Goal: Task Accomplishment & Management: Manage account settings

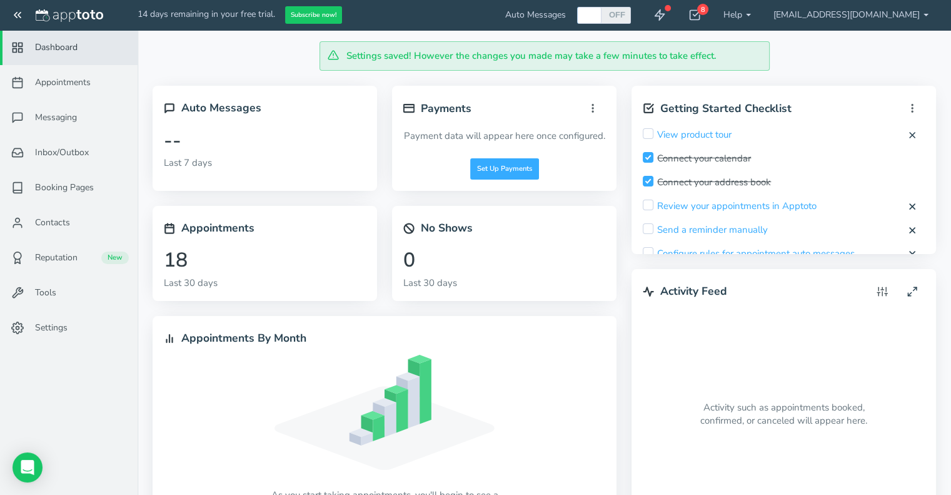
scroll to position [49, 0]
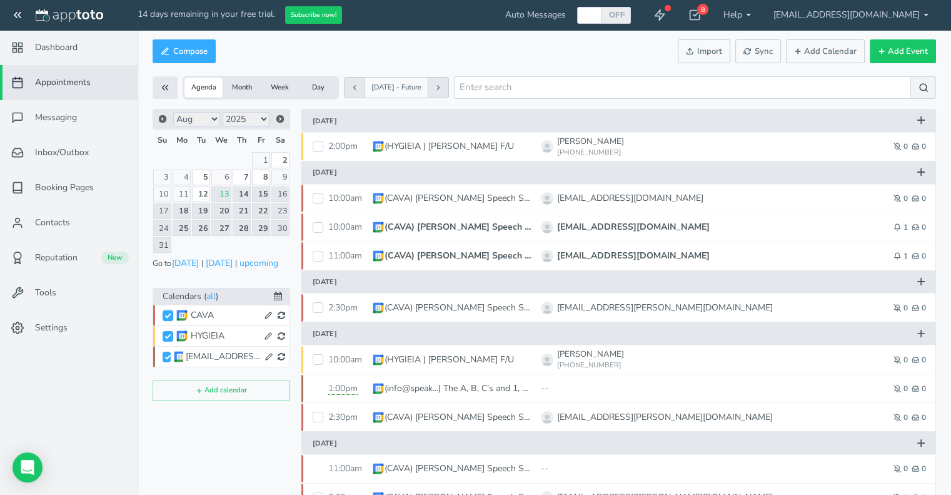
click at [170, 312] on input "CAVA" at bounding box center [168, 315] width 11 height 11
checkbox input "true"
checkbox input "false"
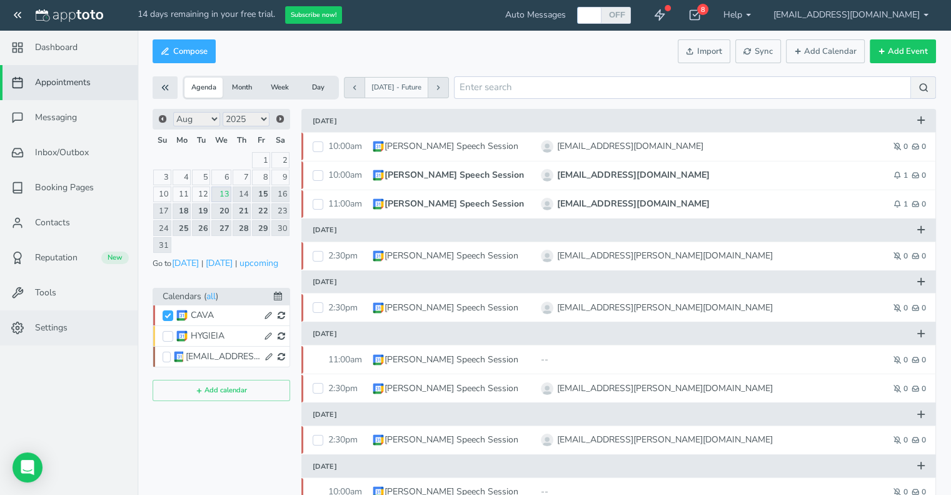
click at [0, 319] on link "Settings" at bounding box center [69, 327] width 138 height 35
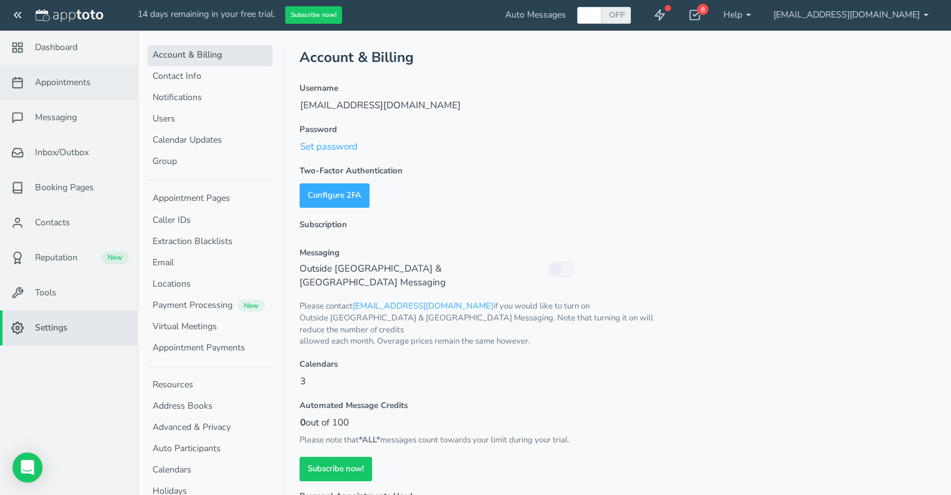
click at [49, 88] on span "Appointments" at bounding box center [63, 82] width 56 height 13
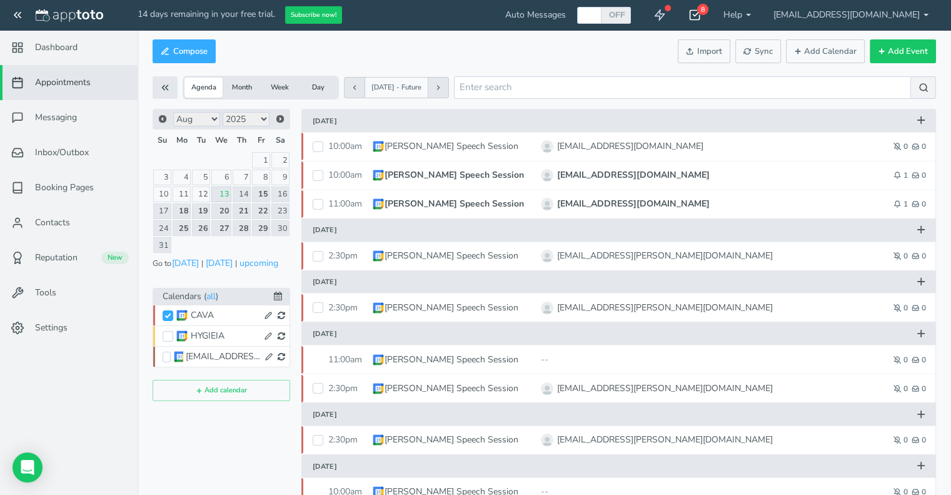
click at [700, 13] on use at bounding box center [695, 15] width 10 height 9
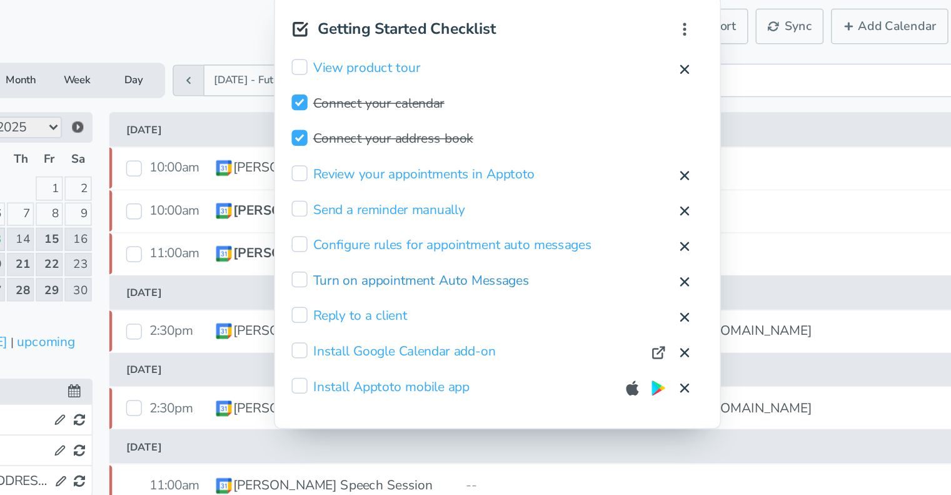
click at [522, 189] on div "View product tour View product tour Mark item complete? Mark Complete Cancel Sk…" at bounding box center [562, 191] width 299 height 238
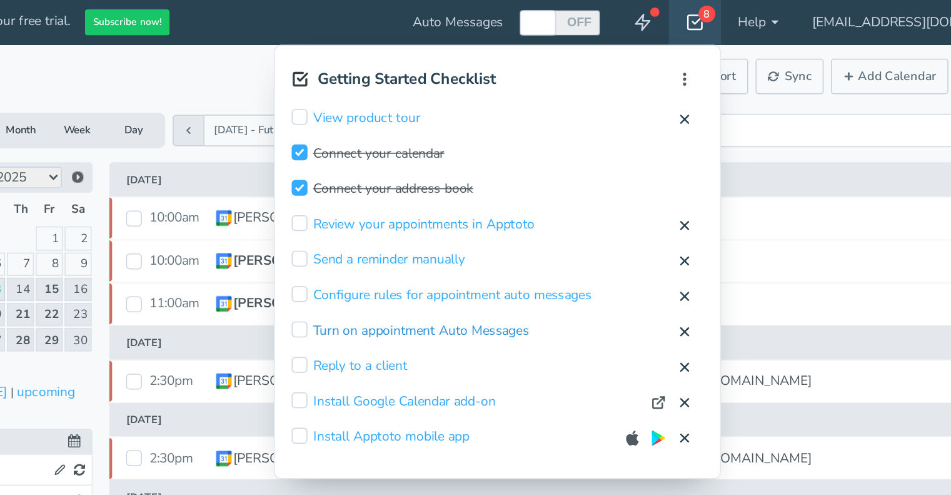
click at [523, 223] on link "Turn on appointment Auto Messages" at bounding box center [510, 222] width 145 height 13
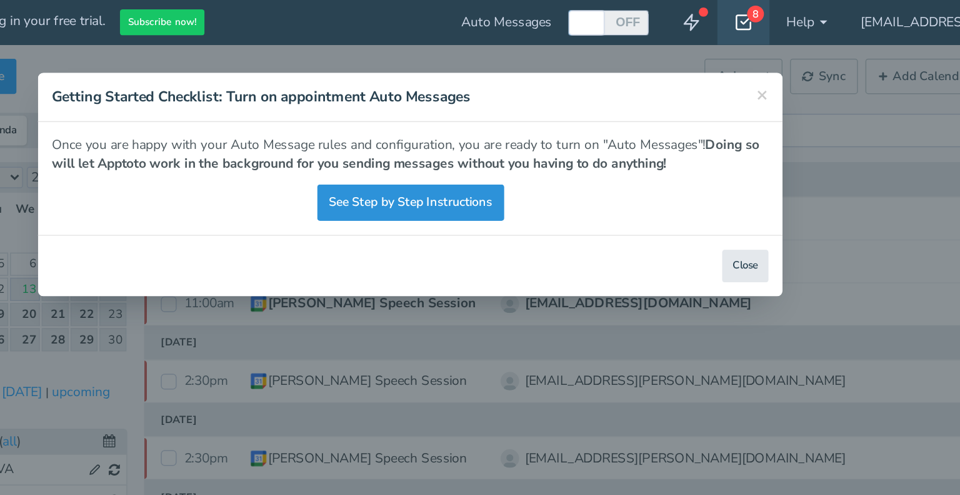
click at [463, 140] on link "See Step by Step Instructions" at bounding box center [481, 136] width 126 height 24
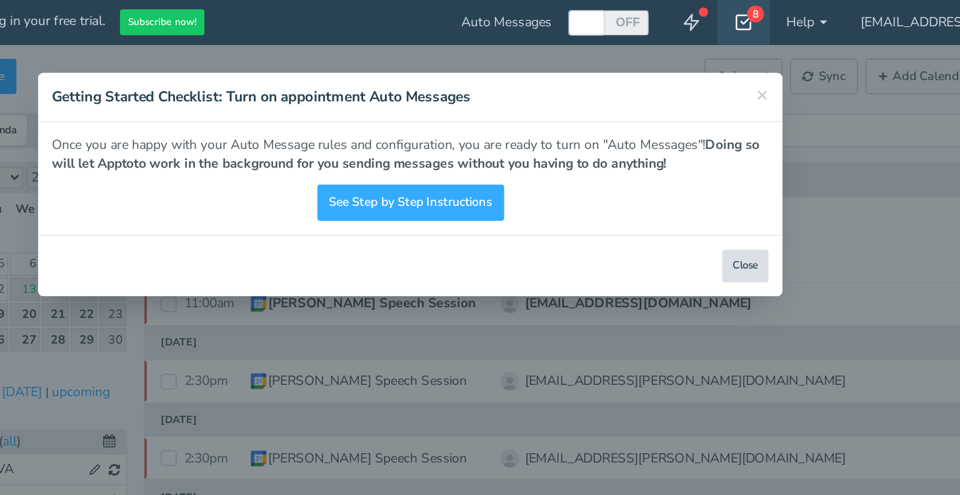
click at [702, 174] on button "Close" at bounding box center [705, 179] width 31 height 22
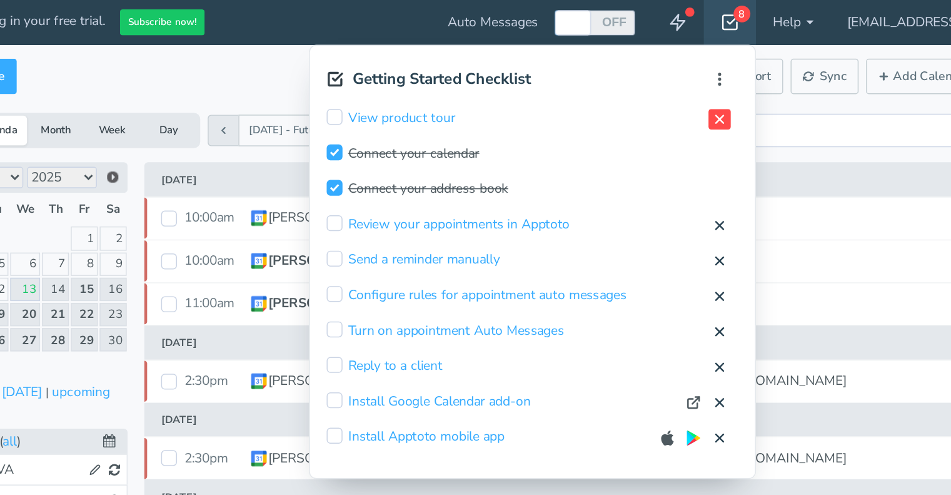
click at [693, 80] on icon at bounding box center [688, 80] width 10 height 10
click at [695, 79] on button "Cancel" at bounding box center [682, 79] width 28 height 13
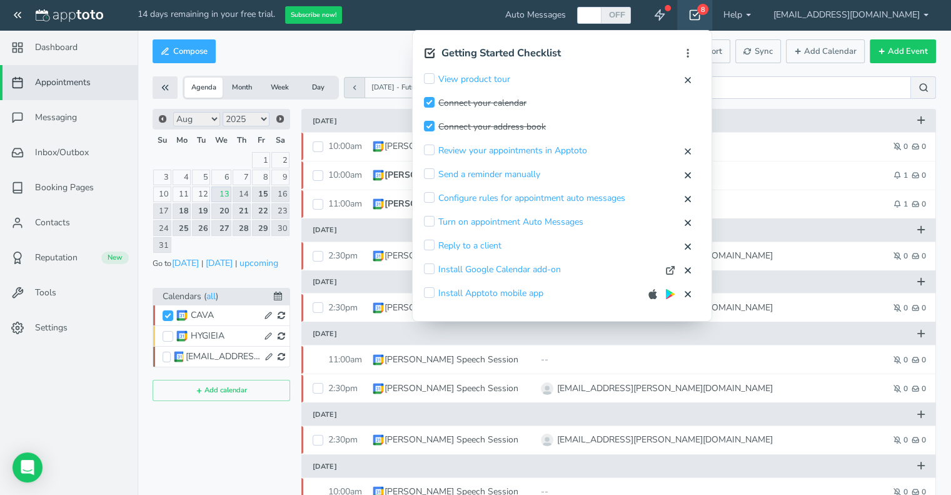
click at [315, 51] on div "Compose Actions Enable Auto Messages Disable Auto Messages Mark as Paid Externa…" at bounding box center [545, 51] width 784 height 30
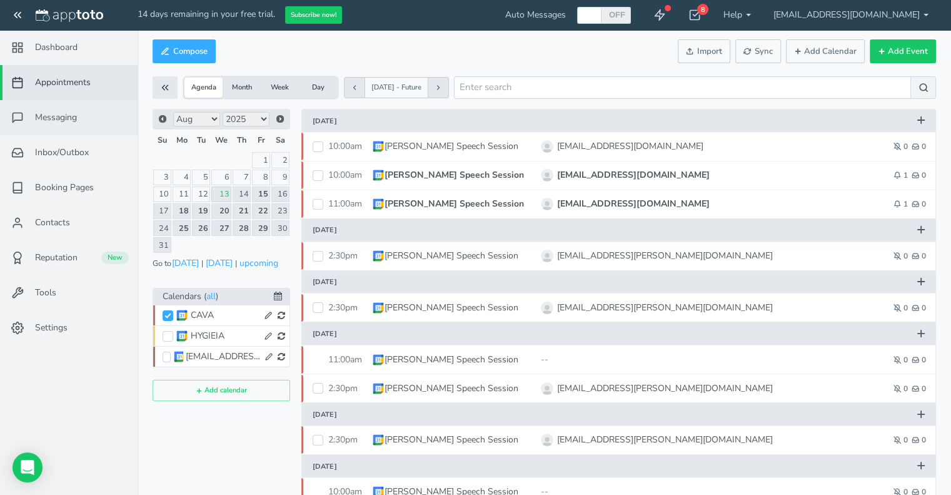
click at [64, 117] on span "Messaging" at bounding box center [56, 117] width 42 height 13
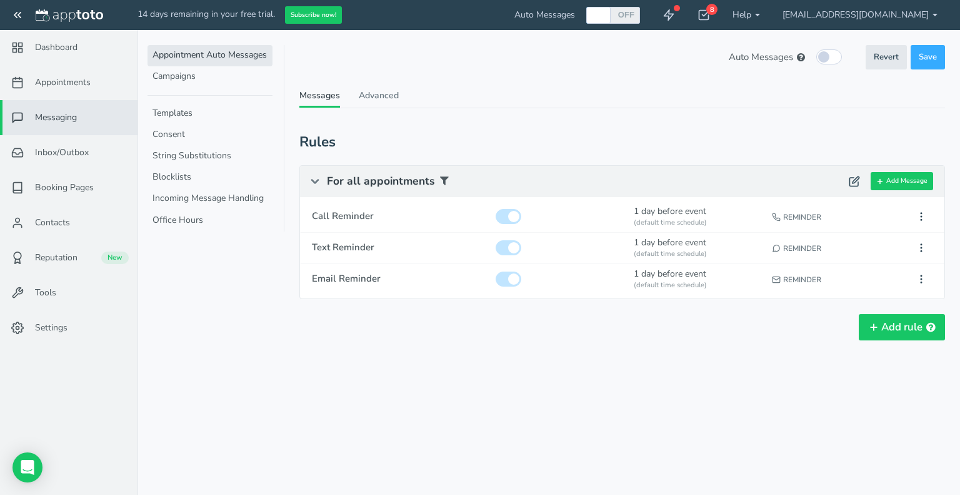
click at [185, 52] on link "Appointment Auto Messages" at bounding box center [210, 55] width 125 height 21
click at [510, 219] on input "checkbox" at bounding box center [509, 216] width 26 height 15
checkbox input "false"
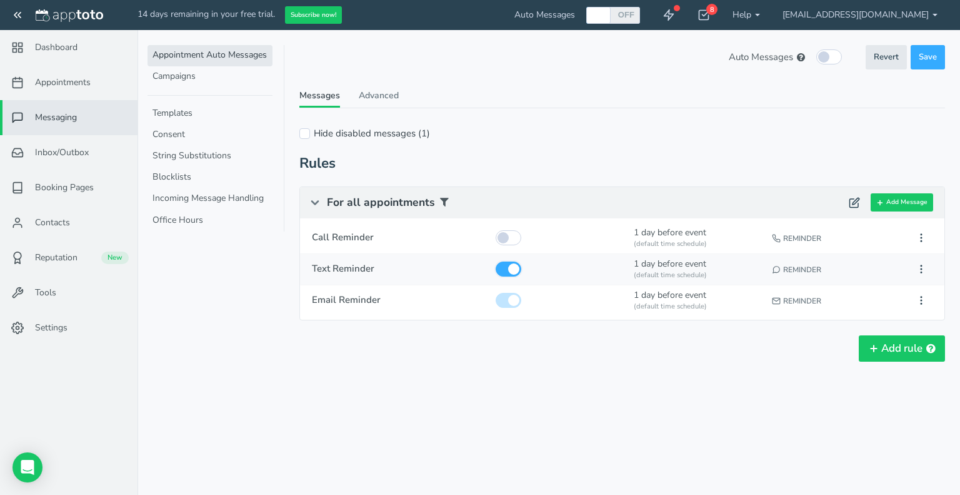
click at [505, 263] on input "checkbox" at bounding box center [509, 268] width 26 height 15
checkbox input "false"
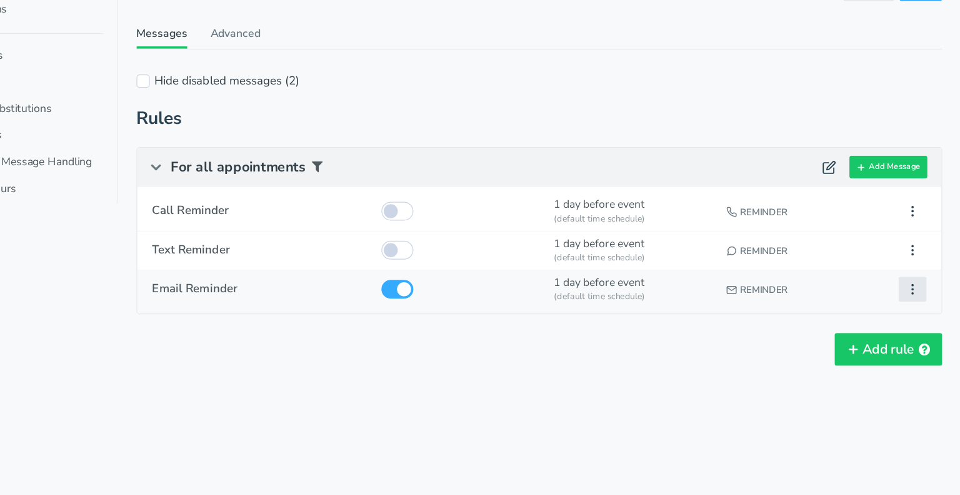
click at [924, 301] on icon at bounding box center [921, 300] width 11 height 11
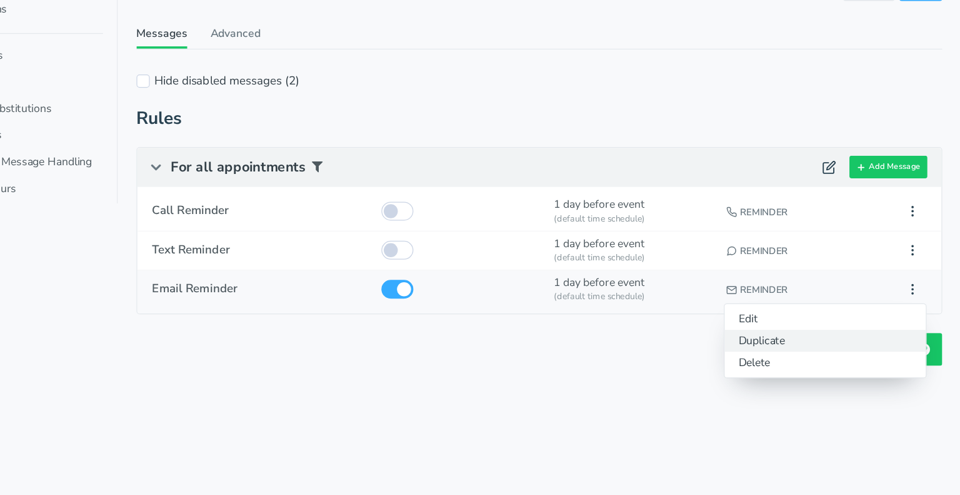
click at [820, 339] on button "Duplicate" at bounding box center [851, 342] width 161 height 18
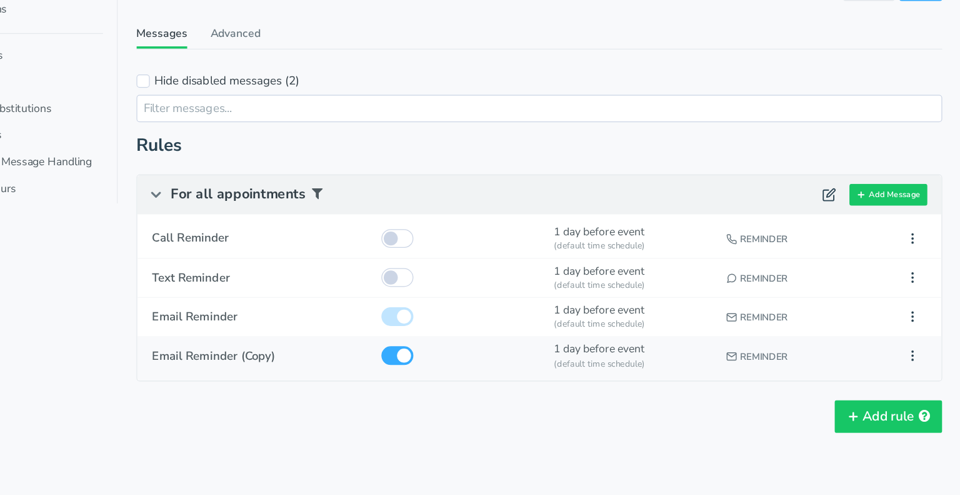
click at [650, 348] on div "1 day before event (default time schedule)" at bounding box center [697, 355] width 134 height 34
type input "Email Reminder (Copy)"
checkbox input "true"
select select "number:1"
select select "string:default"
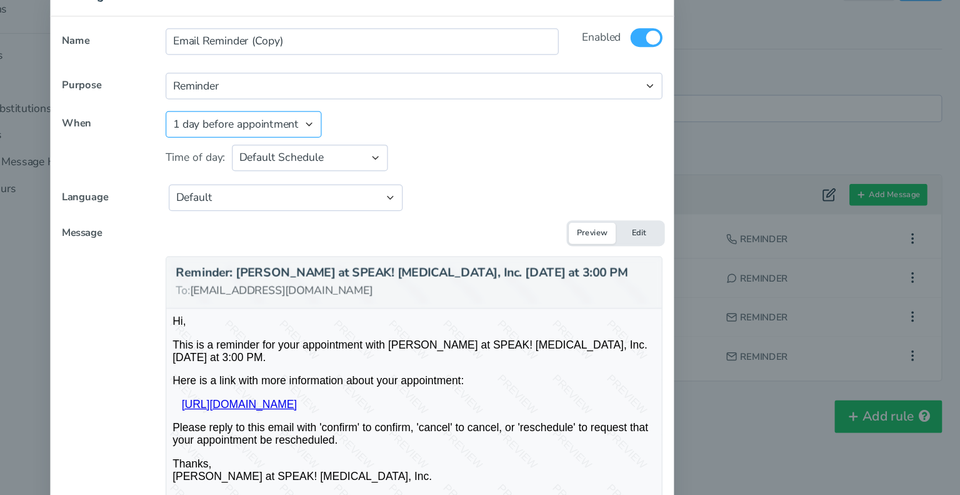
click at [361, 170] on select "Appointment start time Day of appointment 1 day before appointment 2 days befor…" at bounding box center [385, 168] width 125 height 21
select select "string:-30"
click at [323, 158] on select "Appointment start time Day of appointment 1 day before appointment 2 days befor…" at bounding box center [385, 168] width 125 height 21
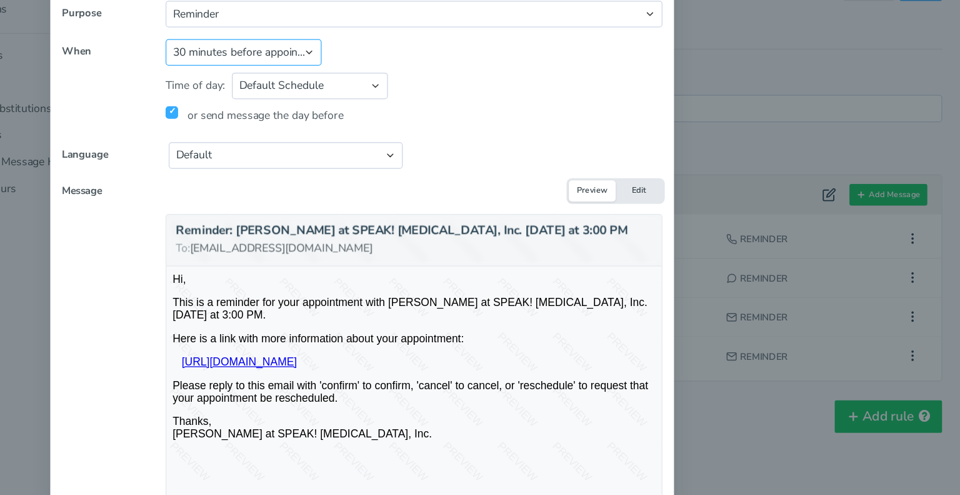
scroll to position [76, 0]
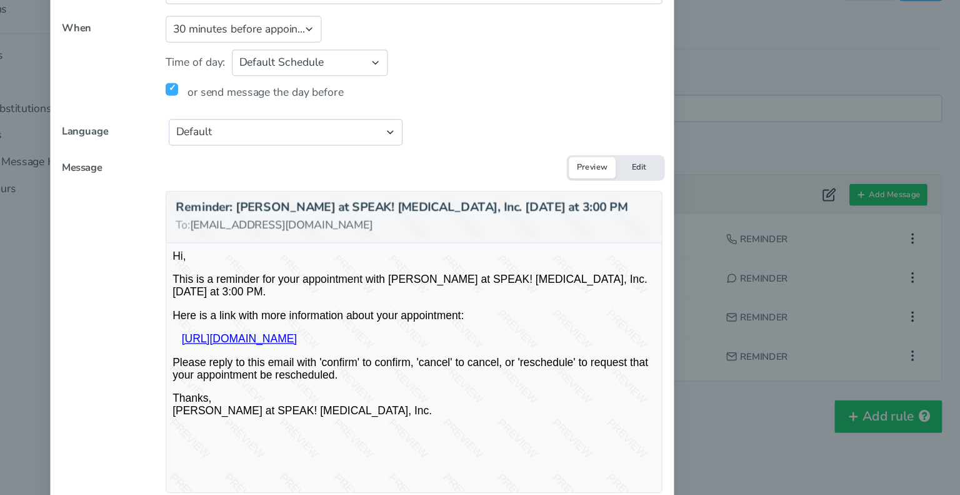
click at [692, 203] on button "Edit" at bounding box center [702, 202] width 38 height 17
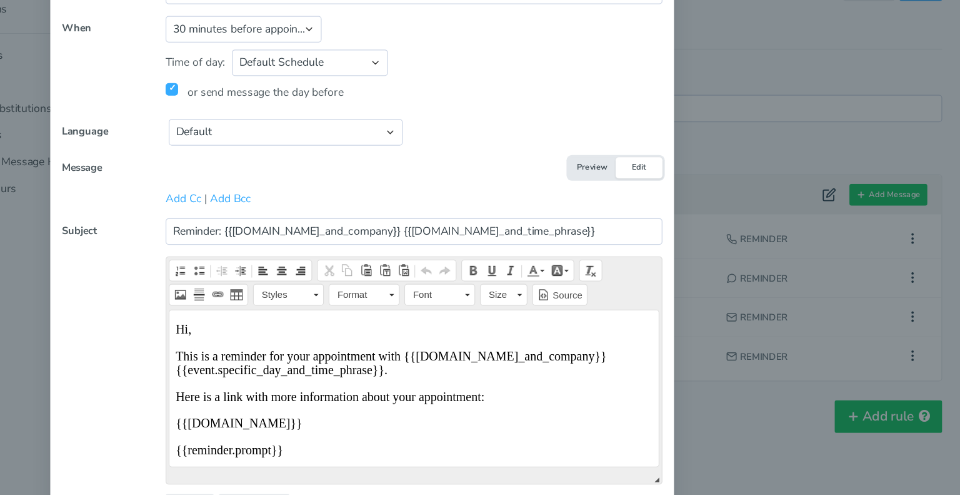
click at [651, 201] on button "Preview" at bounding box center [665, 202] width 38 height 17
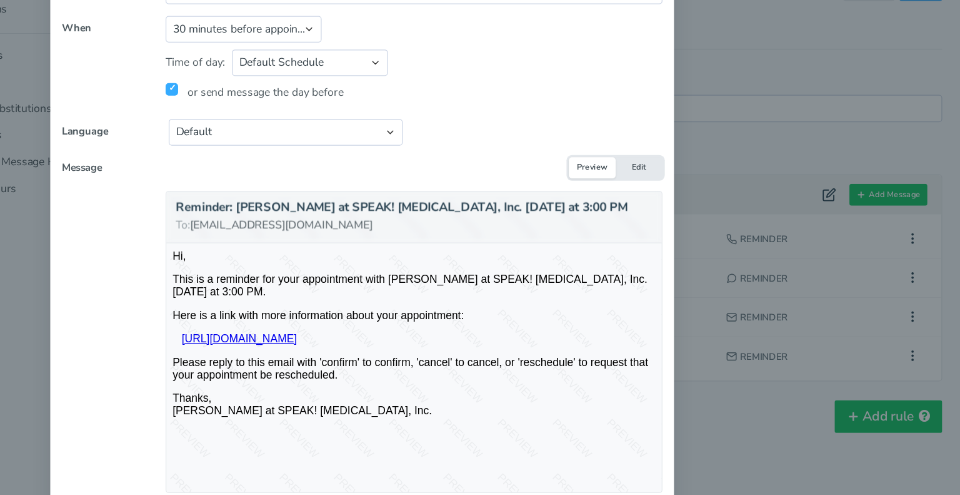
scroll to position [0, 0]
click at [687, 204] on button "Edit" at bounding box center [702, 202] width 38 height 17
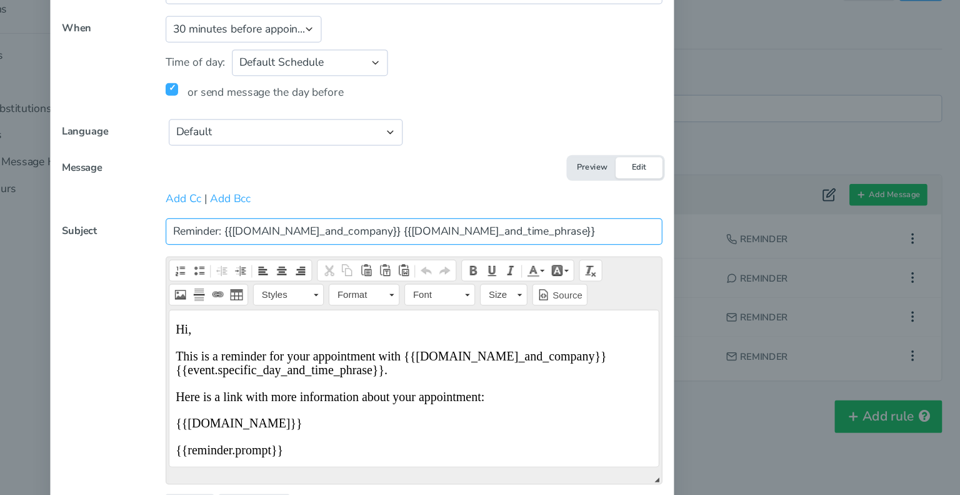
drag, startPoint x: 478, startPoint y: 255, endPoint x: 366, endPoint y: 256, distance: 111.3
click at [366, 256] on input "Reminder: {{user.name_and_company}} {{event.day_and_time_phrase}}" at bounding box center [522, 253] width 398 height 21
type input "Reminder: [MEDICAL_DATA] SESSION {{[DOMAIN_NAME]_and_time_phrase}}"
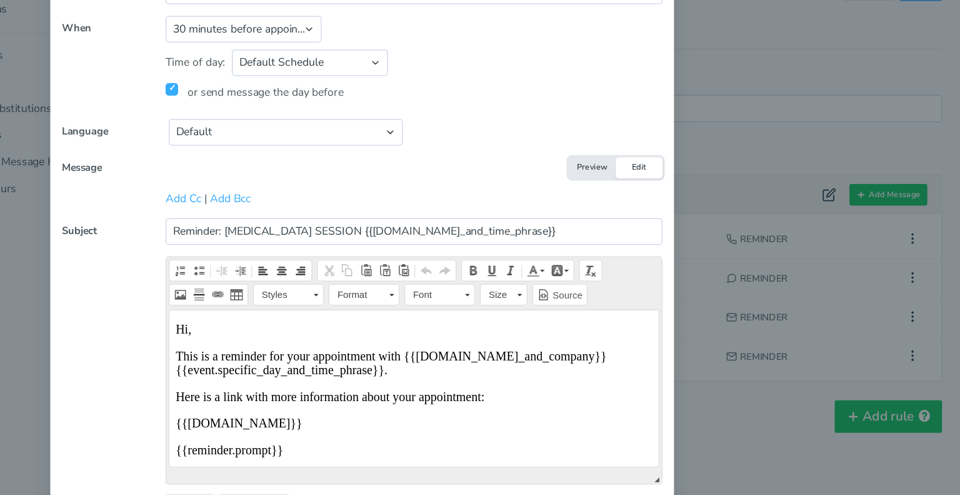
click at [652, 206] on button "Preview" at bounding box center [665, 202] width 38 height 17
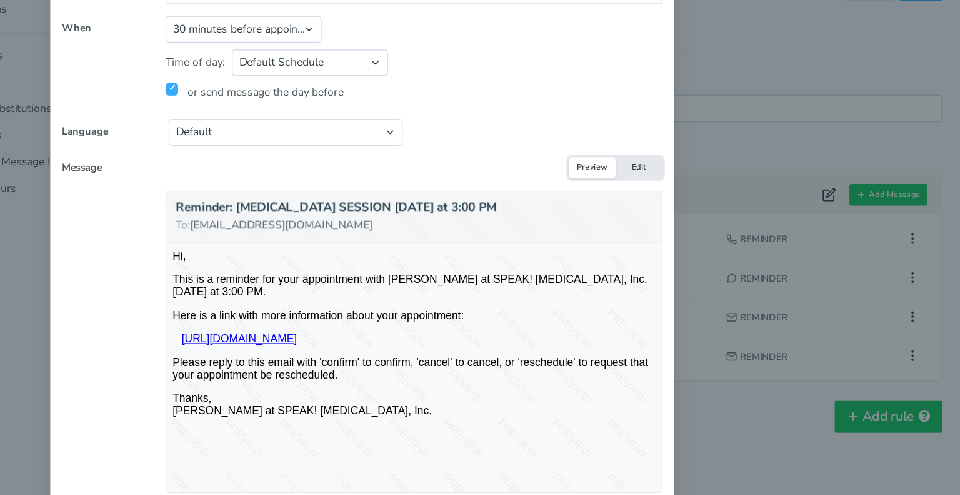
click at [700, 203] on button "Edit" at bounding box center [702, 202] width 38 height 17
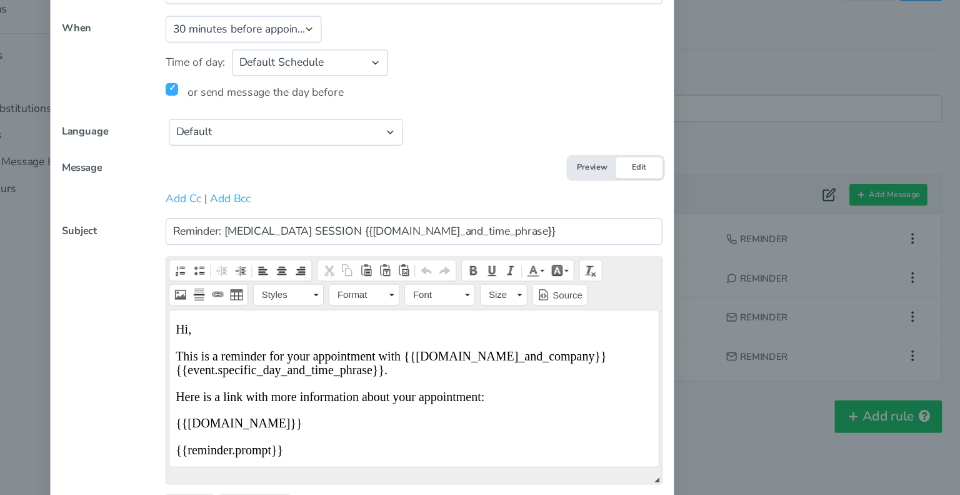
click at [335, 348] on p "This is a reminder for your appointment with {{user.name_and_company}} {{event.…" at bounding box center [365, 352] width 382 height 23
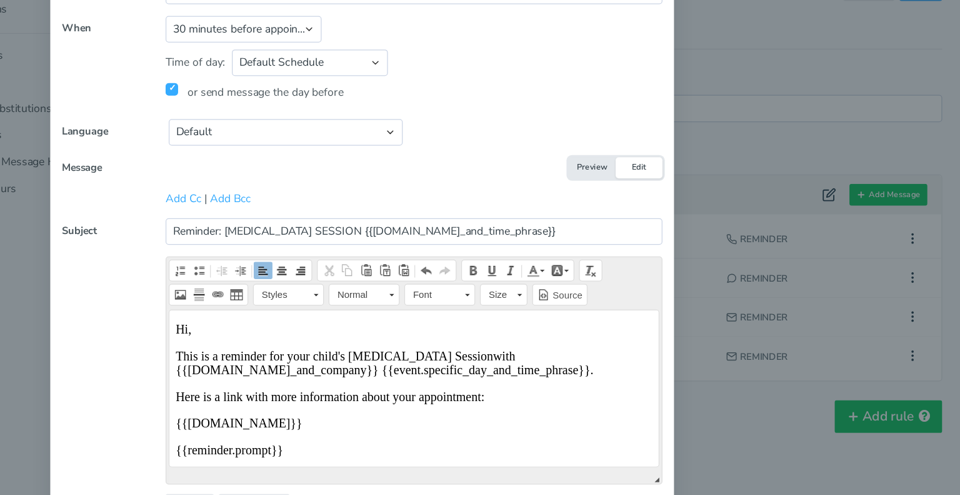
click at [285, 360] on p "This is a reminder for your child's Speech Therapy Session with {{user.name_and…" at bounding box center [365, 352] width 382 height 23
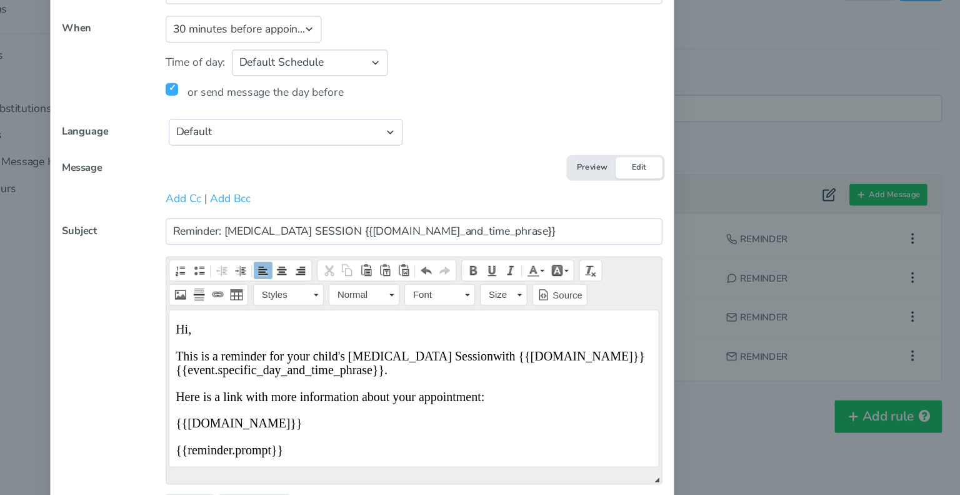
click at [658, 197] on button "Preview" at bounding box center [665, 202] width 38 height 17
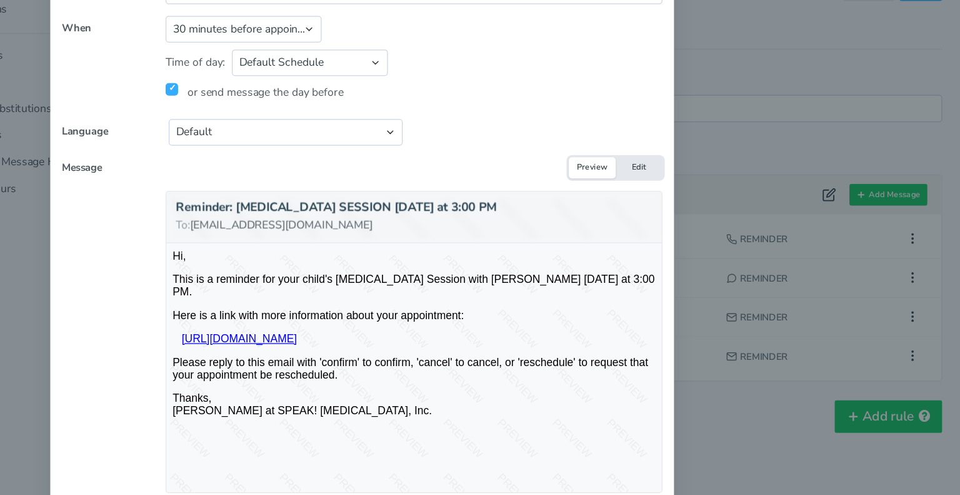
click at [694, 204] on button "Edit" at bounding box center [702, 202] width 38 height 17
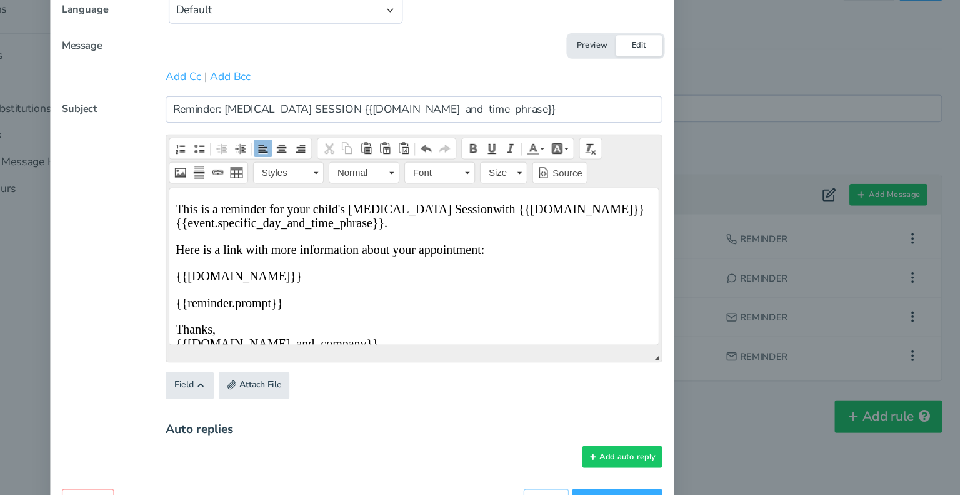
scroll to position [37, 0]
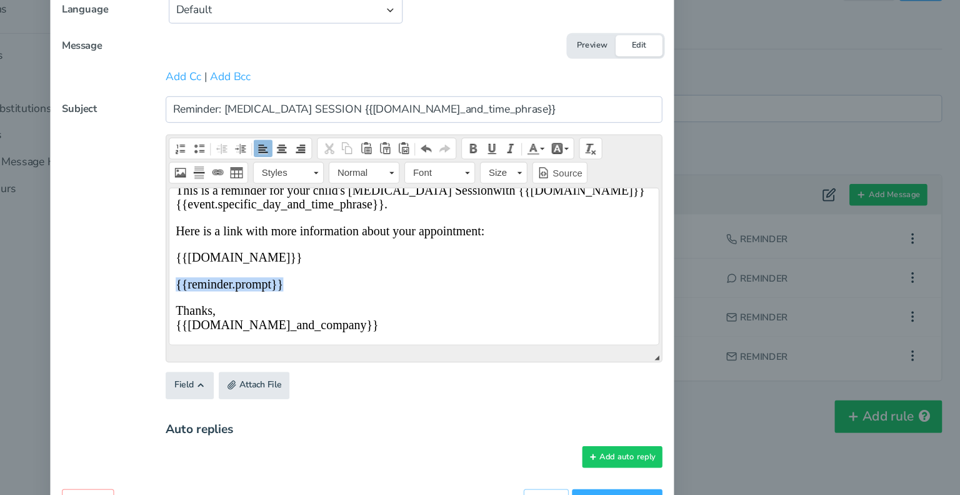
drag, startPoint x: 269, startPoint y: 265, endPoint x: 174, endPoint y: 261, distance: 95.1
click at [174, 261] on p "{{reminder.prompt}}" at bounding box center [365, 265] width 382 height 11
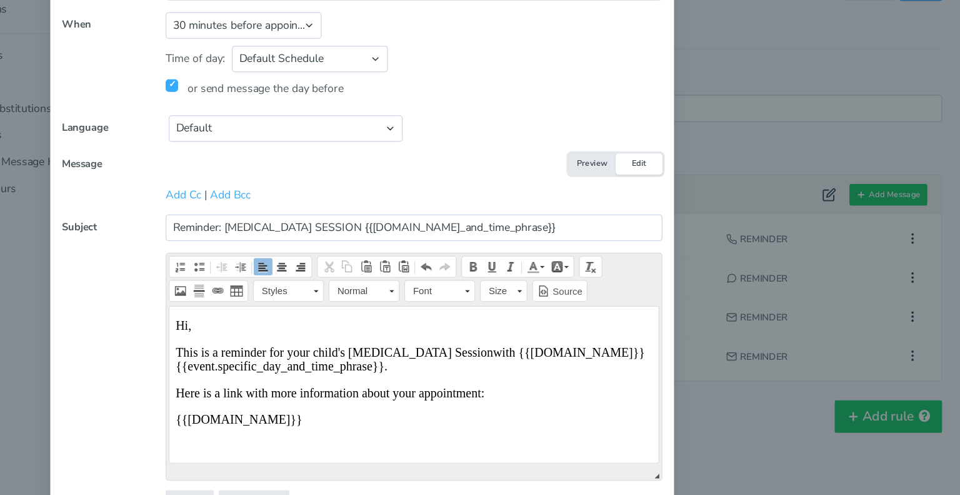
scroll to position [80, 0]
click at [493, 342] on p "This is a reminder for your child's Speech Therapy Session with {{user.name }} …" at bounding box center [365, 347] width 382 height 23
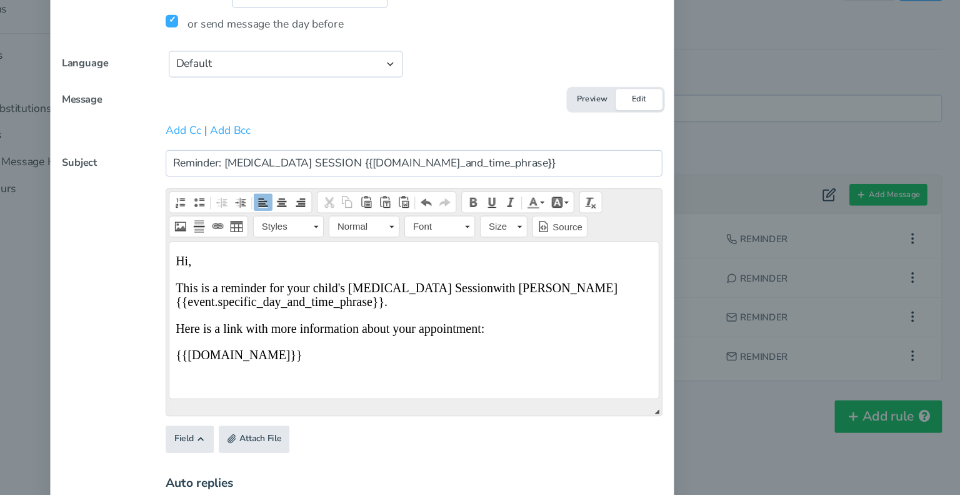
scroll to position [37, 0]
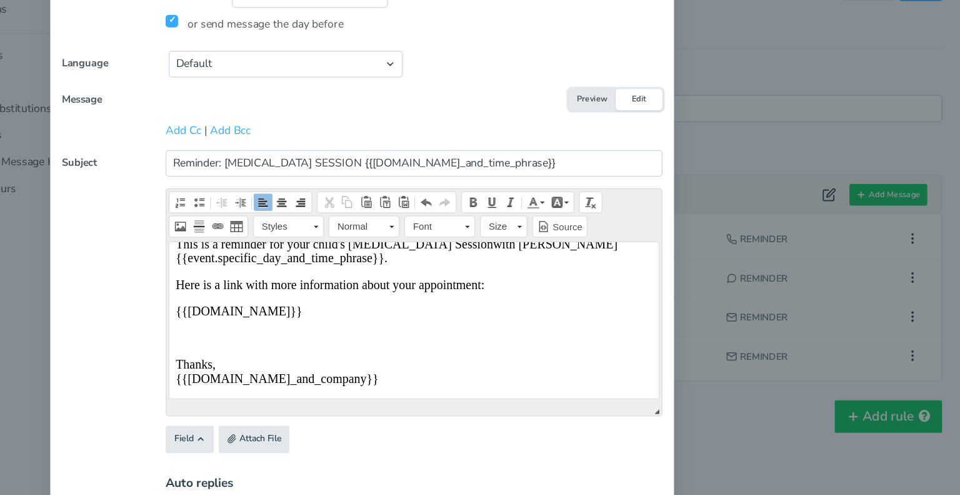
click at [305, 353] on p "Thanks, {{user.name_and_company}}" at bounding box center [365, 346] width 382 height 23
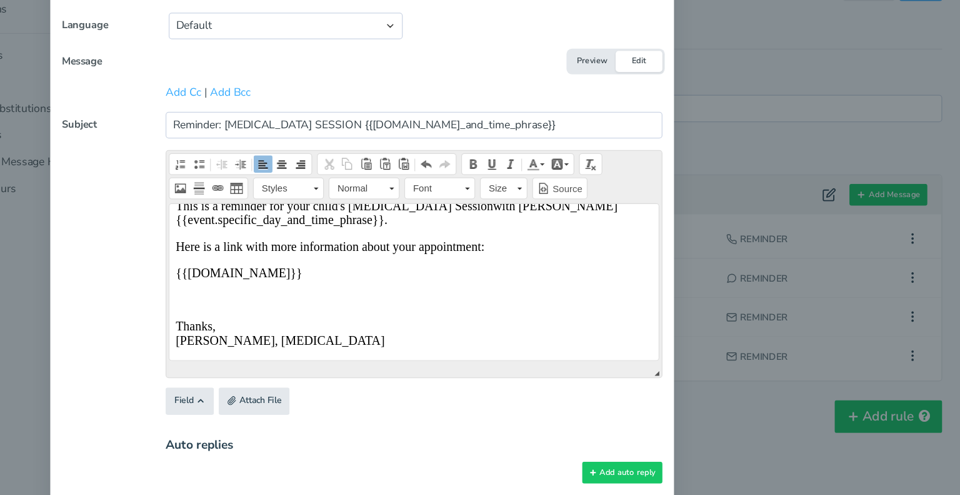
scroll to position [162, 0]
click at [204, 302] on p "Thanks, Nakia Myles, Speech-Language Pathologist" at bounding box center [365, 307] width 382 height 23
click at [658, 114] on button "Preview" at bounding box center [665, 117] width 38 height 17
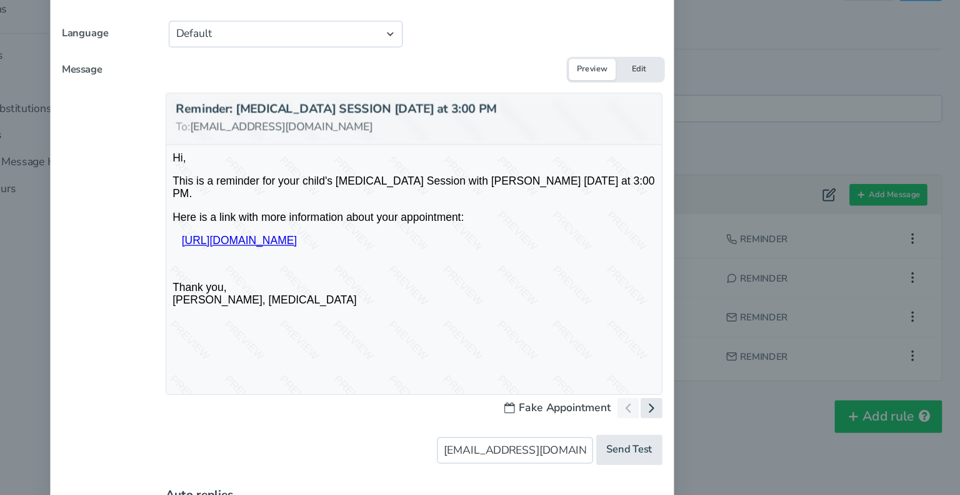
scroll to position [154, 0]
click at [697, 125] on button "Edit" at bounding box center [702, 124] width 38 height 17
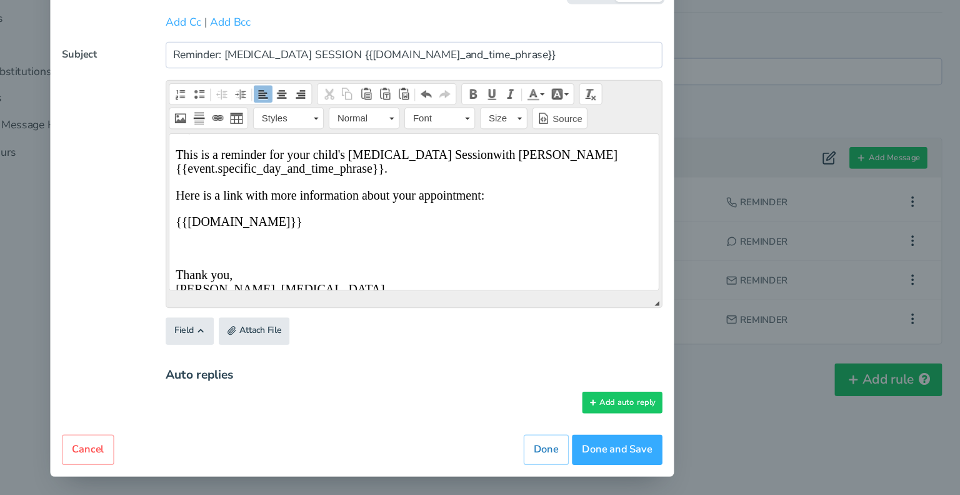
scroll to position [37, 0]
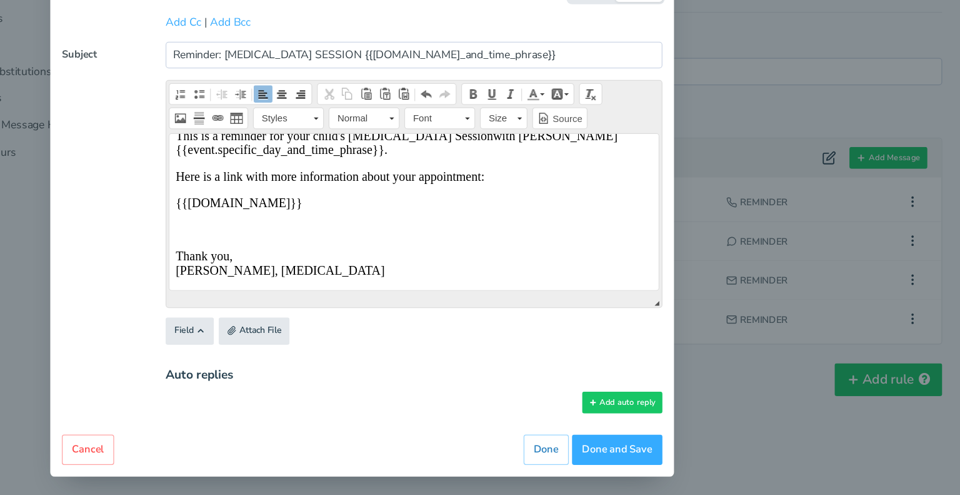
click at [235, 241] on p "Thank you , Nakia Myles, Speech-Language Pathologist" at bounding box center [365, 237] width 382 height 23
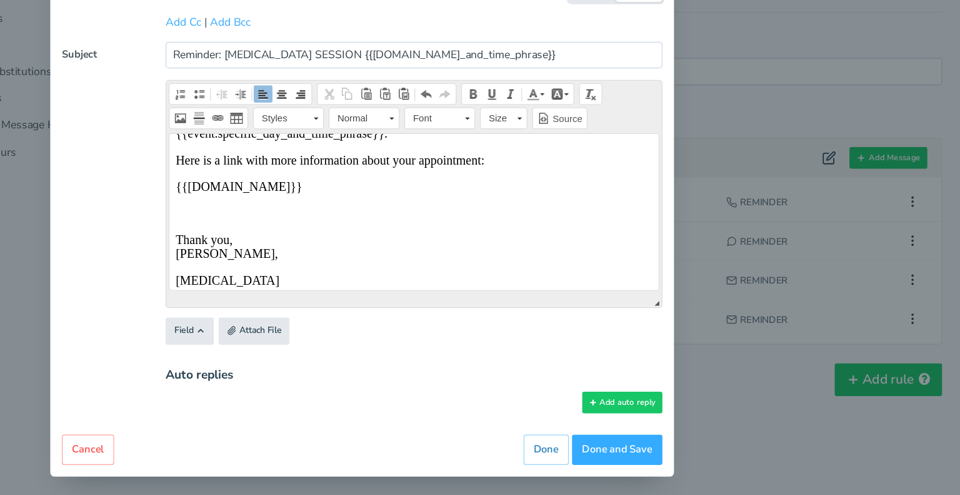
click at [179, 229] on p "Thank you , Nakia Myles," at bounding box center [365, 224] width 382 height 23
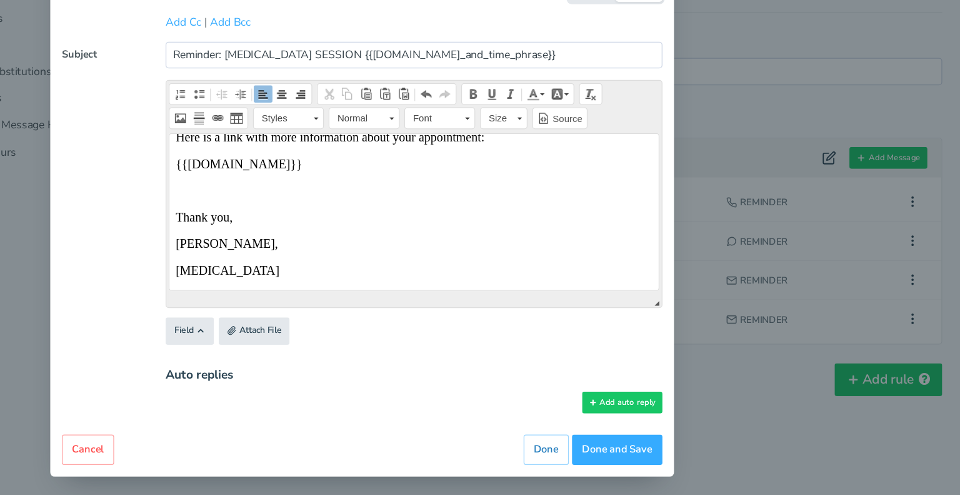
click at [178, 242] on p "Speech-Language Pathologist" at bounding box center [365, 242] width 382 height 11
click at [178, 243] on p "Speech-Language Pathologist" at bounding box center [365, 242] width 382 height 11
click at [231, 223] on p "Nakia Myles," at bounding box center [365, 221] width 382 height 11
click at [291, 219] on p "Nakia Myles, M.A.Ed., M.A.CCC-SLP" at bounding box center [365, 221] width 382 height 11
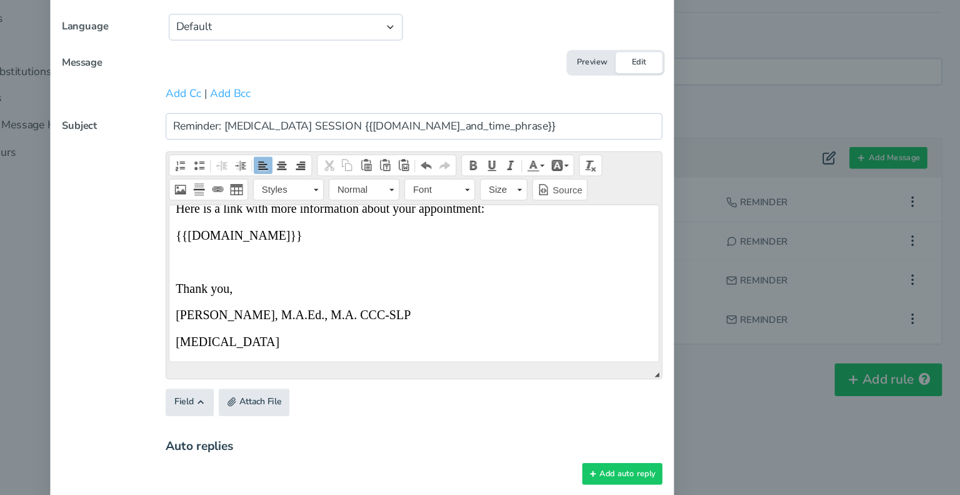
scroll to position [40, 0]
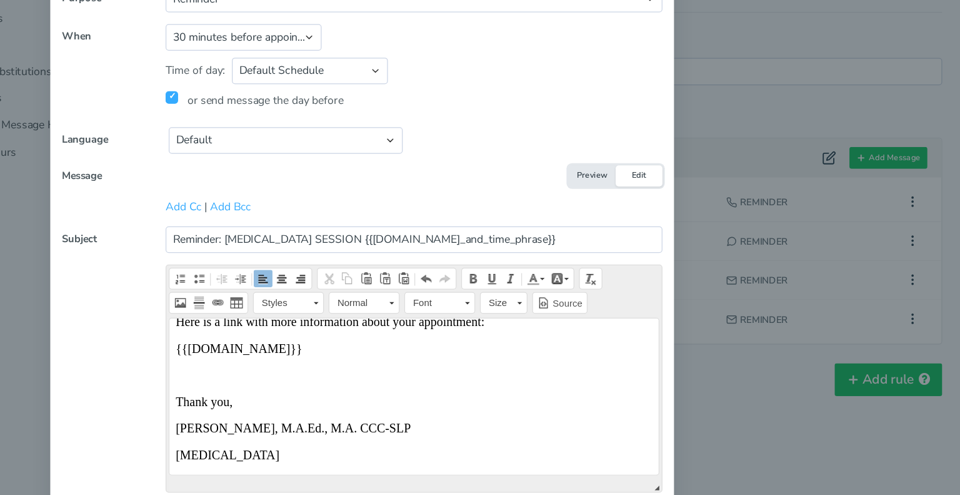
click at [658, 233] on button "Preview" at bounding box center [665, 239] width 38 height 17
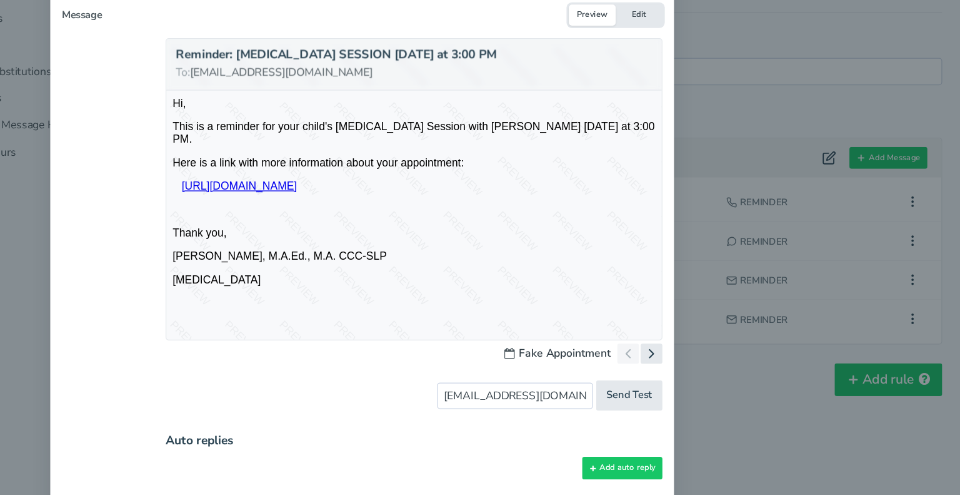
scroll to position [223, 0]
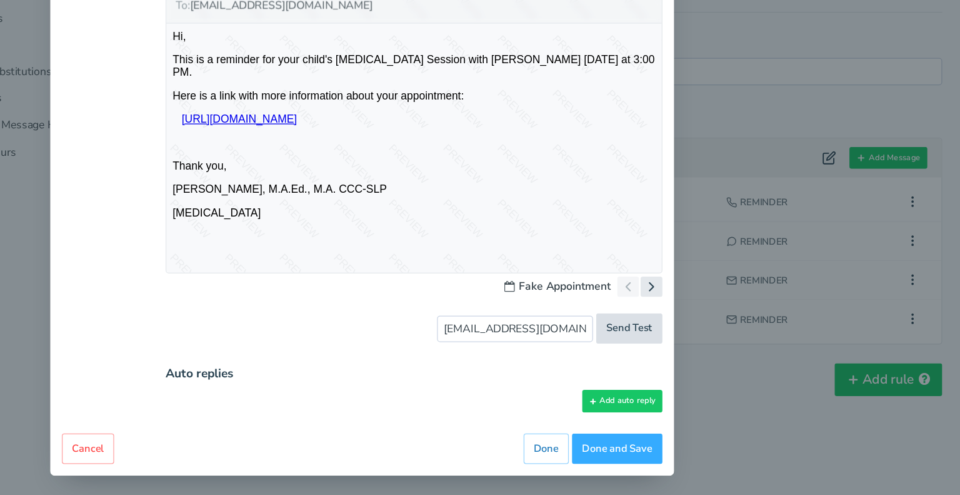
click at [693, 360] on span "Send Test" at bounding box center [694, 361] width 37 height 12
click at [668, 415] on button "Add auto reply" at bounding box center [689, 419] width 64 height 18
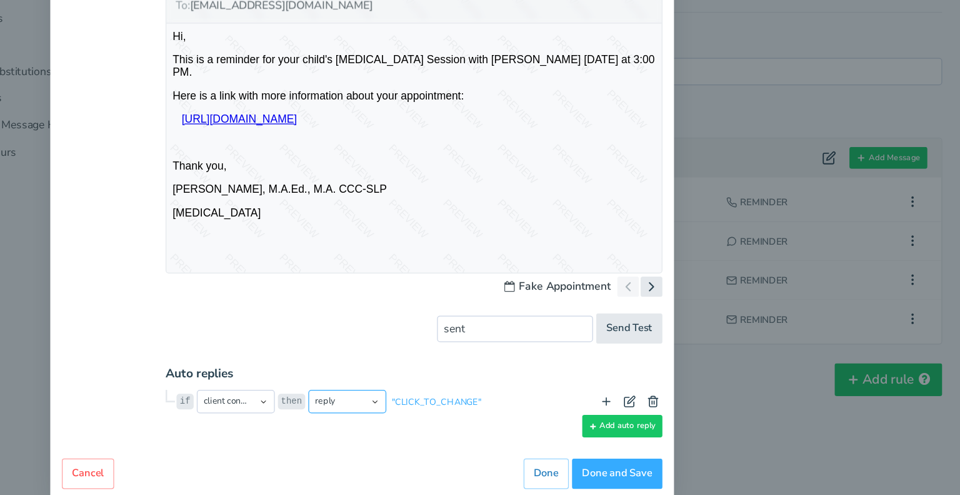
click at [482, 419] on select "reply opt into reminders opt out of reminders opt into marketing messages opt o…" at bounding box center [468, 419] width 63 height 19
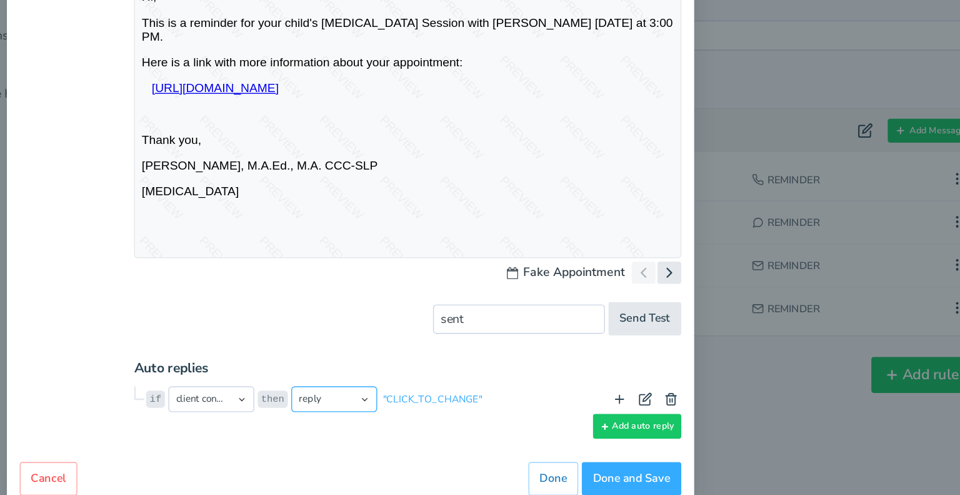
click at [459, 419] on select "reply opt into reminders opt out of reminders opt into marketing messages opt o…" at bounding box center [468, 419] width 63 height 19
click at [361, 419] on select "client confirms client cancels client requests reschedule reply is reply includ…" at bounding box center [379, 419] width 63 height 19
drag, startPoint x: 711, startPoint y: 415, endPoint x: 609, endPoint y: 161, distance: 273.6
click at [711, 416] on use at bounding box center [714, 420] width 8 height 8
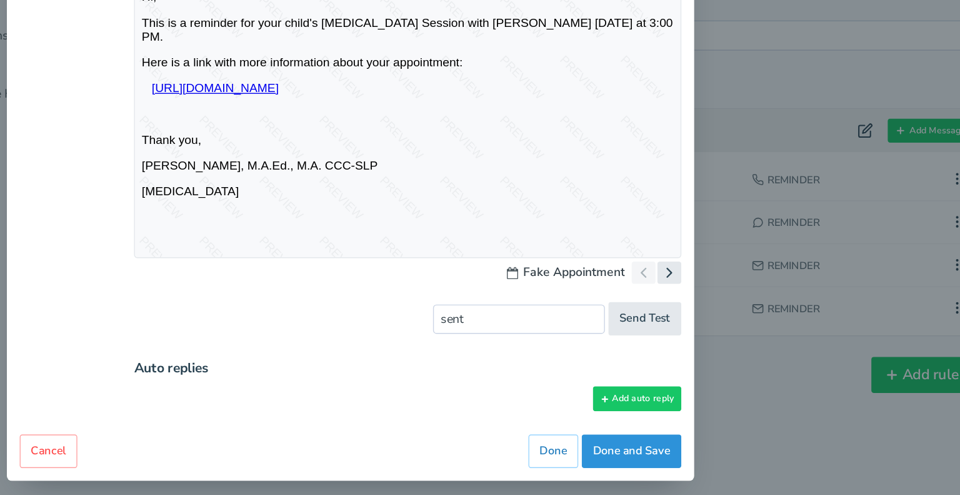
click at [672, 455] on button "Done and Save" at bounding box center [684, 457] width 73 height 24
type input "[EMAIL_ADDRESS][DOMAIN_NAME]"
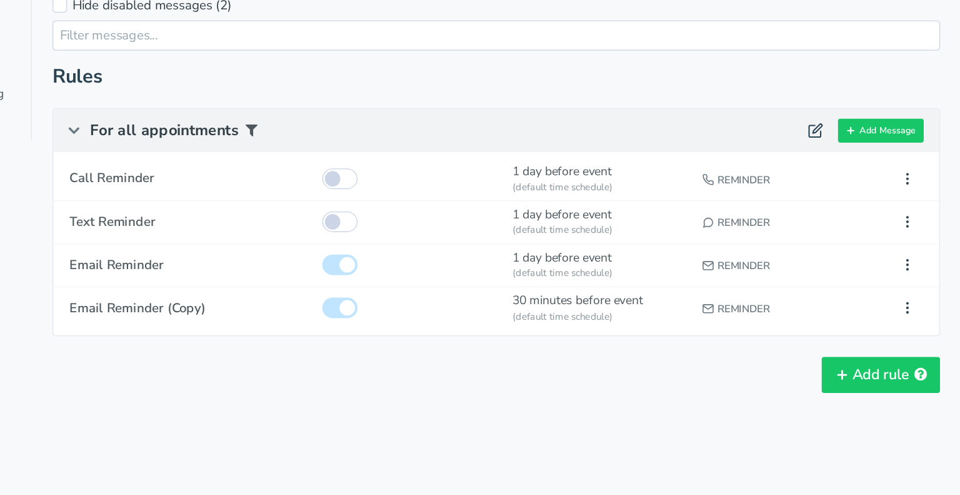
scroll to position [0, 0]
click at [922, 353] on icon at bounding box center [921, 353] width 11 height 11
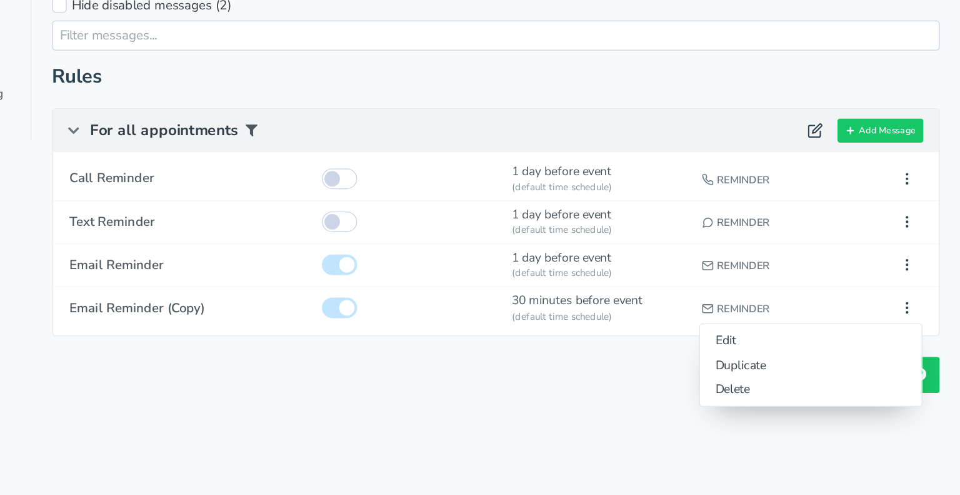
click at [689, 416] on div "Auto Messages (in this schedule) Revert Save Revert Save These Auto Messages ar…" at bounding box center [623, 251] width 646 height 413
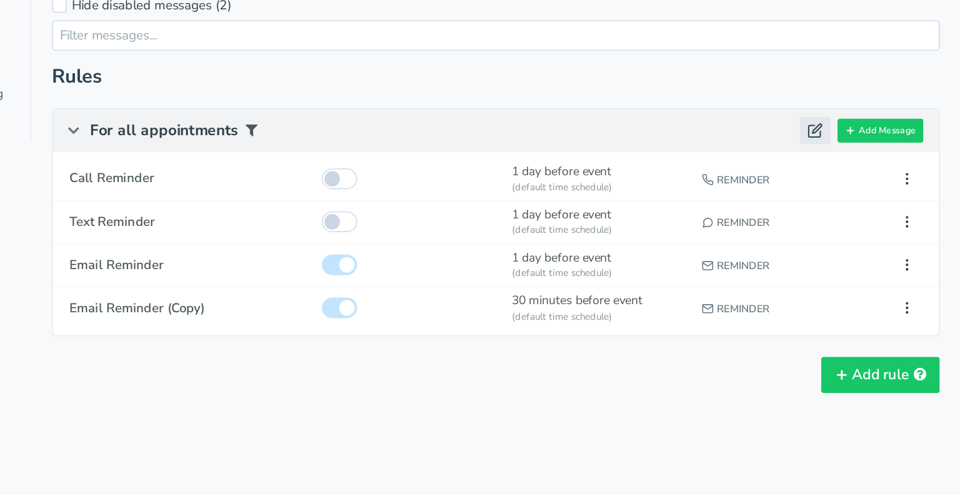
click at [855, 223] on use at bounding box center [854, 223] width 9 height 9
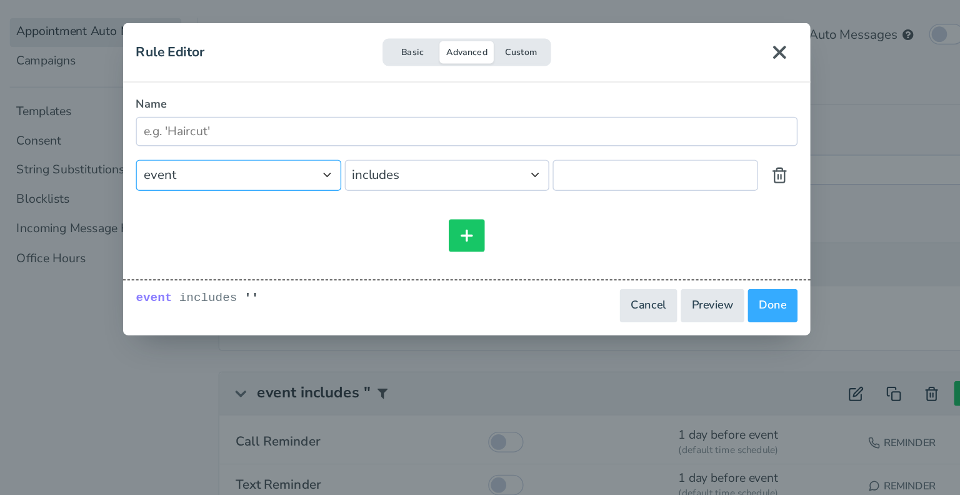
click at [371, 160] on select "event event.all event.title event.location event.content event.start_time event…" at bounding box center [313, 159] width 149 height 22
select select "string:event.title"
click at [239, 148] on select "event event.all event.title event.location event.content event.start_time event…" at bounding box center [313, 159] width 149 height 22
click at [562, 161] on input "text" at bounding box center [617, 159] width 149 height 22
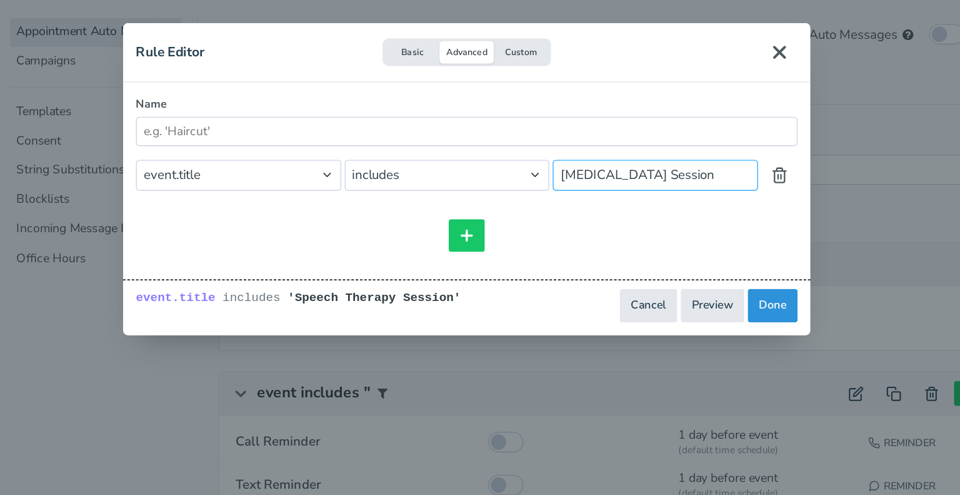
type input "Speech Therapy Session"
click at [703, 253] on button "Done" at bounding box center [703, 254] width 36 height 24
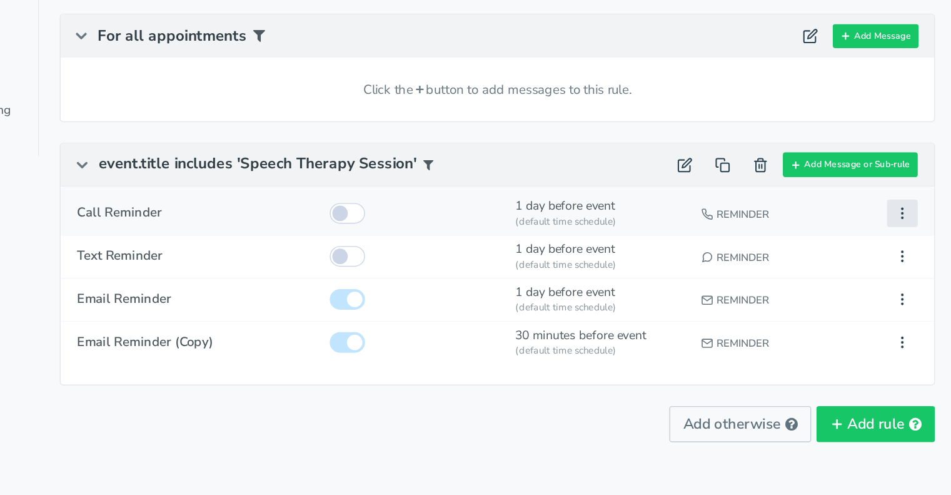
scroll to position [80, 0]
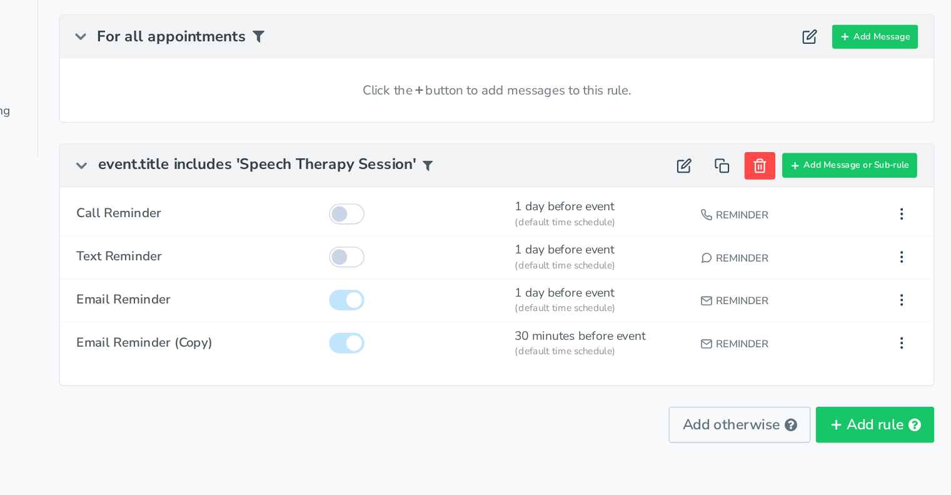
click at [809, 236] on icon at bounding box center [809, 238] width 11 height 11
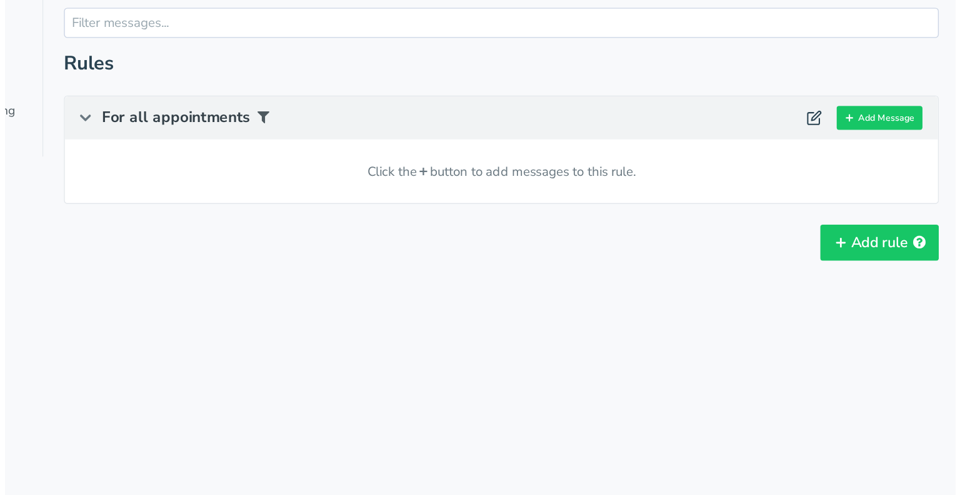
scroll to position [0, 0]
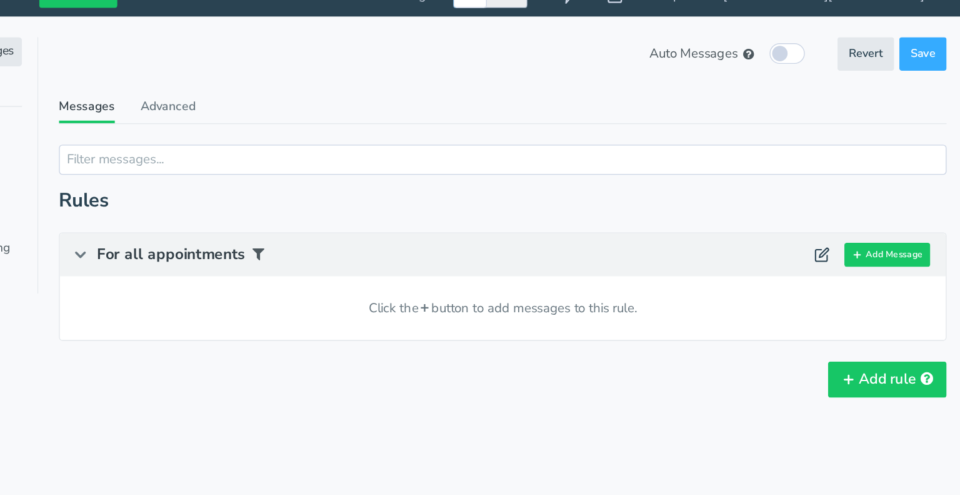
click at [313, 200] on icon at bounding box center [315, 203] width 13 height 13
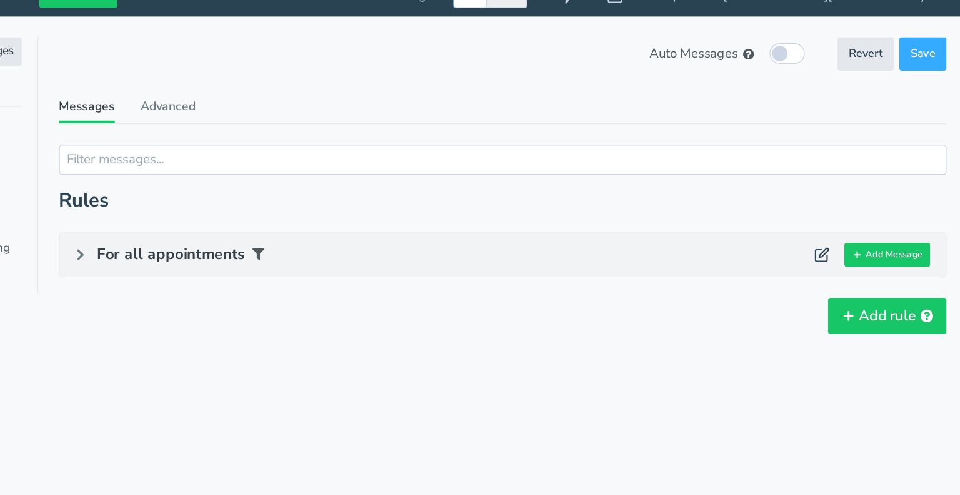
click at [313, 200] on icon at bounding box center [315, 203] width 13 height 13
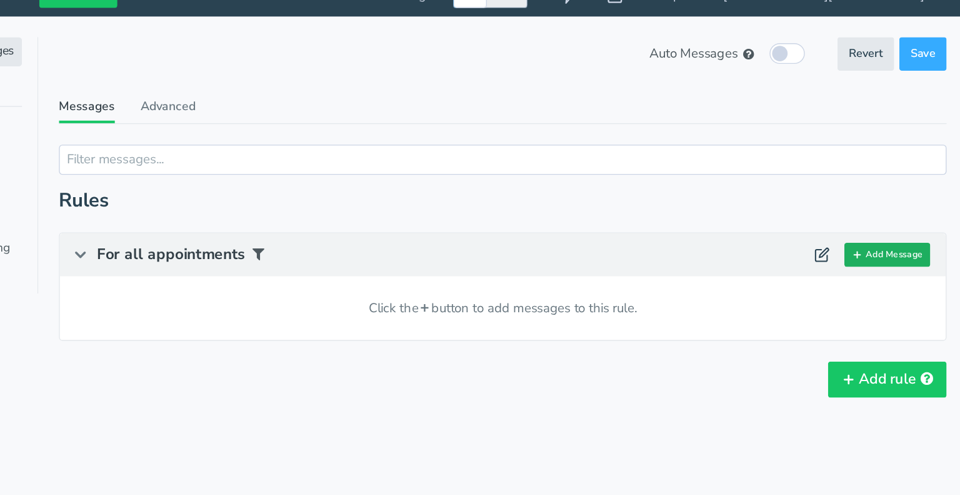
click at [897, 206] on button "Add Message" at bounding box center [902, 203] width 63 height 18
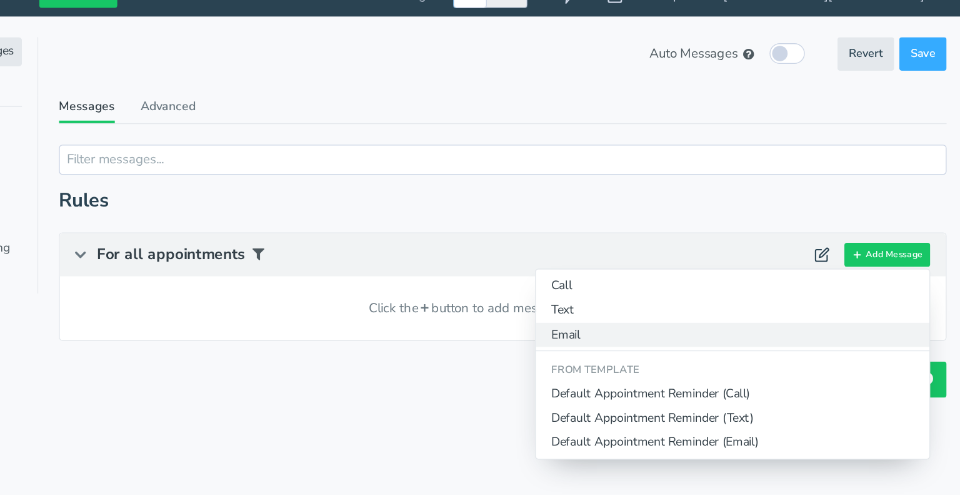
click at [673, 264] on button "Email" at bounding box center [790, 262] width 286 height 18
type input "Email Reminder"
select select "string:1"
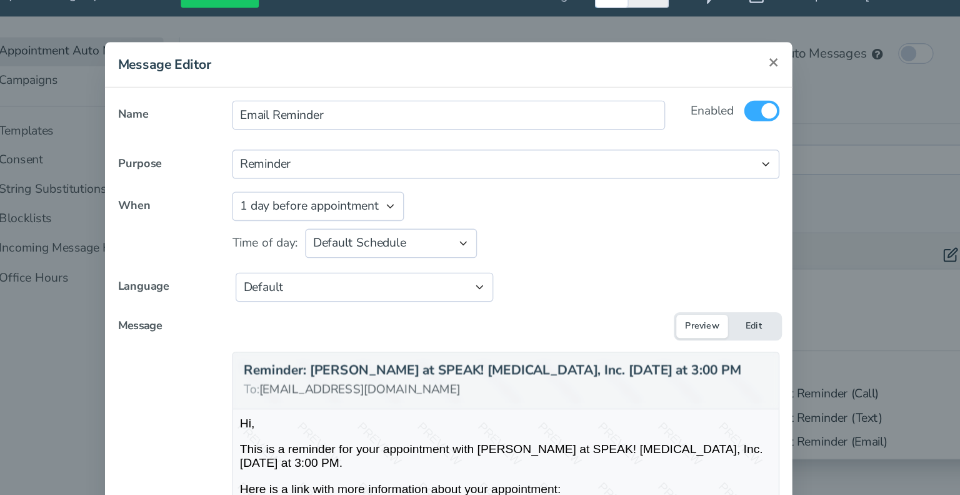
click at [714, 63] on span "×" at bounding box center [717, 63] width 8 height 18
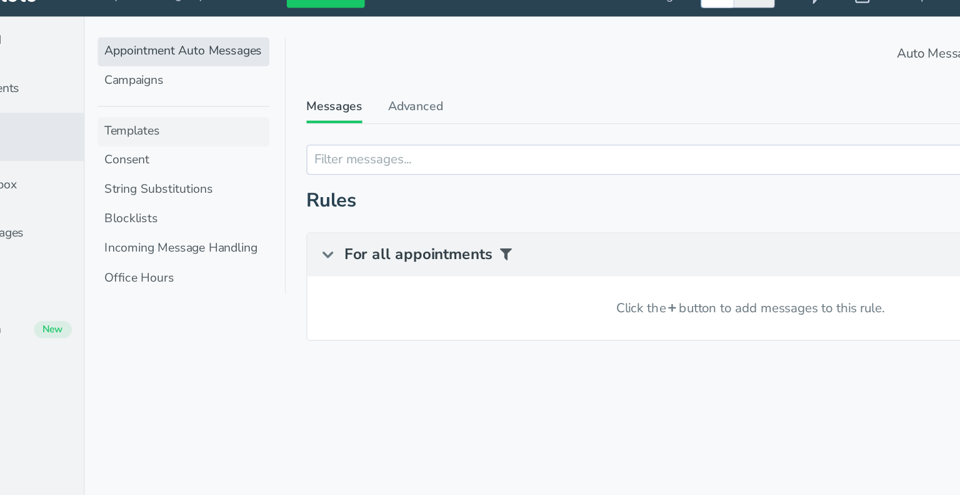
click at [165, 112] on link "Templates" at bounding box center [210, 113] width 125 height 21
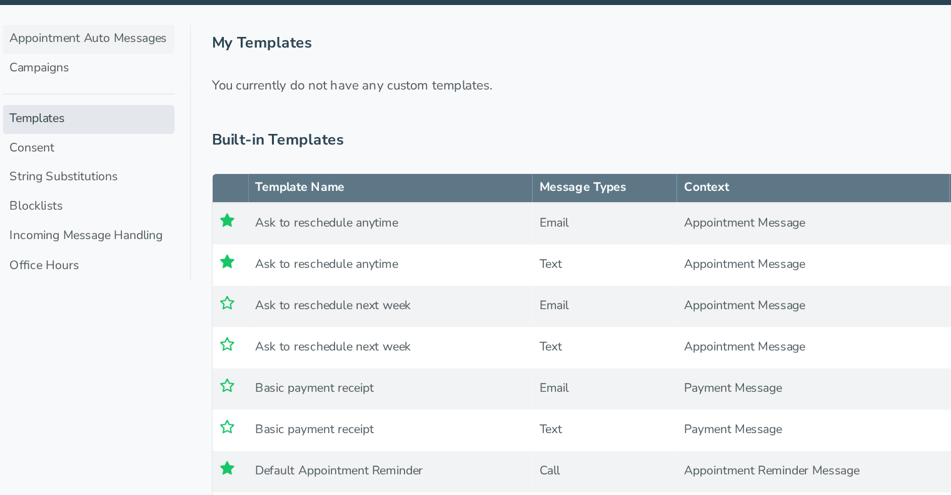
click at [225, 63] on link "Appointment Auto Messages" at bounding box center [210, 55] width 125 height 21
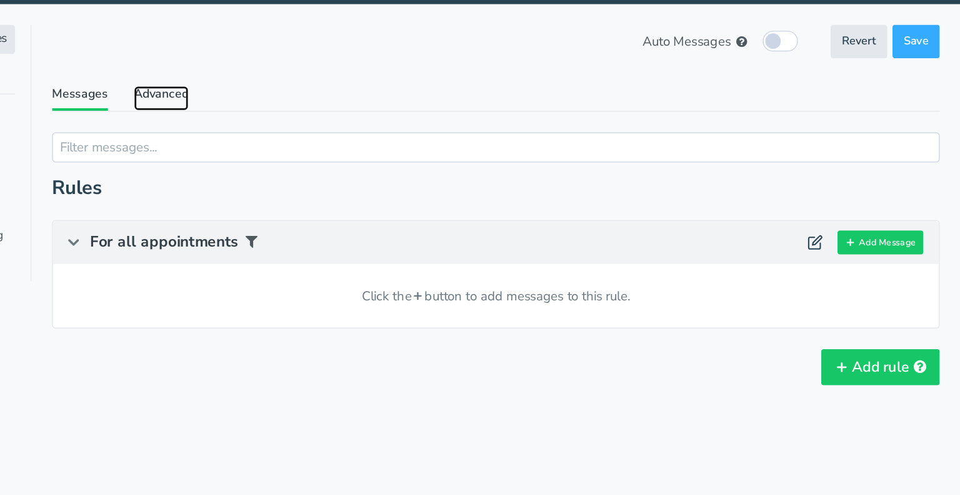
click at [377, 95] on link "Advanced" at bounding box center [379, 98] width 40 height 18
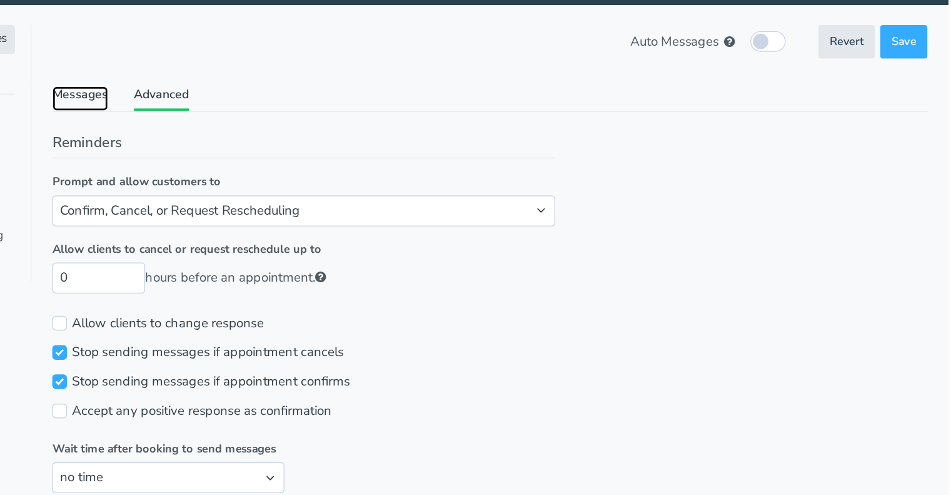
click at [318, 93] on link "Messages" at bounding box center [320, 98] width 41 height 18
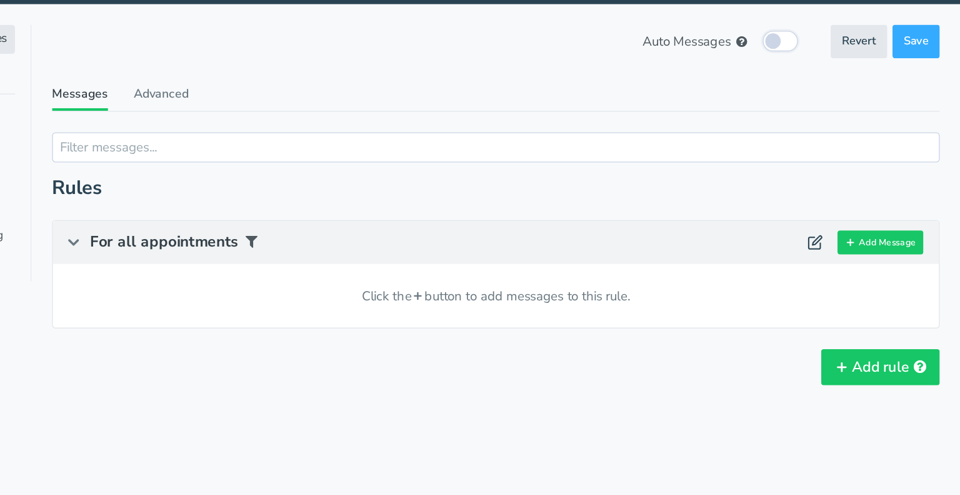
click at [825, 60] on input "checkbox" at bounding box center [830, 56] width 26 height 15
checkbox input "true"
click at [904, 203] on button "Add Message" at bounding box center [902, 203] width 63 height 18
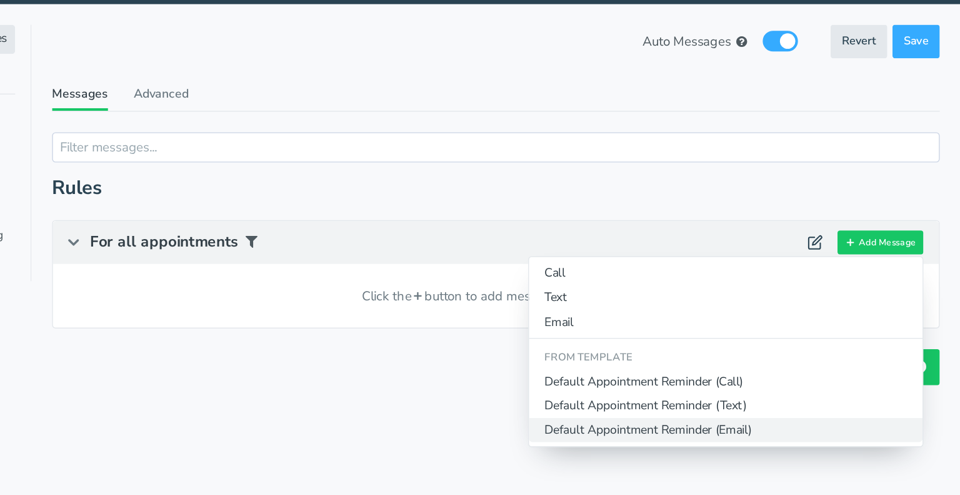
click at [692, 341] on button "Default Appointment Reminder (Email)" at bounding box center [790, 340] width 286 height 18
type input "Default Appointment Reminder"
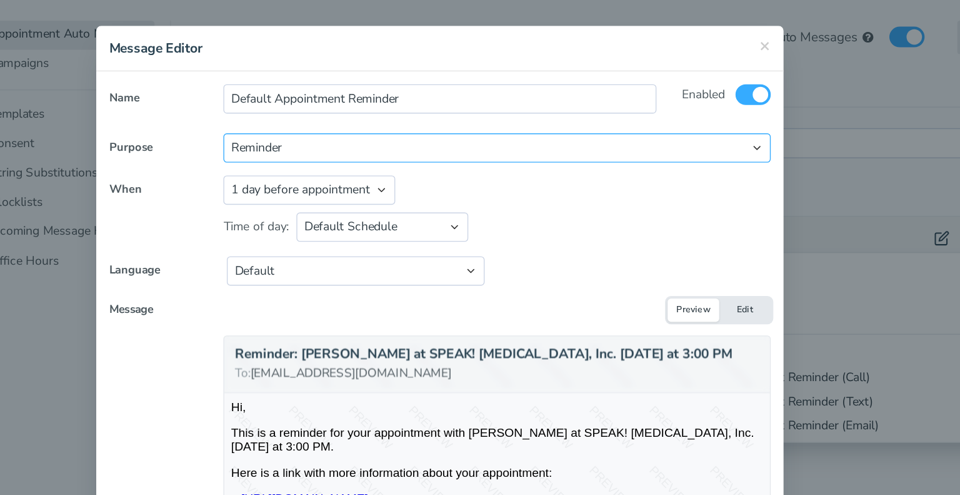
click at [410, 137] on select "Reminder Followup Booking / Initial" at bounding box center [522, 137] width 398 height 21
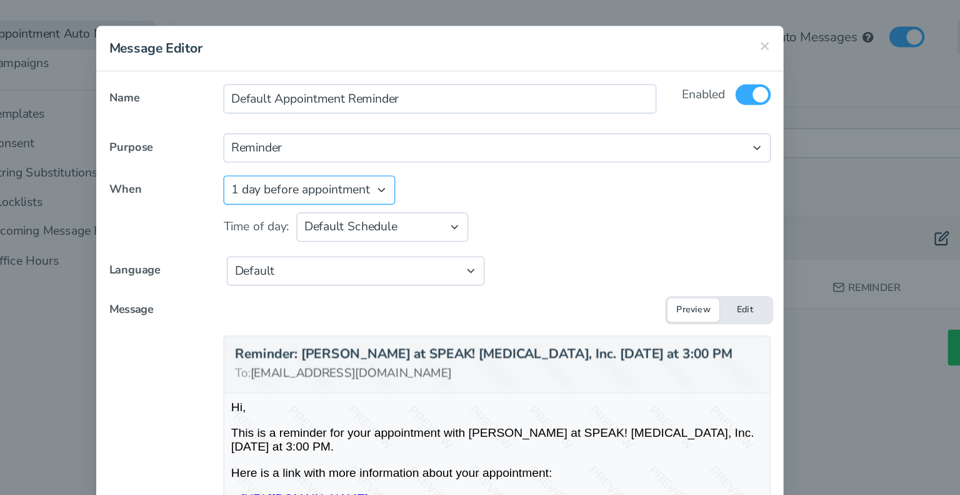
click at [426, 171] on select "Appointment start time Day of appointment 1 day before appointment 2 days befor…" at bounding box center [385, 168] width 125 height 21
click at [701, 255] on button "Edit" at bounding box center [702, 255] width 38 height 17
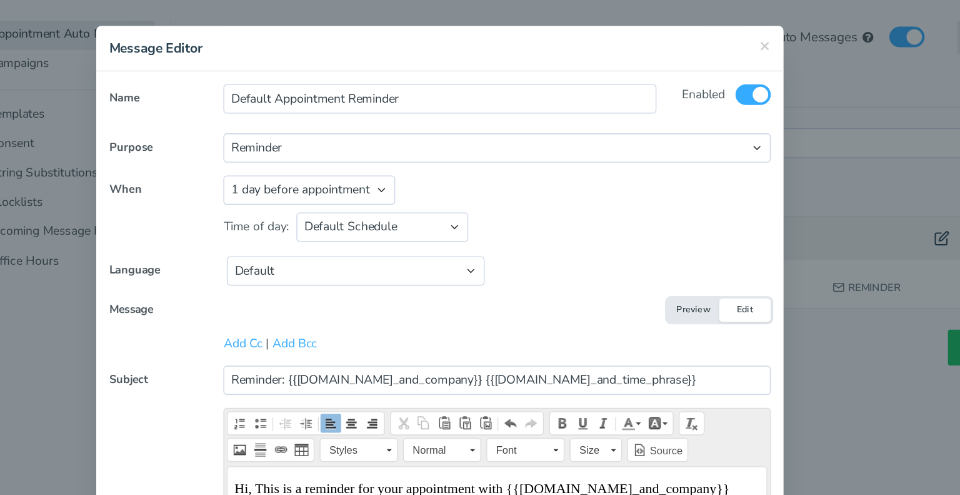
click at [656, 255] on button "Preview" at bounding box center [665, 255] width 38 height 17
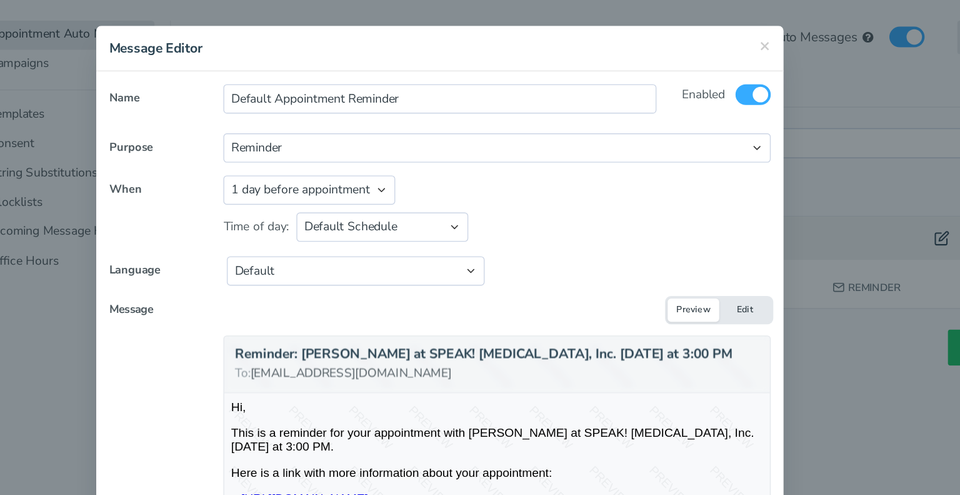
click at [698, 257] on button "Edit" at bounding box center [702, 255] width 38 height 17
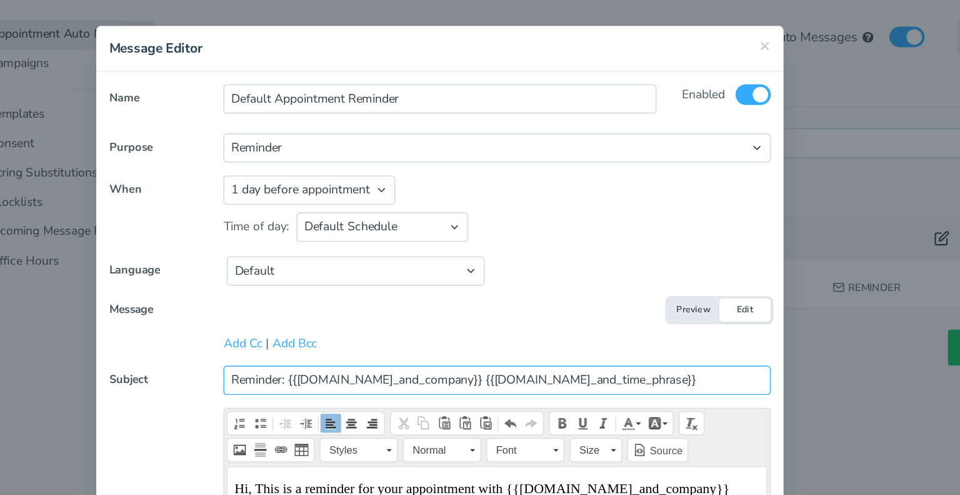
drag, startPoint x: 478, startPoint y: 307, endPoint x: 366, endPoint y: 313, distance: 112.1
click at [366, 313] on input "Reminder: {{user.name_and_company}} {{event.day_and_time_phrase}}" at bounding box center [522, 306] width 398 height 21
type input "Reminder: SPEECH THERAPY SESSION {{event.day_and_time_phrase}}"
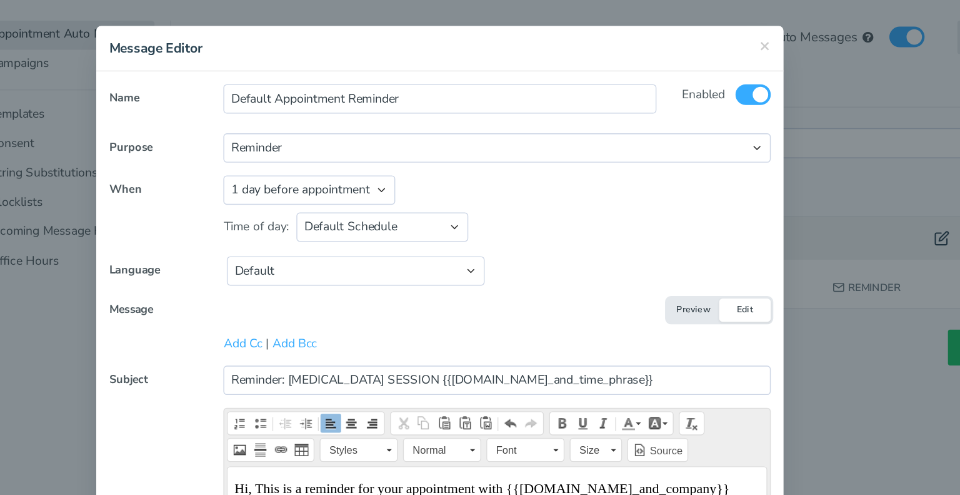
click at [650, 258] on button "Preview" at bounding box center [665, 255] width 38 height 17
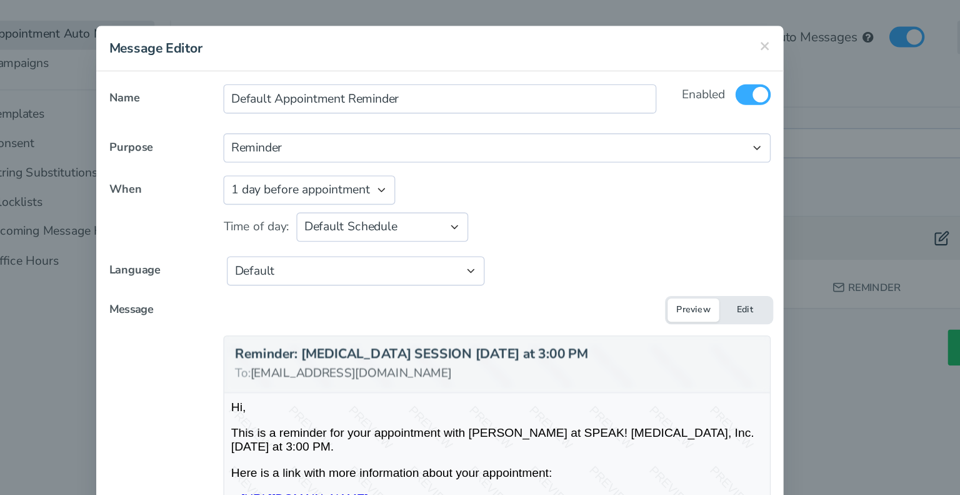
click at [701, 252] on button "Edit" at bounding box center [702, 255] width 38 height 17
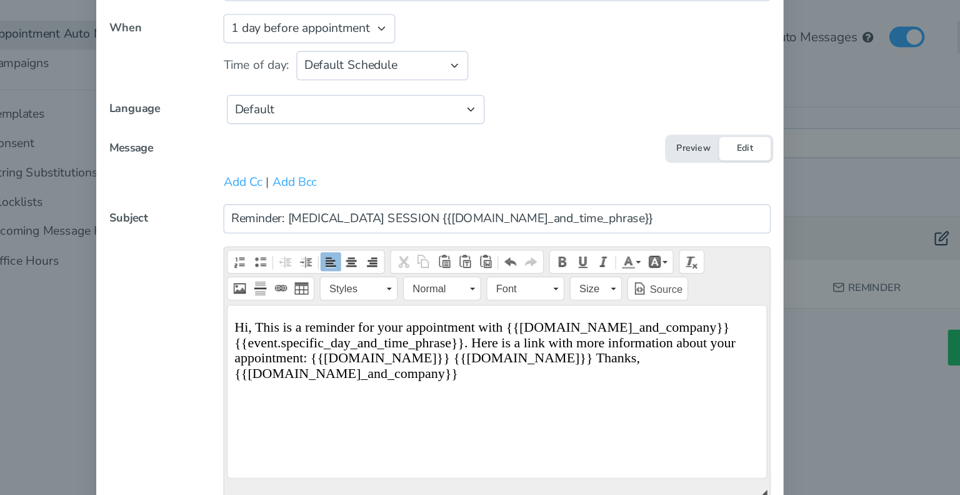
scroll to position [119, 0]
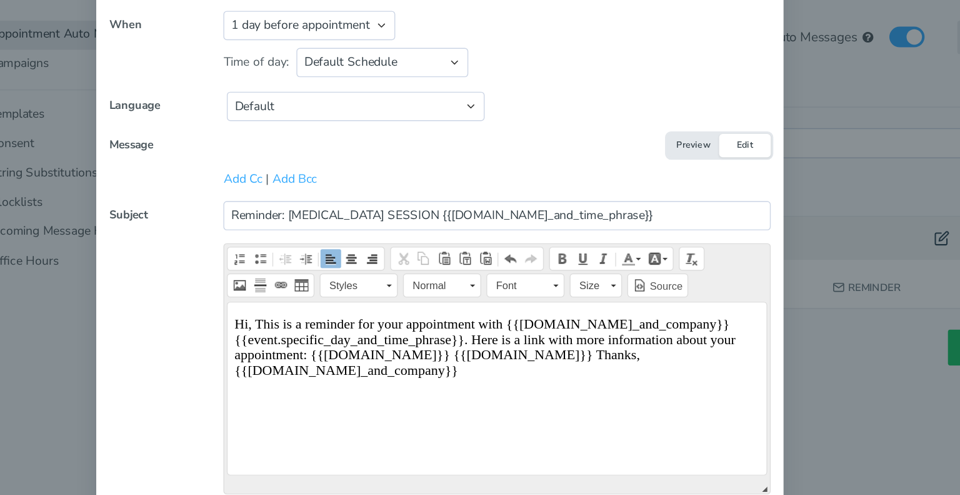
click at [249, 317] on p "Hi, This is a reminder for your appointment with {{user.name_and_company}} {{ev…" at bounding box center [424, 334] width 382 height 45
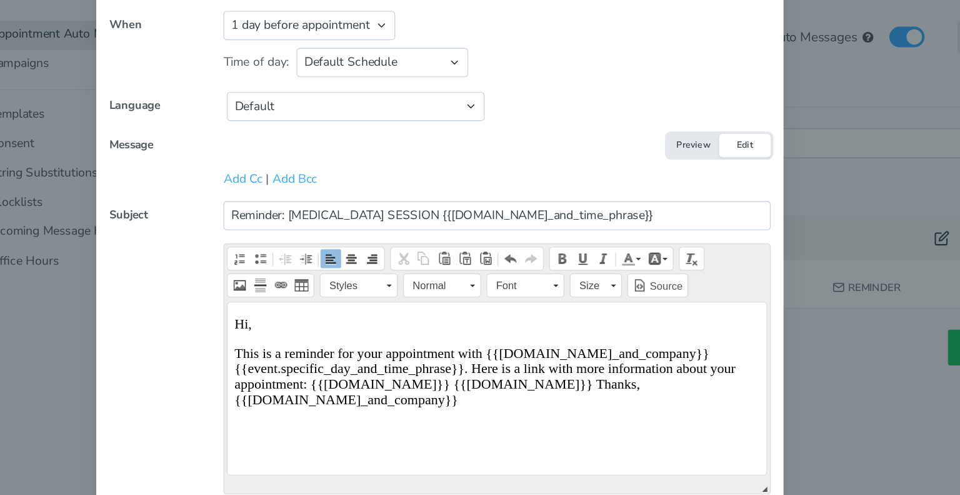
click at [242, 320] on p "Hi," at bounding box center [424, 317] width 382 height 11
click at [537, 340] on p "This is a reminder for your appointment with {{user.name_and_company}} {{event.…" at bounding box center [424, 355] width 382 height 45
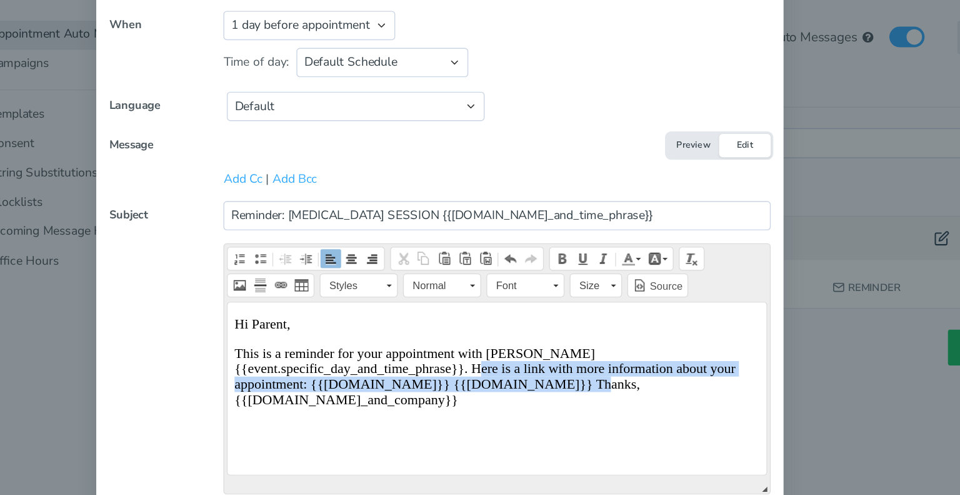
drag, startPoint x: 434, startPoint y: 350, endPoint x: 470, endPoint y: 362, distance: 37.8
click at [470, 362] on p "This is a reminder for your appointment with Ms. Myles {{event.specific_day_and…" at bounding box center [424, 355] width 382 height 45
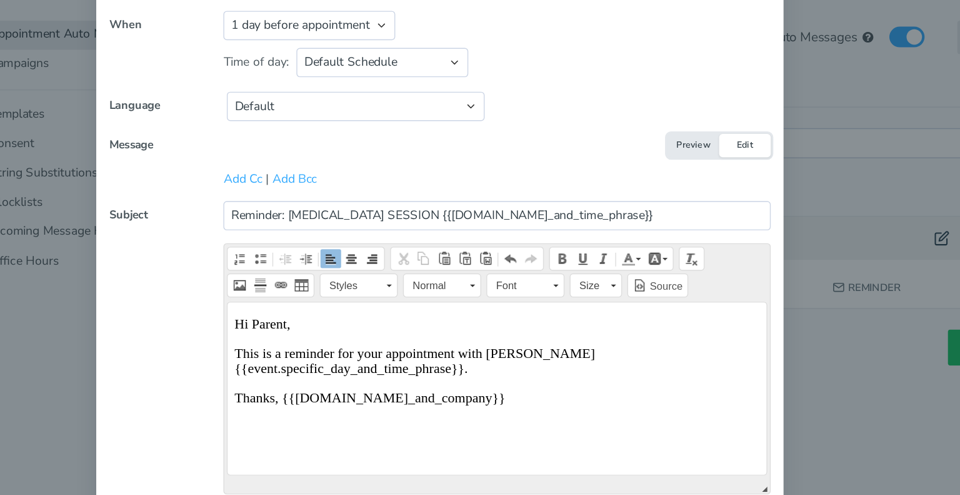
click at [267, 375] on p "Thanks, {{user.name_and_company}}" at bounding box center [424, 371] width 382 height 11
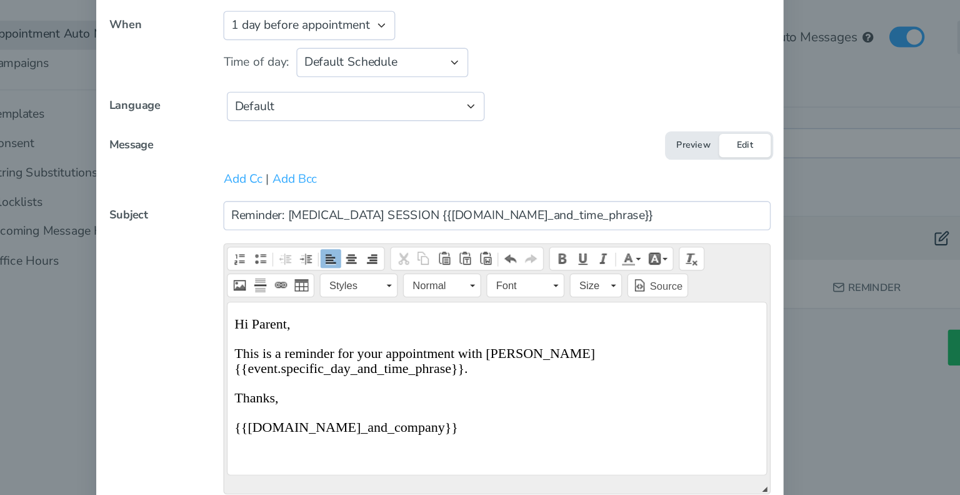
click at [265, 376] on p "Thanks," at bounding box center [424, 371] width 382 height 11
click at [352, 394] on p "{{user.name_and_company}}" at bounding box center [424, 392] width 382 height 11
drag, startPoint x: 233, startPoint y: 395, endPoint x: 356, endPoint y: 415, distance: 124.9
click at [356, 415] on body "Hi Parent , This is a reminder for your appointment with Ms. Myles {{event.spec…" at bounding box center [424, 366] width 382 height 108
click at [548, 239] on span "Font" at bounding box center [537, 237] width 44 height 16
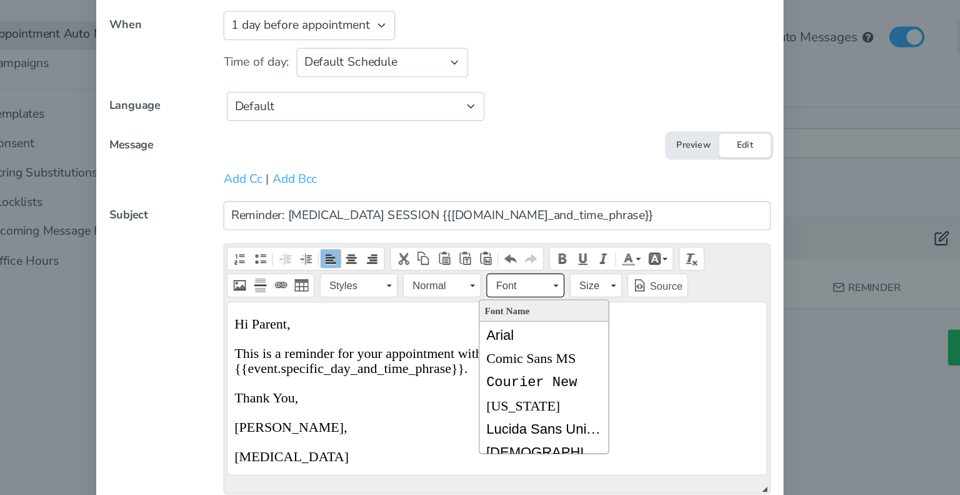
scroll to position [0, 0]
click at [548, 239] on span "Font" at bounding box center [537, 237] width 44 height 16
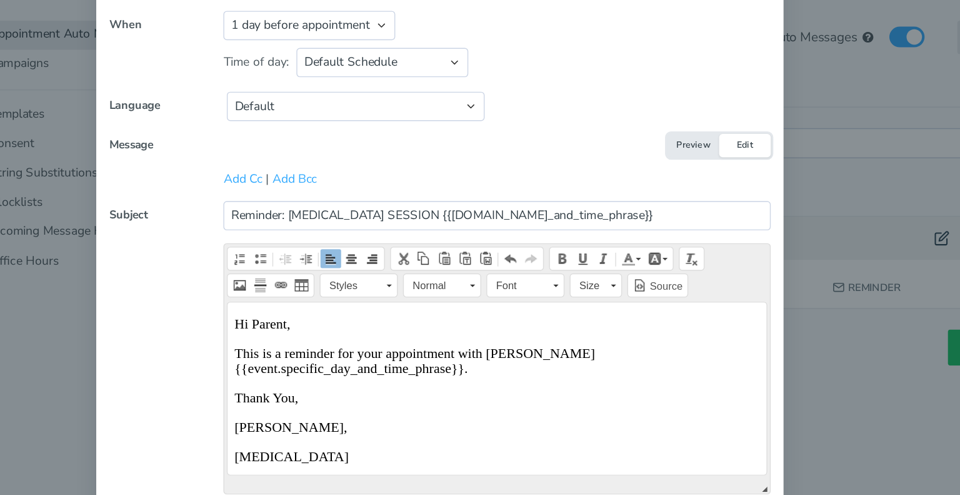
click at [423, 239] on span "Styles" at bounding box center [415, 237] width 44 height 16
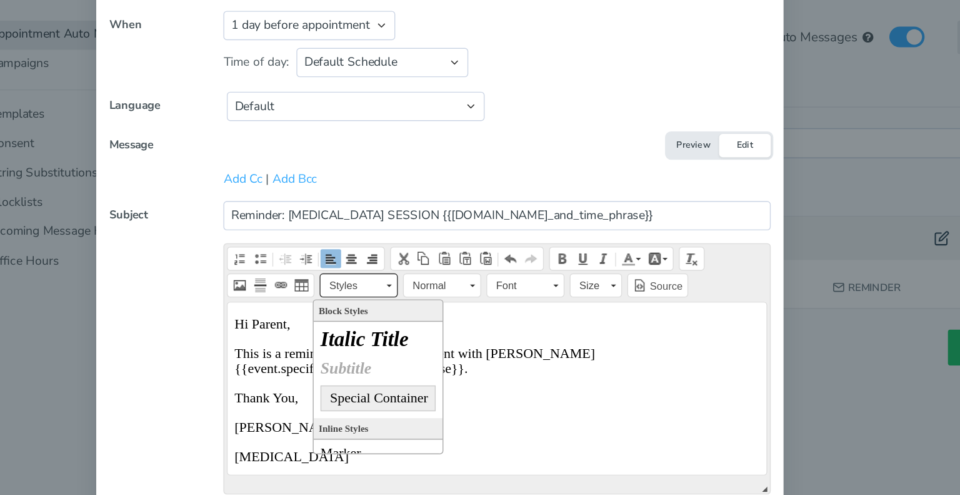
click at [423, 239] on span "Styles" at bounding box center [415, 237] width 44 height 16
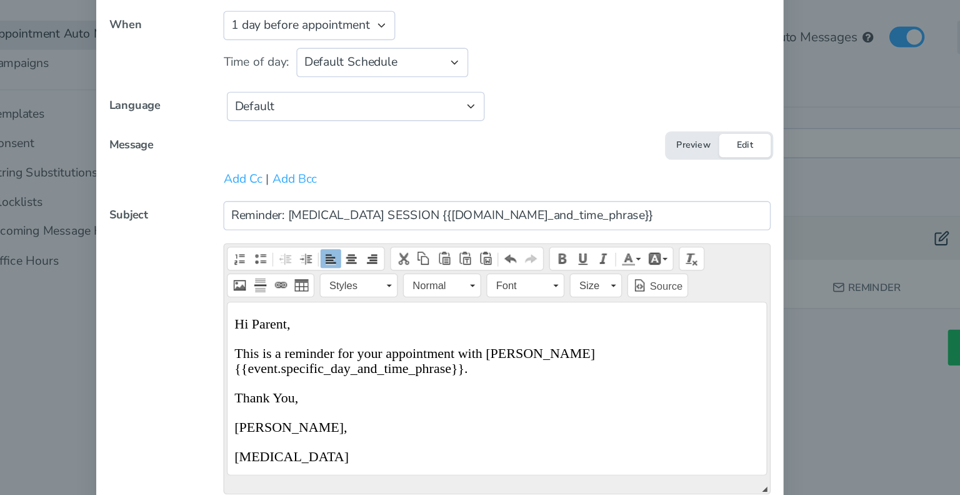
click at [335, 396] on p "Nakia Myles," at bounding box center [424, 392] width 382 height 11
click at [660, 129] on button "Preview" at bounding box center [665, 136] width 38 height 17
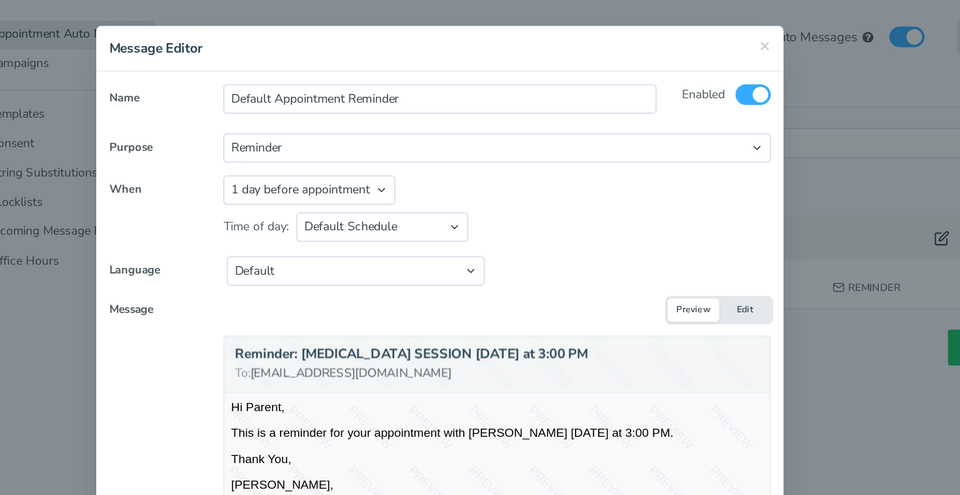
scroll to position [199, 0]
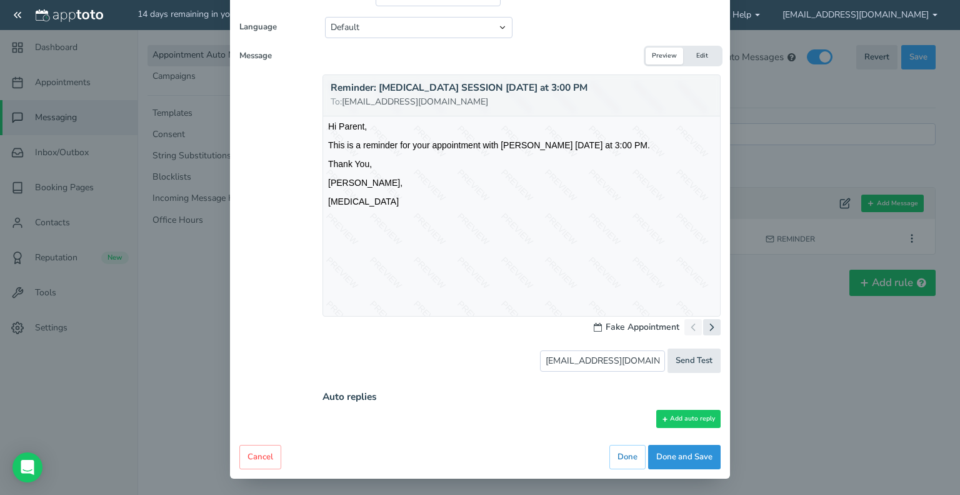
click at [672, 453] on button "Done and Save" at bounding box center [684, 457] width 73 height 24
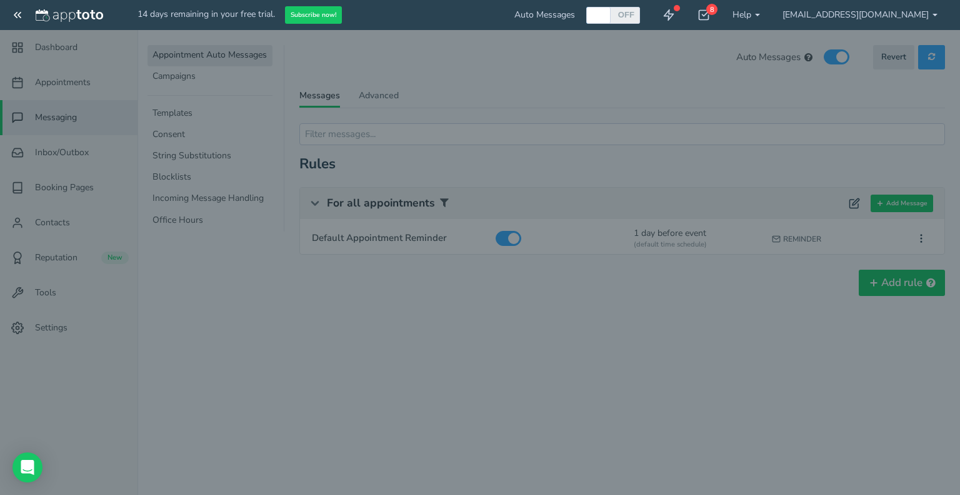
scroll to position [0, 0]
checkbox input "true"
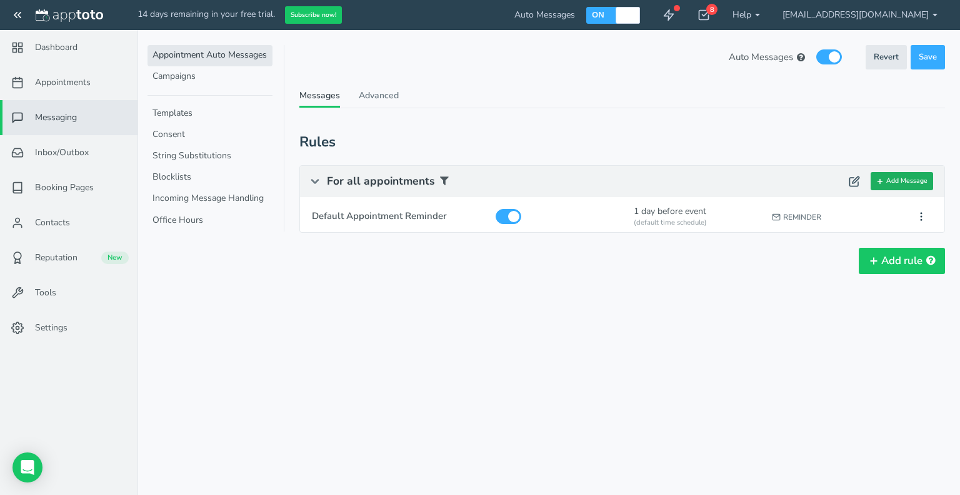
click at [886, 179] on button "Add Message" at bounding box center [902, 181] width 63 height 18
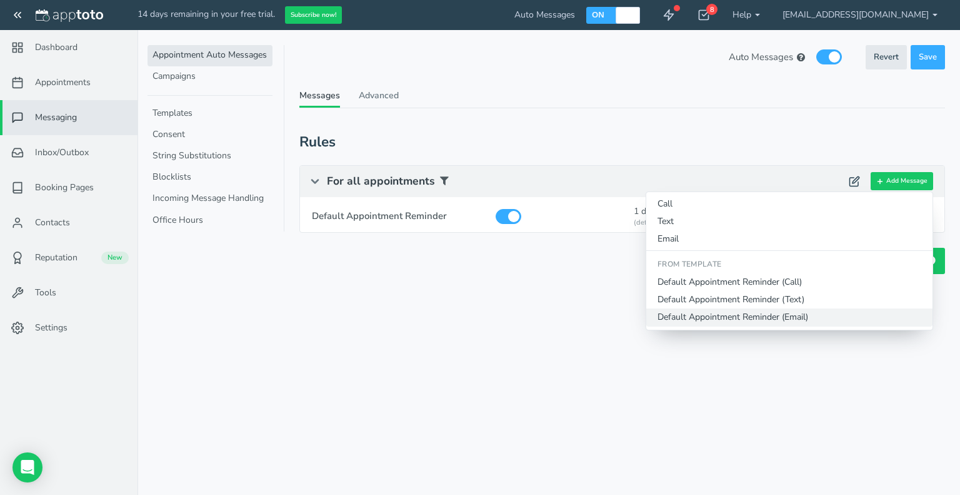
click at [767, 320] on button "Default Appointment Reminder (Email)" at bounding box center [790, 317] width 286 height 18
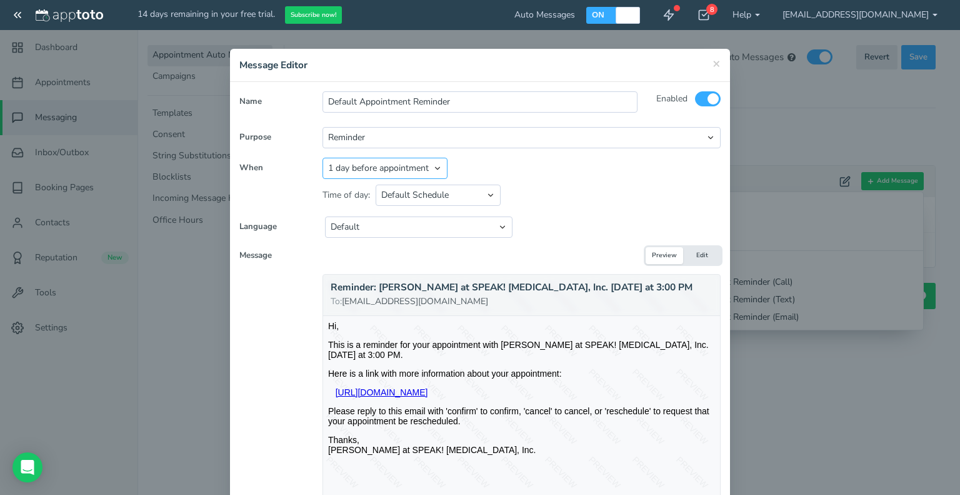
click at [356, 169] on select "Appointment start time Day of appointment 1 day before appointment 2 days befor…" at bounding box center [385, 168] width 125 height 21
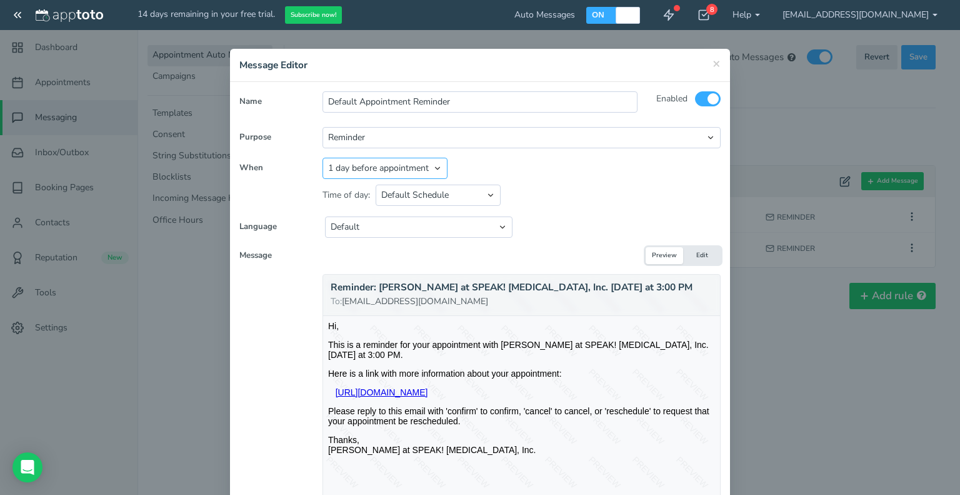
select select "string:-30"
click at [323, 158] on select "Appointment start time Day of appointment 1 day before appointment 2 days befor…" at bounding box center [385, 168] width 125 height 21
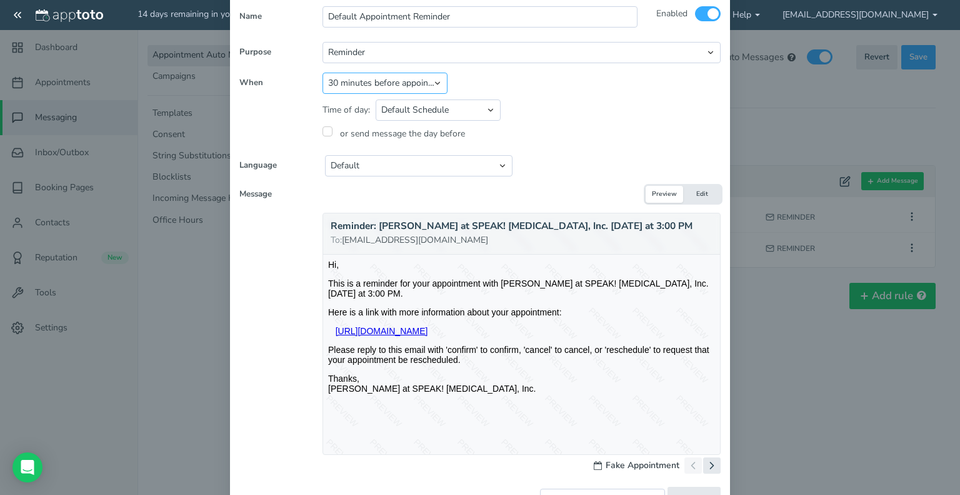
scroll to position [37, 0]
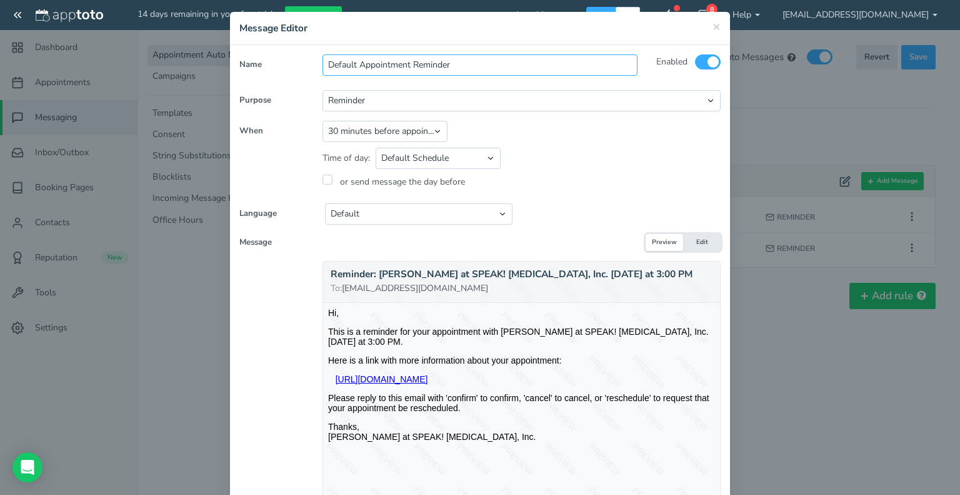
click at [436, 66] on input "Default Appointment Reminder" at bounding box center [480, 64] width 315 height 21
click at [713, 29] on span "×" at bounding box center [717, 27] width 8 height 18
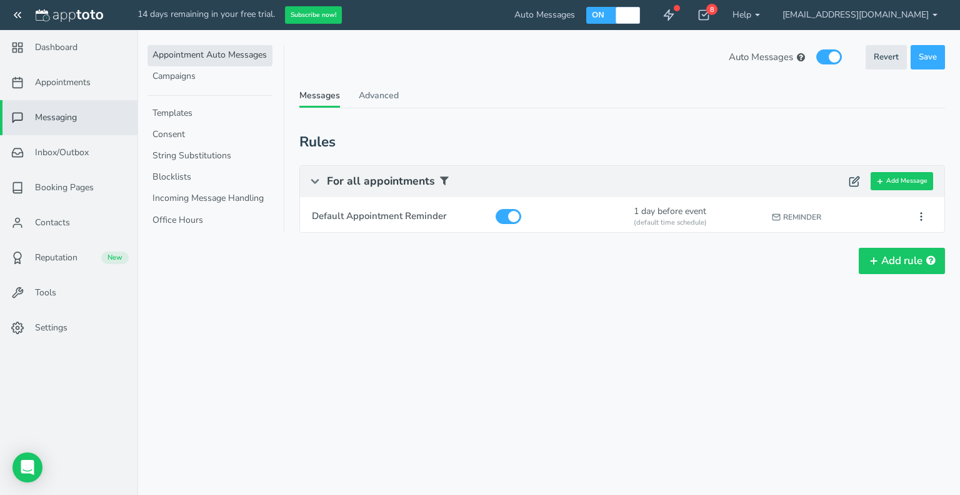
scroll to position [0, 0]
click at [894, 181] on button "Add Message" at bounding box center [902, 181] width 63 height 18
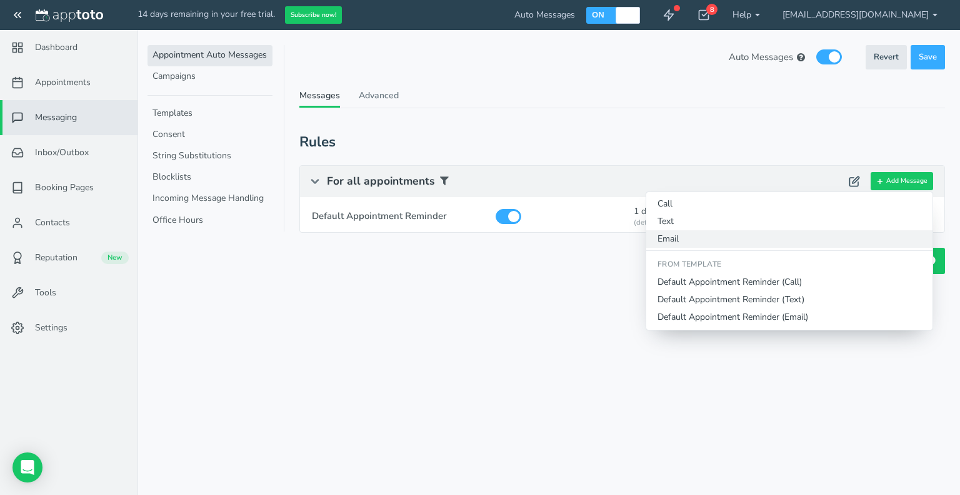
click at [758, 239] on button "Email" at bounding box center [790, 239] width 286 height 18
type input "Email Reminder"
select select "string:1"
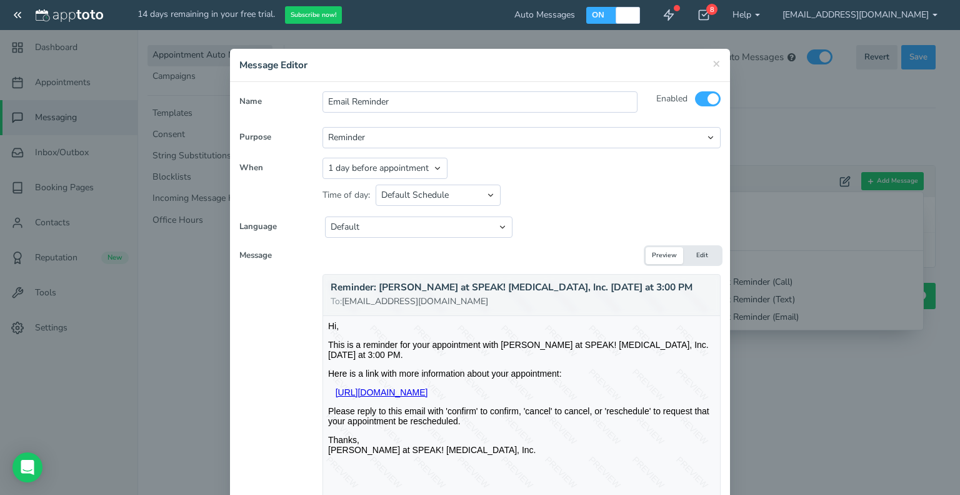
click at [715, 54] on div "× Message Editor" at bounding box center [480, 65] width 500 height 33
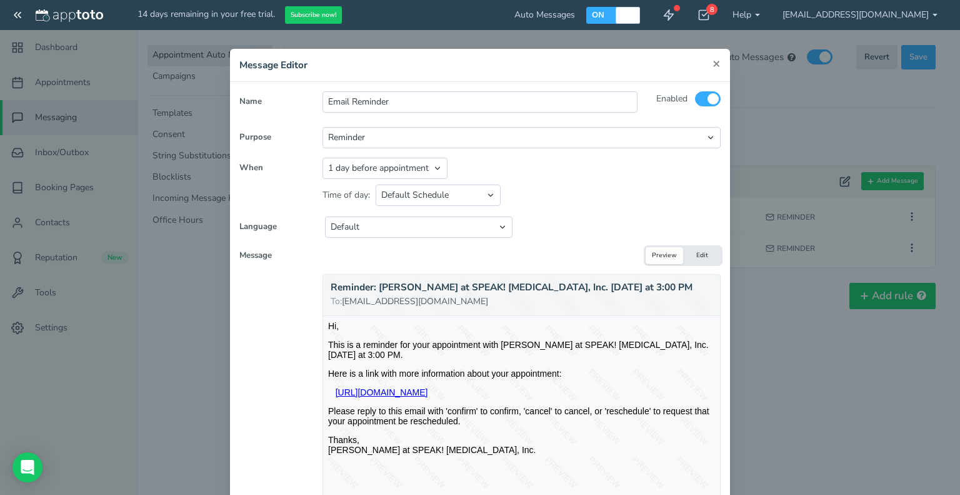
click at [714, 63] on span "×" at bounding box center [717, 63] width 8 height 18
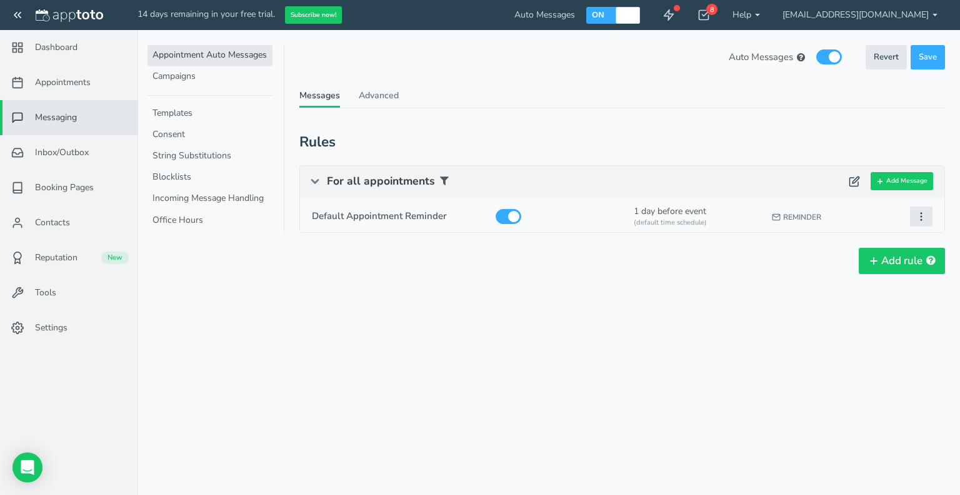
click at [919, 218] on icon at bounding box center [921, 216] width 11 height 11
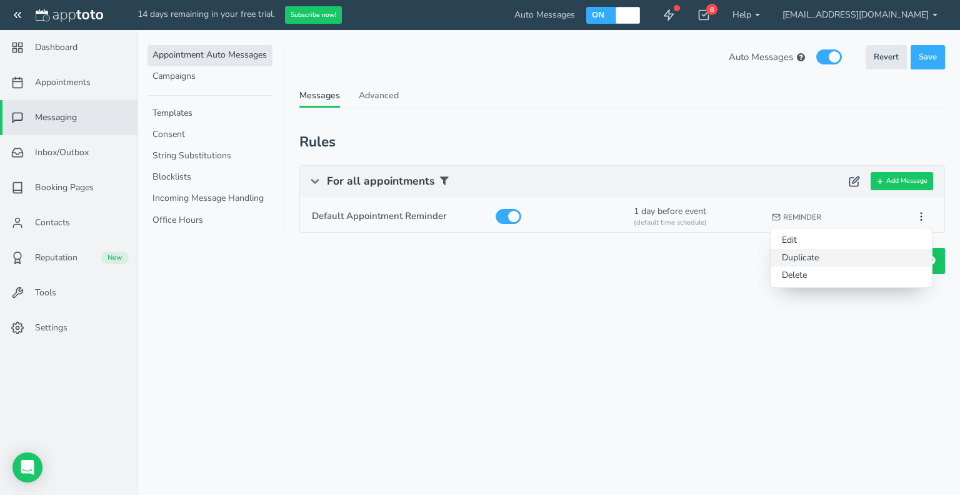
click at [805, 256] on button "Duplicate" at bounding box center [851, 258] width 161 height 18
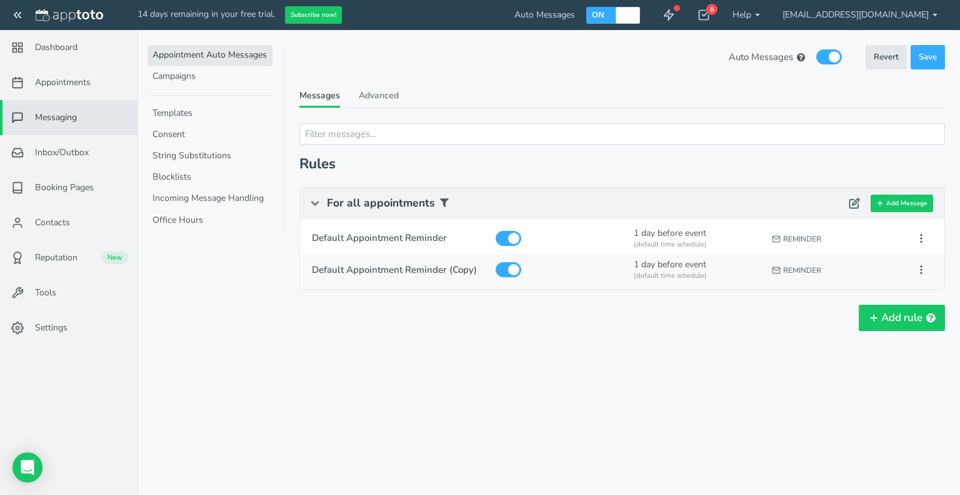
click at [675, 265] on div "1 day before event (default time schedule)" at bounding box center [697, 272] width 134 height 34
type input "Default Appointment Reminder (Copy)"
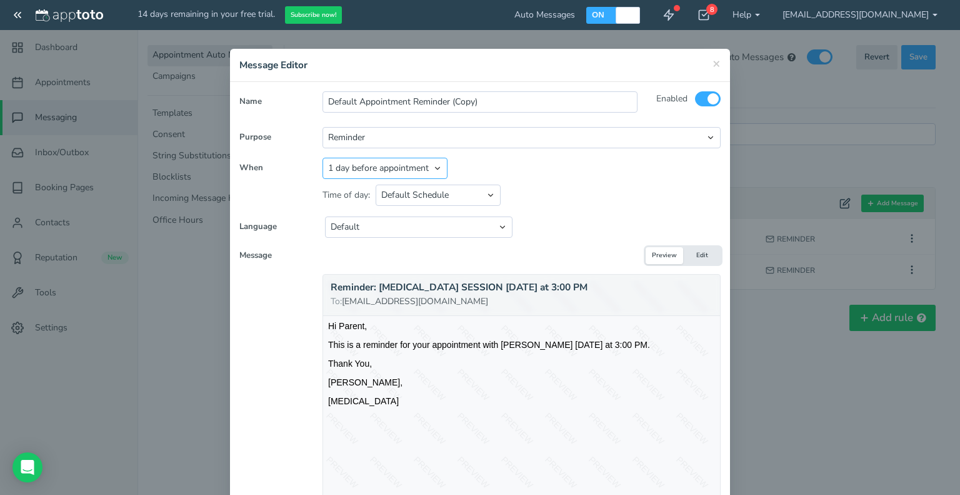
click at [364, 168] on select "Appointment start time Day of appointment 1 day before appointment 2 days befor…" at bounding box center [385, 168] width 125 height 21
select select "string:-30"
click at [323, 158] on select "Appointment start time Day of appointment 1 day before appointment 2 days befor…" at bounding box center [385, 168] width 125 height 21
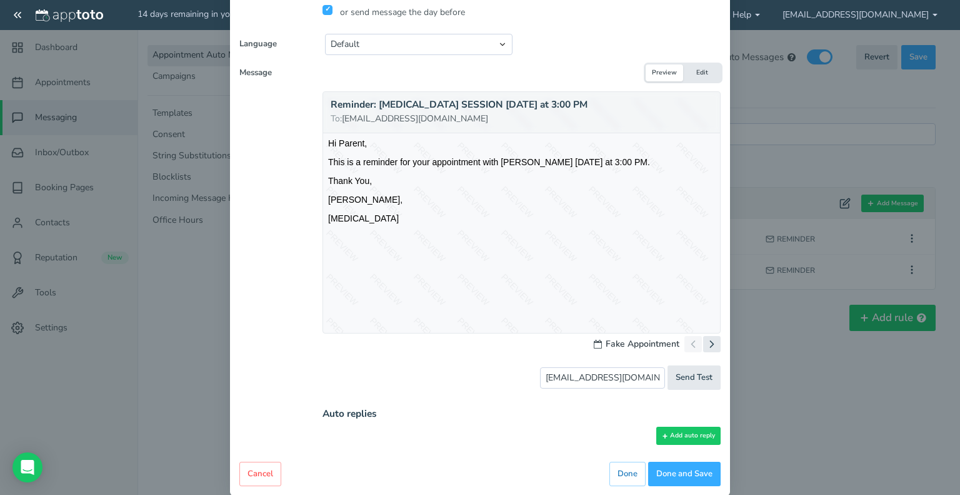
scroll to position [223, 0]
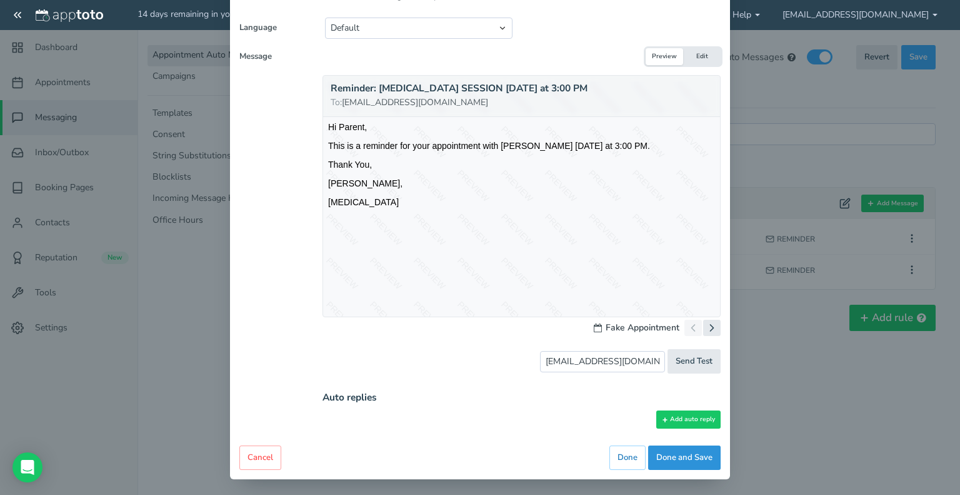
click at [677, 453] on button "Done and Save" at bounding box center [684, 457] width 73 height 24
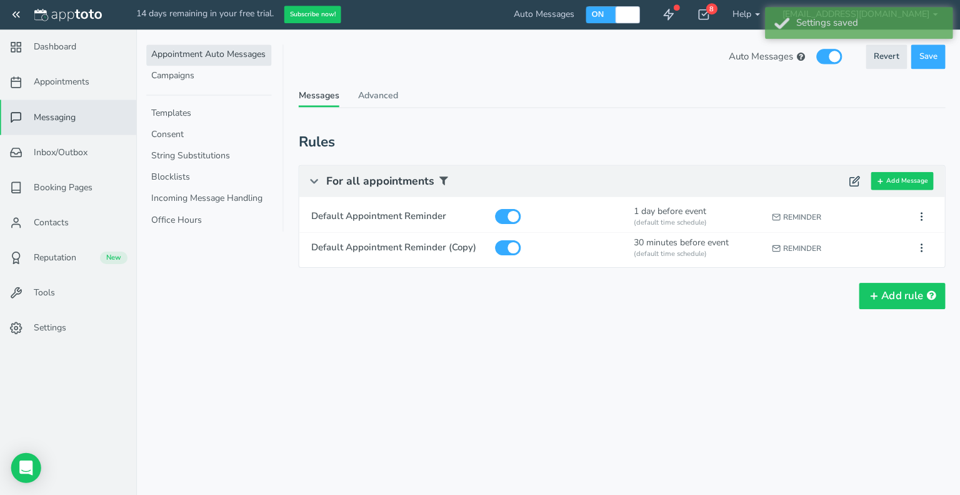
scroll to position [0, 0]
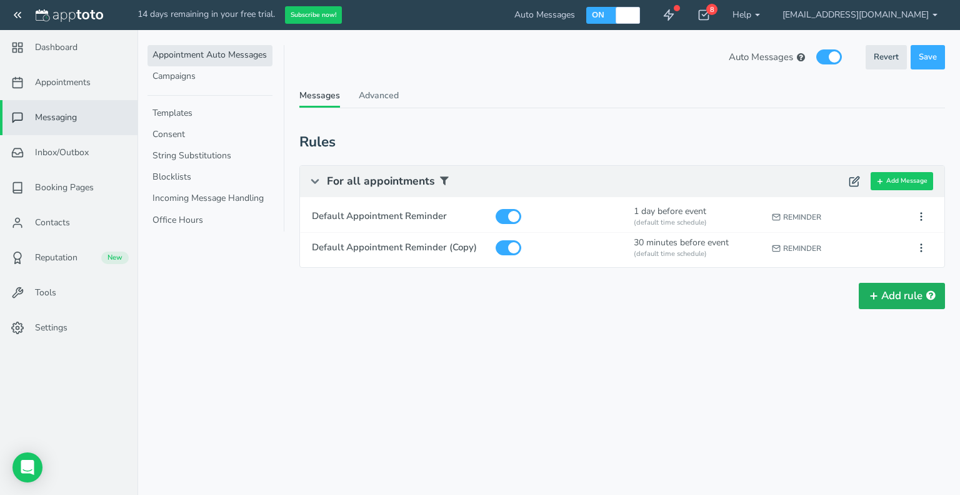
click at [880, 296] on button "Add rule" at bounding box center [902, 296] width 86 height 26
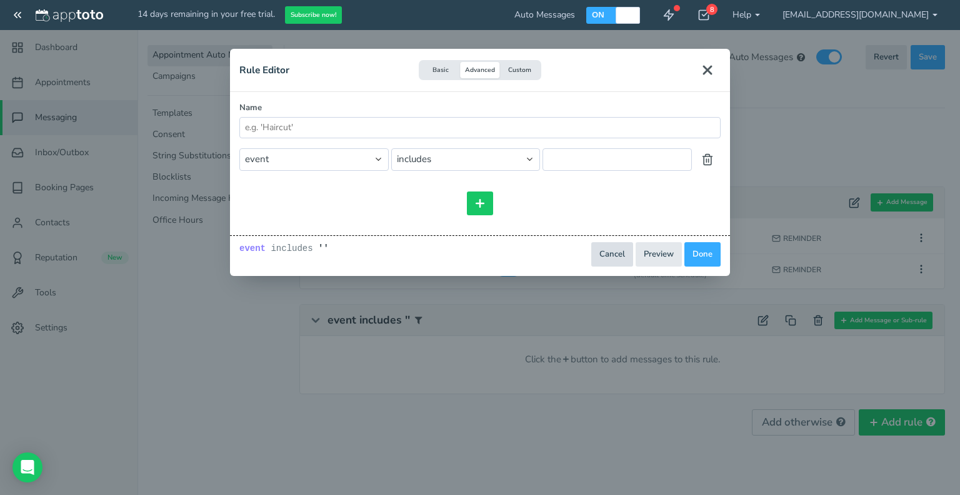
click at [613, 253] on button "Cancel" at bounding box center [613, 254] width 42 height 24
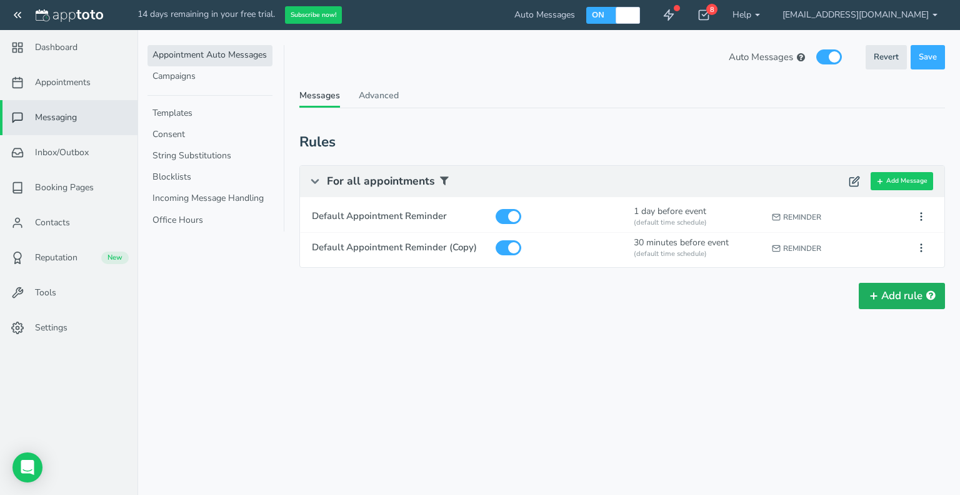
click at [885, 293] on button "Add rule" at bounding box center [902, 296] width 86 height 26
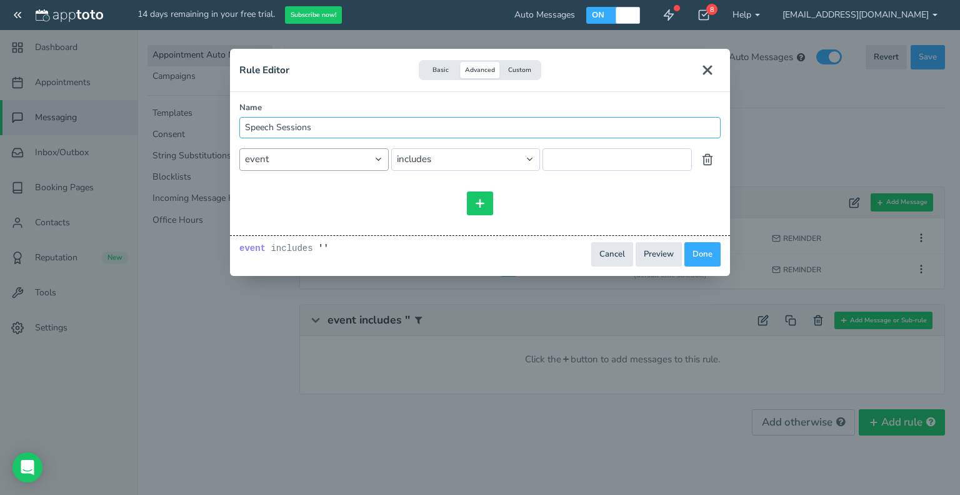
type input "Speech Sessions"
click at [366, 163] on select "event event.all event.title event.location event.content event.start_time event…" at bounding box center [313, 159] width 149 height 22
click at [239, 148] on select "event event.all event.title event.location event.content event.start_time event…" at bounding box center [313, 159] width 149 height 22
click at [277, 156] on select "event event.all event.title event.location event.content event.start_time event…" at bounding box center [313, 159] width 149 height 22
select select "string:event"
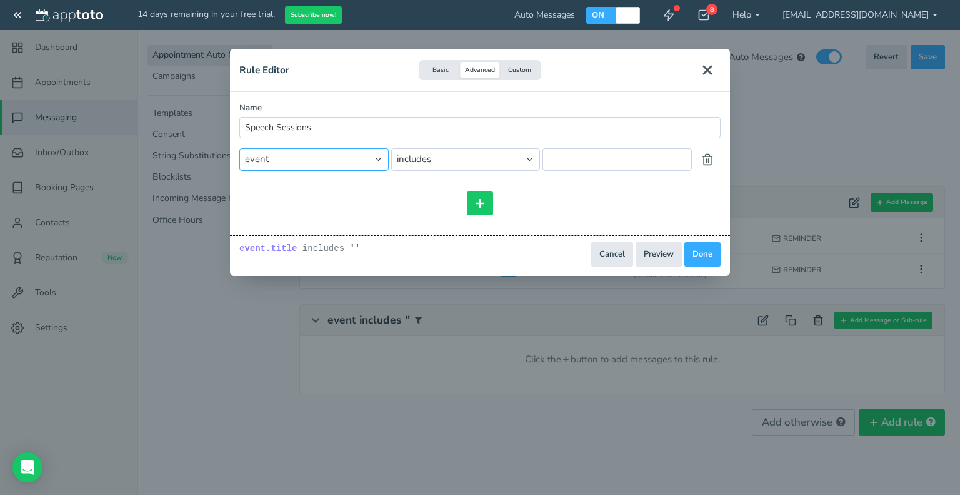
click at [239, 148] on select "event event.all event.title event.location event.content event.start_time event…" at bounding box center [313, 159] width 149 height 22
click at [561, 156] on input "text" at bounding box center [617, 159] width 149 height 22
type input "Speech Session"
click at [656, 250] on button "Preview" at bounding box center [659, 254] width 46 height 24
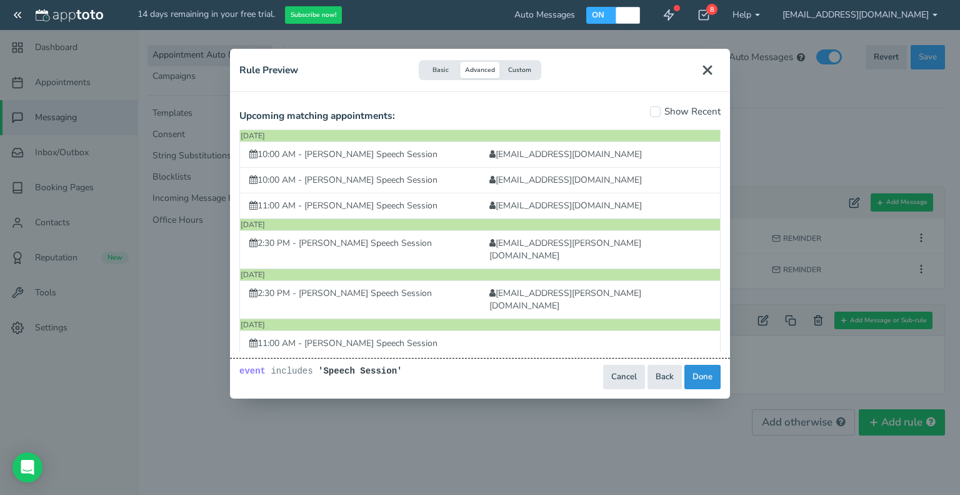
click at [695, 378] on button "Done" at bounding box center [703, 377] width 36 height 24
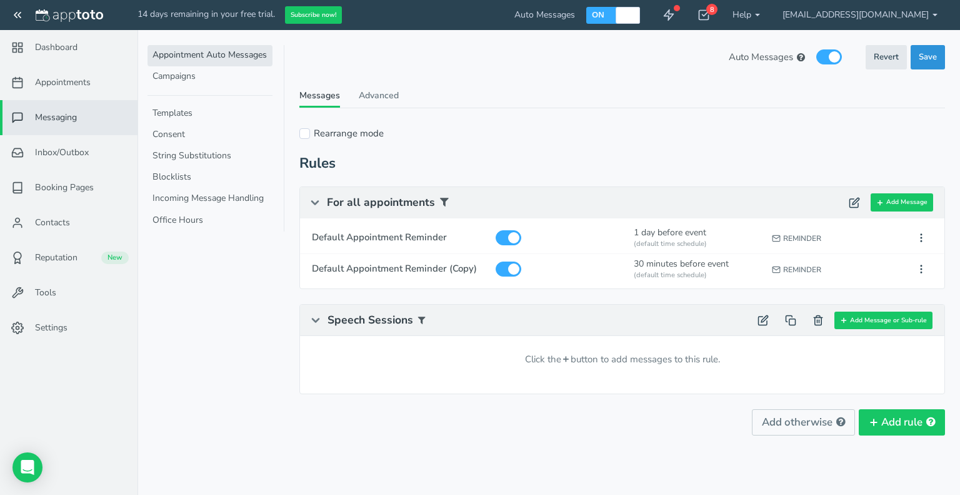
click at [930, 56] on span "Save" at bounding box center [928, 57] width 18 height 12
click at [925, 57] on span "Save" at bounding box center [928, 57] width 18 height 12
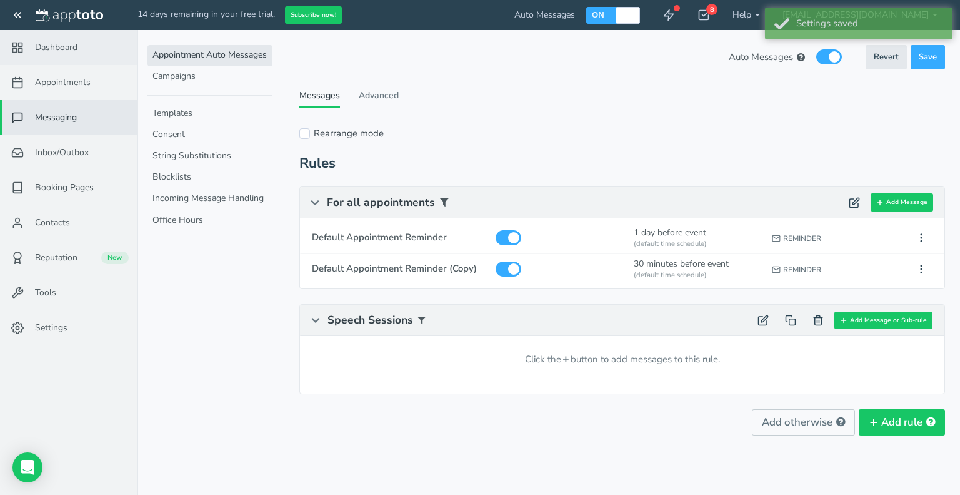
click at [54, 46] on span "Dashboard" at bounding box center [56, 47] width 43 height 13
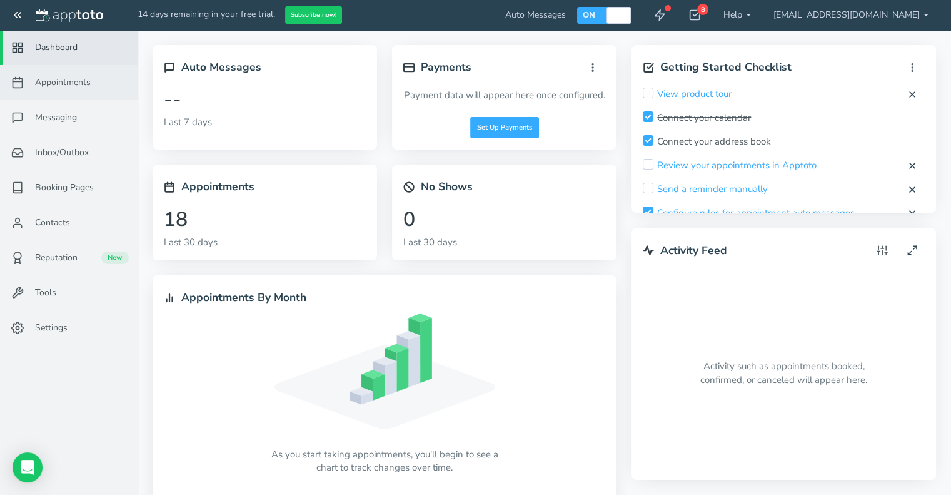
checkbox input "true"
click at [63, 77] on span "Appointments" at bounding box center [63, 82] width 56 height 13
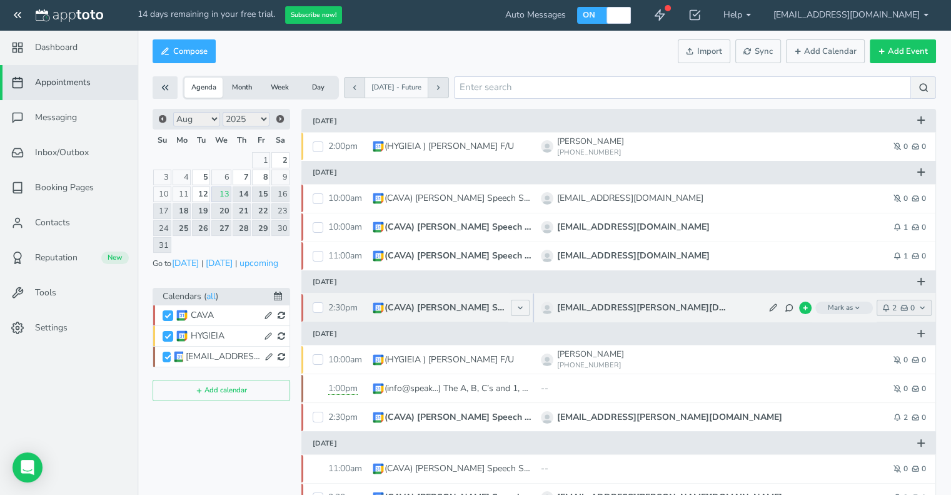
click at [896, 308] on span "2" at bounding box center [889, 308] width 14 height 8
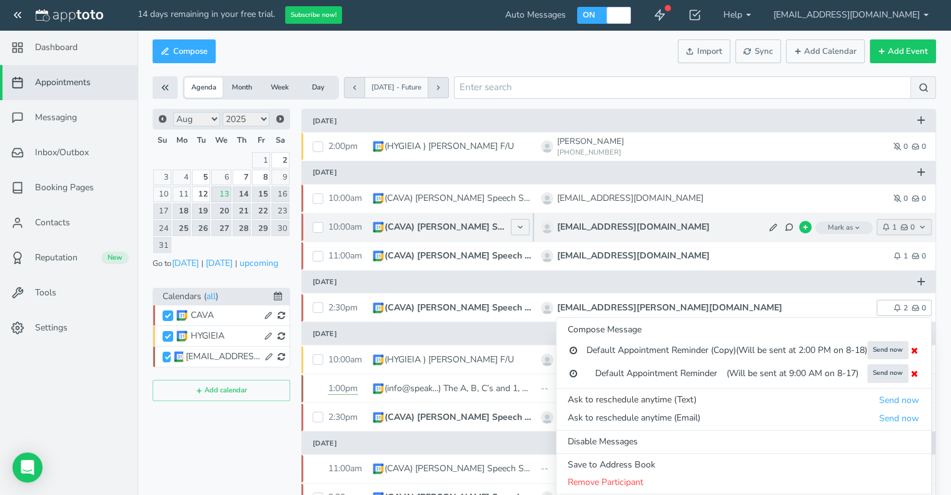
click at [885, 223] on button "1 0" at bounding box center [904, 227] width 55 height 16
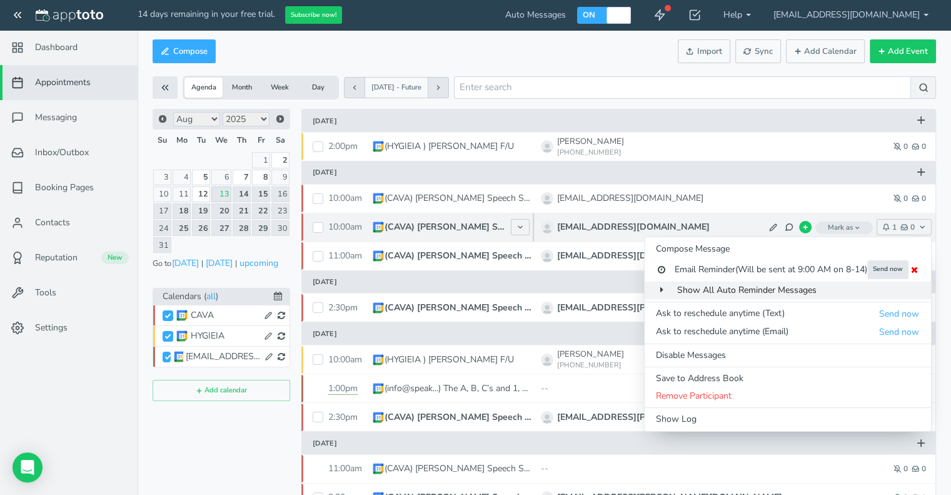
click at [658, 293] on icon at bounding box center [661, 289] width 11 height 9
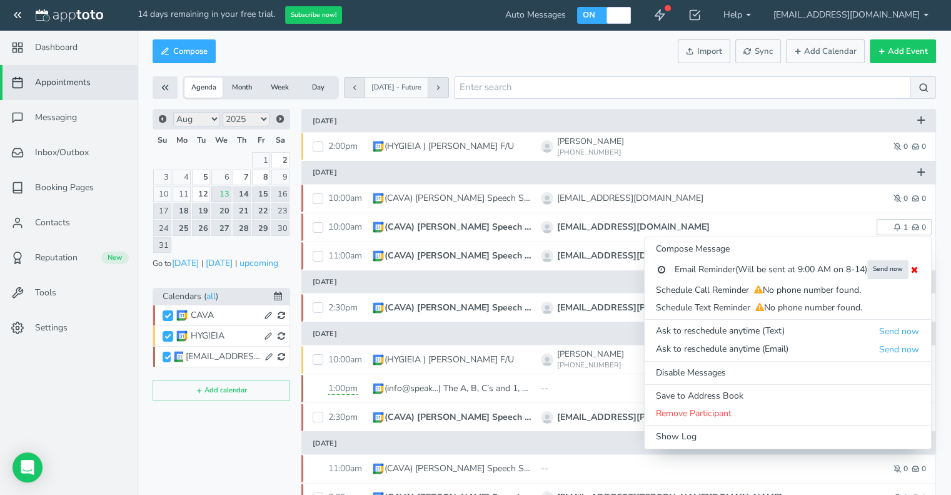
click at [734, 162] on div "[DATE]" at bounding box center [623, 172] width 620 height 23
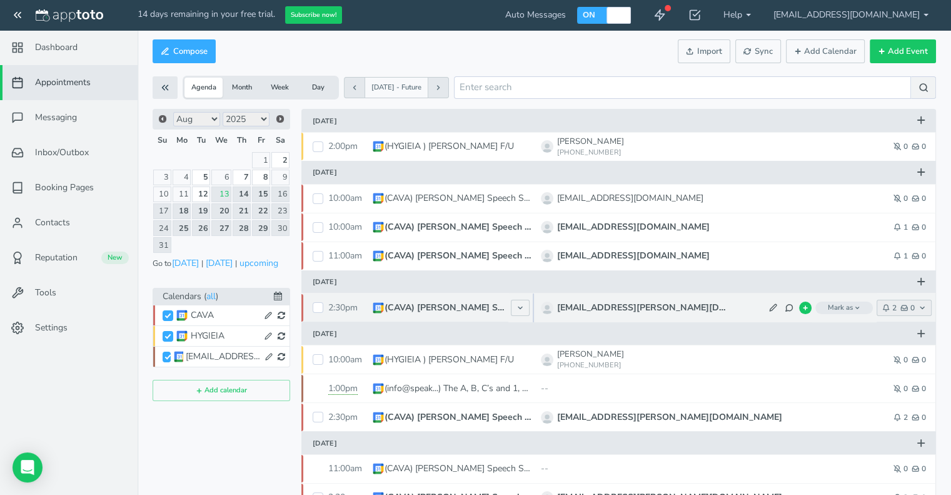
click at [890, 307] on feather-icon "button" at bounding box center [887, 308] width 10 height 8
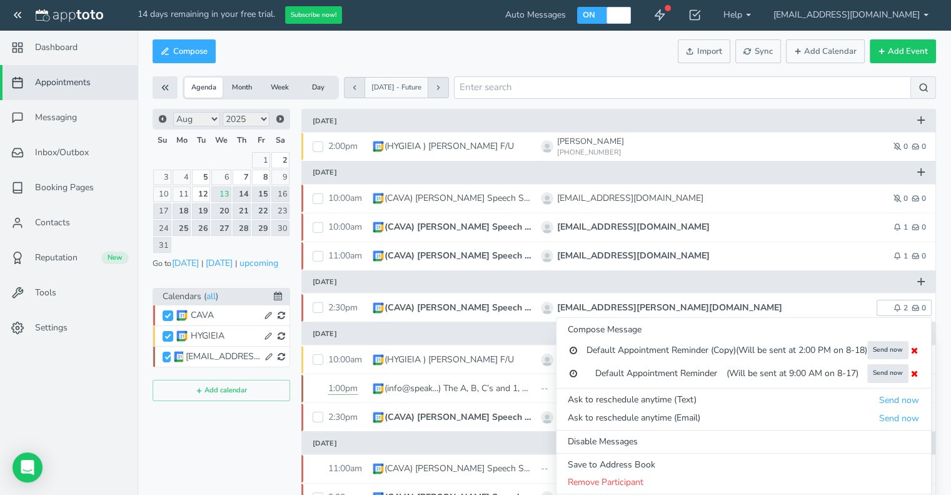
click at [613, 54] on div "Compose Actions Enable Auto Messages Disable Auto Messages Mark as Paid Externa…" at bounding box center [545, 51] width 784 height 30
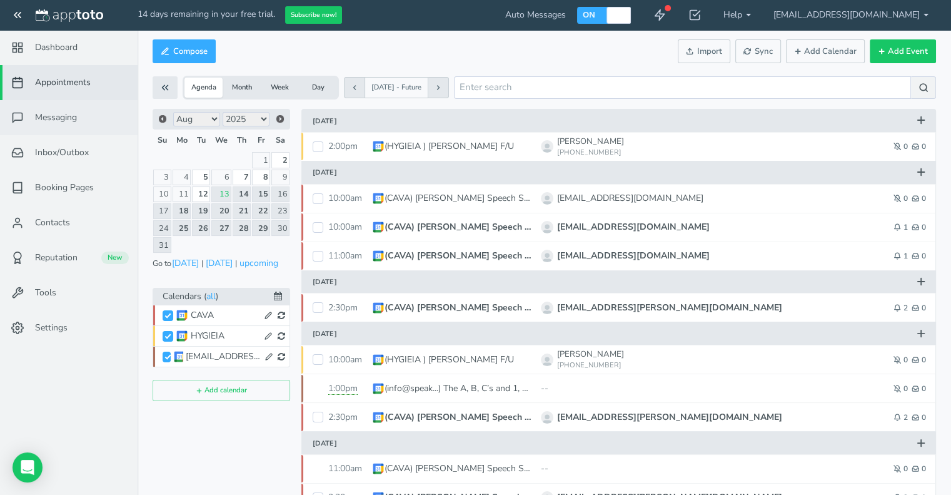
click at [58, 121] on span "Messaging" at bounding box center [56, 117] width 42 height 13
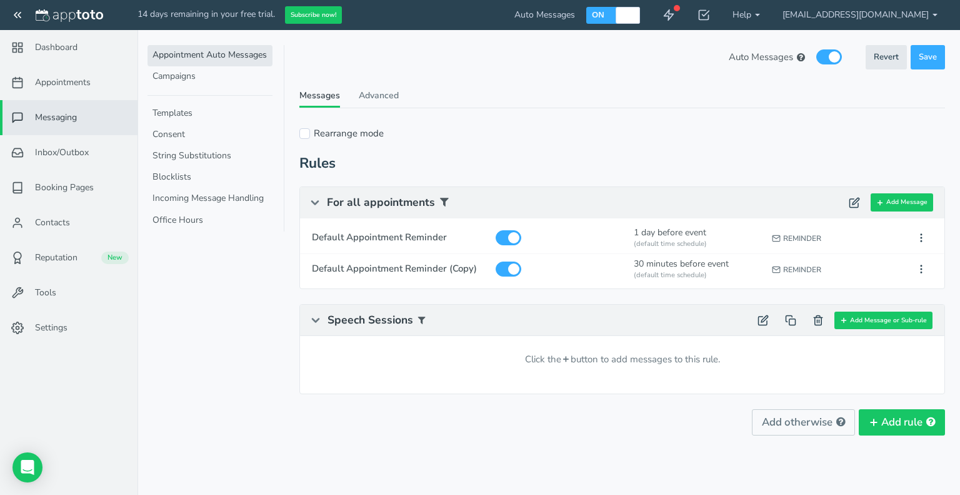
click at [315, 318] on icon at bounding box center [316, 320] width 13 height 13
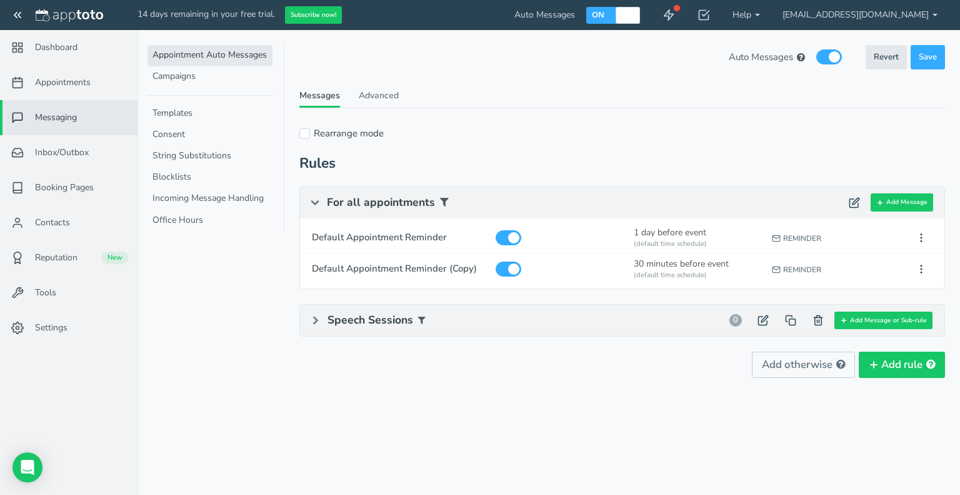
click at [315, 318] on icon at bounding box center [316, 320] width 13 height 13
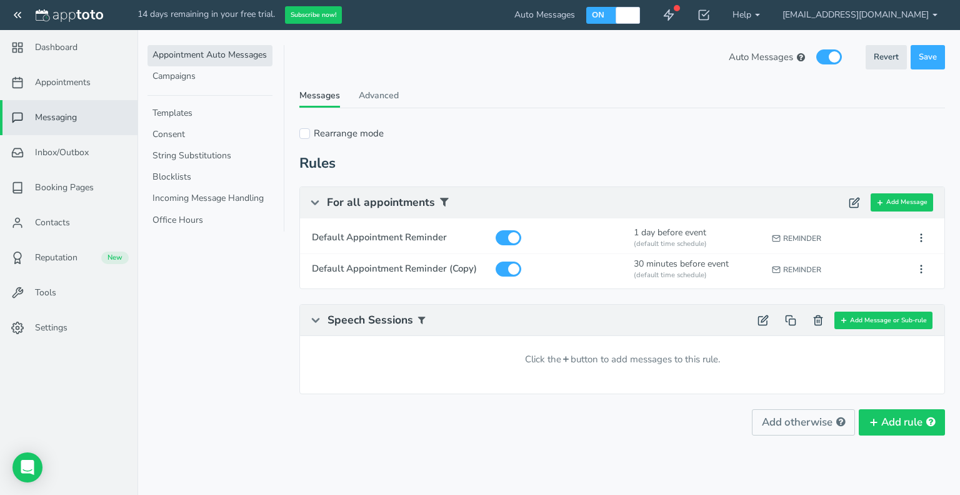
click at [427, 355] on div "Click the + button to add messages to this rule." at bounding box center [622, 359] width 645 height 46
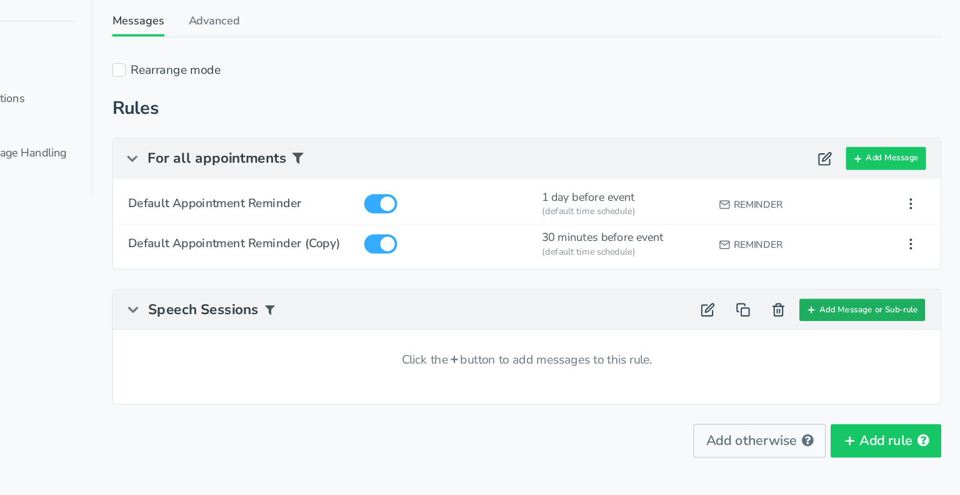
click at [850, 321] on button "Add Message or Sub-rule" at bounding box center [884, 320] width 98 height 18
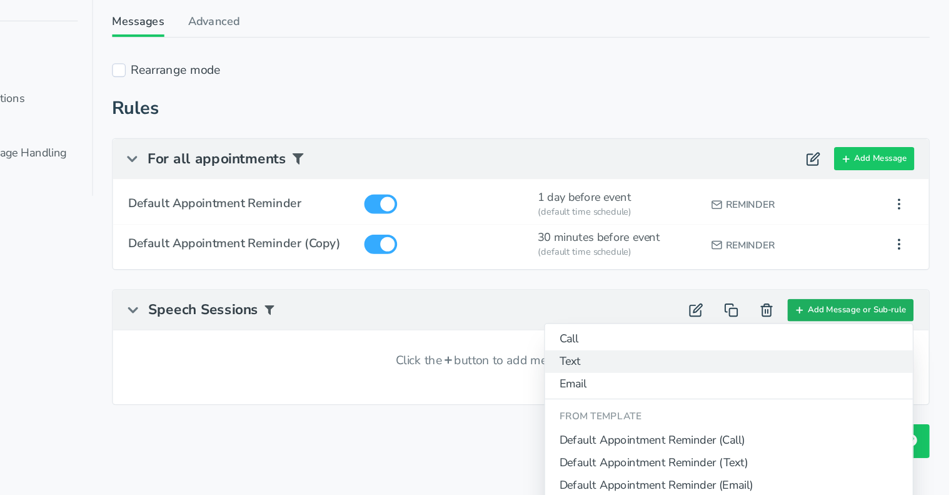
scroll to position [15, 0]
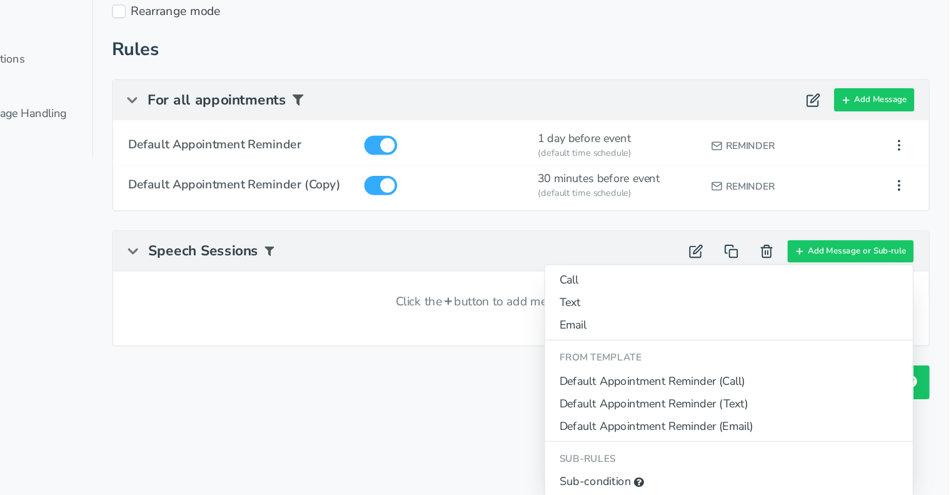
click at [550, 436] on div "Auto Messages (in this schedule) Revert Save Revert Save These Auto Messages ar…" at bounding box center [618, 246] width 637 height 433
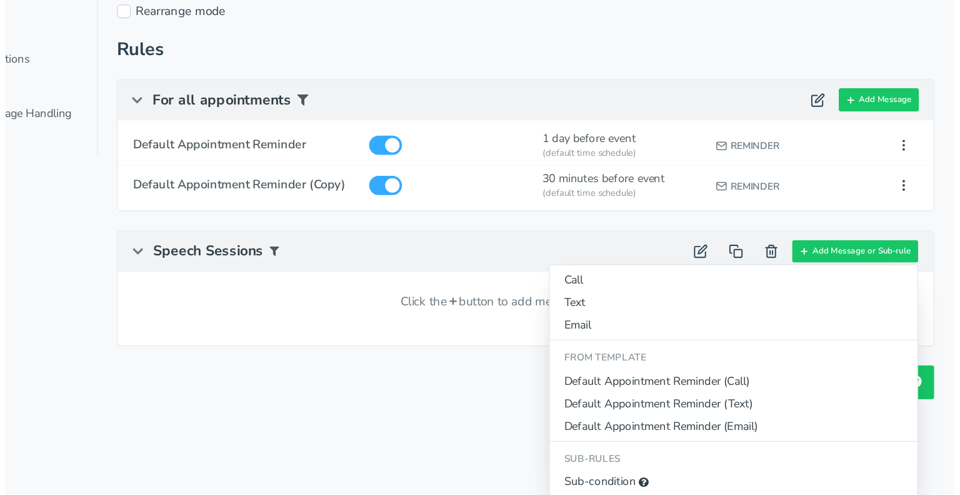
scroll to position [0, 0]
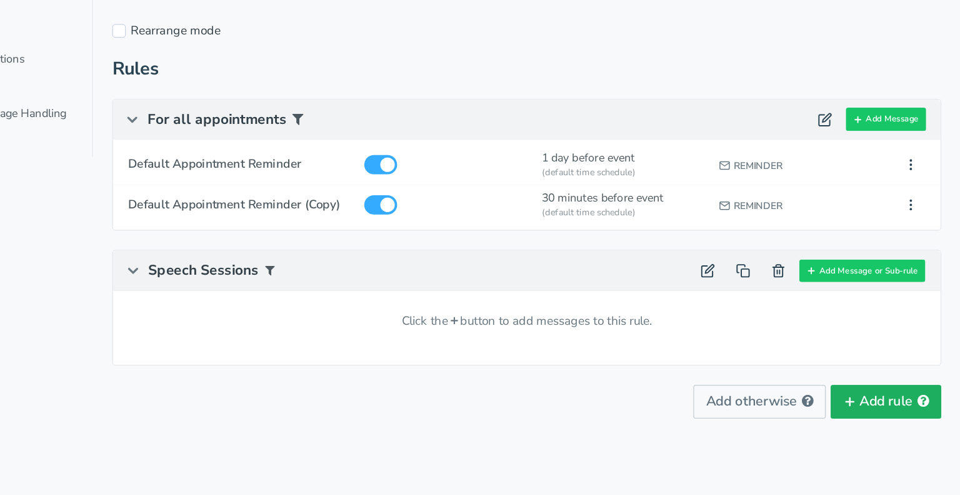
click at [882, 414] on button "Add rule" at bounding box center [902, 422] width 86 height 26
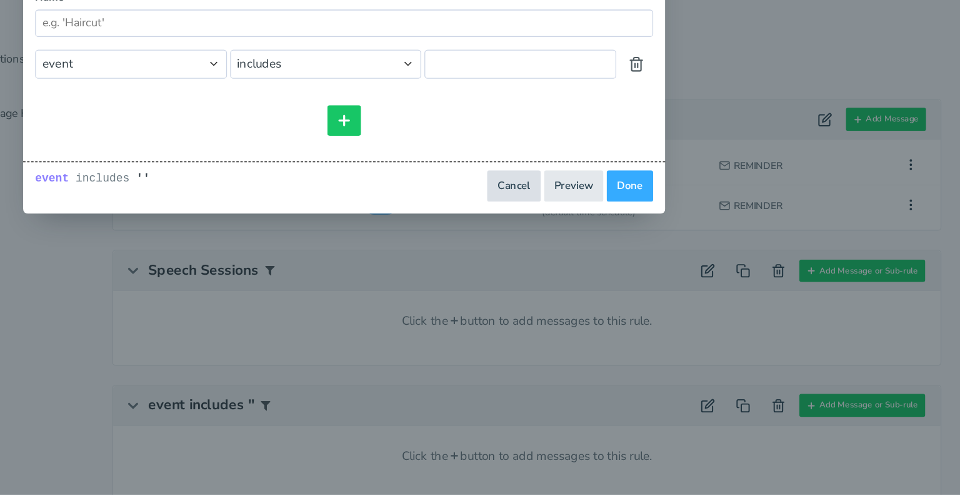
click at [615, 252] on button "Cancel" at bounding box center [613, 254] width 42 height 24
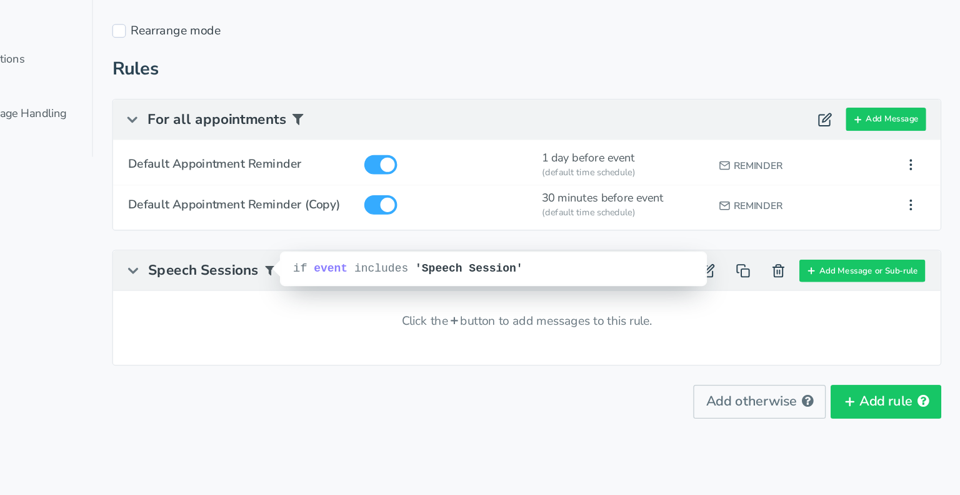
click at [420, 315] on span at bounding box center [422, 319] width 8 height 9
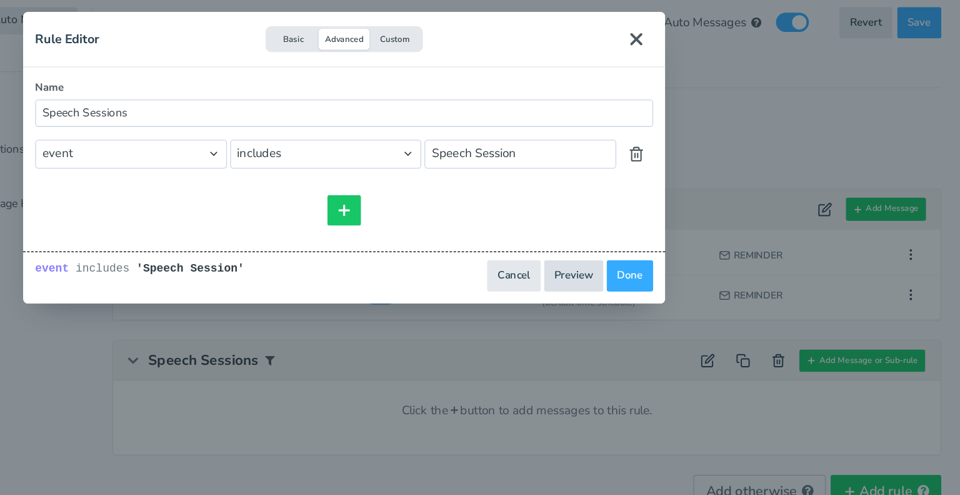
click at [648, 253] on button "Preview" at bounding box center [659, 254] width 46 height 24
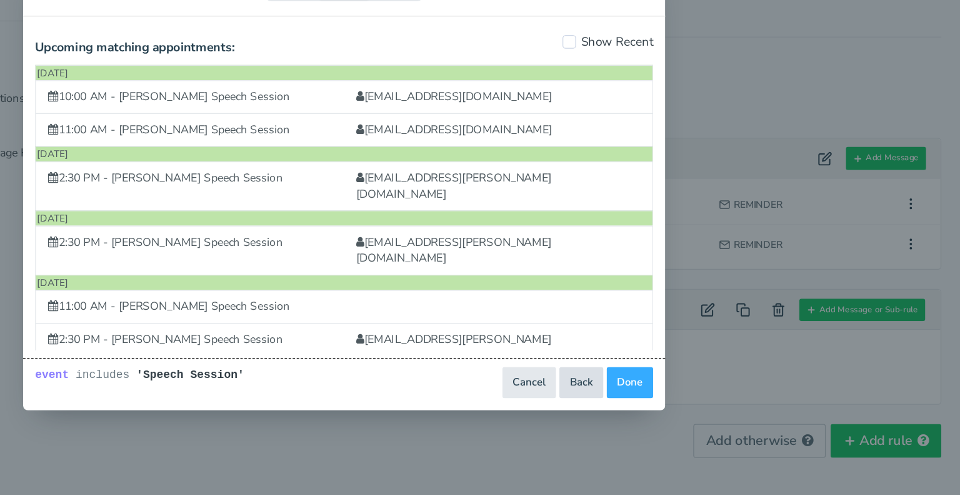
click at [658, 378] on button "Back" at bounding box center [665, 377] width 34 height 24
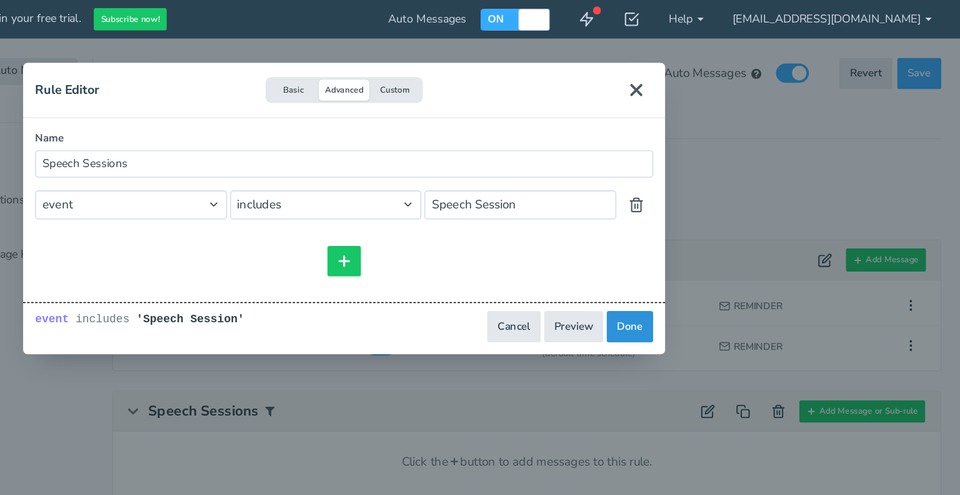
click at [709, 258] on button "Done" at bounding box center [703, 254] width 36 height 24
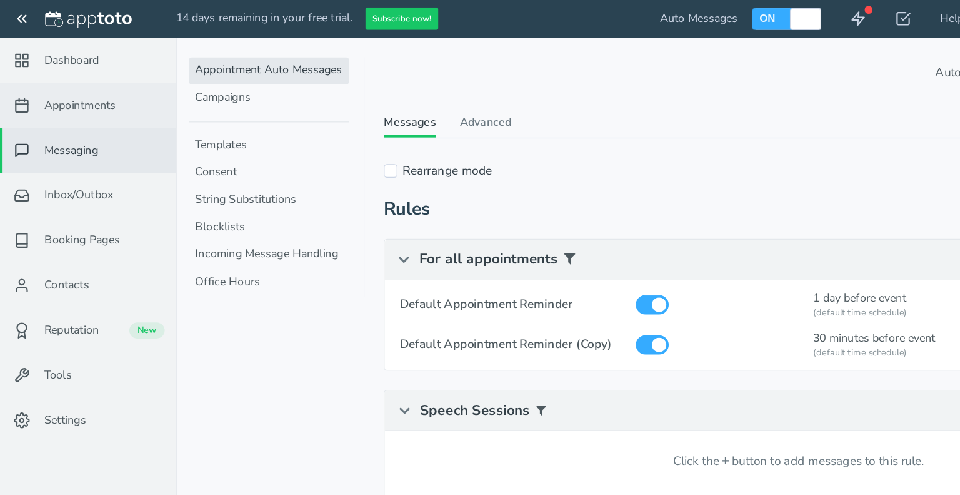
click at [82, 78] on span "Appointments" at bounding box center [63, 82] width 56 height 13
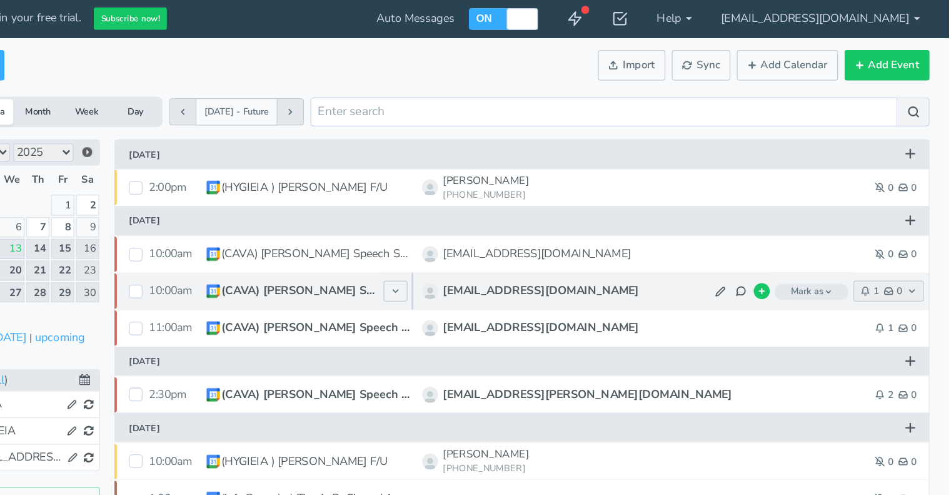
click at [893, 223] on span "1" at bounding box center [889, 227] width 14 height 8
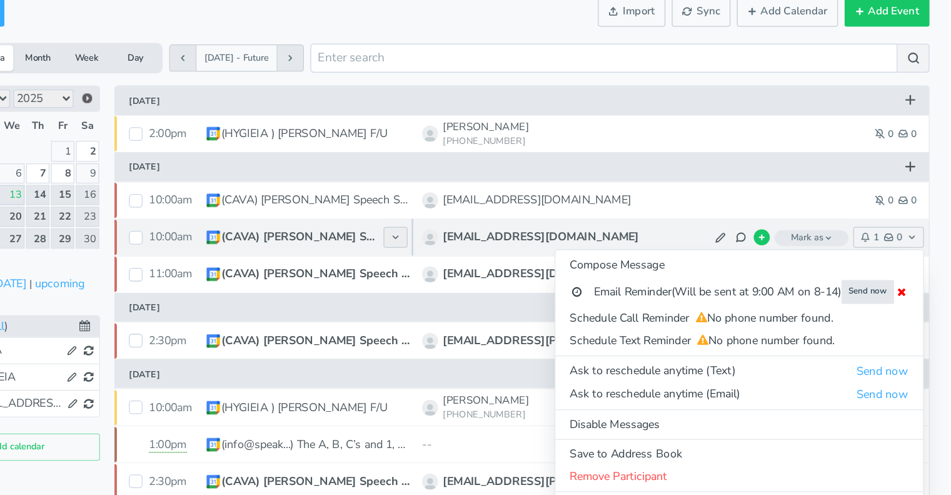
click at [518, 226] on use at bounding box center [520, 227] width 4 height 2
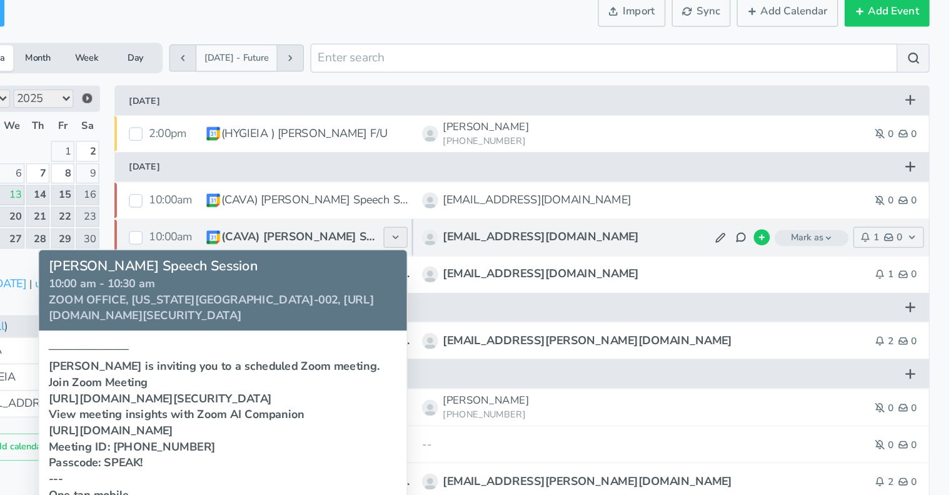
click at [518, 226] on use at bounding box center [520, 227] width 4 height 2
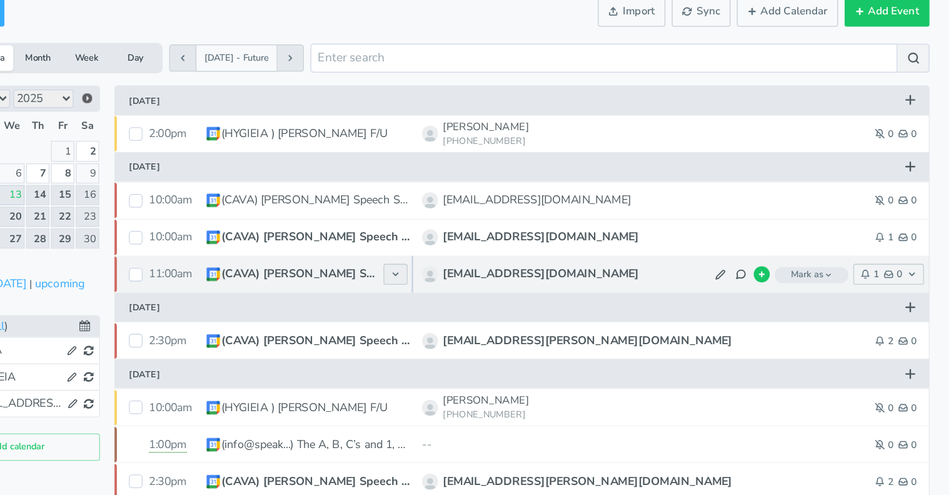
click at [520, 258] on icon at bounding box center [521, 256] width 8 height 8
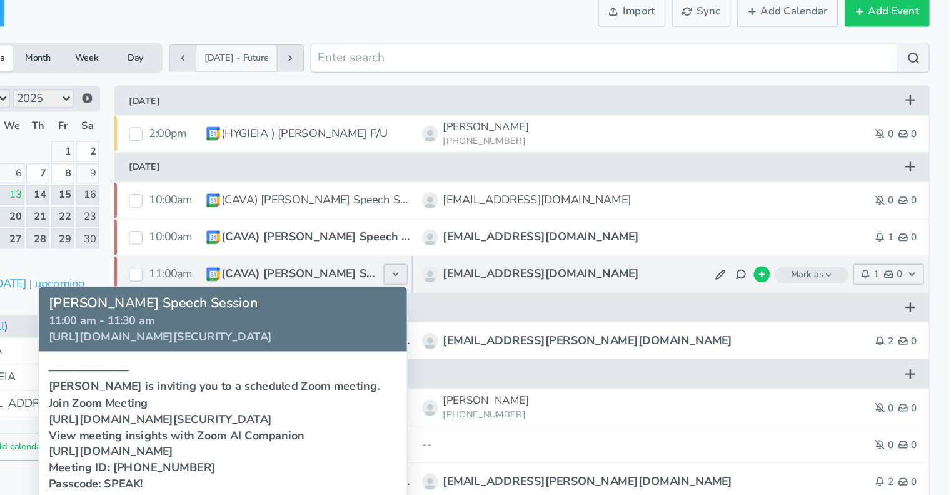
click at [520, 258] on icon at bounding box center [521, 256] width 8 height 8
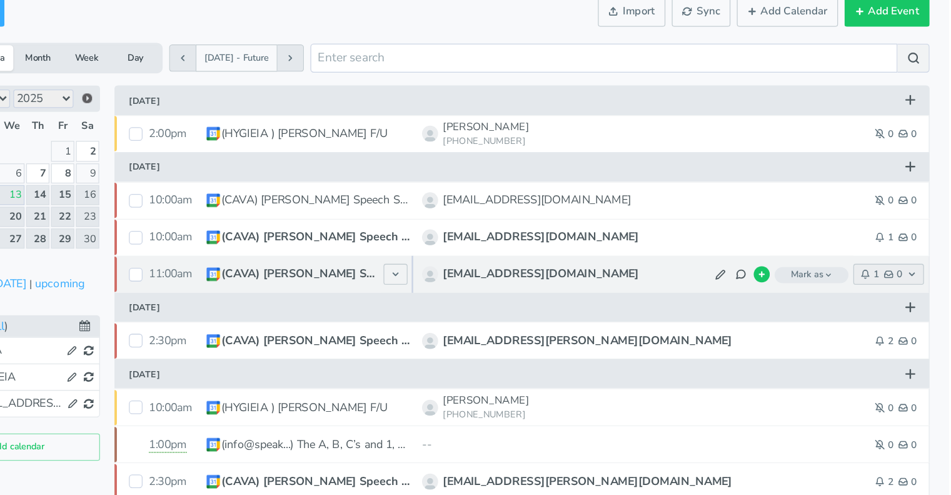
click at [923, 255] on use "button" at bounding box center [922, 256] width 4 height 2
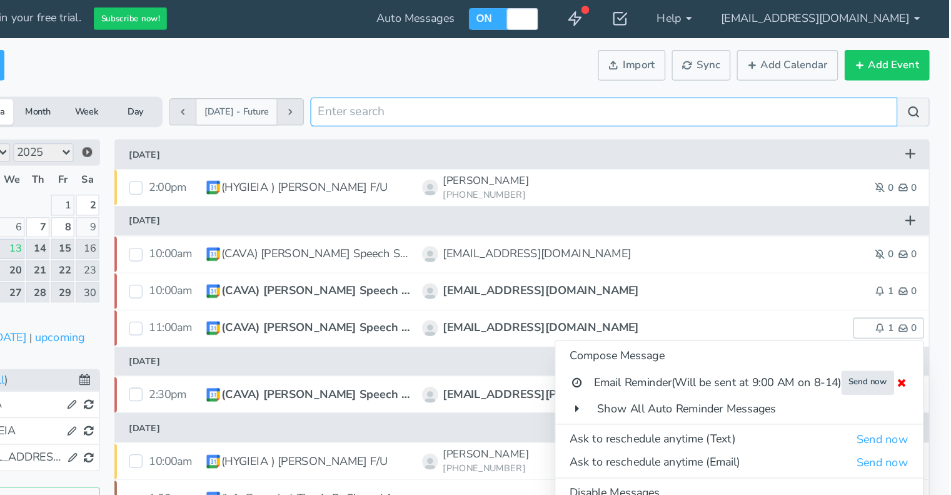
click at [638, 88] on input "search" at bounding box center [682, 87] width 457 height 22
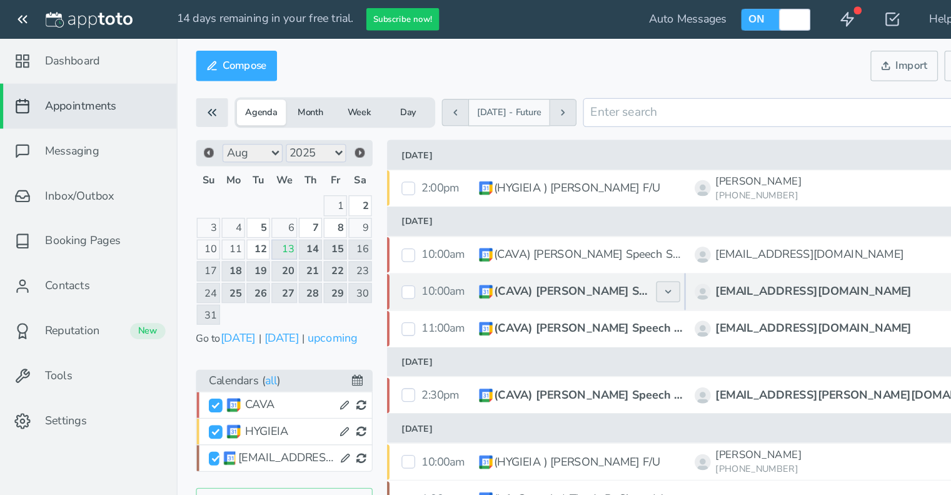
click at [518, 228] on icon at bounding box center [521, 227] width 8 height 8
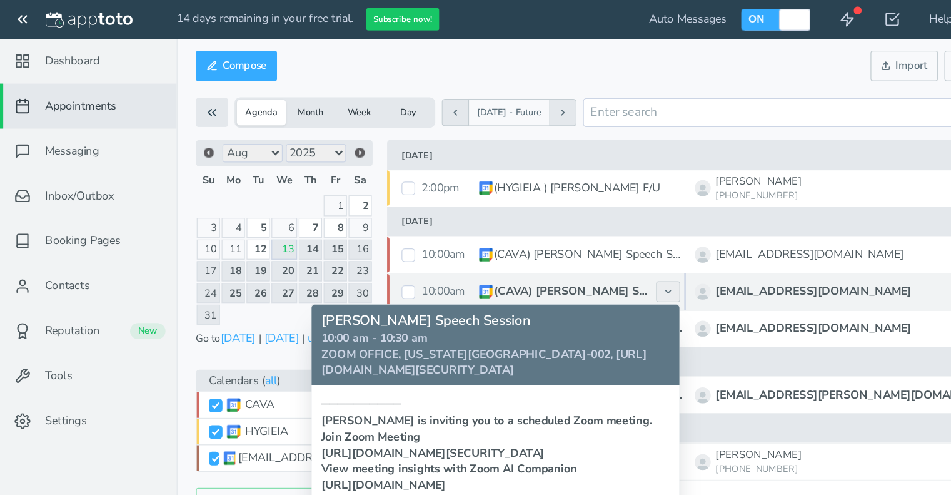
click at [518, 228] on icon at bounding box center [521, 227] width 8 height 8
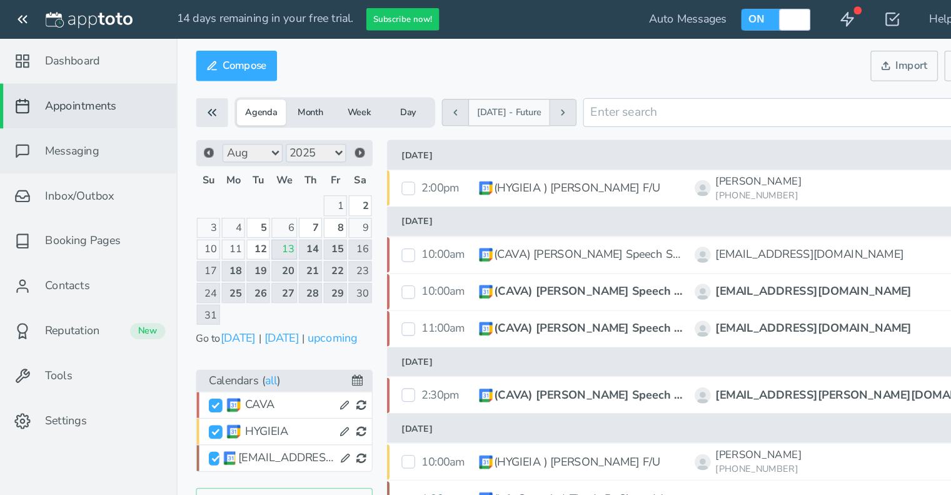
click at [53, 125] on link "Messaging" at bounding box center [69, 117] width 138 height 35
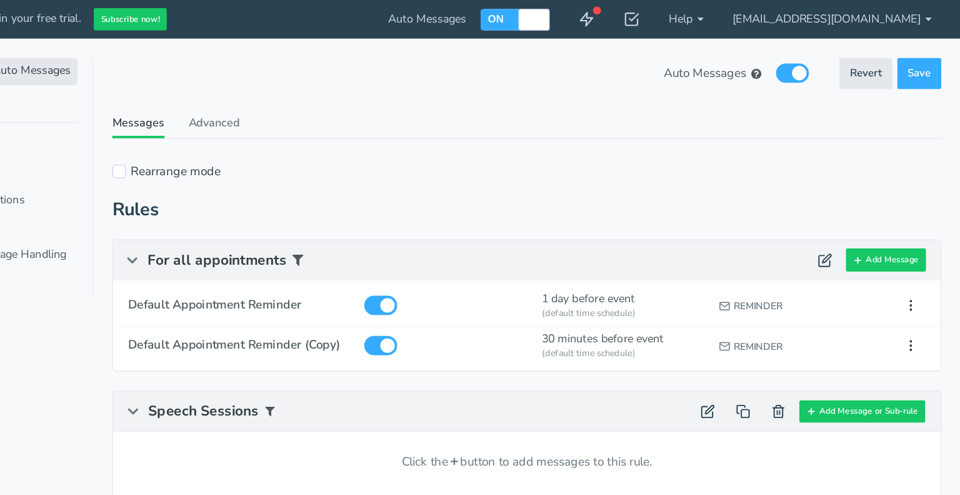
click at [372, 315] on span "Speech Sessions" at bounding box center [371, 319] width 86 height 15
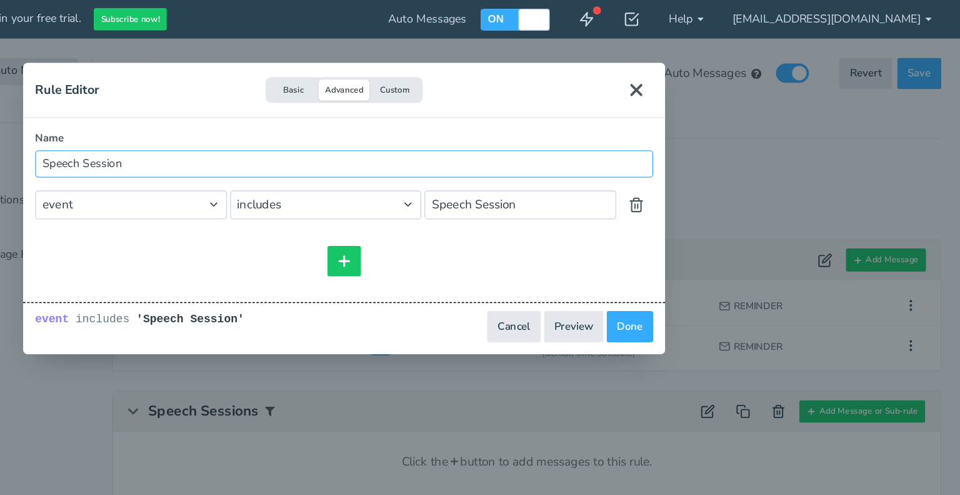
type input "Speech Session"
click at [315, 196] on div at bounding box center [479, 203] width 481 height 24
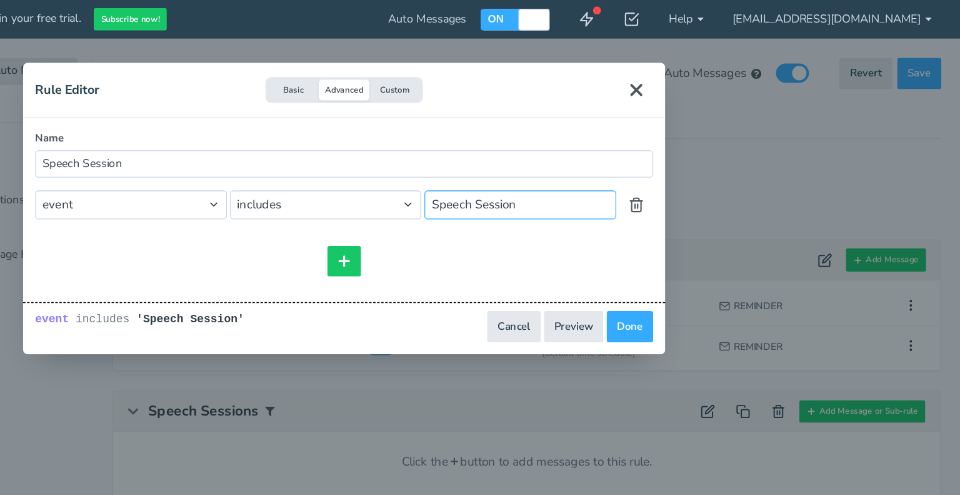
click at [617, 161] on input "Speech Session" at bounding box center [617, 159] width 149 height 22
type input "Speech Session"
click at [703, 256] on button "Done" at bounding box center [703, 254] width 36 height 24
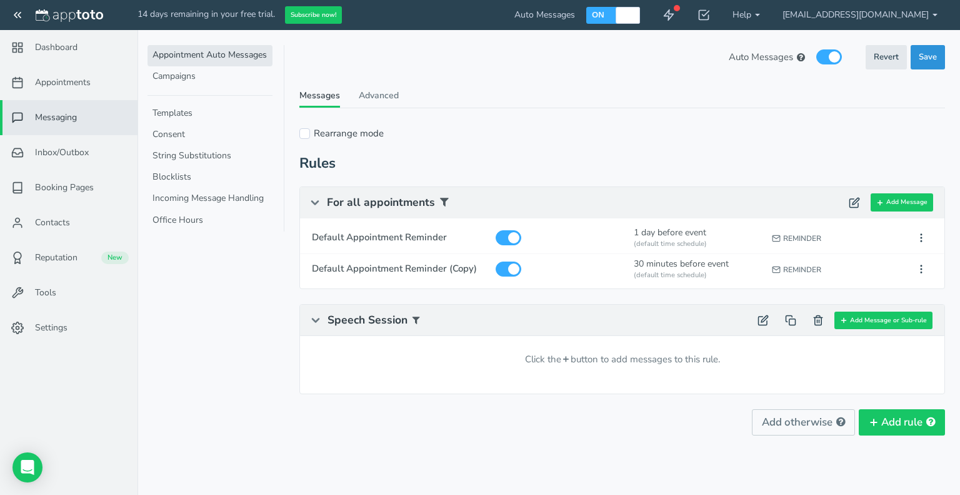
click at [927, 55] on span "Save" at bounding box center [928, 57] width 18 height 12
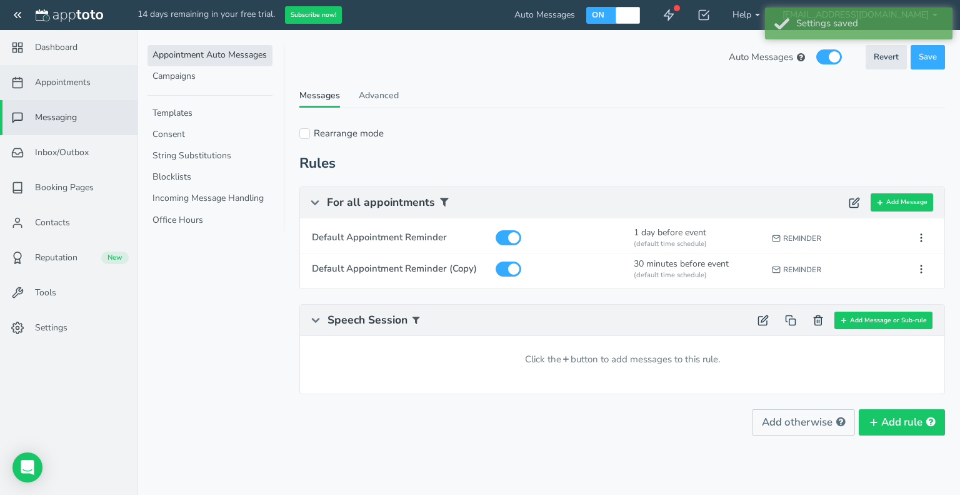
click at [59, 89] on link "Appointments" at bounding box center [69, 82] width 138 height 35
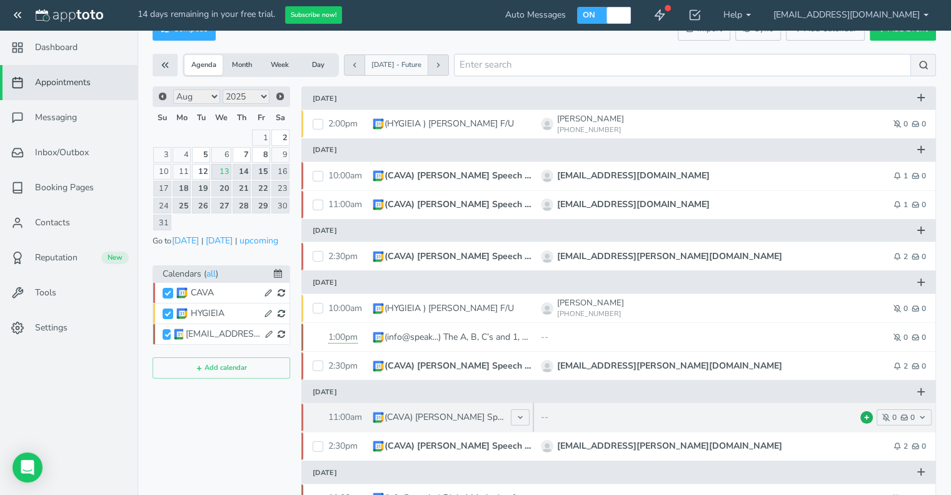
scroll to position [47, 0]
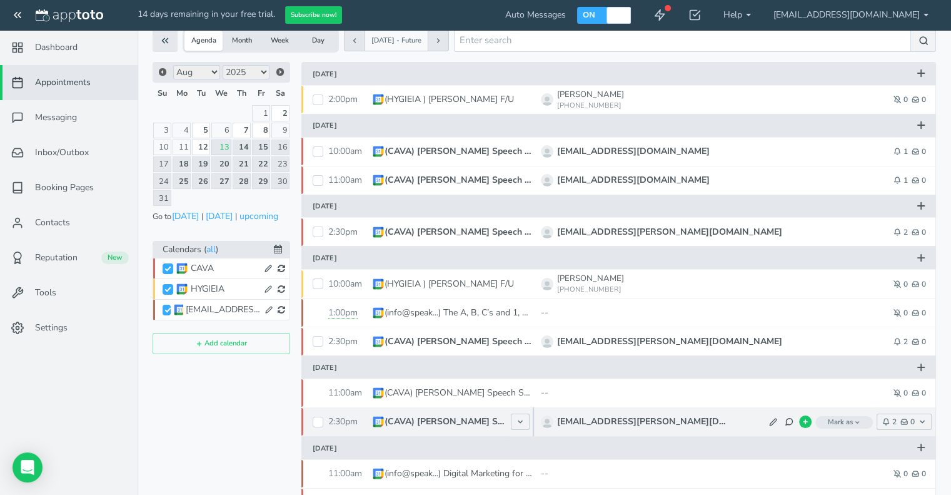
click at [442, 423] on p "(CAVA) [PERSON_NAME] Speech Session" at bounding box center [445, 421] width 120 height 13
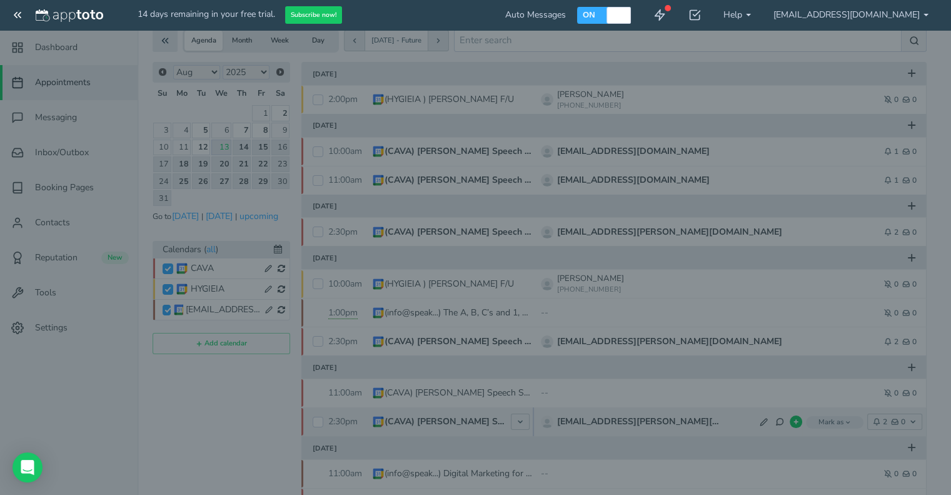
type input "[PERSON_NAME] Speech Session"
select select "number:17224"
type input "[DATE]"
type input "2:30pm"
type input "[DATE]"
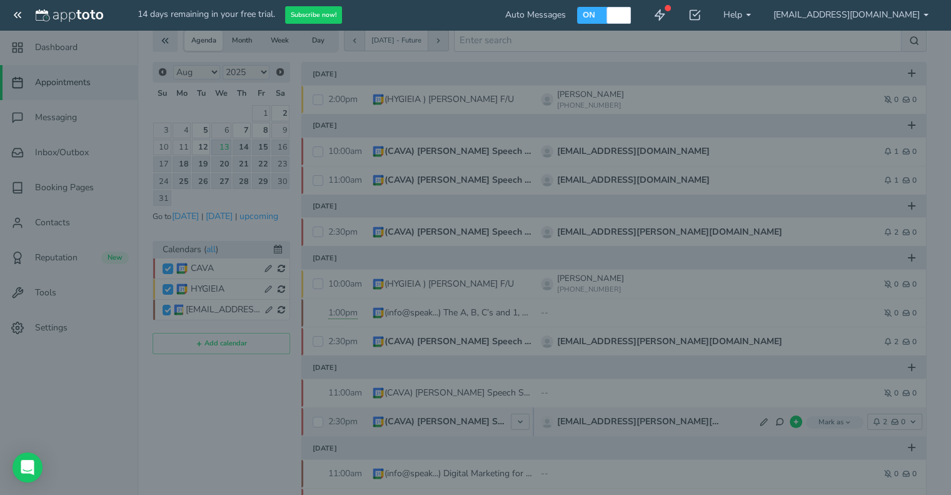
type input "3:00pm"
select select "string:America/Los_Angeles"
type input "[URL][DOMAIN_NAME][SECURITY_DATA]"
type textarea "────────── Ms. Myles is inviting you to a scheduled Zoom meeting. Join Zoom Mee…"
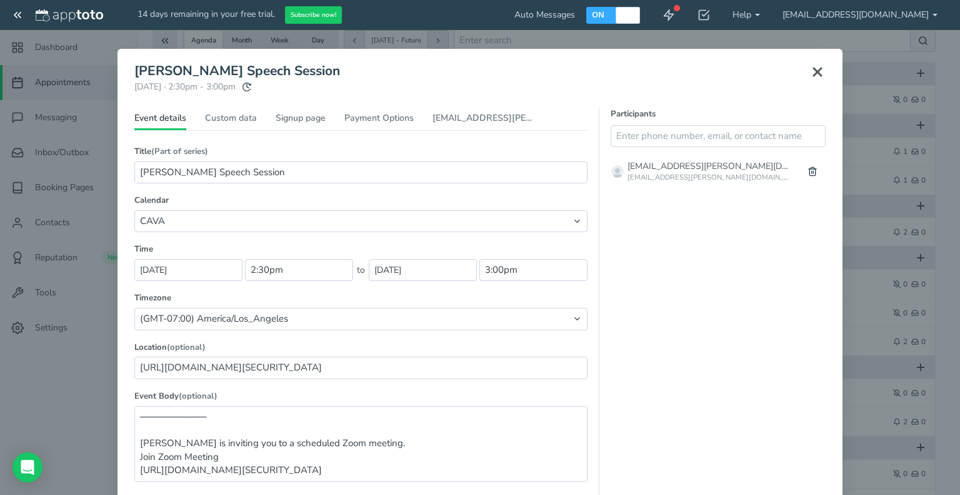
click at [814, 72] on use at bounding box center [818, 72] width 8 height 8
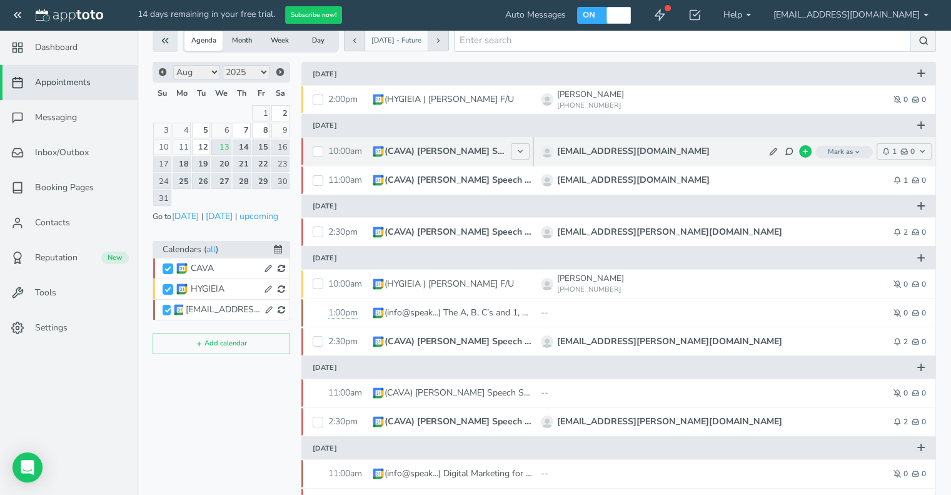
click at [478, 153] on p "(CAVA) [PERSON_NAME] Speech Session" at bounding box center [445, 151] width 120 height 13
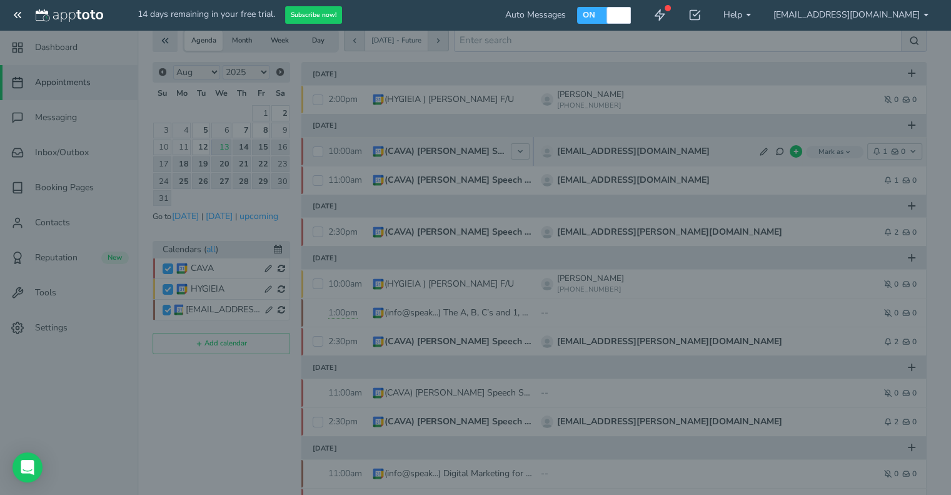
type input "[PERSON_NAME] Speech Session"
type input "[DATE]"
type input "10:00am"
type input "[DATE]"
type input "10:30am"
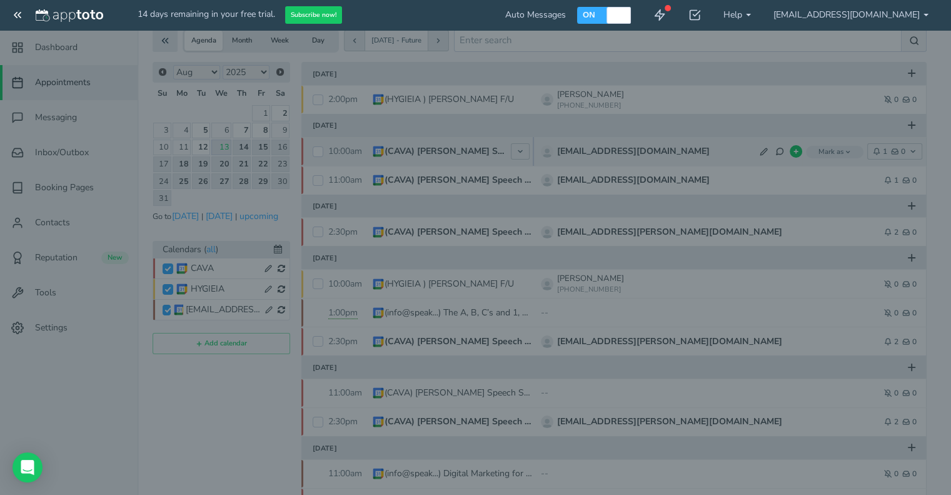
type input "ZOOM OFFICE, [US_STATE][GEOGRAPHIC_DATA]-002, [URL][DOMAIN_NAME][SECURITY_DATA]"
type textarea "────────── Ms. Myles is inviting you to a scheduled Zoom meeting. Join Zoom Mee…"
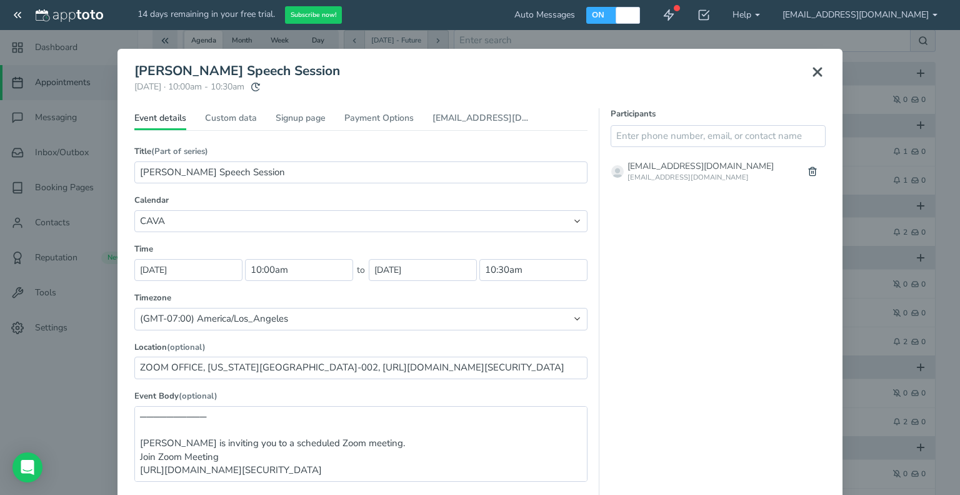
click at [814, 73] on use at bounding box center [818, 72] width 8 height 8
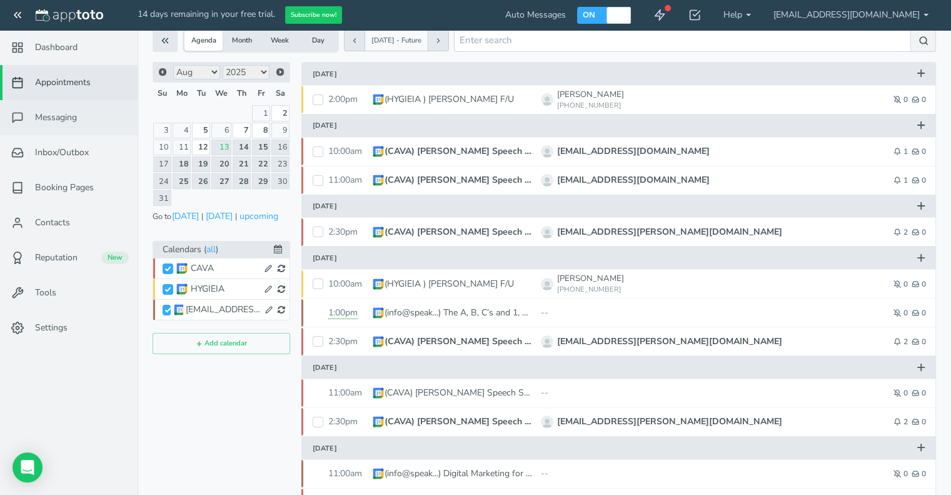
click at [51, 124] on link "Messaging" at bounding box center [69, 117] width 138 height 35
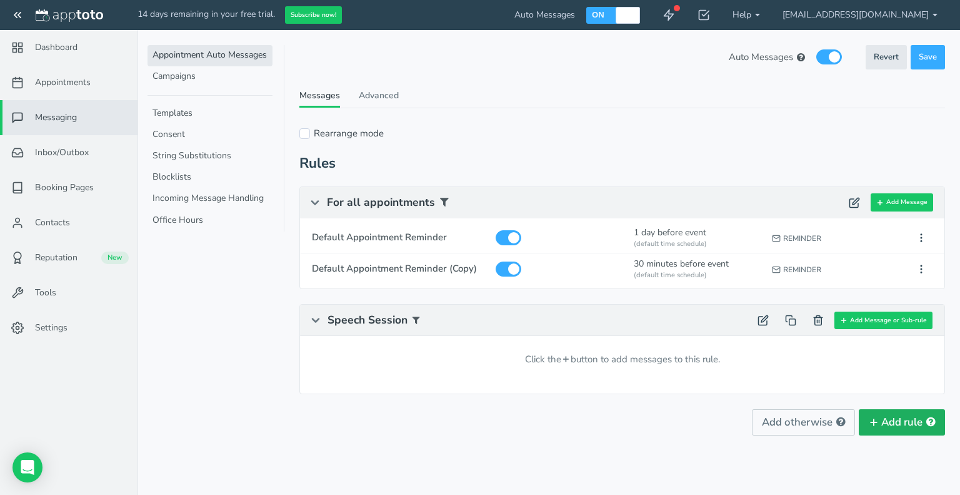
click at [890, 422] on button "Add rule" at bounding box center [902, 422] width 86 height 26
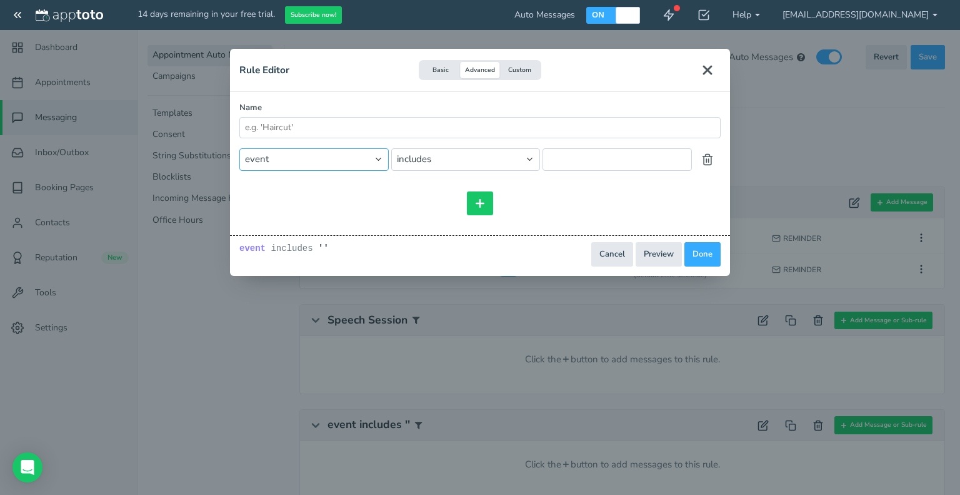
click at [335, 161] on select "event event.all event.title event.location event.content event.start_time event…" at bounding box center [313, 159] width 149 height 22
select select "string:event.title"
click at [239, 148] on select "event event.all event.title event.location event.content event.start_time event…" at bounding box center [313, 159] width 149 height 22
click at [568, 161] on input "text" at bounding box center [617, 159] width 149 height 22
type input "Speech Session"
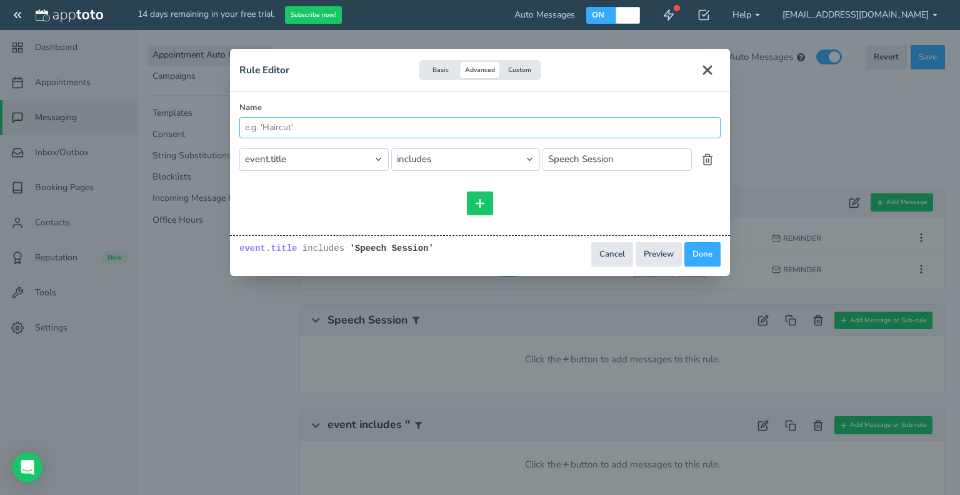
click at [293, 124] on input "Name" at bounding box center [479, 127] width 481 height 21
type input "Speech Session"
click at [663, 255] on button "Preview" at bounding box center [659, 254] width 46 height 24
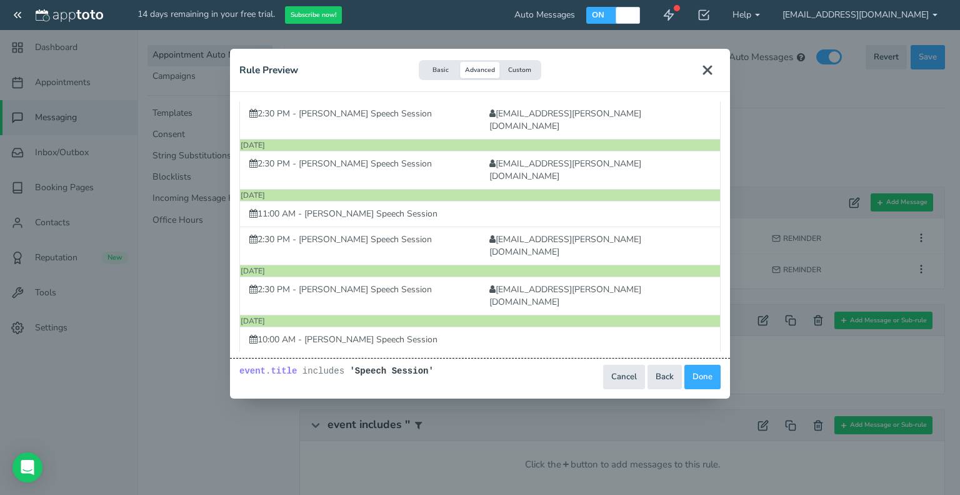
scroll to position [134, 0]
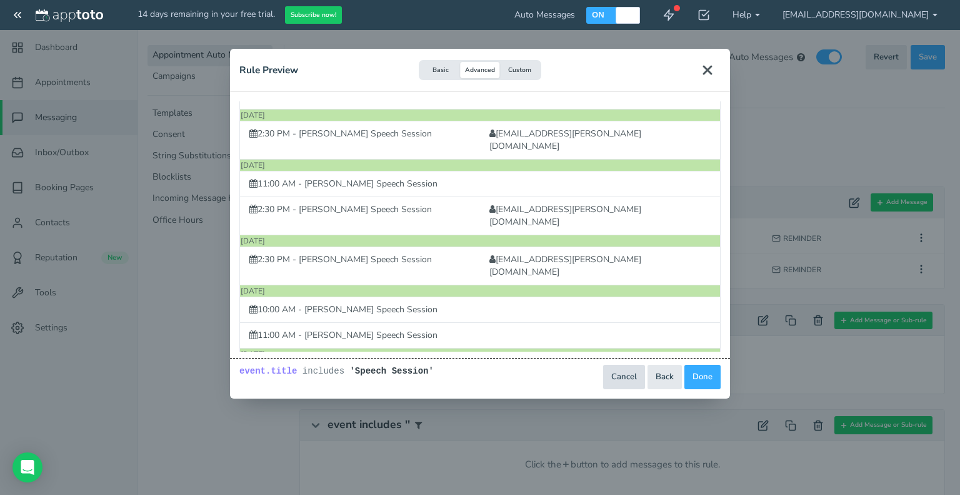
click at [625, 371] on button "Cancel" at bounding box center [624, 377] width 42 height 24
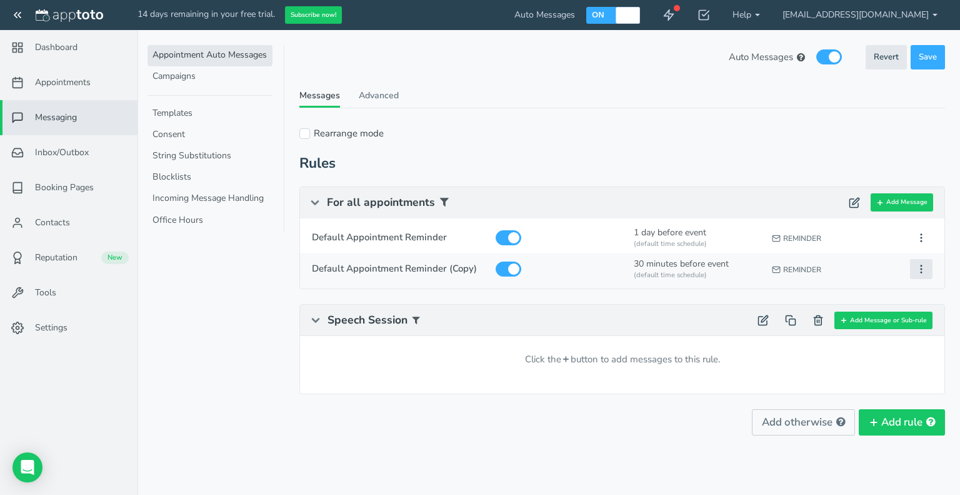
click at [920, 270] on icon at bounding box center [921, 268] width 11 height 11
click at [425, 277] on div "Default Appointment Reminder (Copy)" at bounding box center [395, 270] width 188 height 24
type input "Default Appointment Reminder (Copy)"
checkbox input "true"
select select "number:1"
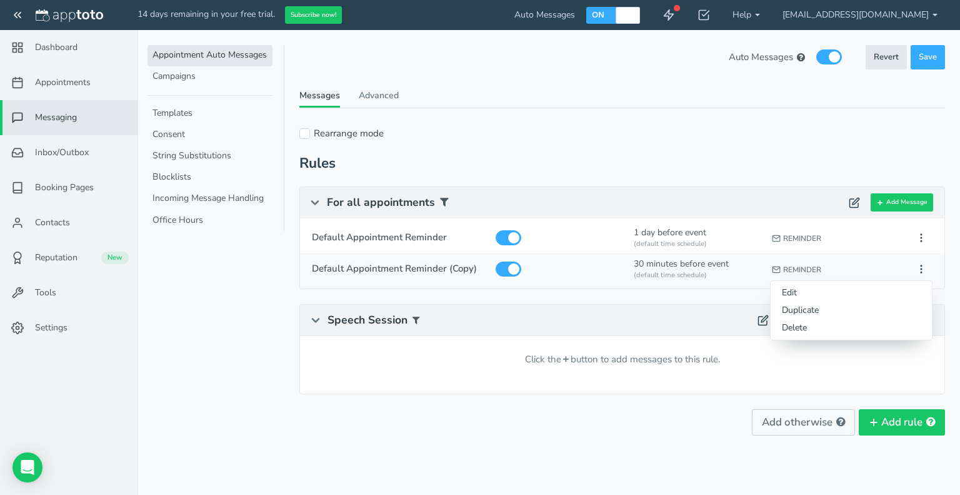
checkbox input "true"
select select "string:-30"
select select "string:default"
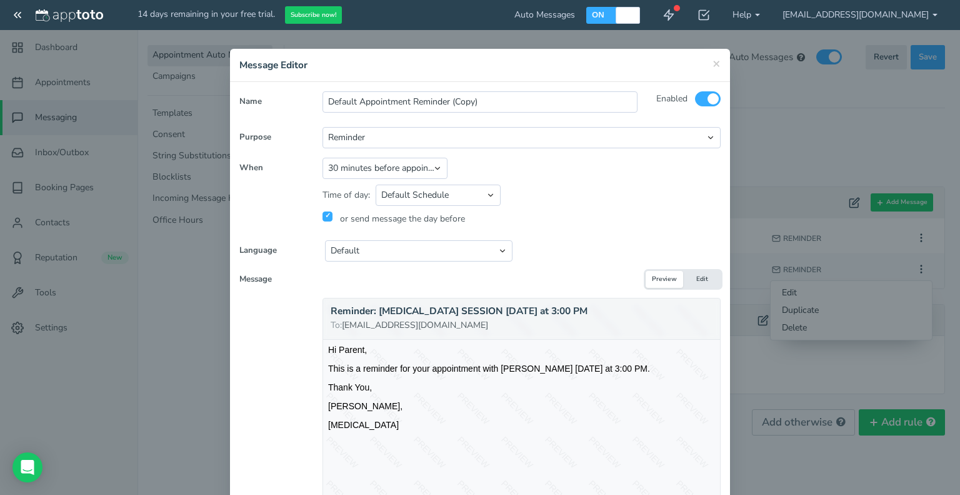
scroll to position [0, 0]
click at [714, 64] on span "×" at bounding box center [717, 63] width 8 height 18
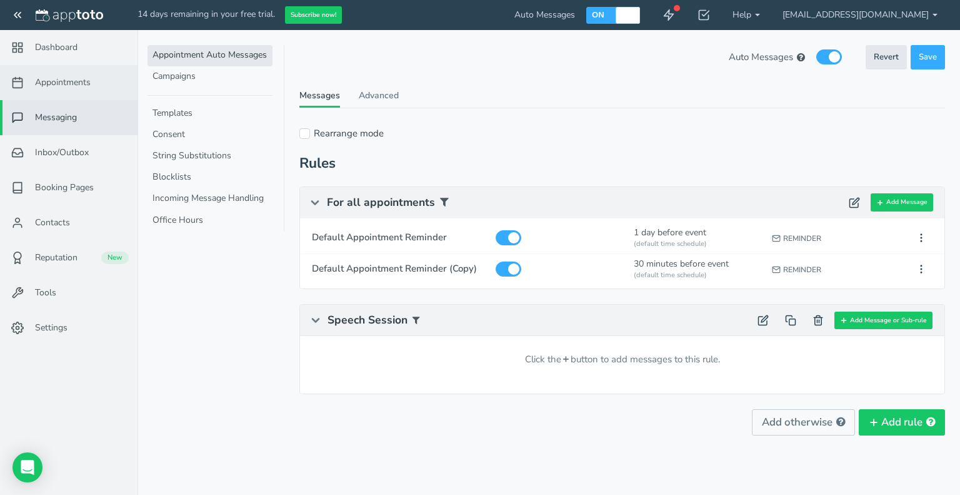
click at [64, 80] on span "Appointments" at bounding box center [63, 82] width 56 height 13
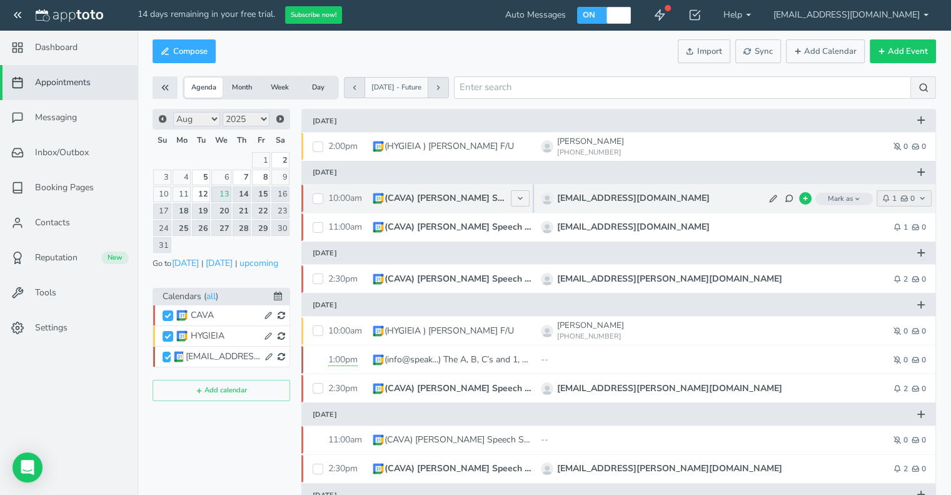
click at [890, 198] on feather-icon "button" at bounding box center [887, 198] width 10 height 8
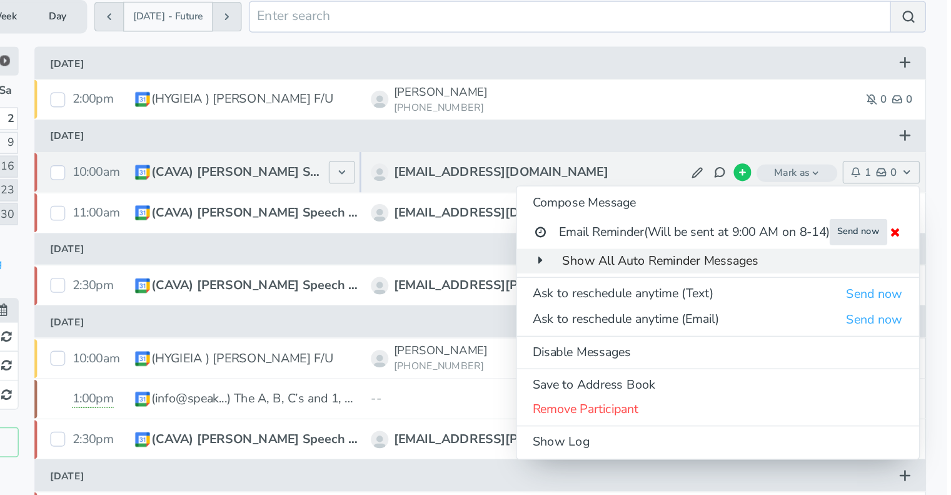
click at [721, 262] on span "Show All Auto Reminder Messages" at bounding box center [746, 261] width 139 height 12
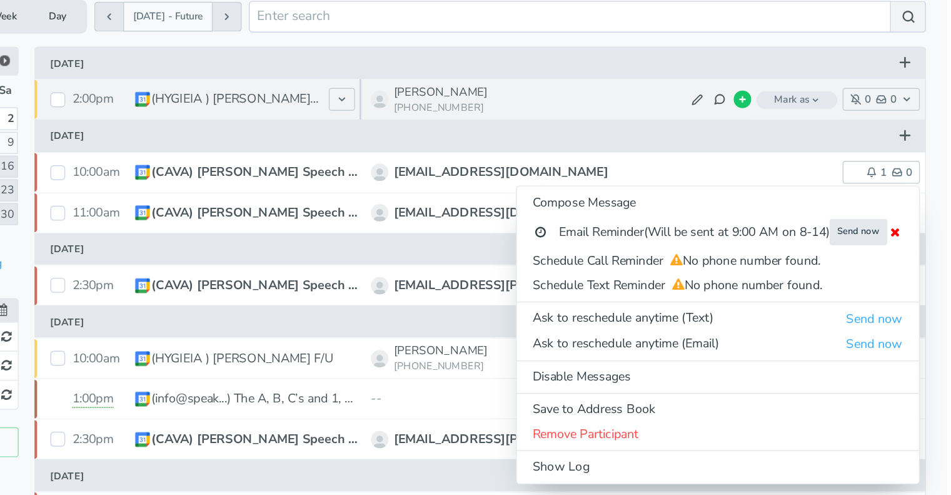
click at [714, 143] on p "[PERSON_NAME]" at bounding box center [643, 142] width 173 height 12
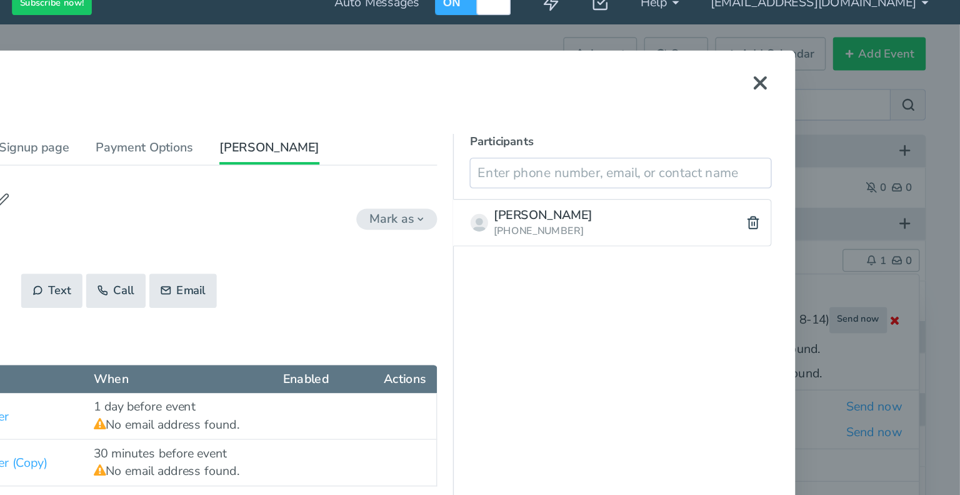
click at [814, 69] on use at bounding box center [818, 72] width 8 height 8
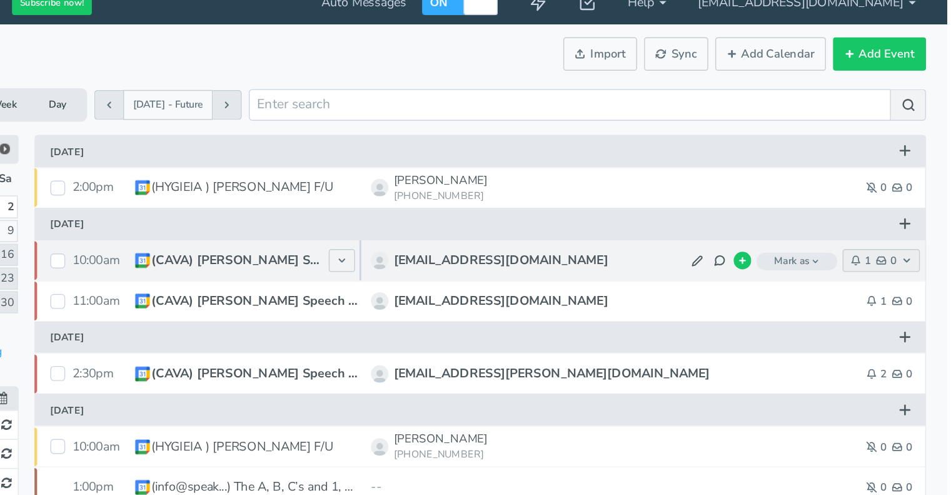
click at [901, 201] on icon "button" at bounding box center [904, 198] width 8 height 8
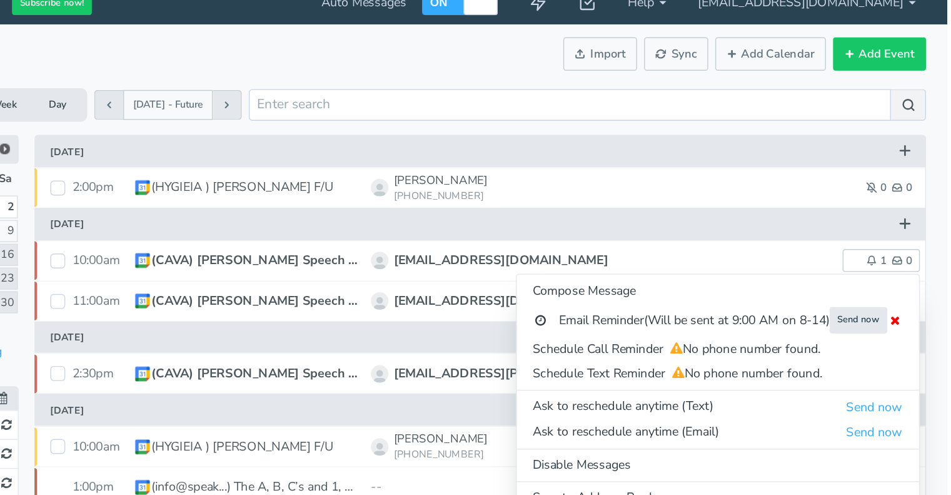
click at [673, 58] on div "Compose Actions Enable Auto Messages Disable Auto Messages Mark as Paid Externa…" at bounding box center [545, 51] width 784 height 30
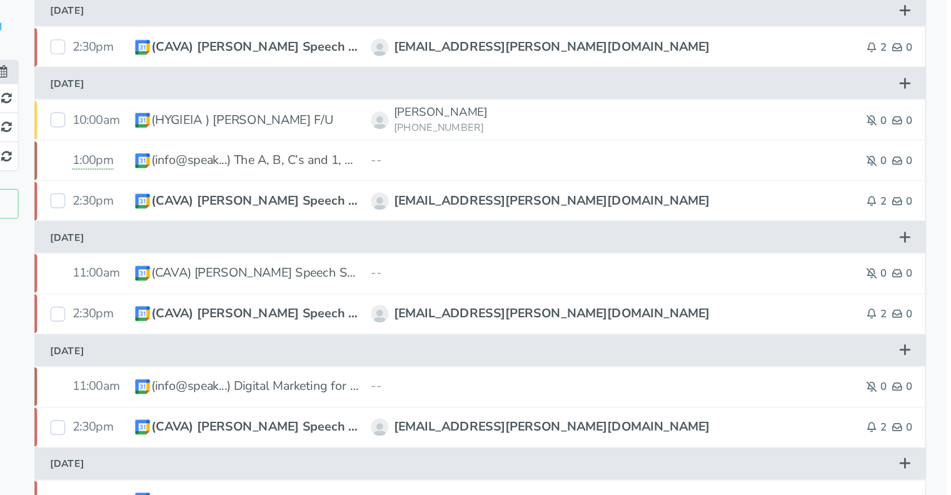
scroll to position [169, 0]
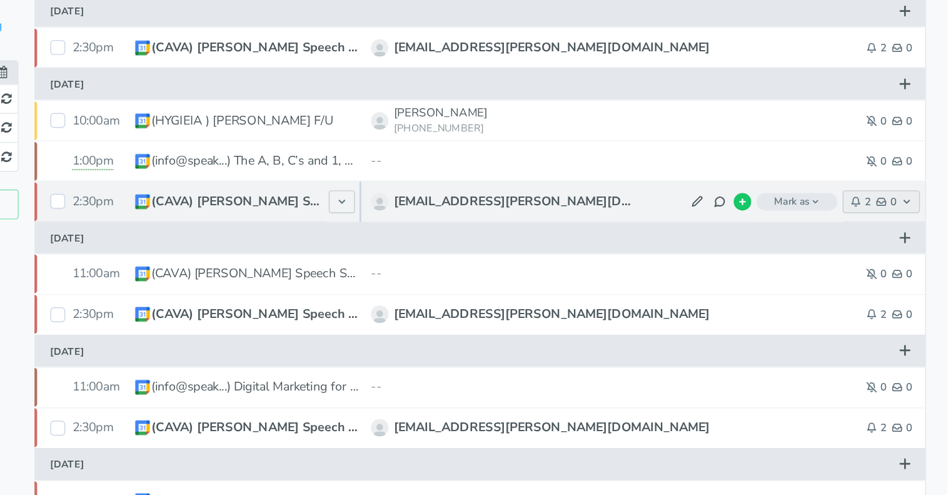
click at [896, 221] on span "2" at bounding box center [889, 220] width 14 height 8
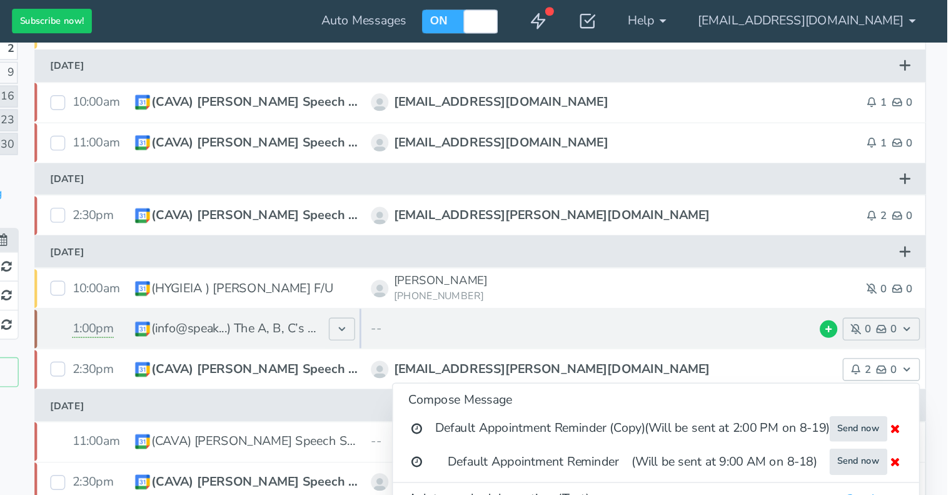
scroll to position [122, 0]
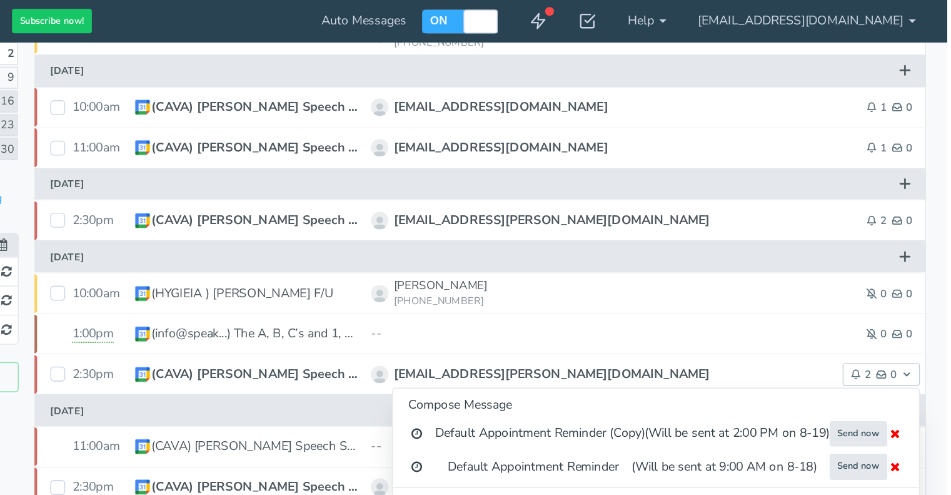
click at [609, 10] on div "ON" at bounding box center [593, 15] width 32 height 17
checkbox input "false"
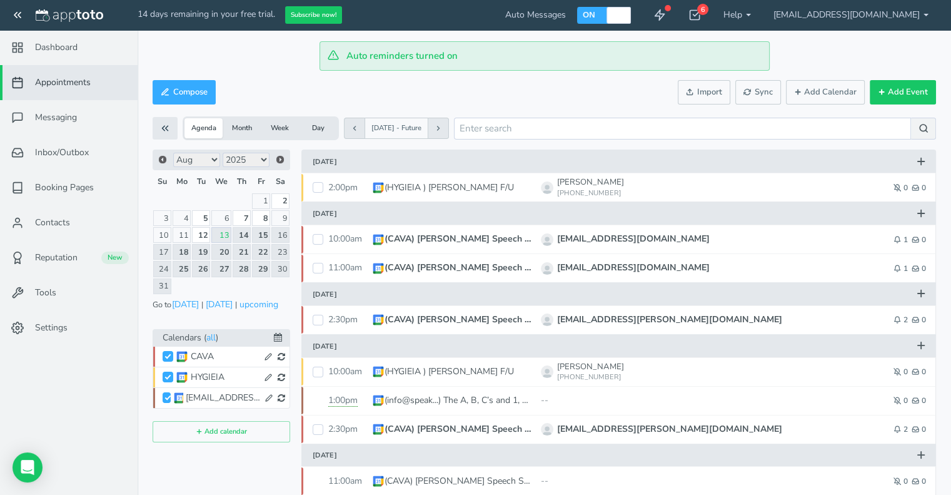
click at [58, 77] on span "Appointments" at bounding box center [63, 82] width 56 height 13
click at [74, 125] on link "Messaging" at bounding box center [69, 117] width 138 height 35
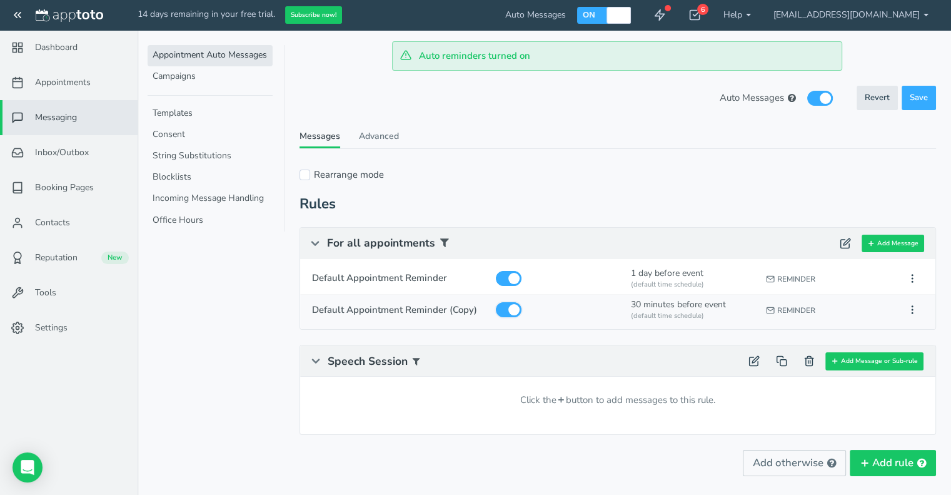
click at [510, 310] on input "checkbox" at bounding box center [509, 309] width 26 height 15
checkbox input "false"
click at [913, 307] on icon at bounding box center [912, 309] width 11 height 11
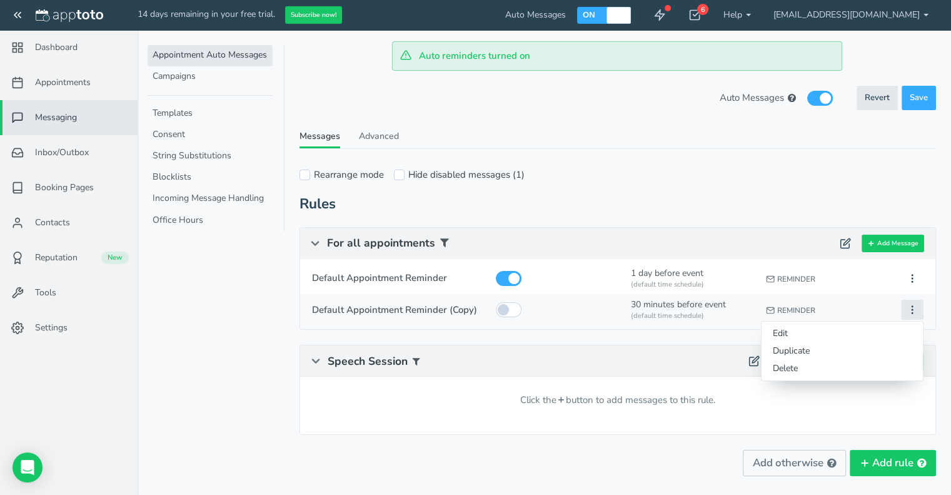
click at [913, 307] on icon at bounding box center [912, 309] width 11 height 11
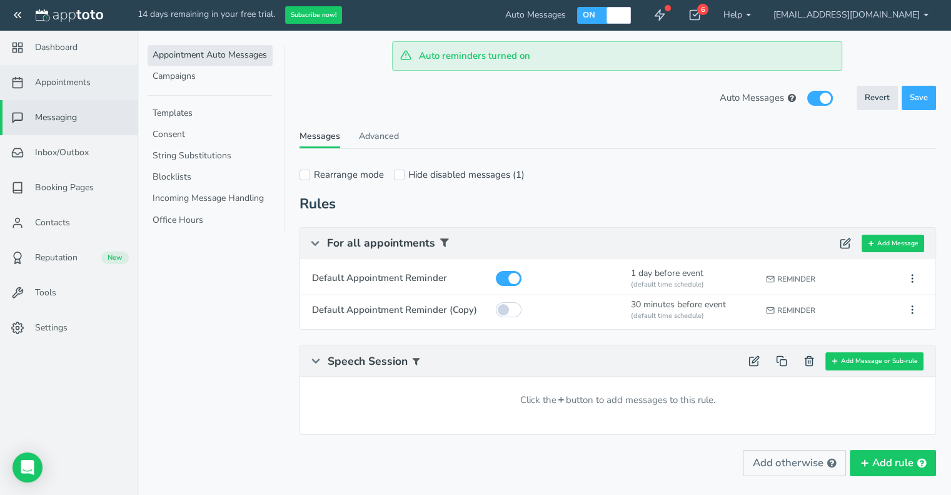
click at [41, 83] on span "Appointments" at bounding box center [63, 82] width 56 height 13
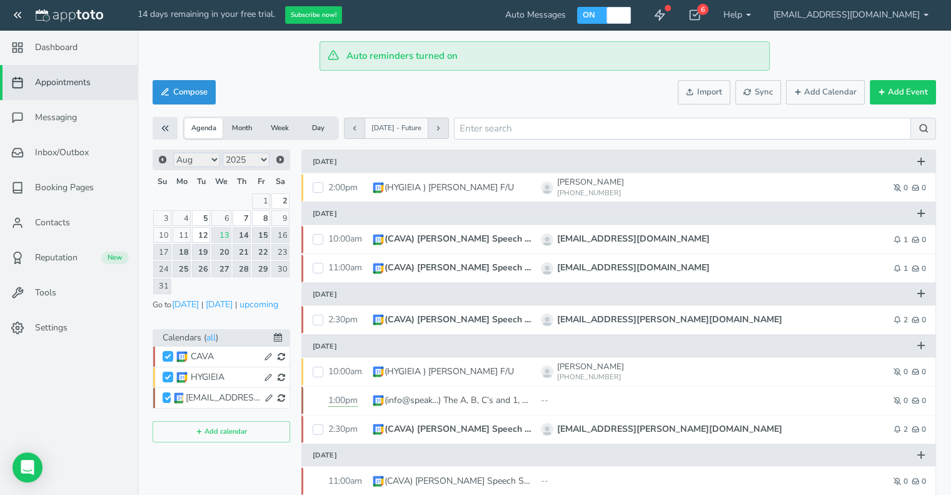
click at [178, 84] on button "Compose" at bounding box center [184, 92] width 63 height 24
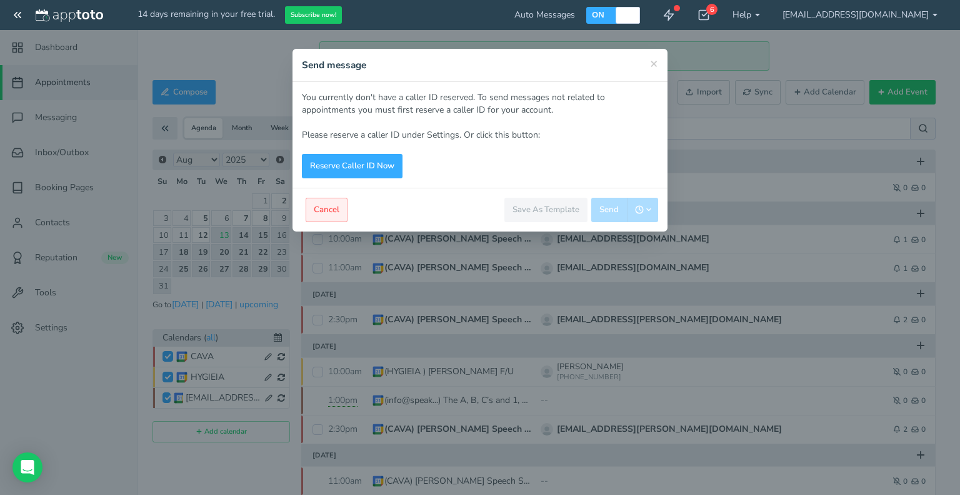
click at [327, 209] on button "Cancel" at bounding box center [327, 210] width 42 height 24
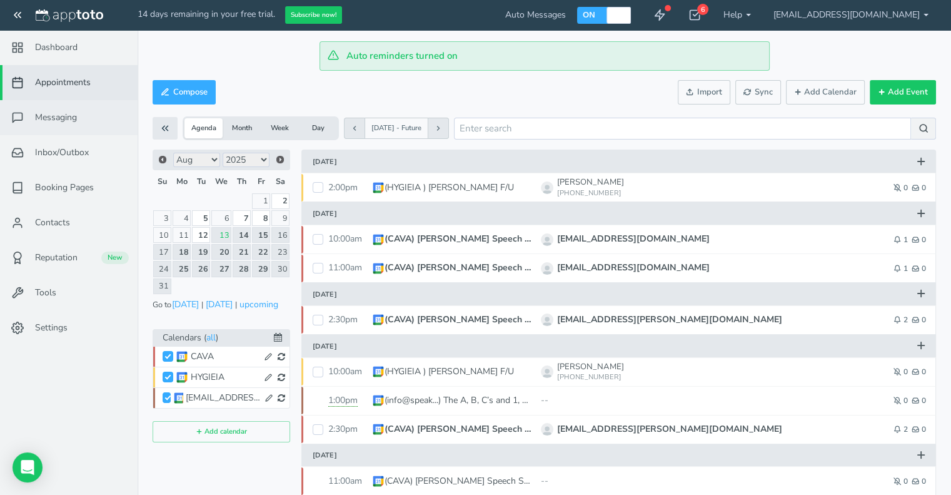
click at [53, 122] on span "Messaging" at bounding box center [56, 117] width 42 height 13
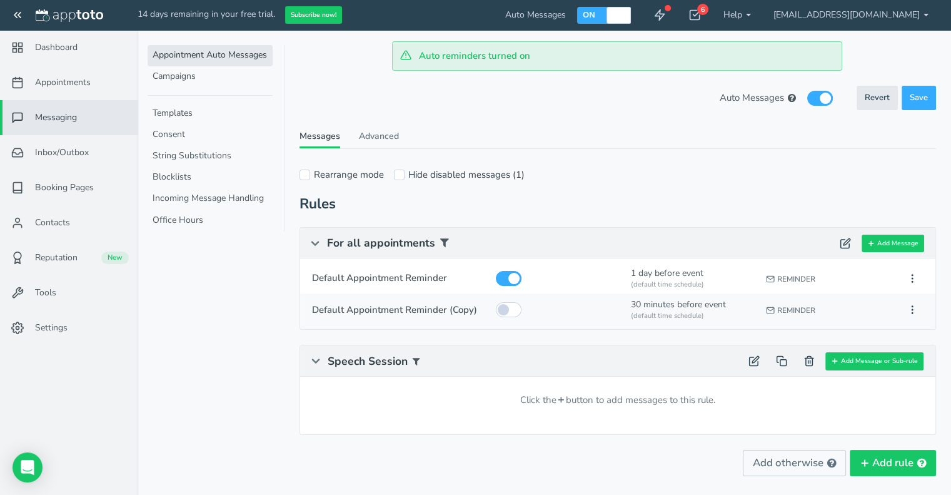
click at [666, 307] on div "30 minutes before event (default time schedule)" at bounding box center [692, 312] width 131 height 34
type input "Default Appointment Reminder (Copy)"
select select "number:1"
checkbox input "true"
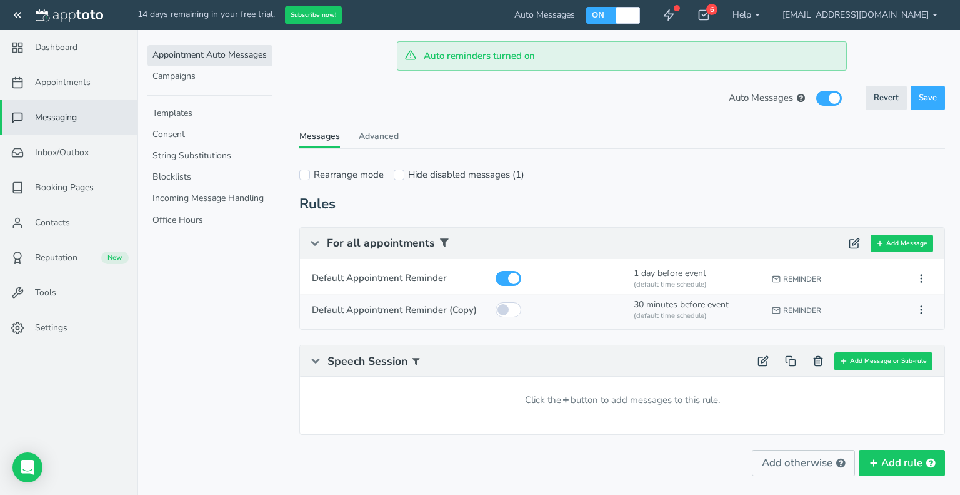
select select "string:-30"
select select "string:default"
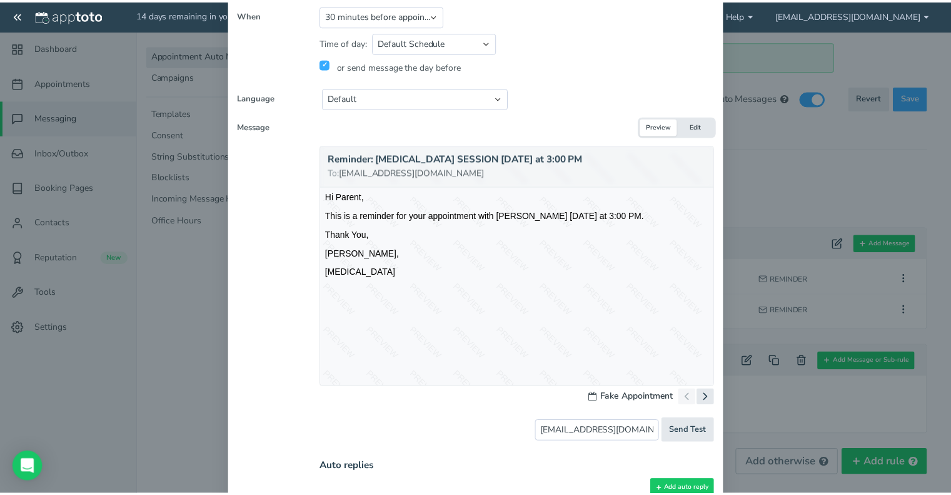
scroll to position [223, 0]
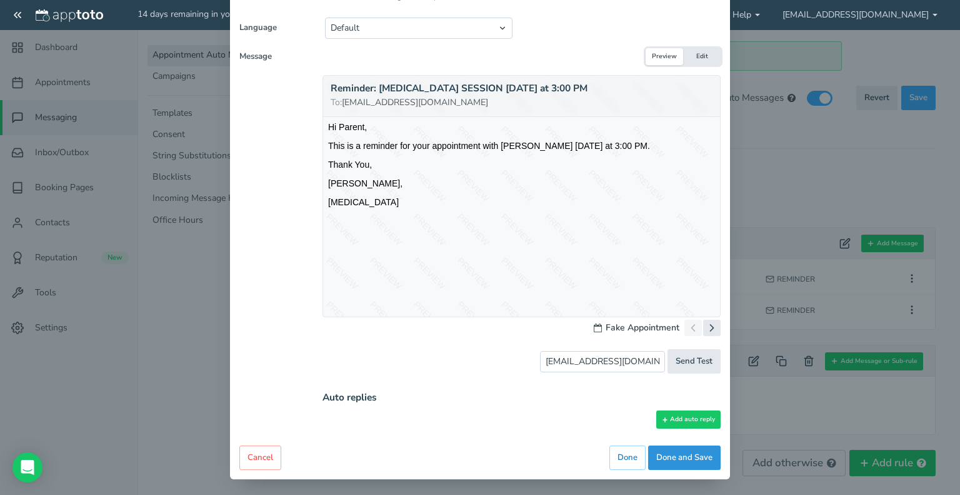
click at [685, 455] on button "Done and Save" at bounding box center [684, 457] width 73 height 24
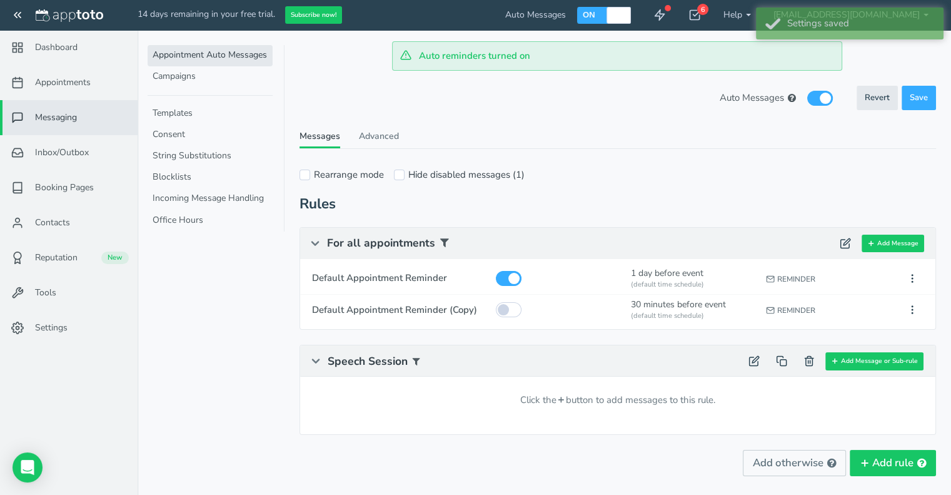
scroll to position [0, 0]
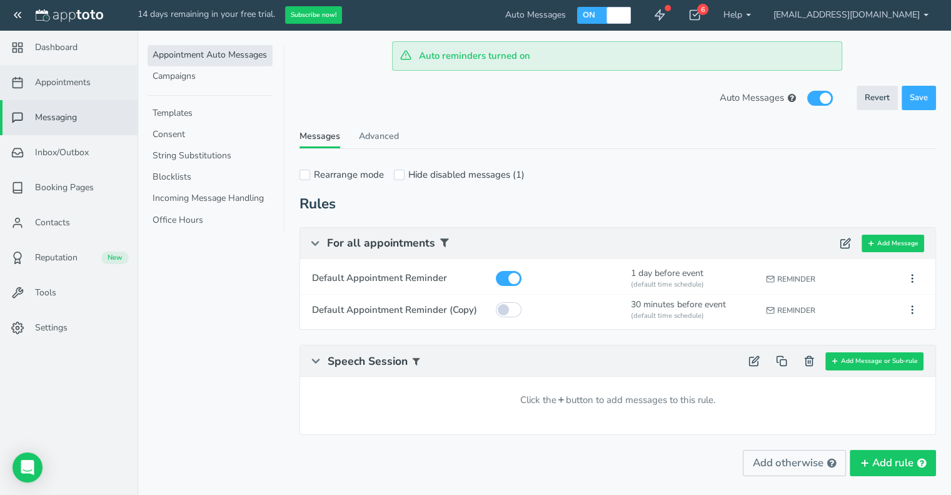
click at [57, 76] on span "Appointments" at bounding box center [63, 82] width 56 height 13
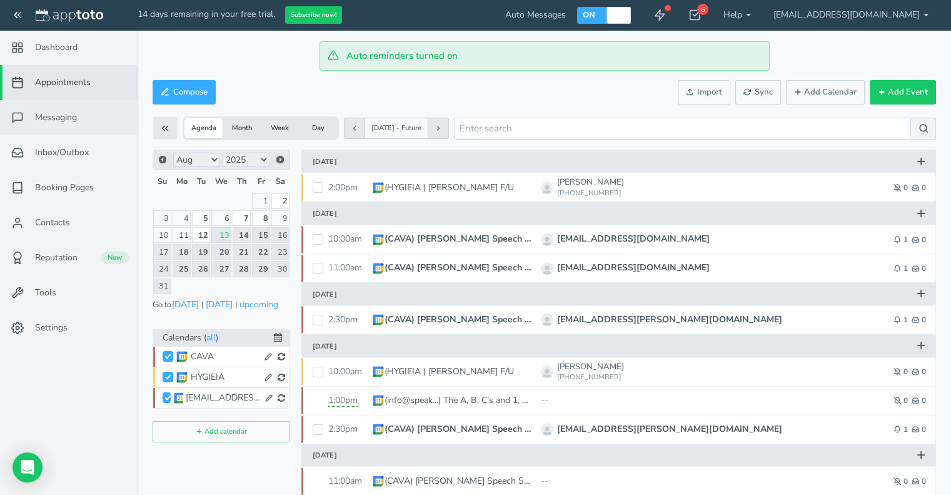
click at [53, 124] on link "Messaging" at bounding box center [69, 117] width 138 height 35
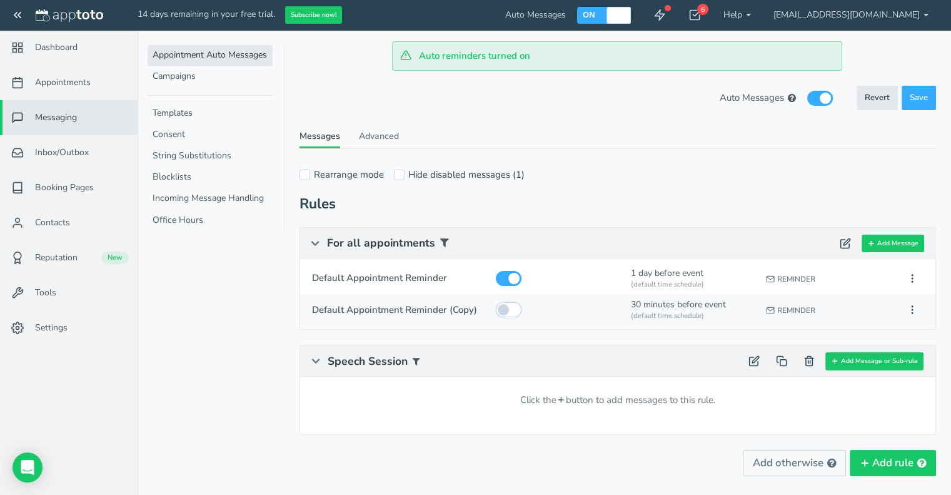
click at [503, 310] on input "checkbox" at bounding box center [509, 309] width 26 height 15
checkbox input "true"
click at [916, 95] on span "Save" at bounding box center [919, 98] width 18 height 12
click at [701, 9] on icon at bounding box center [694, 15] width 13 height 13
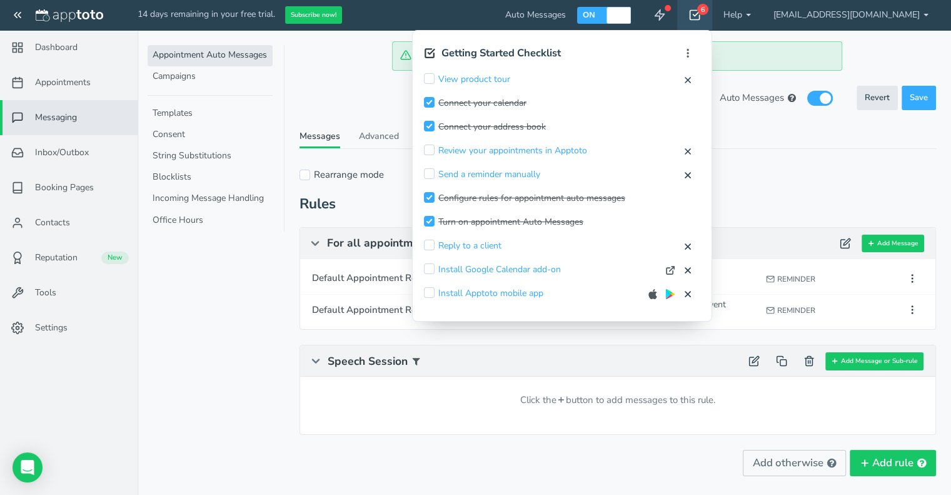
click at [700, 14] on use at bounding box center [695, 15] width 10 height 9
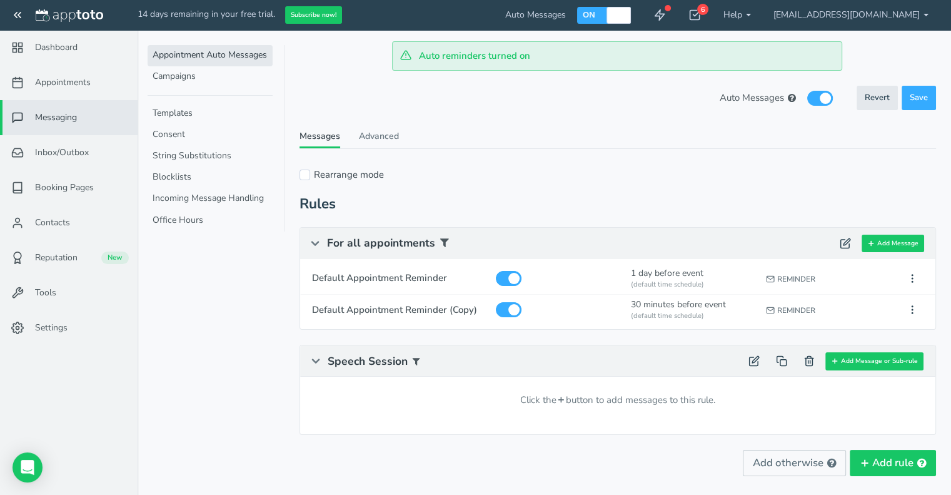
click at [21, 10] on icon at bounding box center [17, 15] width 13 height 13
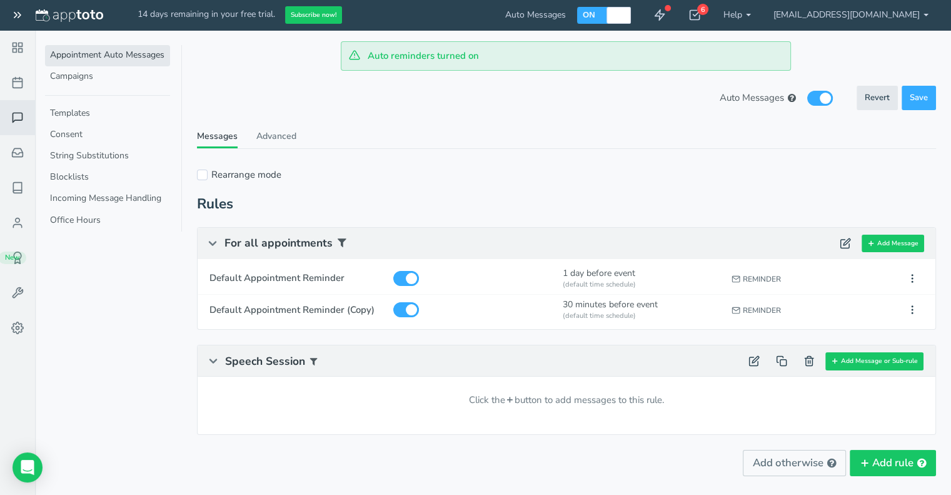
click at [21, 23] on button at bounding box center [18, 15] width 36 height 30
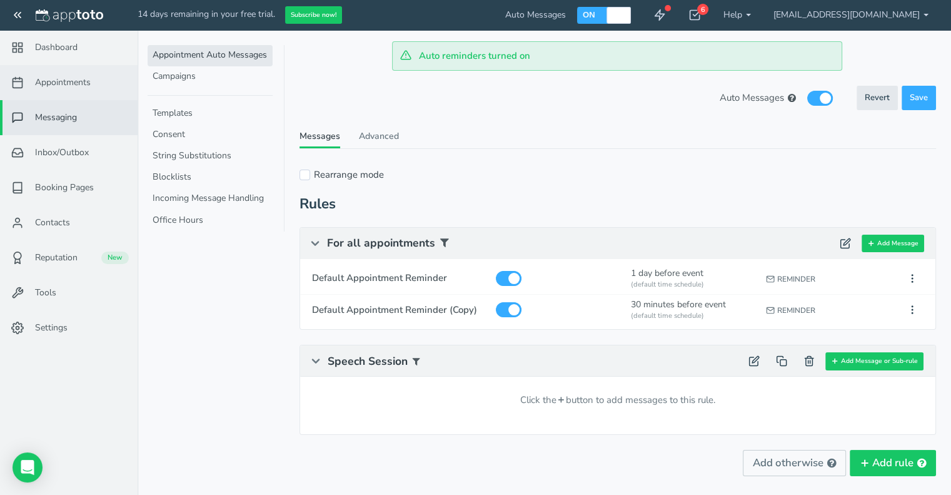
click at [64, 90] on link "Appointments" at bounding box center [69, 82] width 138 height 35
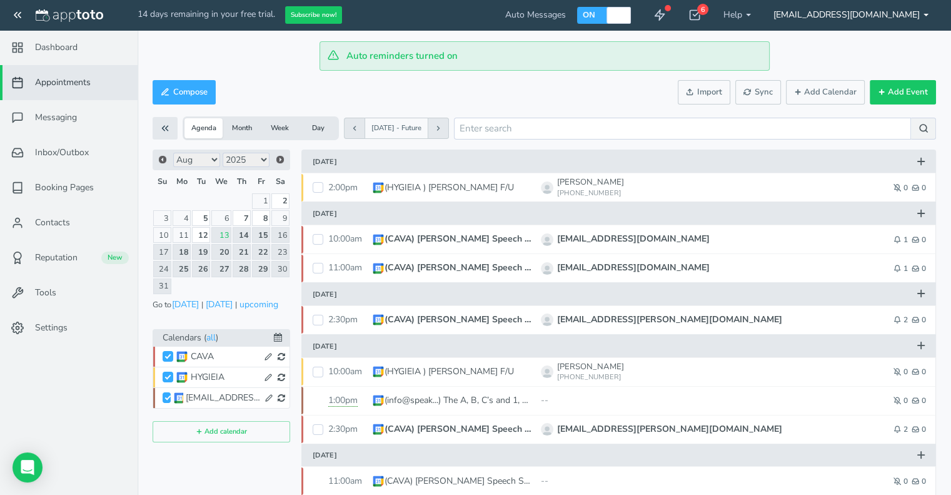
click at [902, 19] on link "[EMAIL_ADDRESS][DOMAIN_NAME]" at bounding box center [851, 15] width 178 height 30
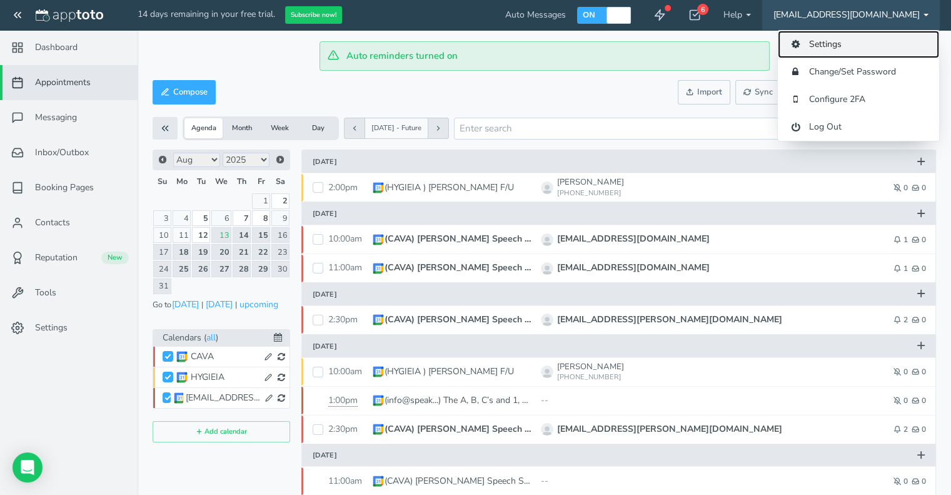
click at [812, 44] on link "Settings" at bounding box center [858, 45] width 161 height 28
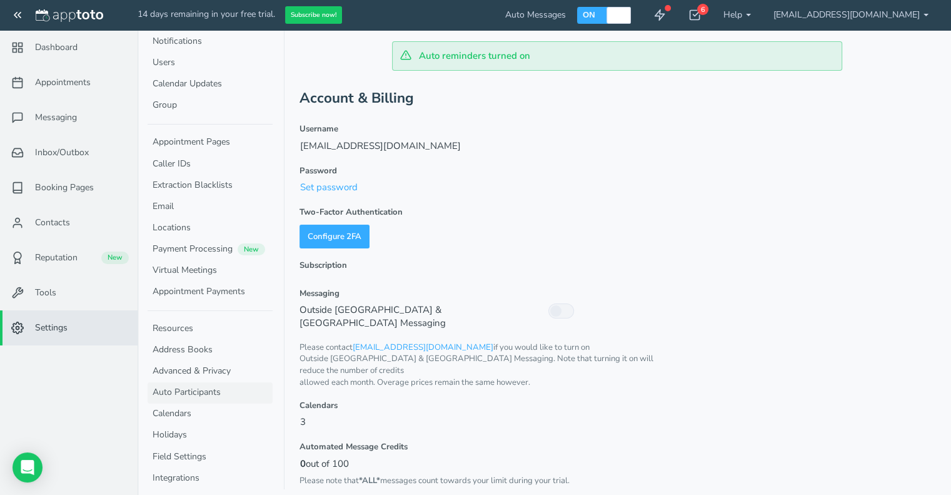
scroll to position [67, 0]
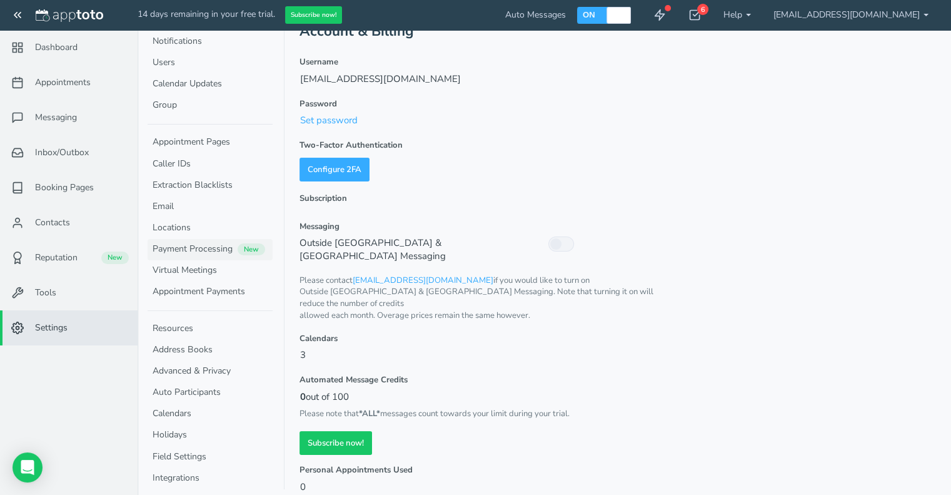
click at [177, 243] on link "Payment Processing New" at bounding box center [210, 249] width 125 height 21
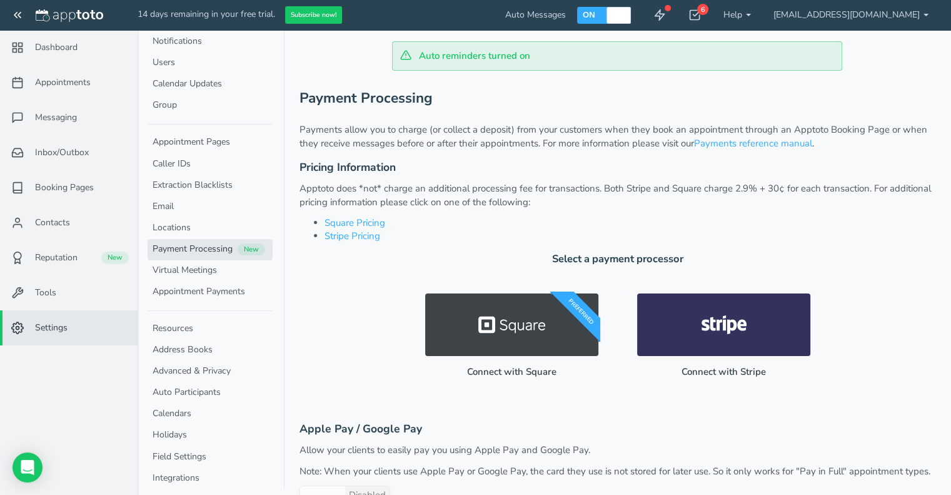
click at [56, 330] on span "Settings" at bounding box center [51, 327] width 33 height 13
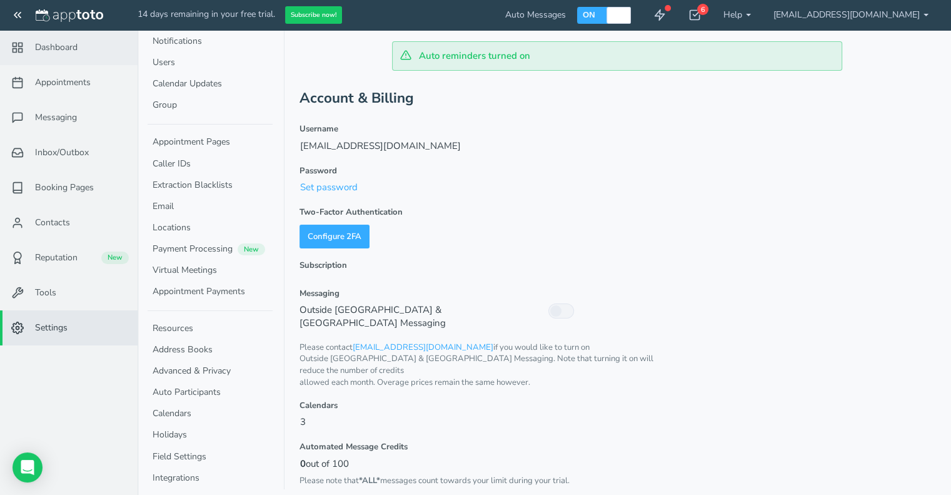
click at [61, 48] on span "Dashboard" at bounding box center [56, 47] width 43 height 13
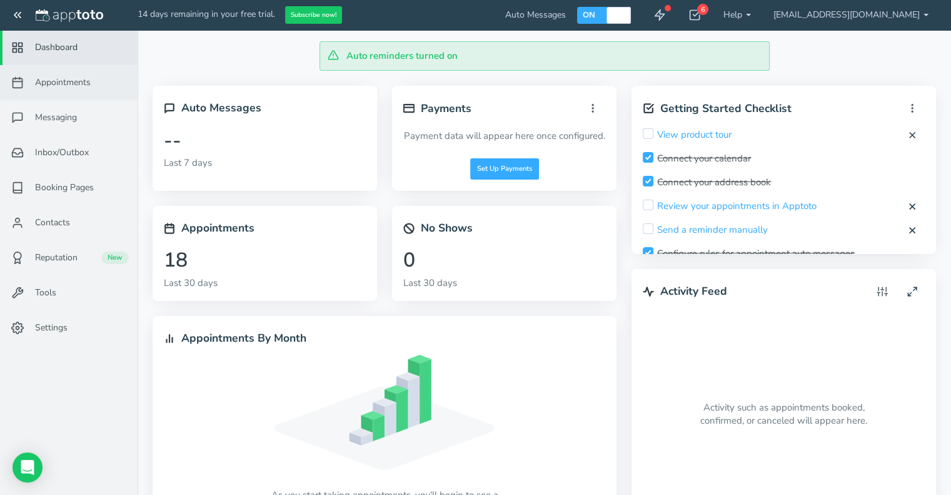
click at [52, 82] on span "Appointments" at bounding box center [63, 82] width 56 height 13
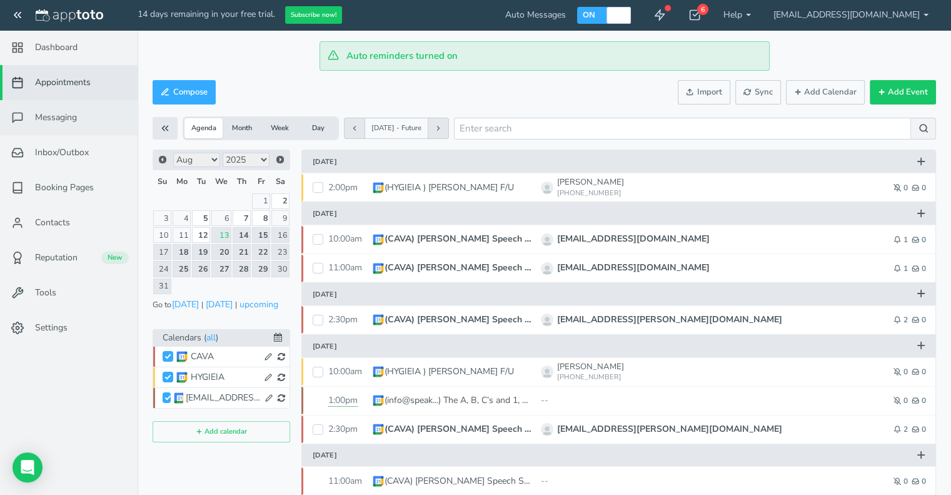
click at [63, 117] on span "Messaging" at bounding box center [56, 117] width 42 height 13
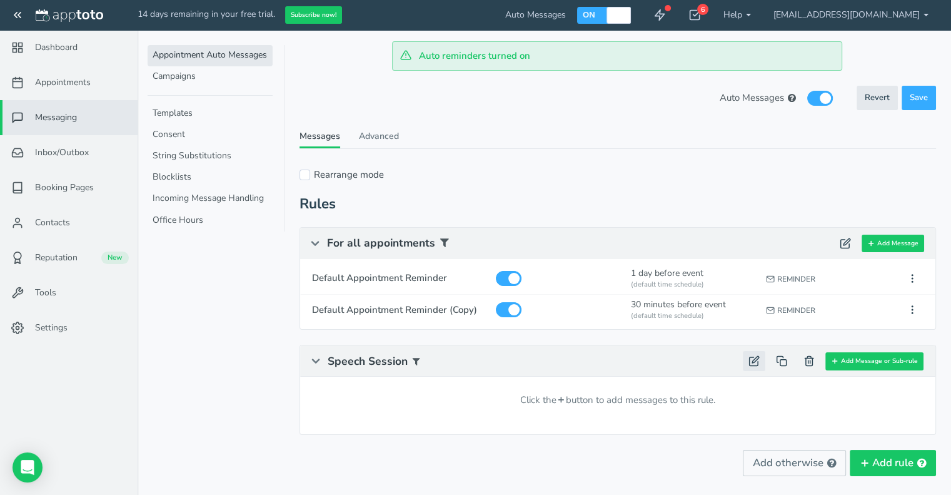
click at [753, 361] on icon at bounding box center [754, 360] width 11 height 11
type input "Speech Session"
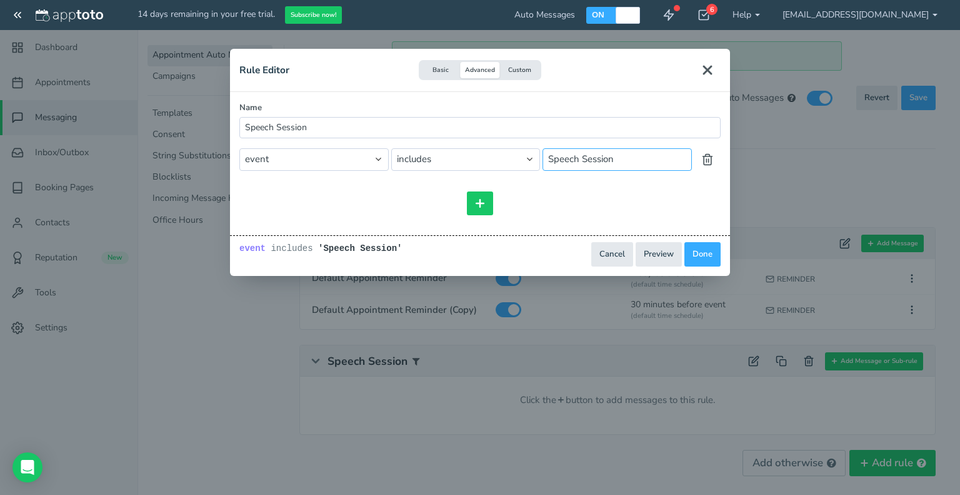
click at [622, 162] on input "Speech Session" at bounding box center [617, 159] width 149 height 22
type input "Session"
click at [699, 251] on button "Done" at bounding box center [703, 254] width 36 height 24
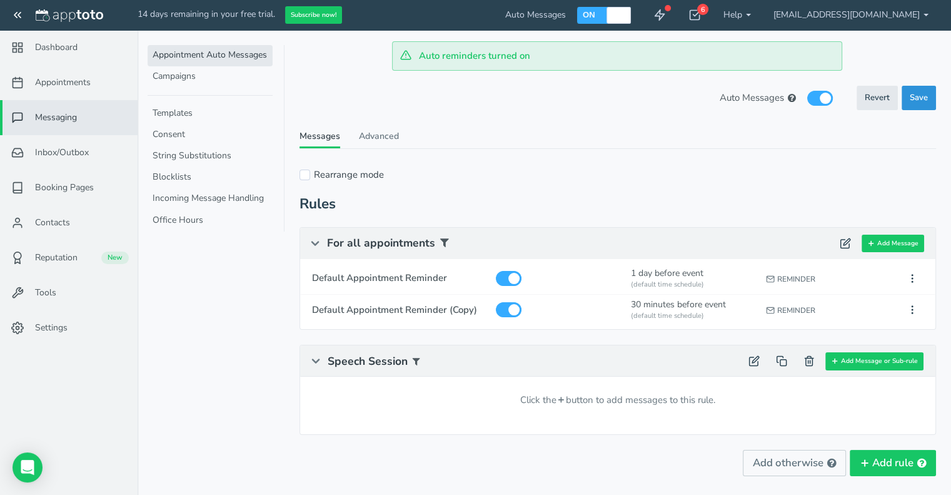
click at [915, 96] on span "Save" at bounding box center [919, 98] width 18 height 12
click at [51, 50] on span "Dashboard" at bounding box center [56, 47] width 43 height 13
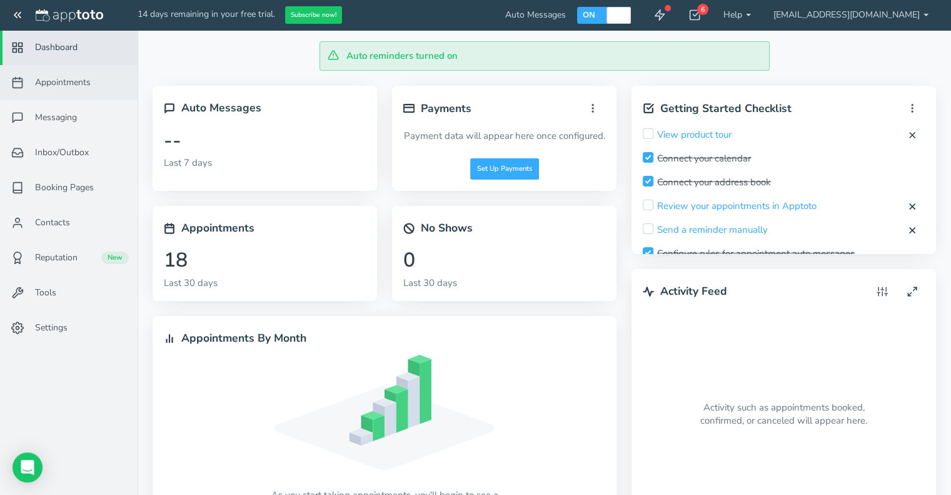
click at [58, 87] on span "Appointments" at bounding box center [63, 82] width 56 height 13
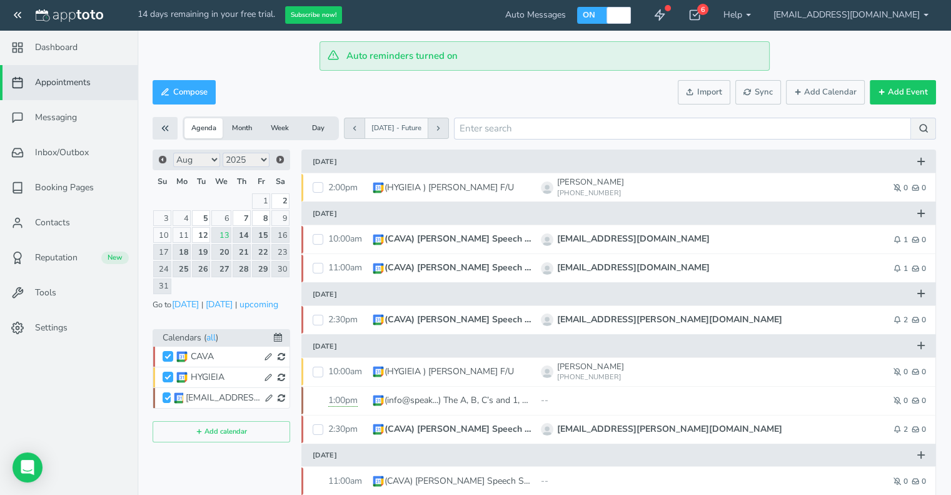
click at [596, 18] on label "ON" at bounding box center [589, 14] width 14 height 11
checkbox input "false"
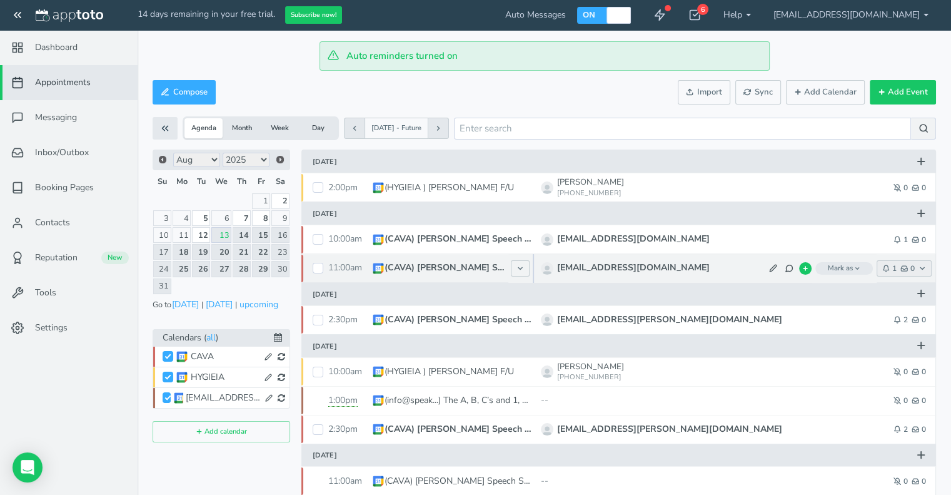
click at [895, 269] on span "1" at bounding box center [889, 269] width 14 height 8
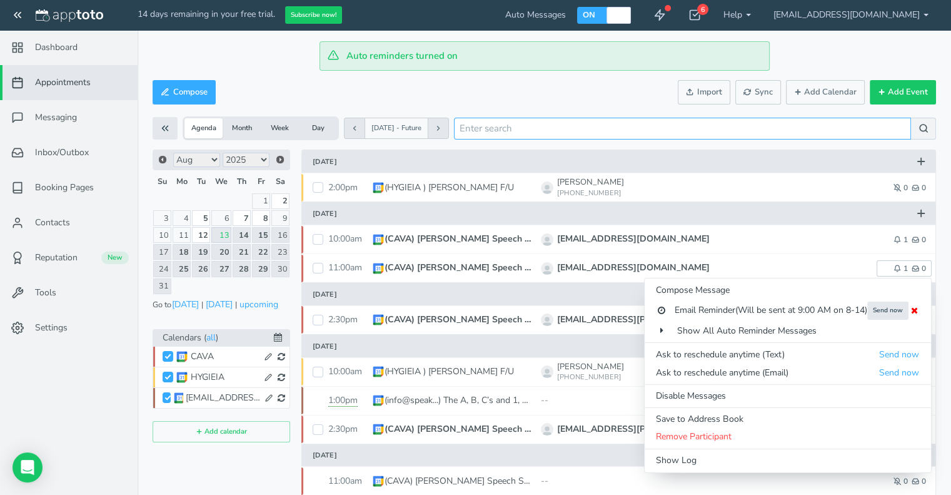
click at [718, 129] on input "search" at bounding box center [682, 129] width 457 height 22
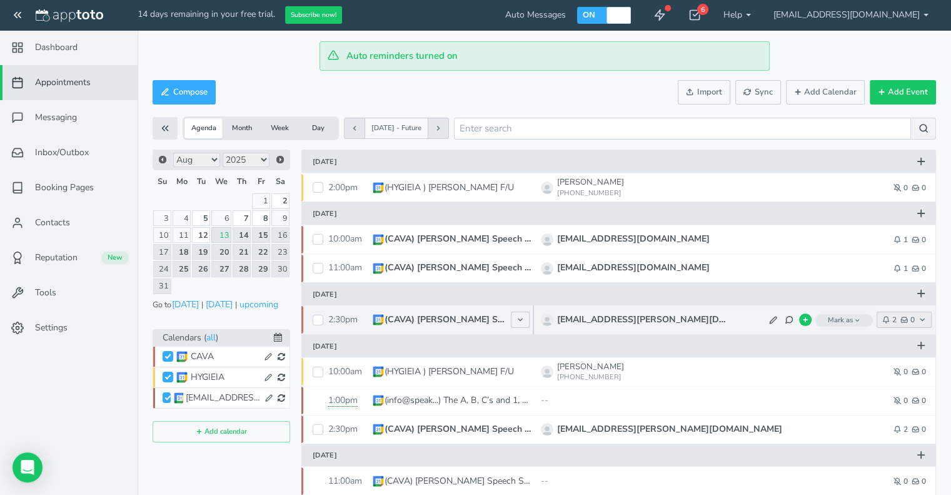
click at [900, 320] on icon "button" at bounding box center [904, 320] width 8 height 8
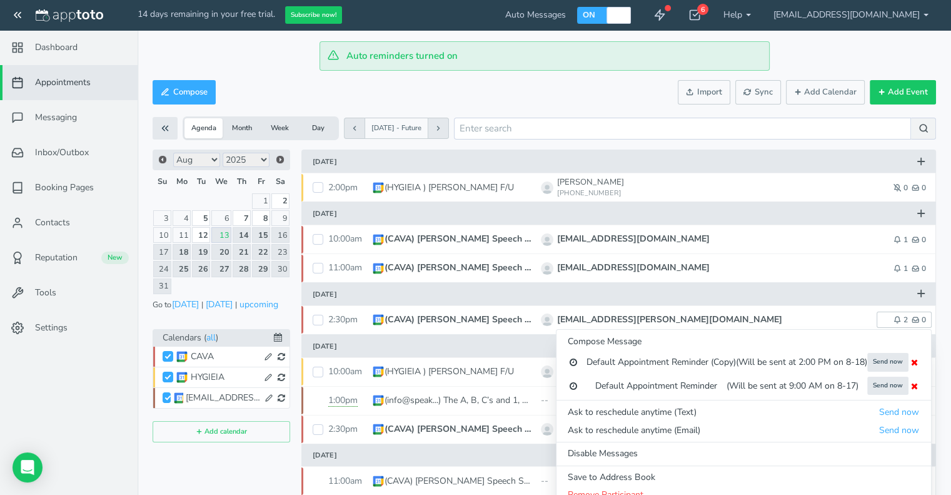
click at [570, 93] on div "Compose Actions Enable Auto Messages Disable Auto Messages [PERSON_NAME] as Pai…" at bounding box center [545, 92] width 784 height 30
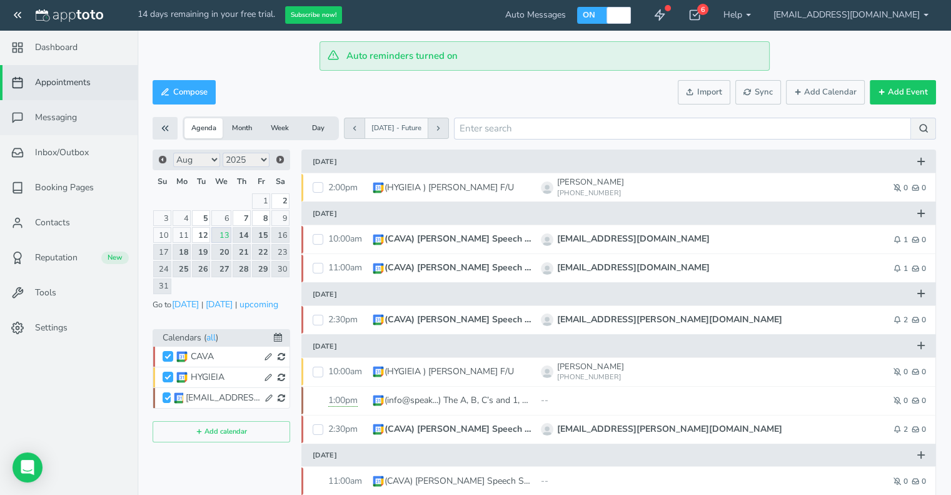
click at [69, 116] on span "Messaging" at bounding box center [56, 117] width 42 height 13
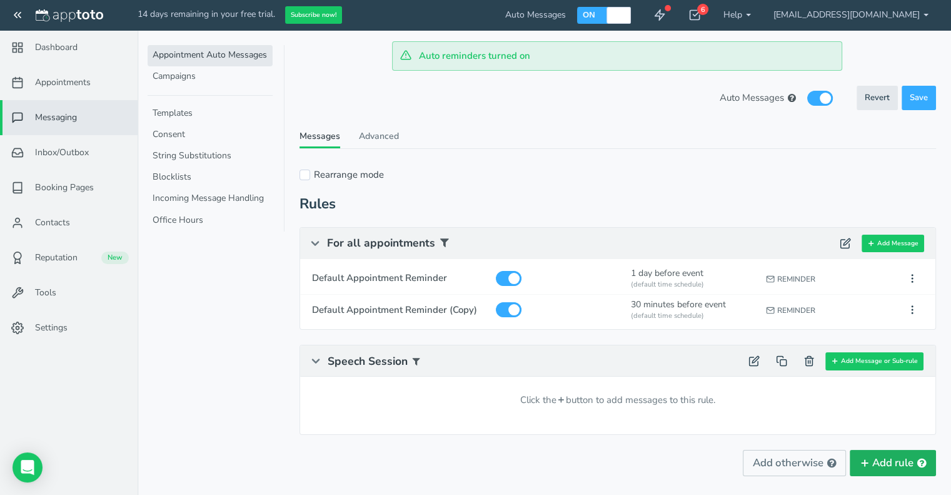
click at [902, 463] on button "Add rule" at bounding box center [893, 463] width 86 height 26
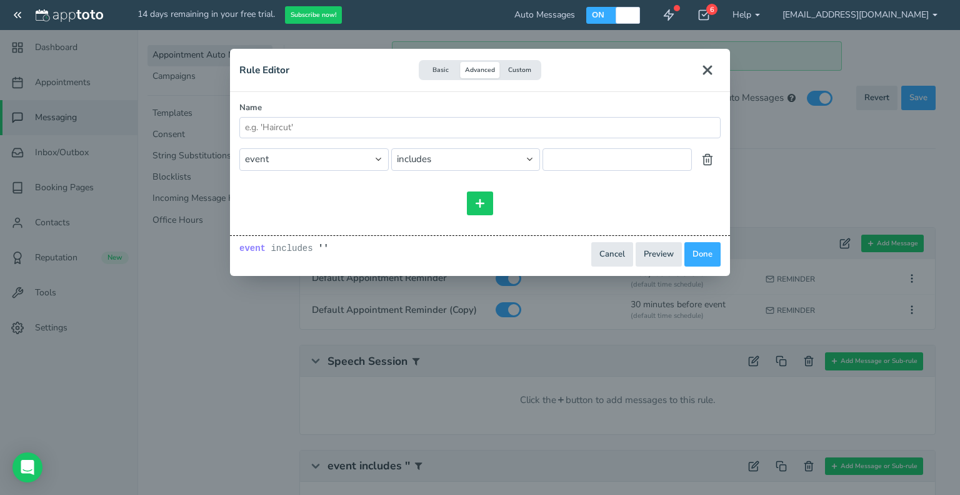
click at [440, 69] on button "Basic" at bounding box center [440, 70] width 39 height 17
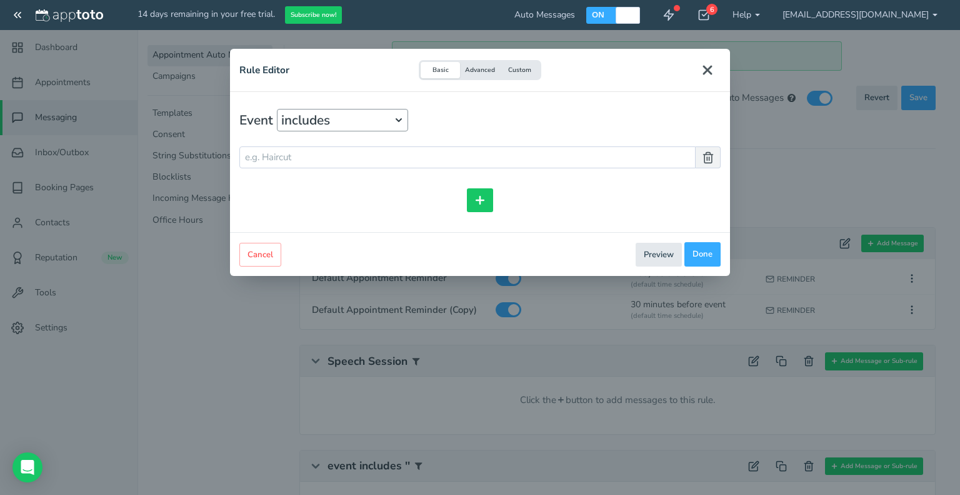
click at [396, 124] on icon at bounding box center [399, 120] width 10 height 10
click at [304, 121] on div "includes" at bounding box center [342, 120] width 131 height 23
click at [277, 154] on input "text" at bounding box center [467, 157] width 456 height 22
type input "Speech Session"
click at [706, 248] on button "Done" at bounding box center [703, 254] width 36 height 24
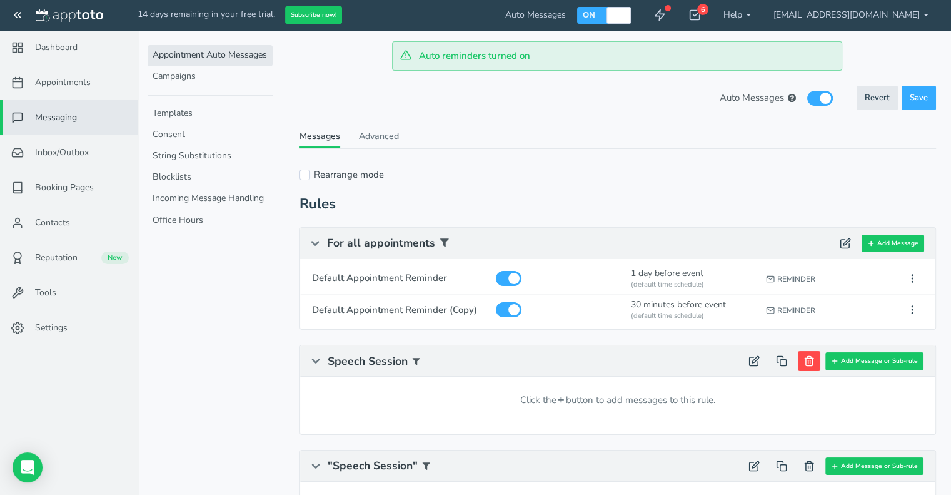
click at [810, 362] on icon at bounding box center [809, 360] width 11 height 11
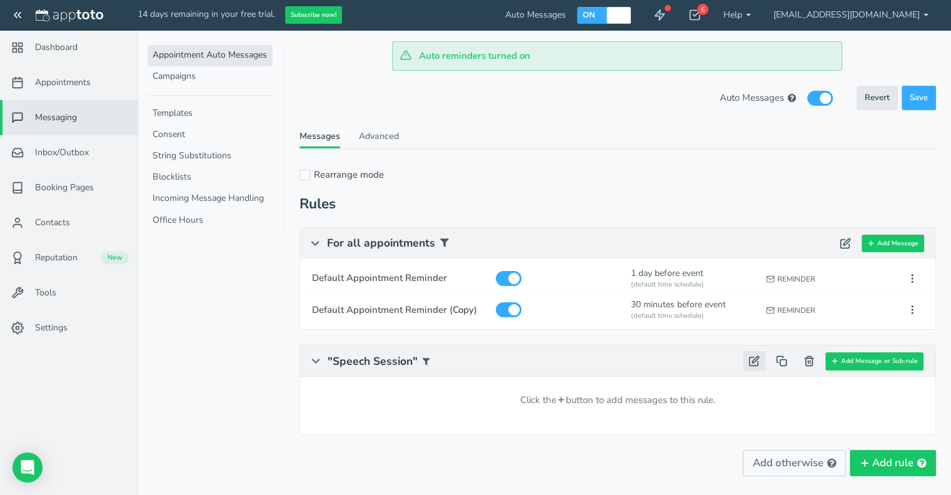
click at [753, 361] on icon at bounding box center [754, 360] width 11 height 11
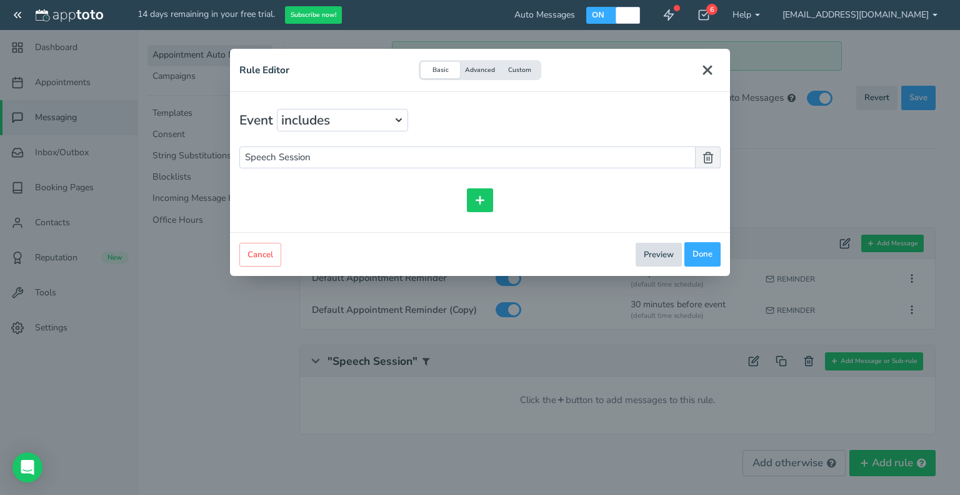
click at [660, 252] on button "Preview" at bounding box center [659, 255] width 46 height 24
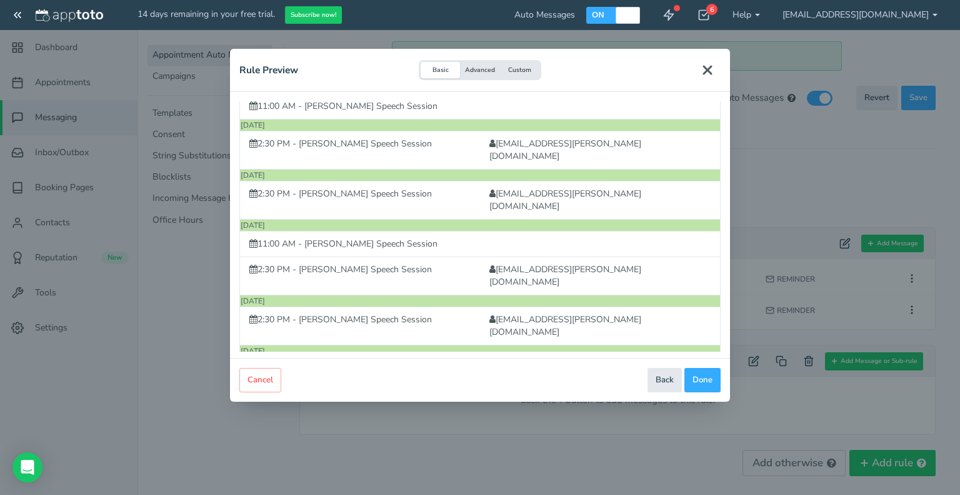
scroll to position [376, 0]
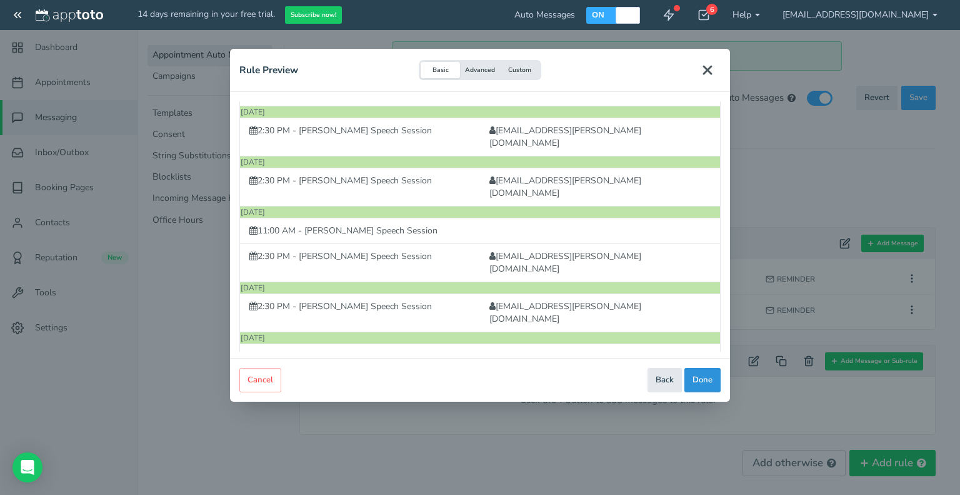
click at [710, 375] on button "Done" at bounding box center [703, 380] width 36 height 24
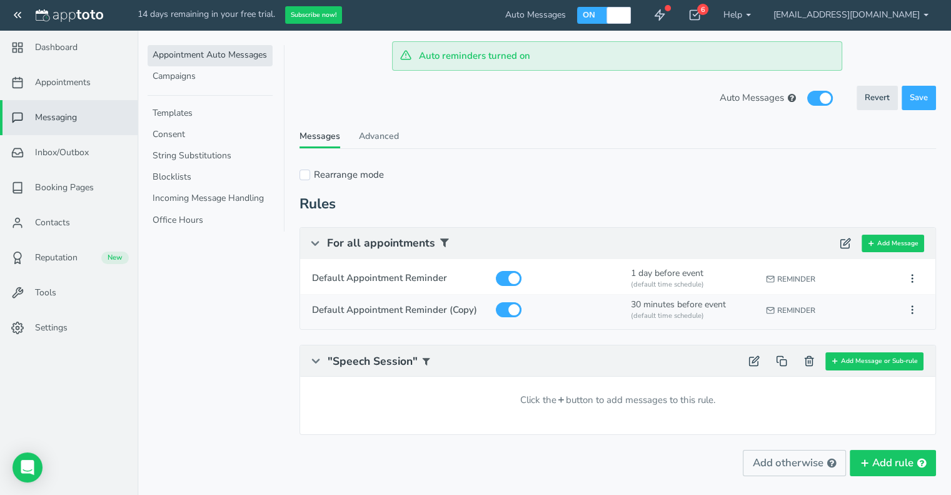
click at [450, 310] on span "Default Appointment Reminder (Copy)" at bounding box center [398, 309] width 173 height 13
type input "Default Appointment Reminder (Copy)"
checkbox input "true"
select select "number:1"
checkbox input "true"
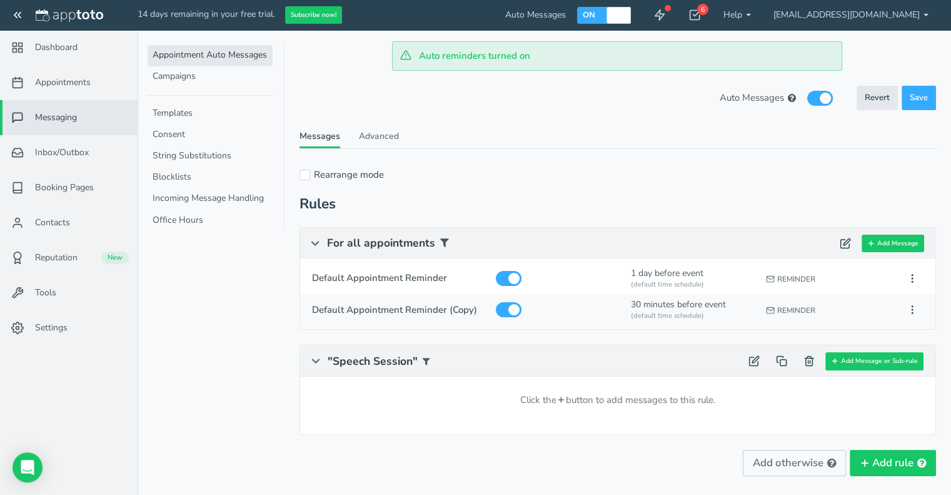
select select "string:-30"
select select "string:default"
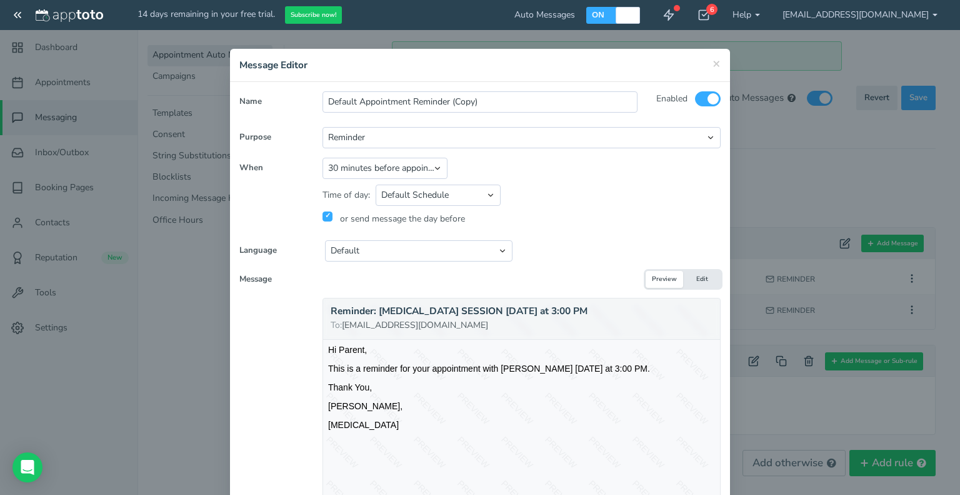
scroll to position [0, 0]
click at [484, 100] on input "Default Appointment Reminder (Copy)" at bounding box center [480, 101] width 315 height 21
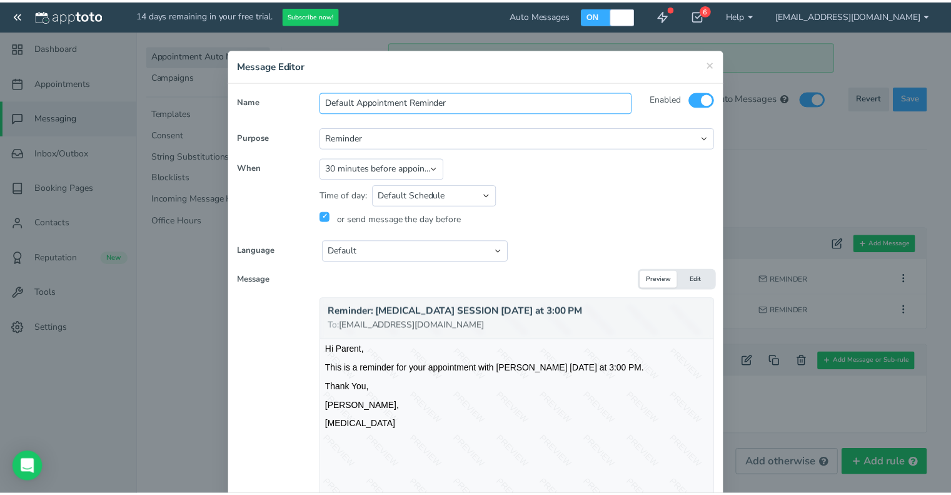
scroll to position [223, 0]
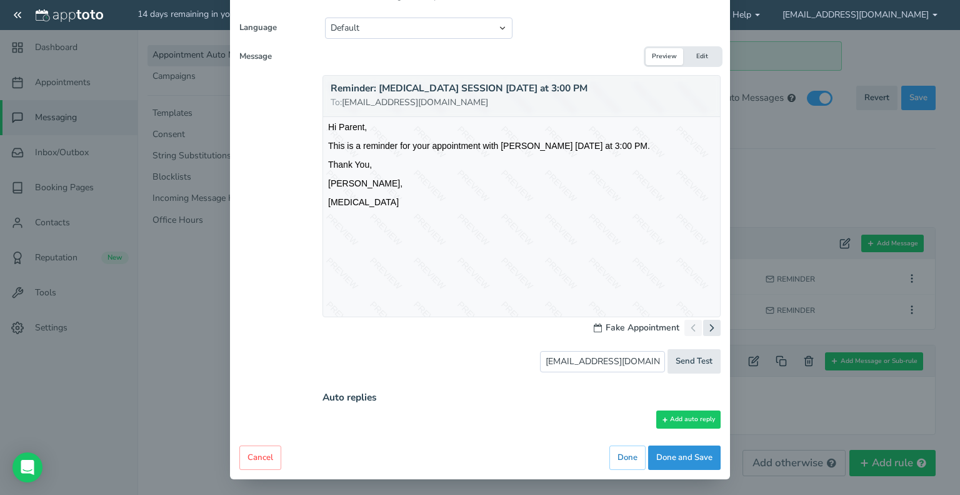
type input "Default Appointment Reminder"
click at [680, 455] on button "Done and Save" at bounding box center [684, 457] width 73 height 24
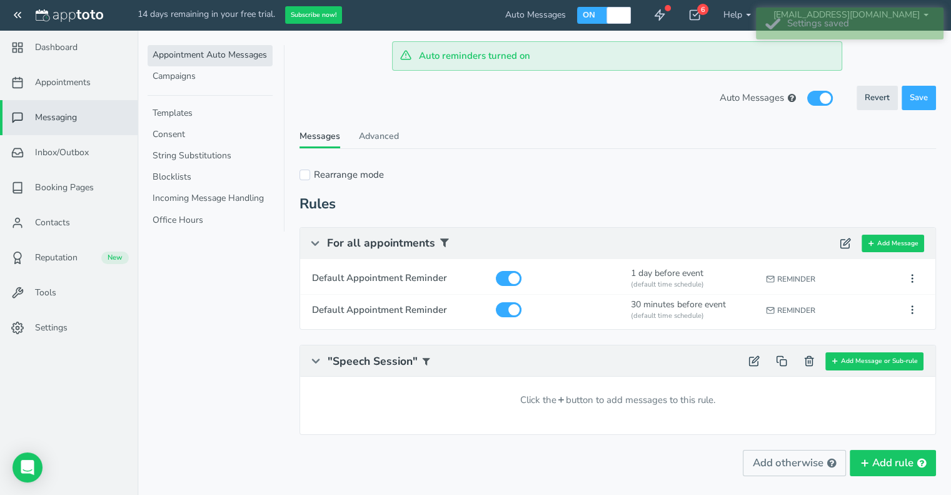
scroll to position [0, 0]
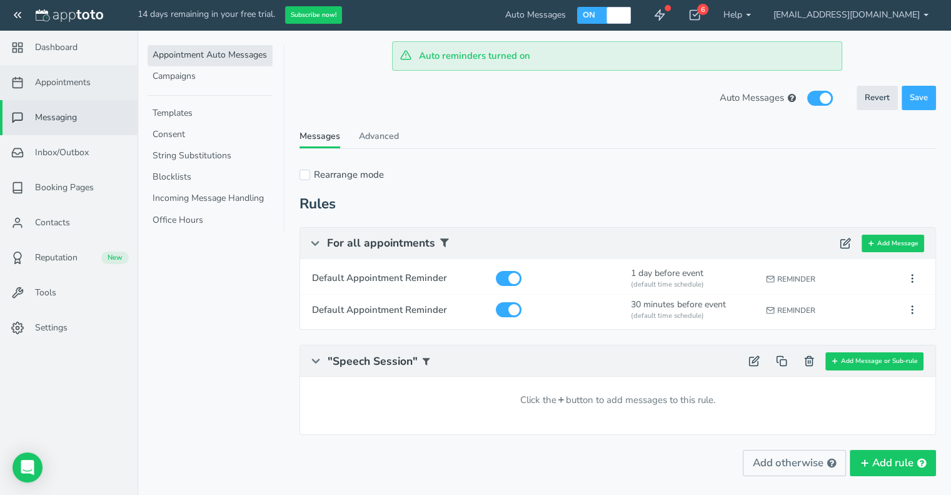
click at [70, 76] on span "Appointments" at bounding box center [63, 82] width 56 height 13
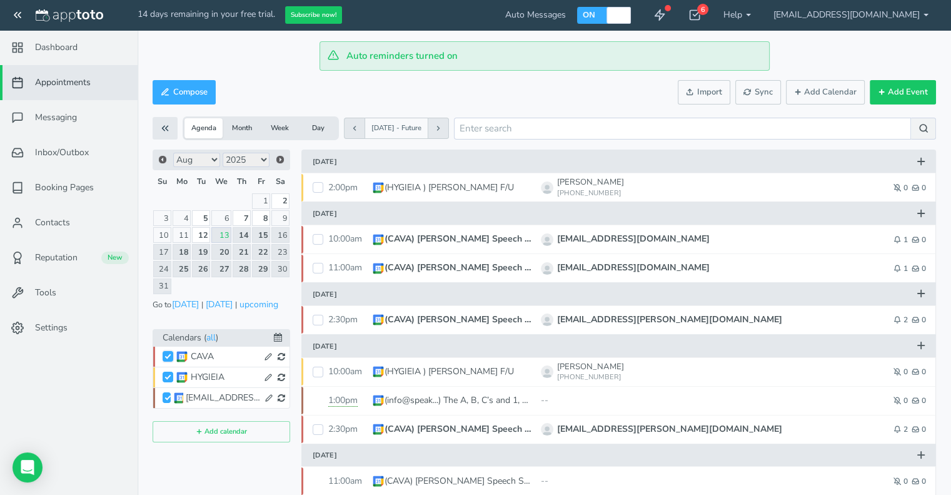
click at [163, 352] on input "CAVA" at bounding box center [168, 356] width 11 height 11
checkbox input "true"
checkbox input "false"
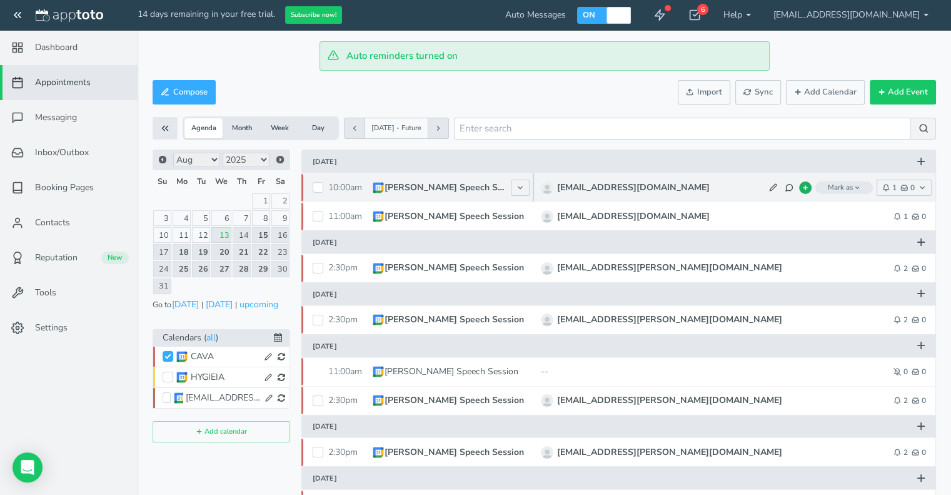
click at [804, 185] on icon at bounding box center [805, 187] width 6 height 6
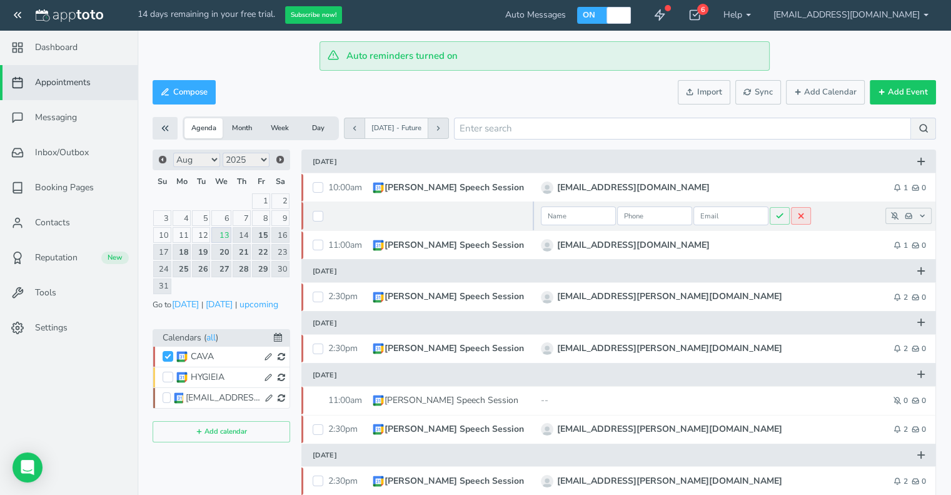
click at [802, 214] on icon at bounding box center [801, 215] width 9 height 9
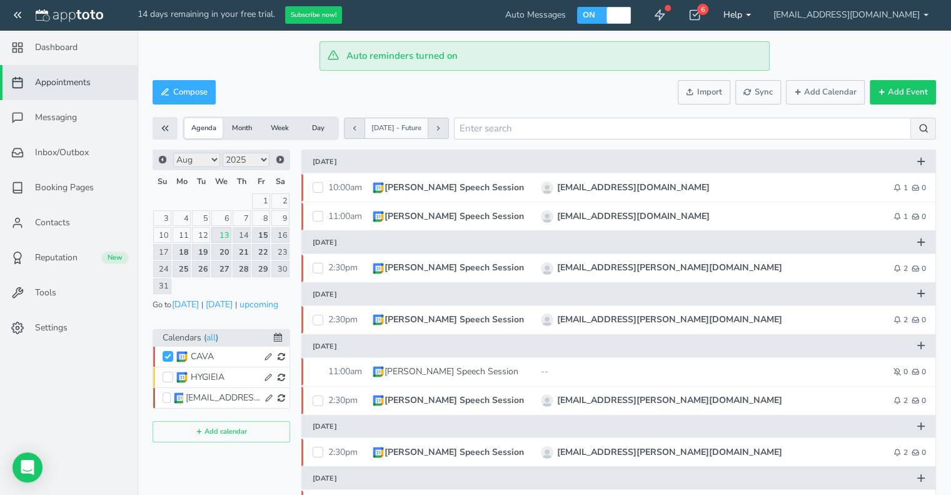
click at [755, 11] on link "Help" at bounding box center [737, 15] width 50 height 30
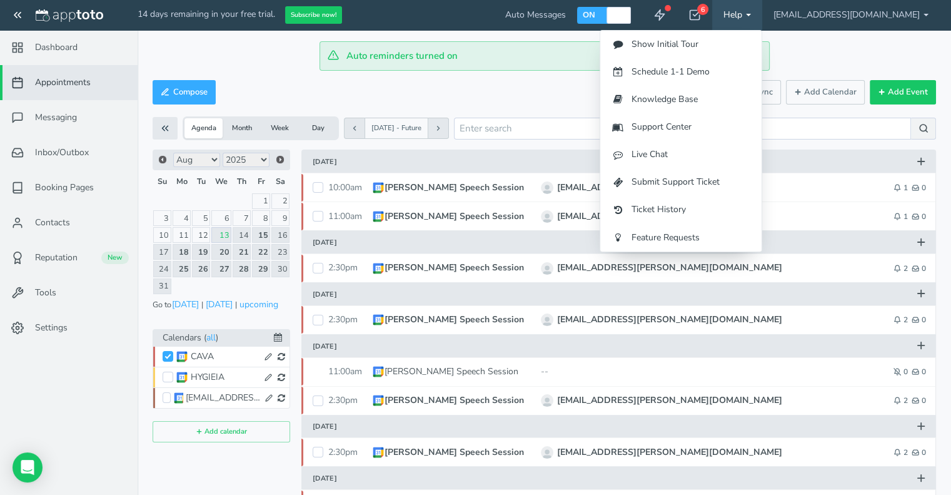
click at [517, 106] on div "Compose Actions Enable Auto Messages Disable Auto Messages Mark as Paid Externa…" at bounding box center [545, 92] width 784 height 30
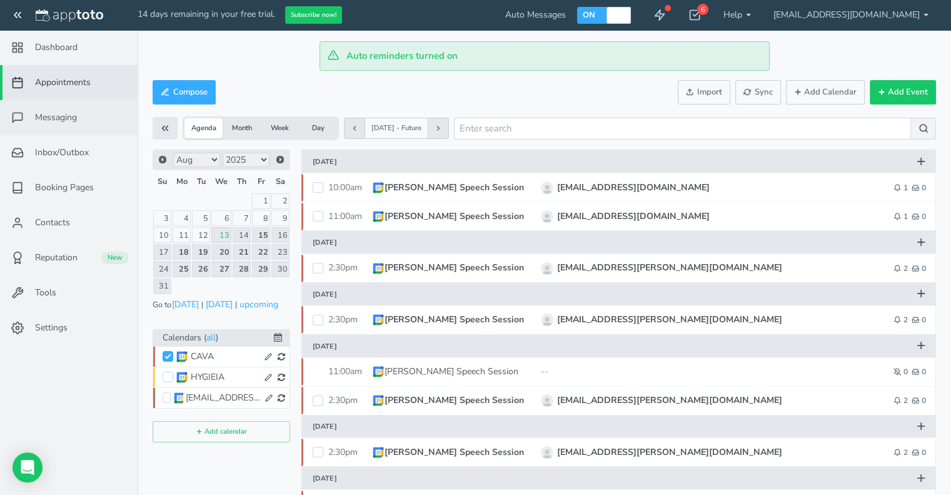
click at [58, 114] on span "Messaging" at bounding box center [56, 117] width 42 height 13
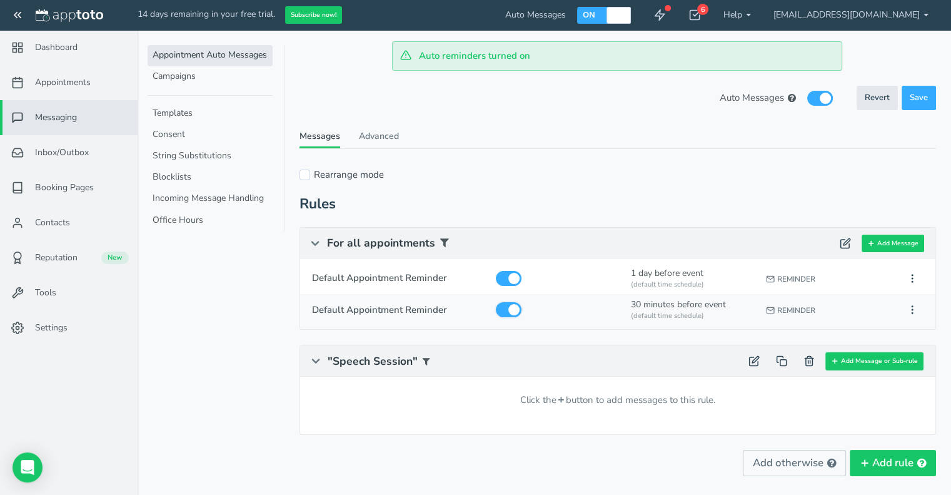
click at [508, 308] on input "checkbox" at bounding box center [509, 309] width 26 height 15
checkbox input "false"
click at [911, 94] on span "Save" at bounding box center [919, 98] width 18 height 12
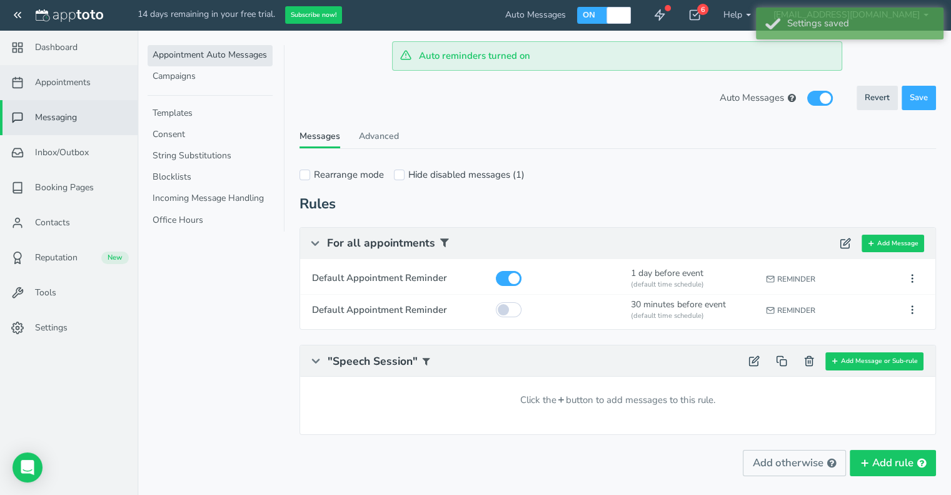
click at [63, 83] on span "Appointments" at bounding box center [63, 82] width 56 height 13
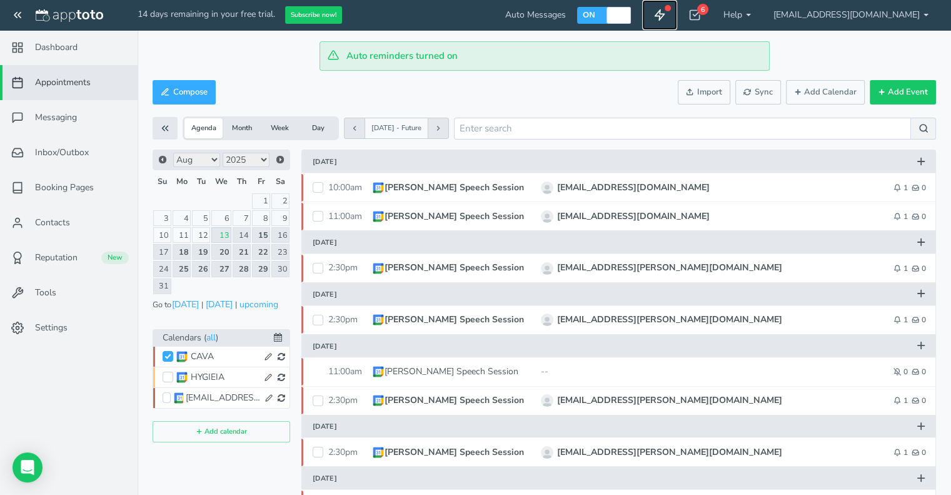
click at [666, 12] on icon at bounding box center [659, 15] width 13 height 13
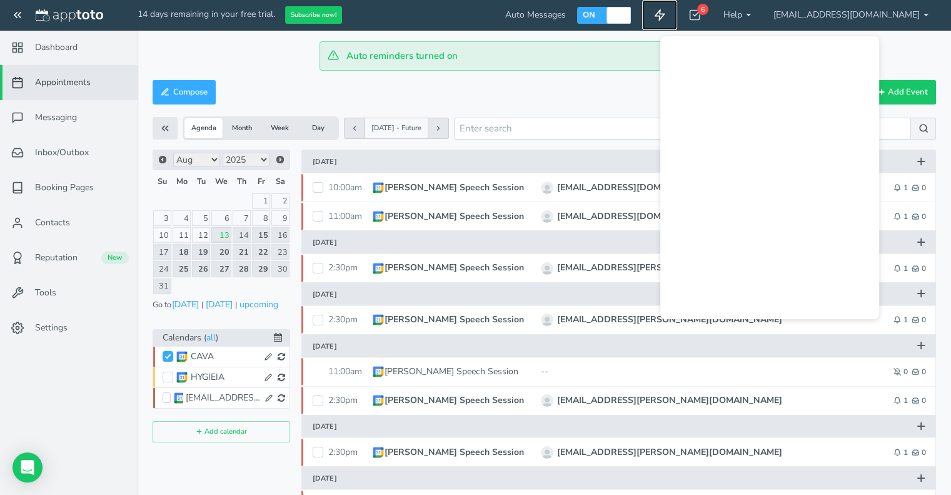
click at [666, 12] on icon at bounding box center [659, 15] width 13 height 13
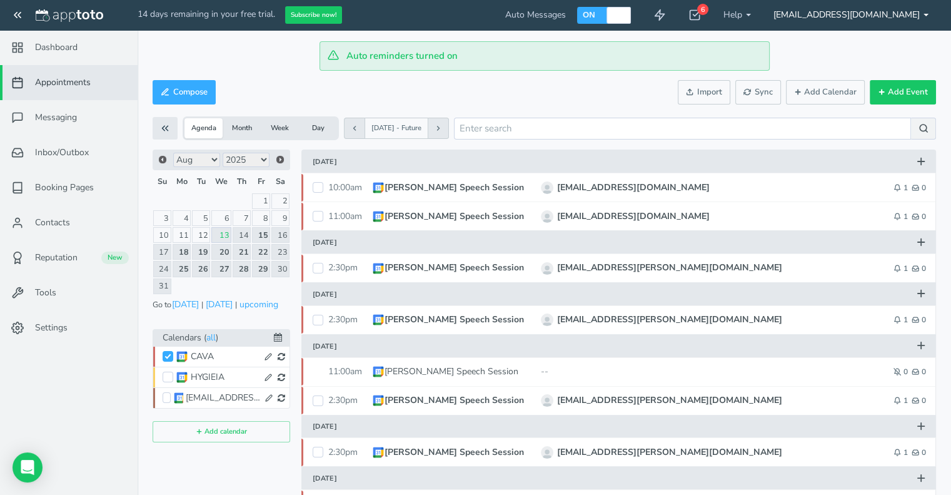
click at [830, 18] on link "[EMAIL_ADDRESS][DOMAIN_NAME]" at bounding box center [851, 15] width 178 height 30
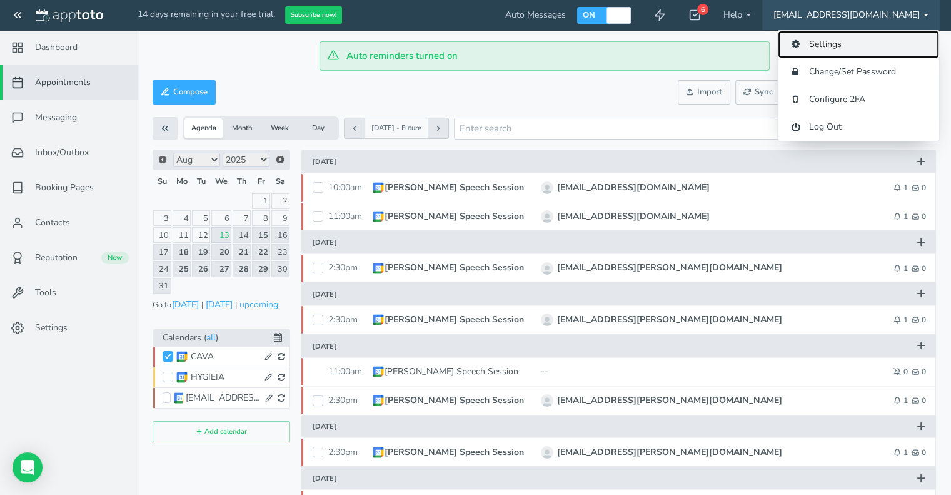
click at [825, 44] on link "Settings" at bounding box center [858, 45] width 161 height 28
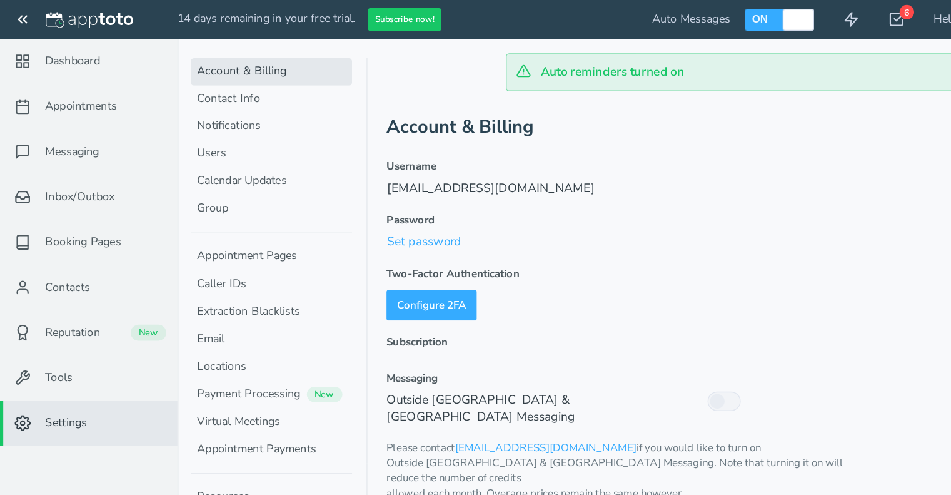
click at [19, 16] on use at bounding box center [17, 15] width 6 height 5
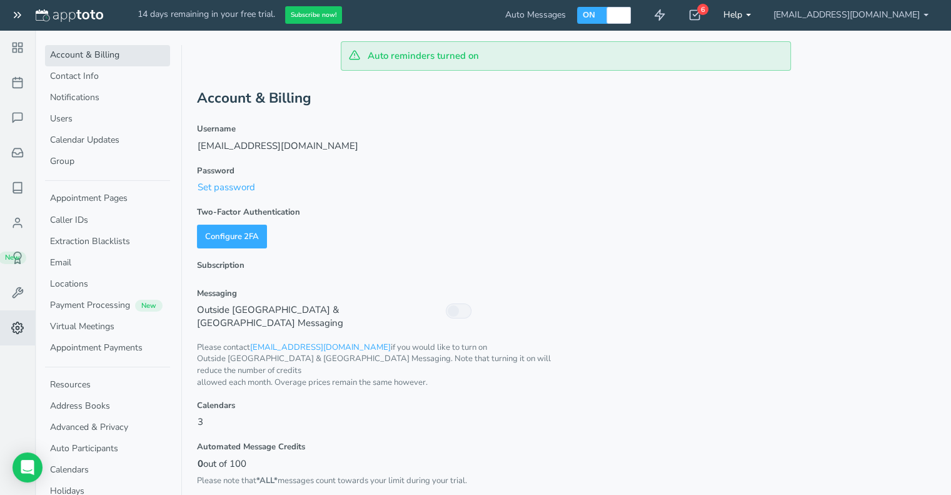
click at [751, 14] on b at bounding box center [748, 15] width 5 height 3
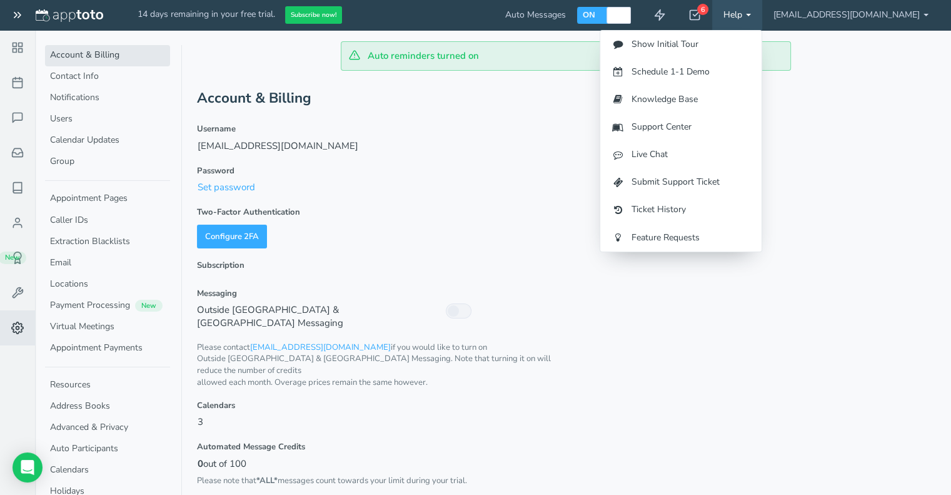
click at [890, 231] on div "Account & Billing Username info@speak-speechandlang.com Password Set password T…" at bounding box center [566, 323] width 739 height 475
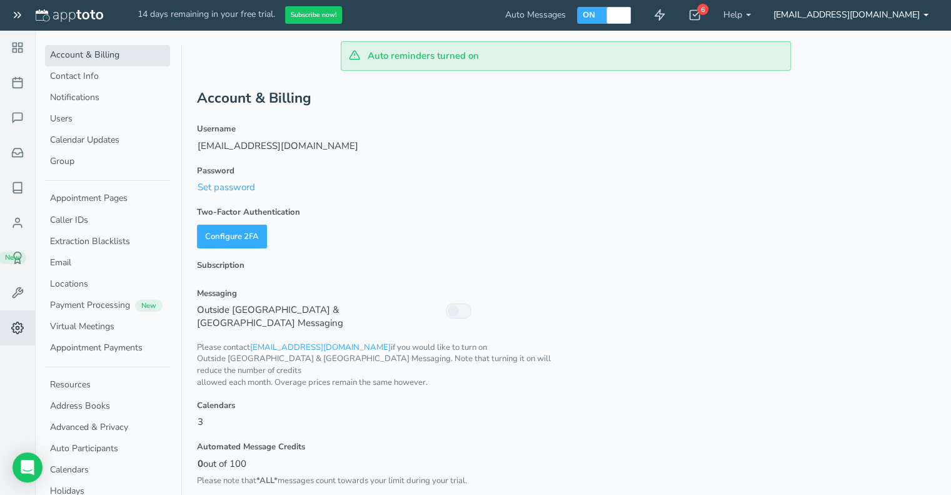
click at [891, 17] on link "[EMAIL_ADDRESS][DOMAIN_NAME]" at bounding box center [851, 15] width 178 height 30
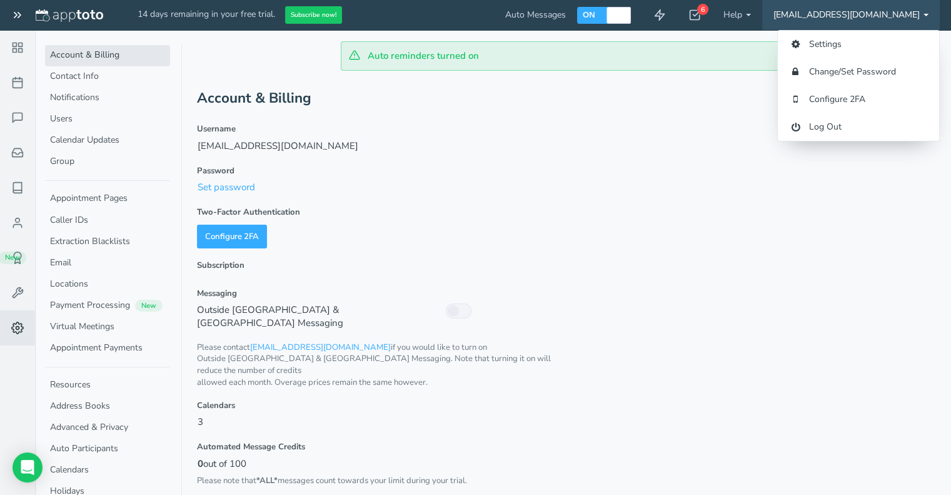
click at [660, 103] on header "Account & Billing" at bounding box center [566, 98] width 739 height 25
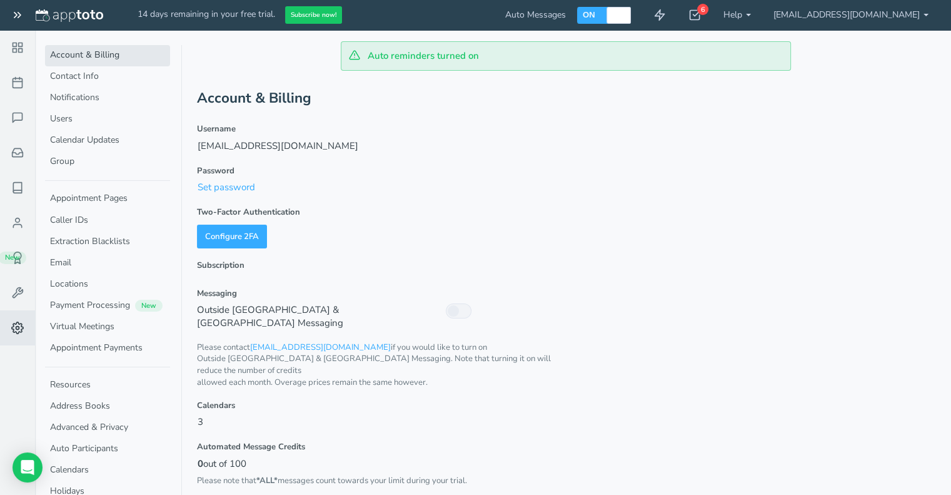
click at [14, 16] on icon at bounding box center [17, 15] width 13 height 13
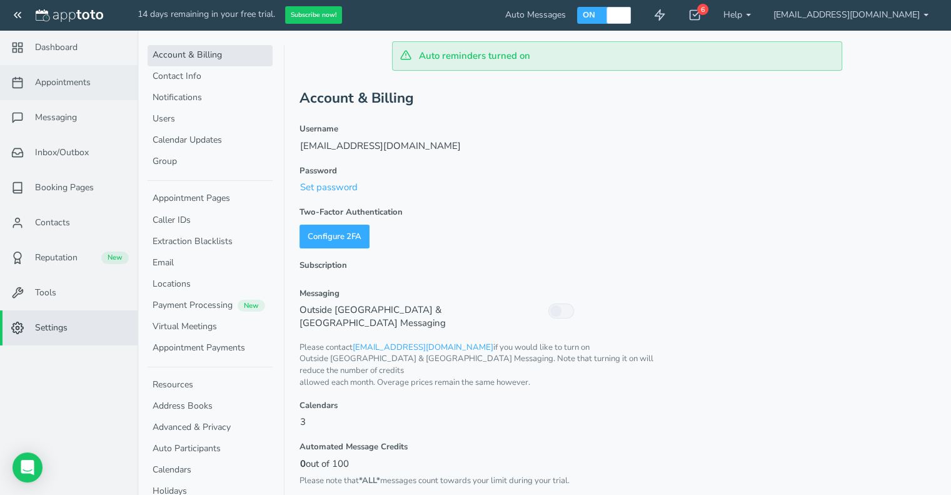
click at [63, 79] on span "Appointments" at bounding box center [63, 82] width 56 height 13
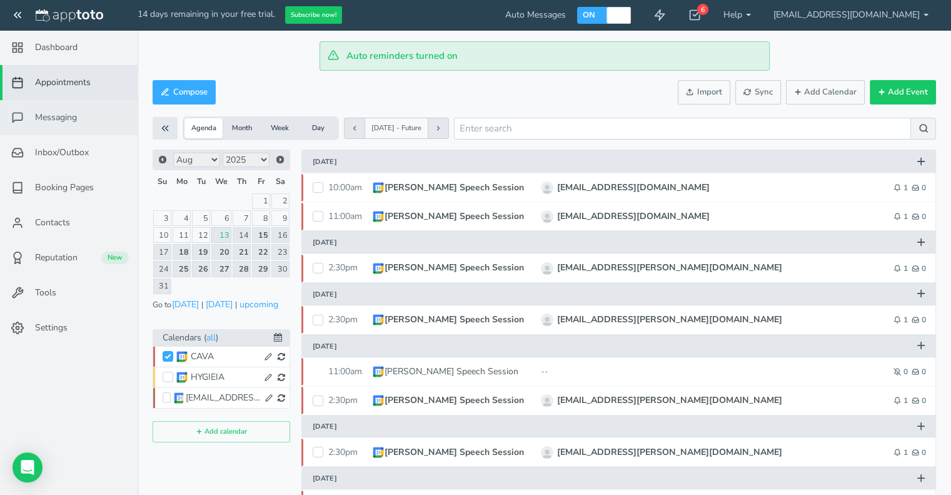
click at [89, 115] on link "Messaging" at bounding box center [69, 117] width 138 height 35
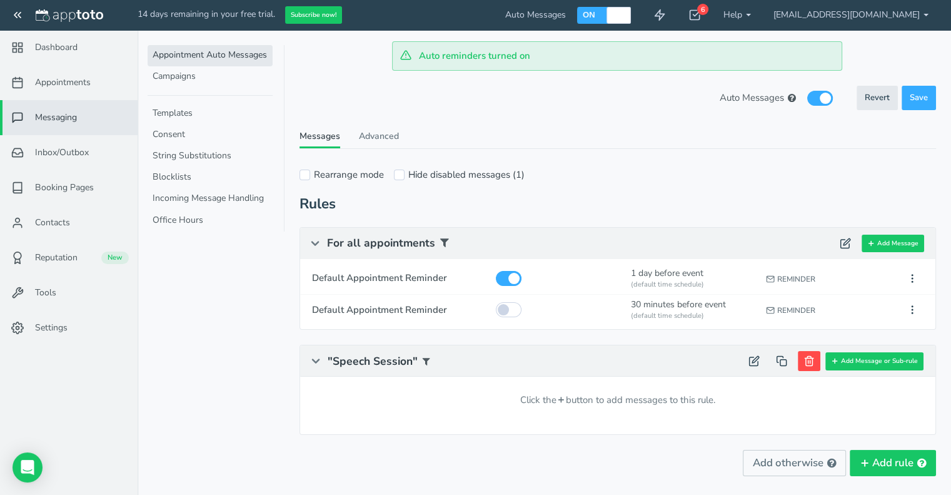
click at [810, 363] on use at bounding box center [809, 360] width 9 height 9
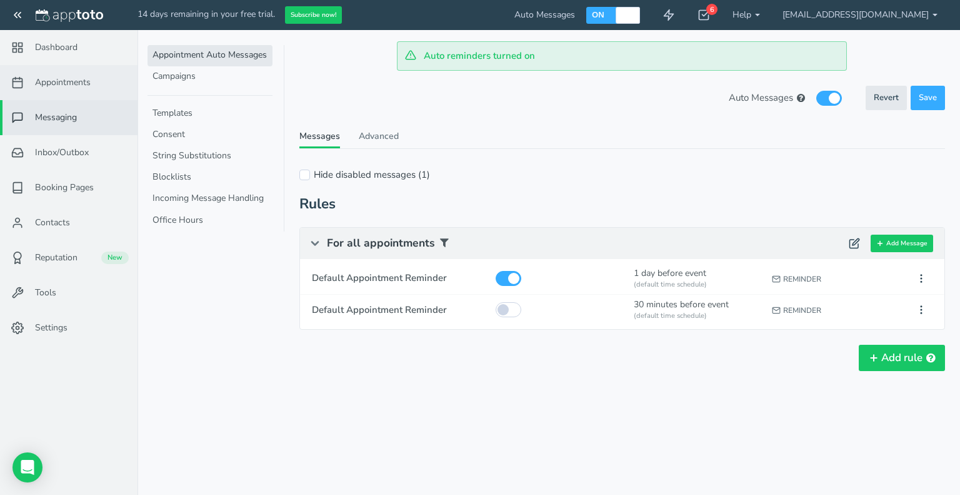
click at [58, 80] on span "Appointments" at bounding box center [63, 82] width 56 height 13
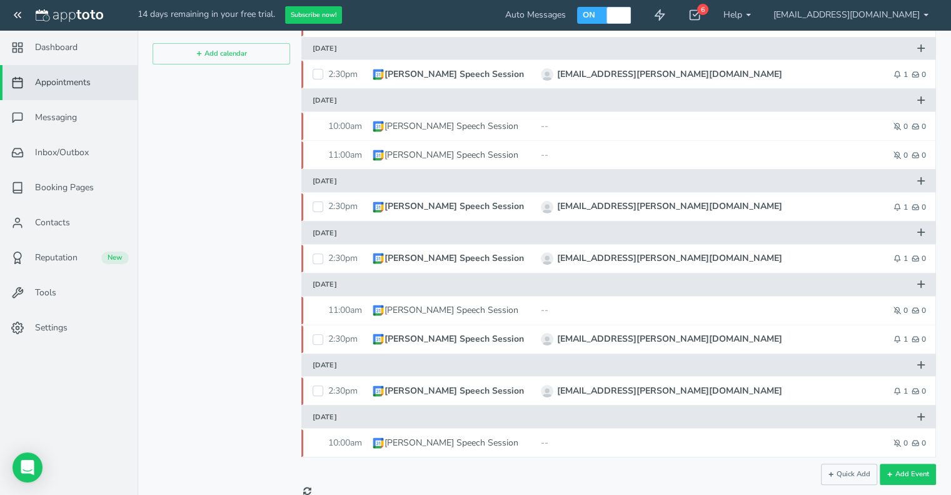
scroll to position [395, 0]
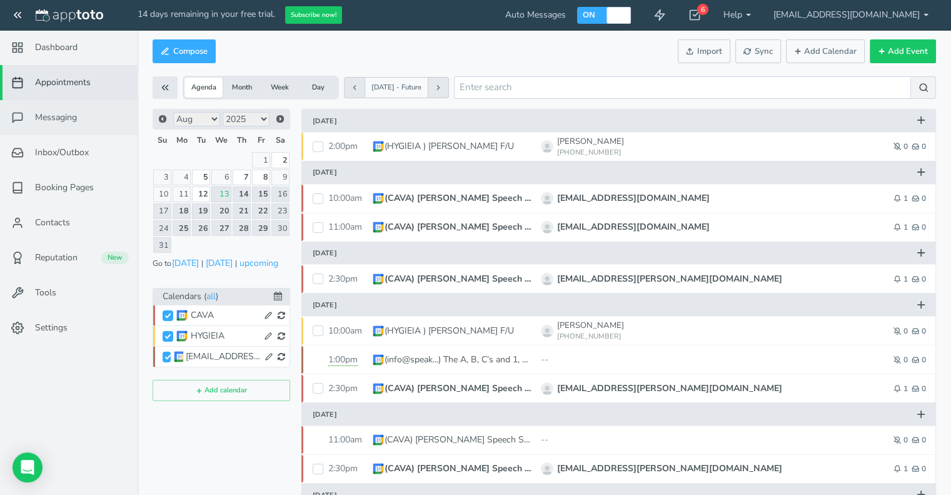
click at [59, 114] on span "Messaging" at bounding box center [56, 117] width 42 height 13
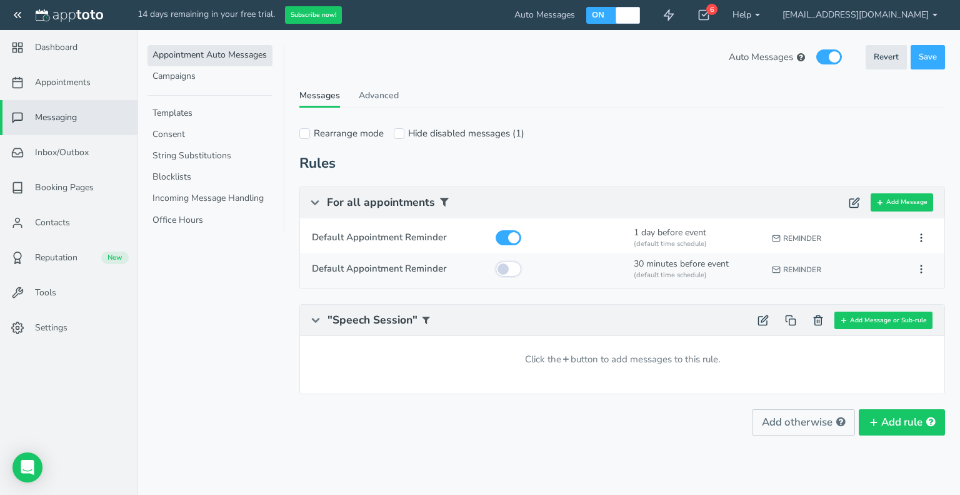
click at [503, 271] on input "checkbox" at bounding box center [509, 268] width 26 height 15
checkbox input "true"
click at [935, 54] on span "Save" at bounding box center [928, 57] width 18 height 12
click at [63, 76] on span "Appointments" at bounding box center [63, 82] width 56 height 13
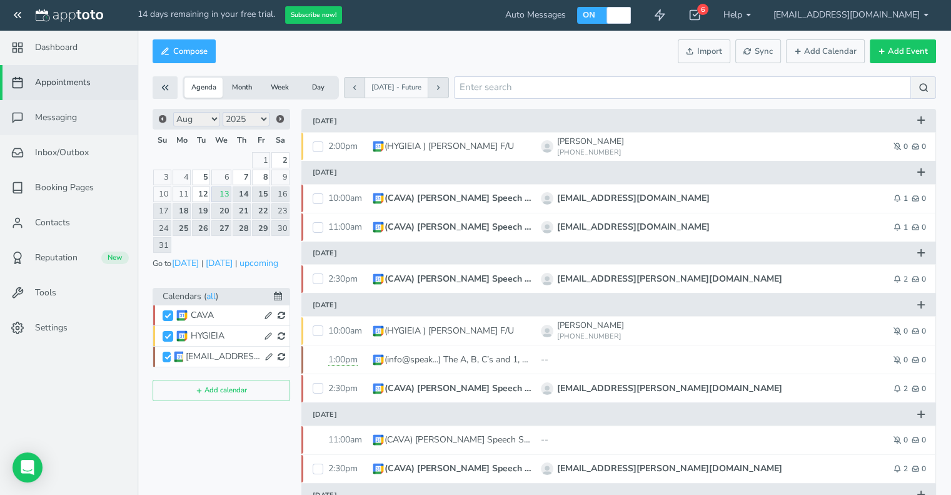
click at [62, 119] on span "Messaging" at bounding box center [56, 117] width 42 height 13
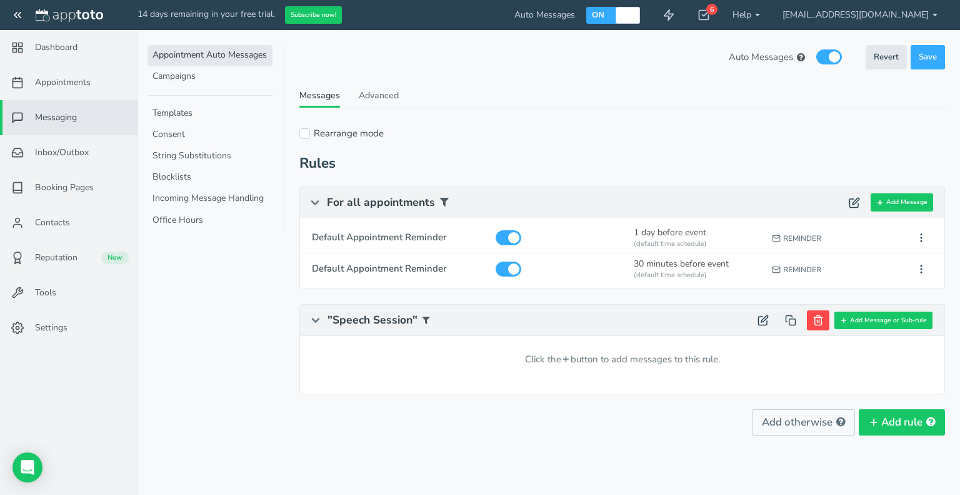
click at [820, 325] on button at bounding box center [818, 320] width 23 height 20
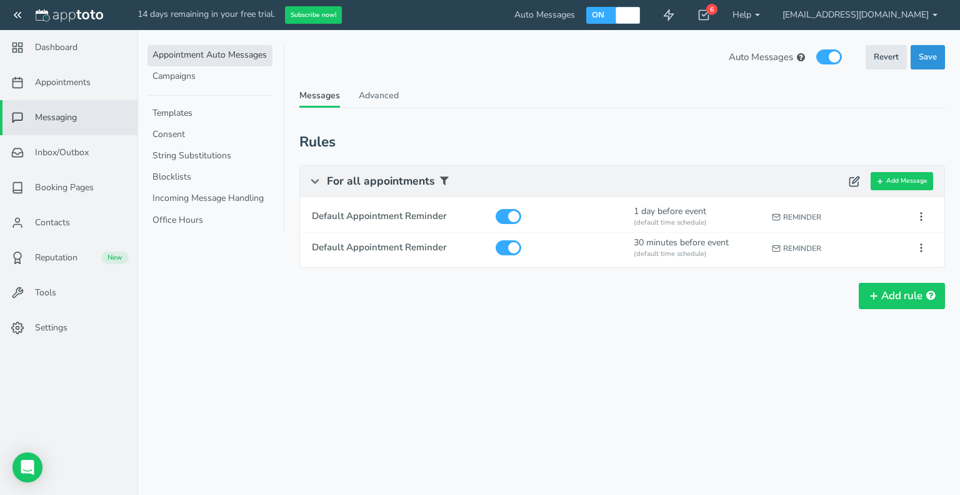
click at [931, 57] on span "Save" at bounding box center [928, 57] width 18 height 12
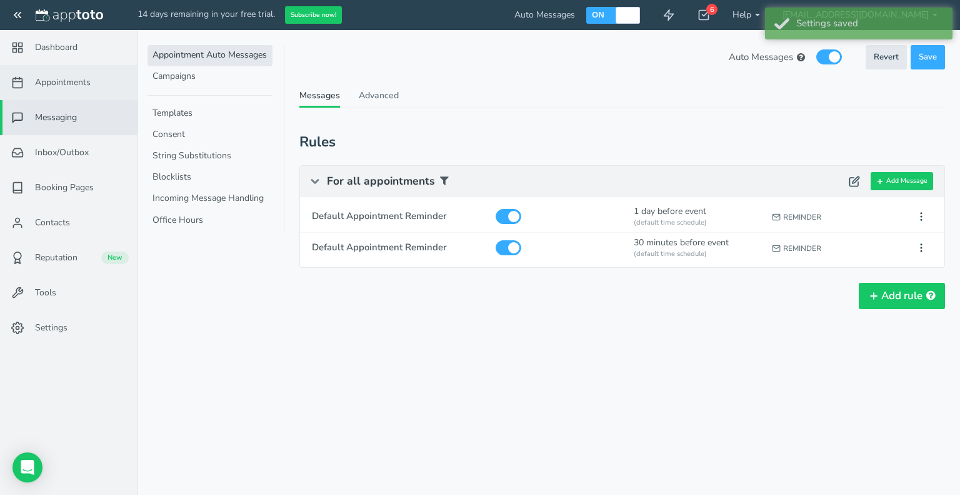
click at [65, 86] on span "Appointments" at bounding box center [63, 82] width 56 height 13
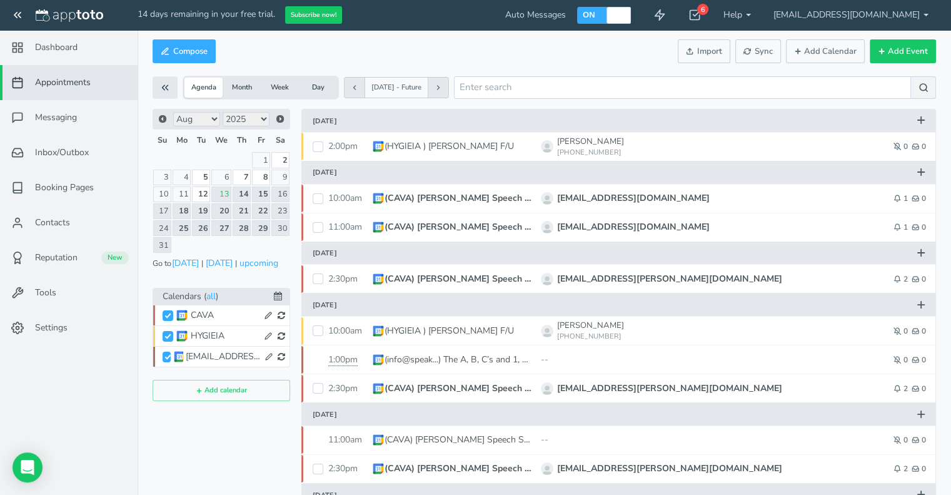
click at [596, 10] on label "ON" at bounding box center [589, 14] width 14 height 11
checkbox input "false"
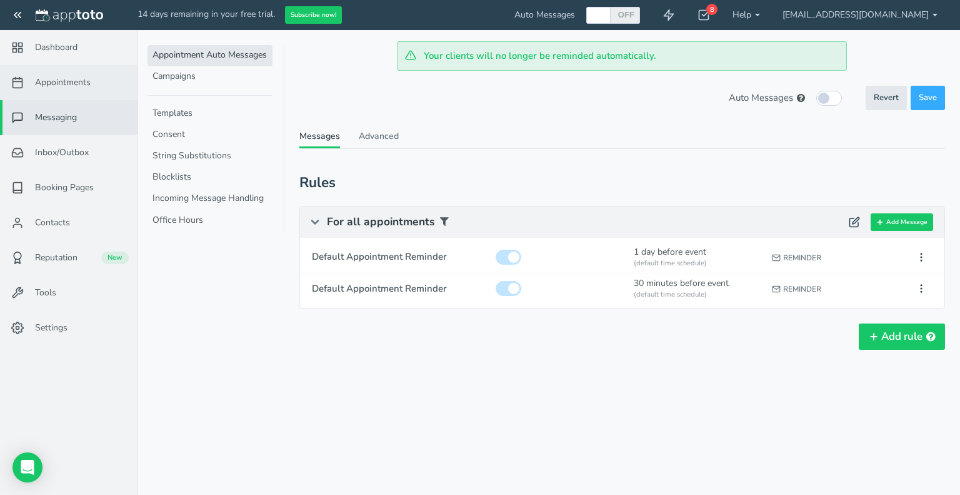
click at [50, 81] on span "Appointments" at bounding box center [63, 82] width 56 height 13
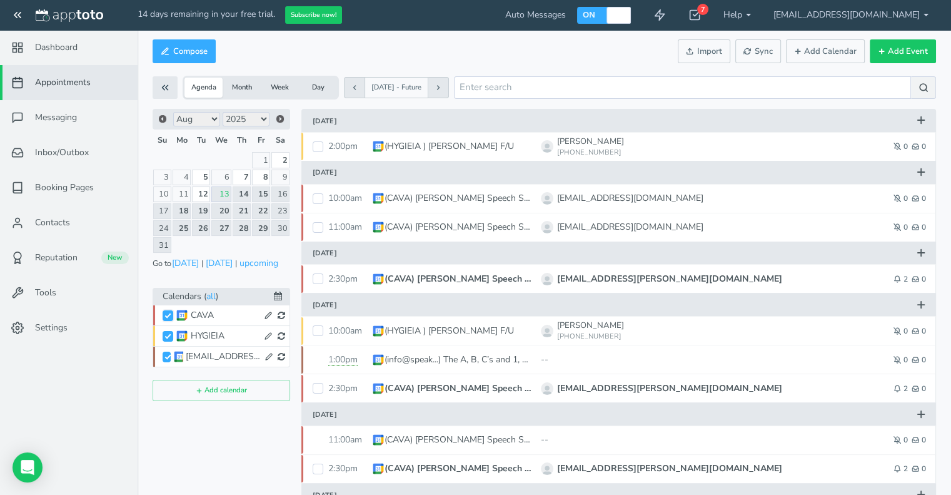
click at [164, 311] on input "CAVA" at bounding box center [168, 315] width 11 height 11
checkbox input "true"
checkbox input "false"
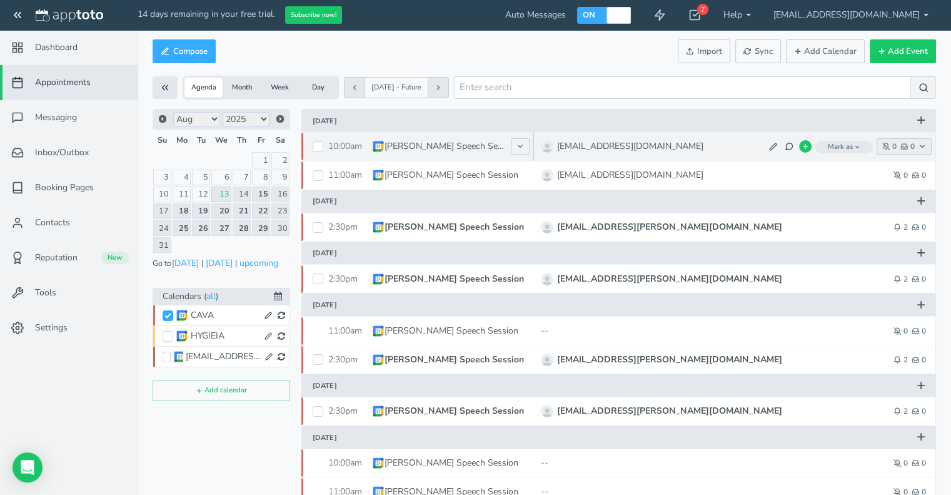
click at [897, 143] on button "0 0" at bounding box center [904, 146] width 55 height 16
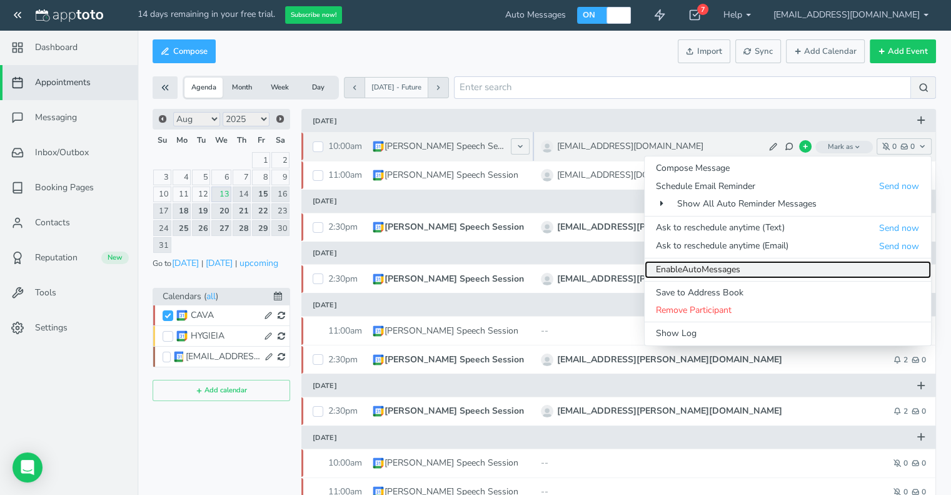
click at [725, 269] on link "Enable Auto Messages" at bounding box center [788, 270] width 286 height 18
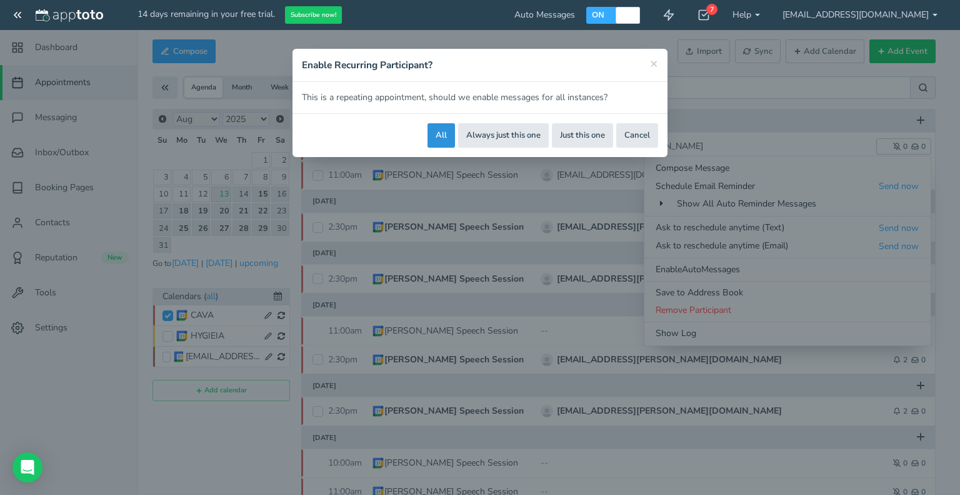
click at [441, 132] on button "All" at bounding box center [442, 135] width 28 height 24
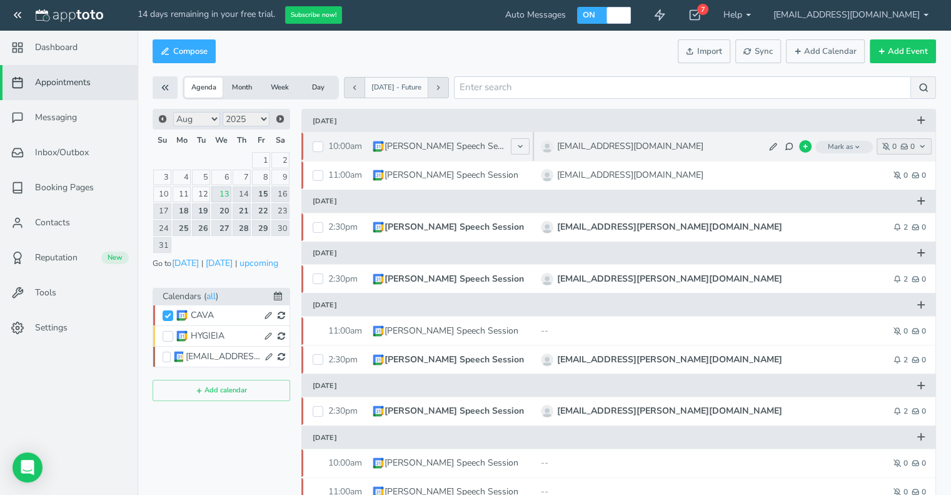
click at [888, 143] on icon "button" at bounding box center [886, 147] width 8 height 8
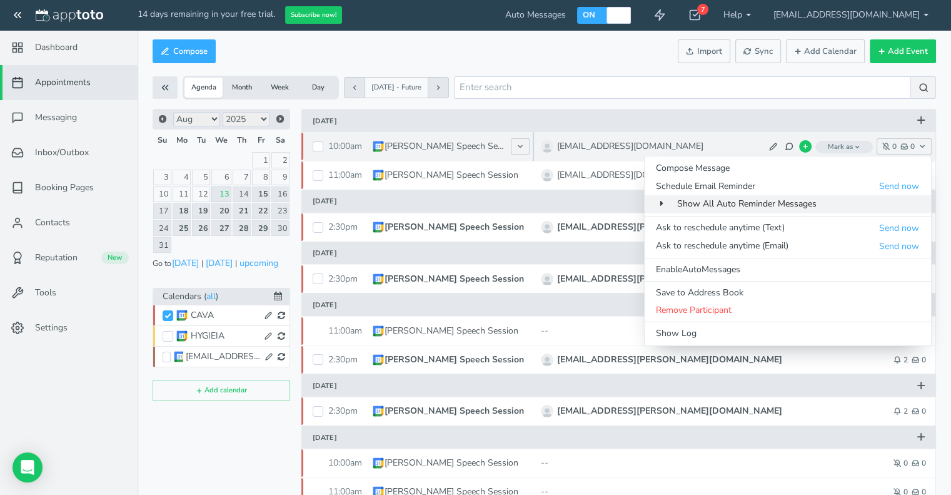
click at [734, 204] on span "Show All Auto Reminder Messages" at bounding box center [746, 204] width 139 height 12
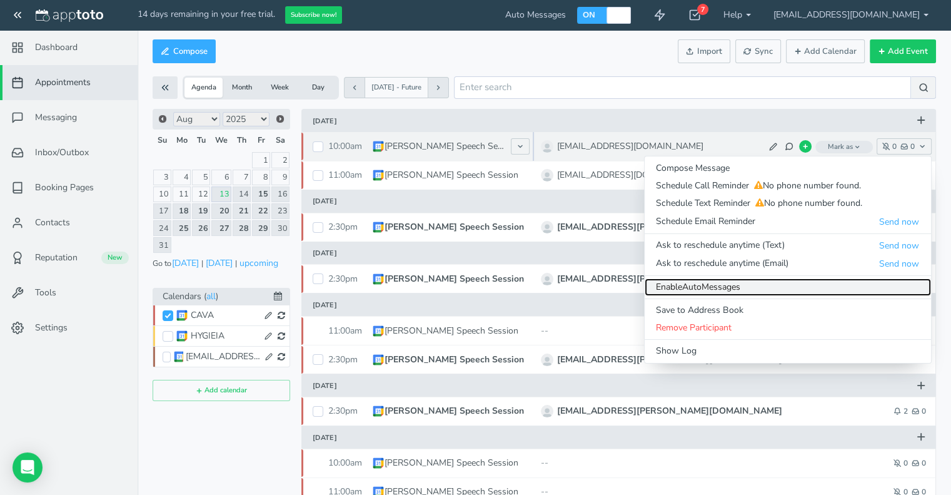
click at [728, 294] on link "Enable Auto Messages" at bounding box center [788, 287] width 286 height 18
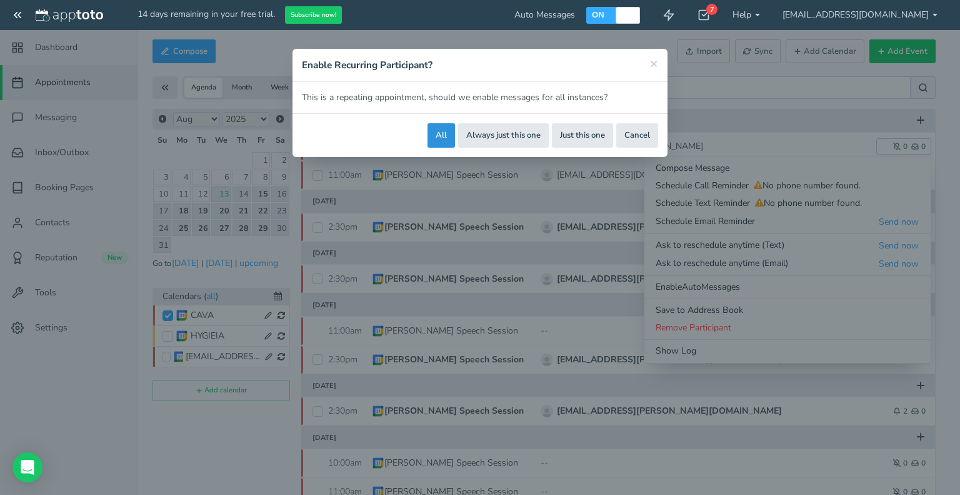
click at [438, 134] on button "All" at bounding box center [442, 135] width 28 height 24
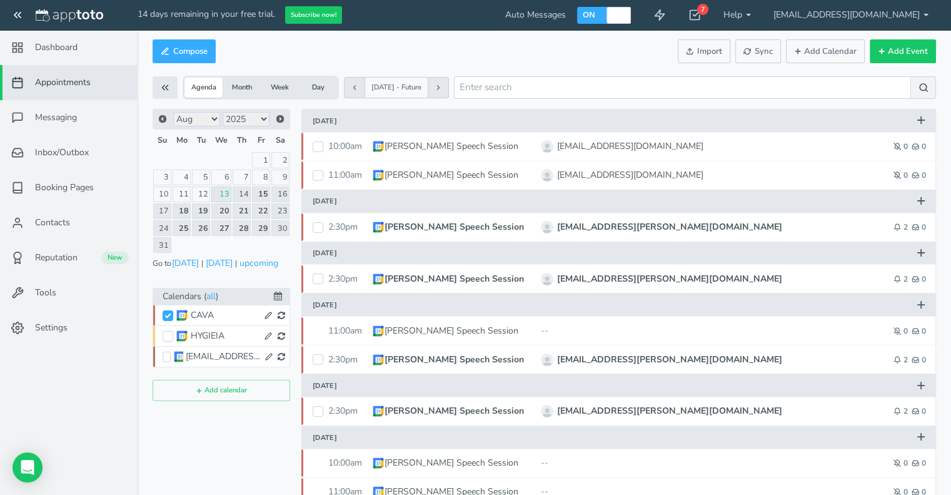
click at [85, 83] on span "Appointments" at bounding box center [63, 82] width 56 height 13
click at [69, 119] on span "Messaging" at bounding box center [56, 117] width 42 height 13
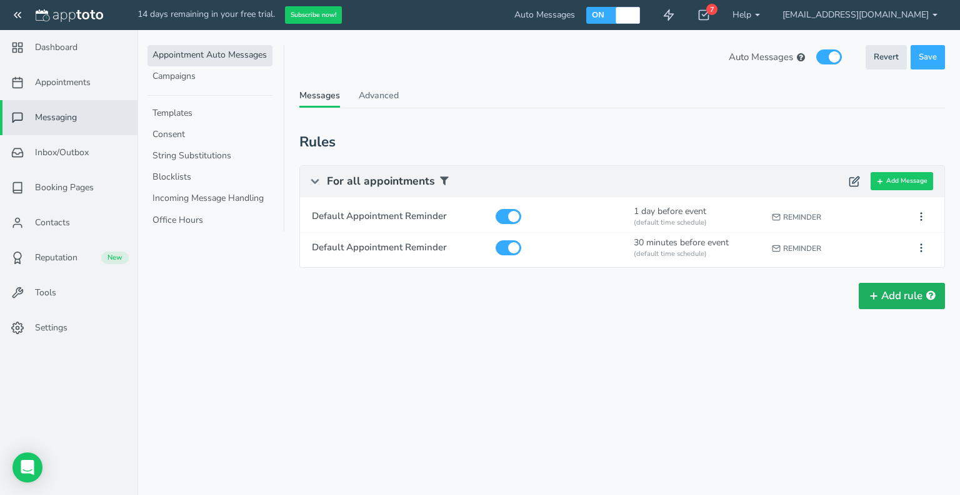
click at [915, 295] on button "Add rule" at bounding box center [902, 296] width 86 height 26
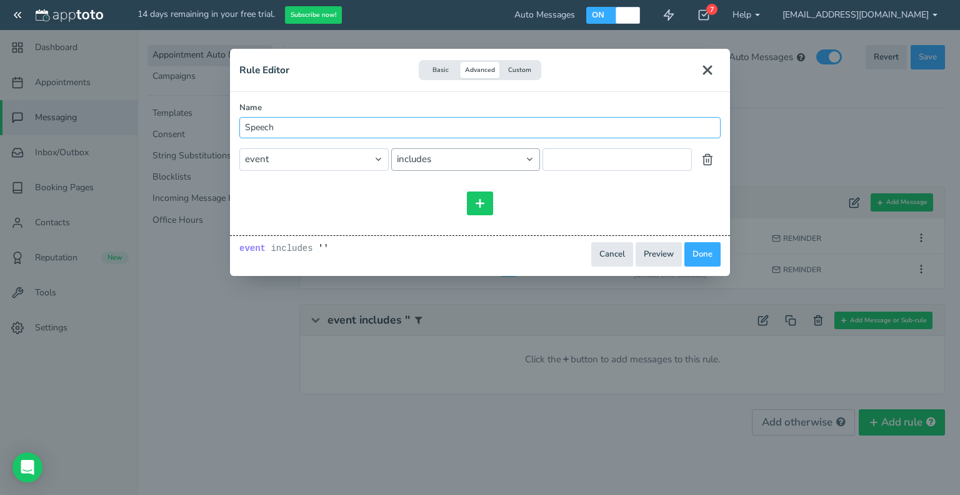
type input "Speech Sessions"
click at [296, 159] on select "event event.all event.title event.location event.content event.start_time event…" at bounding box center [313, 159] width 149 height 22
select select "string:event.content"
click at [239, 148] on select "event event.all event.title event.location event.content event.start_time event…" at bounding box center [313, 159] width 149 height 22
click at [563, 154] on input "text" at bounding box center [617, 159] width 149 height 22
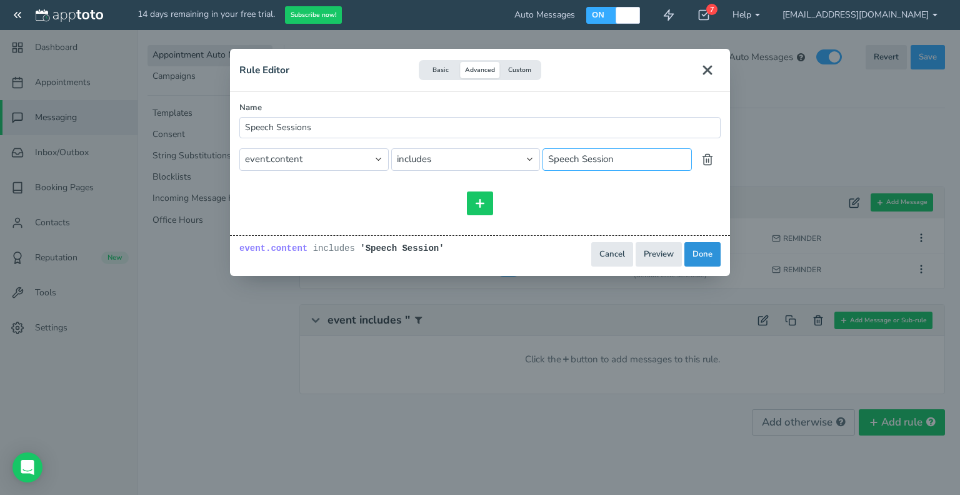
type input "Speech Session"
click at [699, 250] on button "Done" at bounding box center [703, 254] width 36 height 24
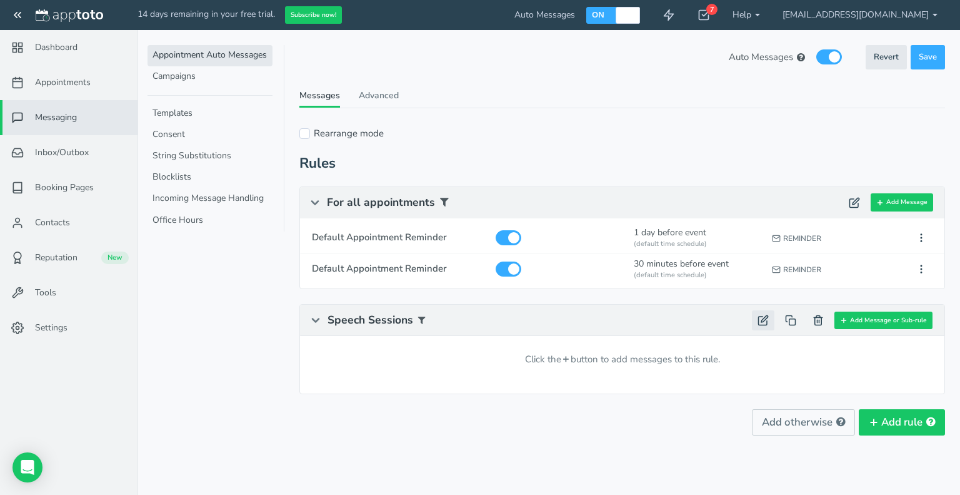
click at [761, 319] on use at bounding box center [763, 319] width 9 height 9
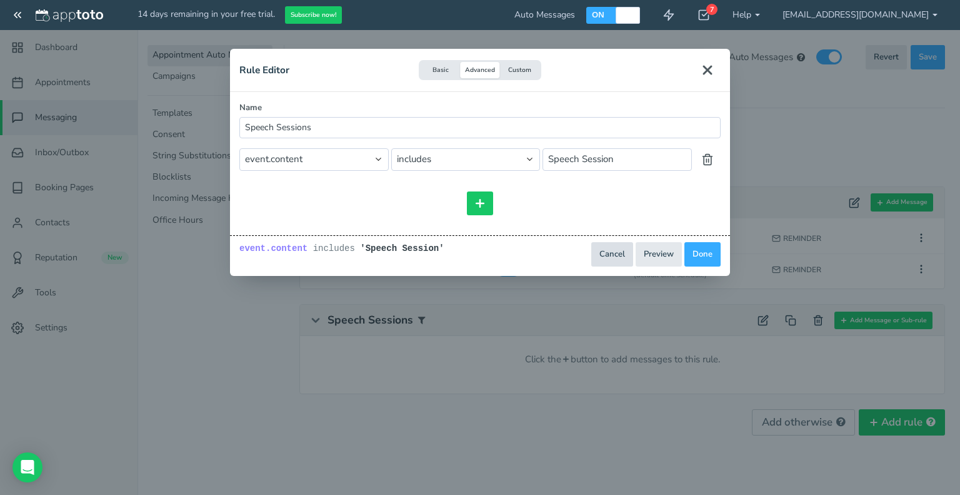
click at [613, 250] on button "Cancel" at bounding box center [613, 254] width 42 height 24
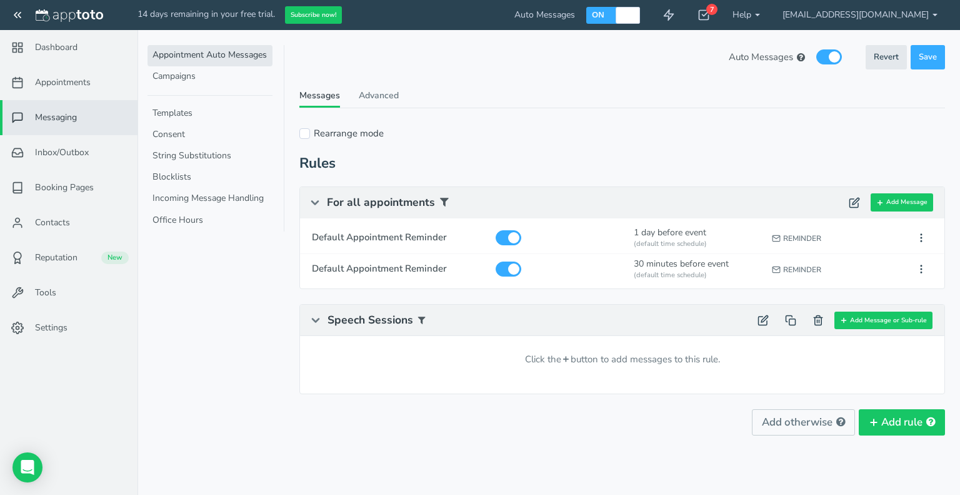
click at [383, 319] on span "Speech Sessions" at bounding box center [371, 319] width 86 height 15
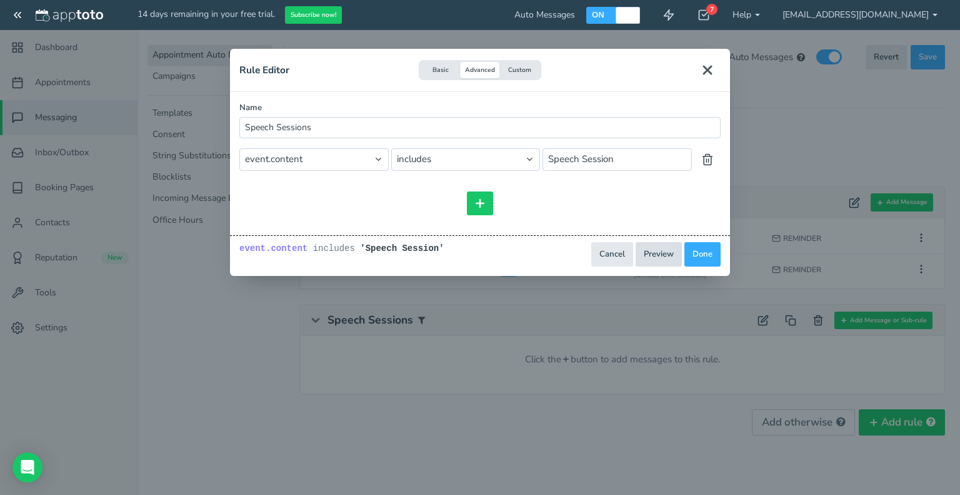
click at [653, 253] on button "Preview" at bounding box center [659, 254] width 46 height 24
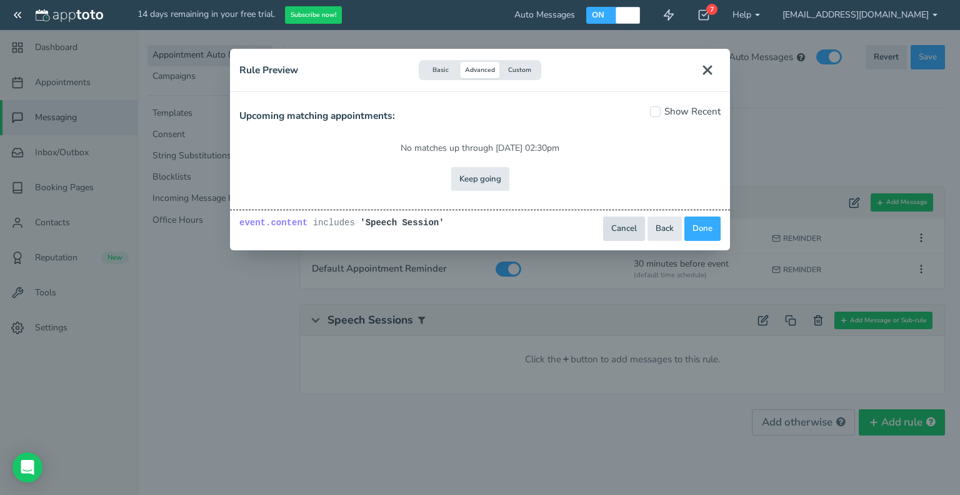
click at [622, 226] on button "Cancel" at bounding box center [624, 228] width 42 height 24
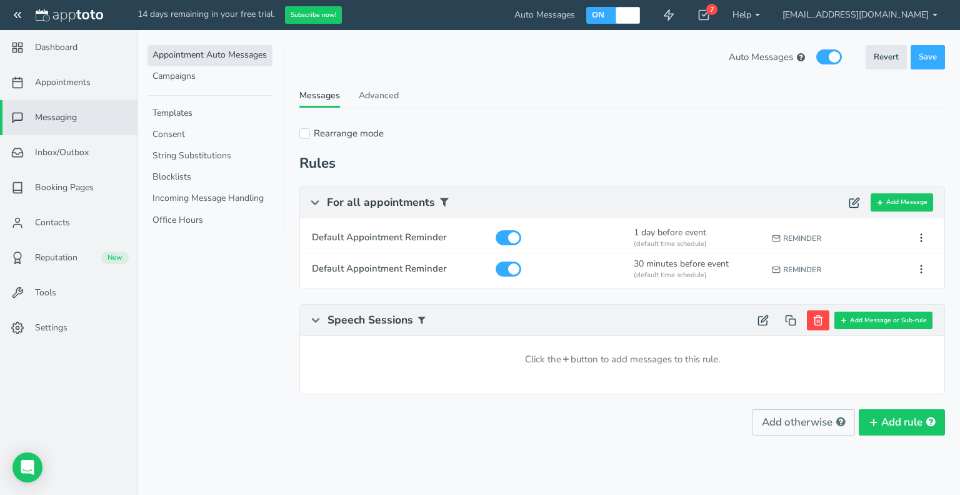
click at [822, 318] on icon at bounding box center [818, 320] width 11 height 11
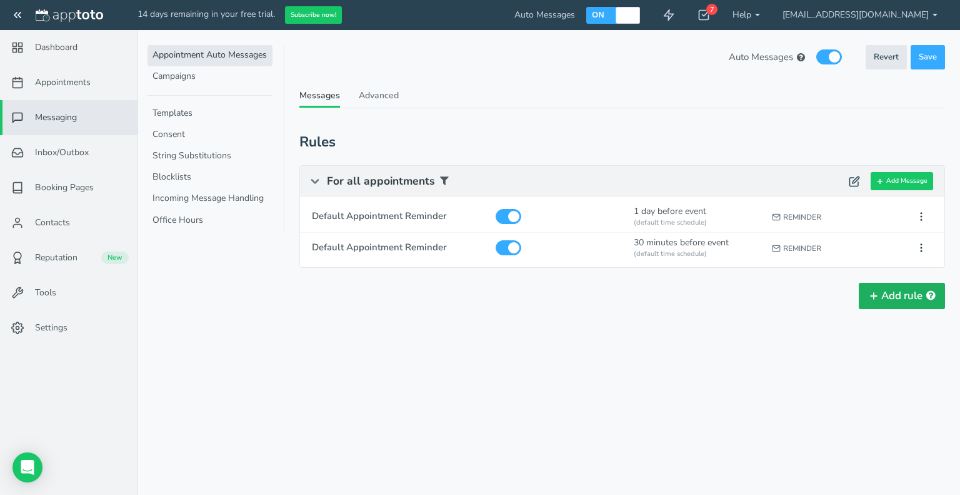
click at [884, 290] on button "Add rule" at bounding box center [902, 296] width 86 height 26
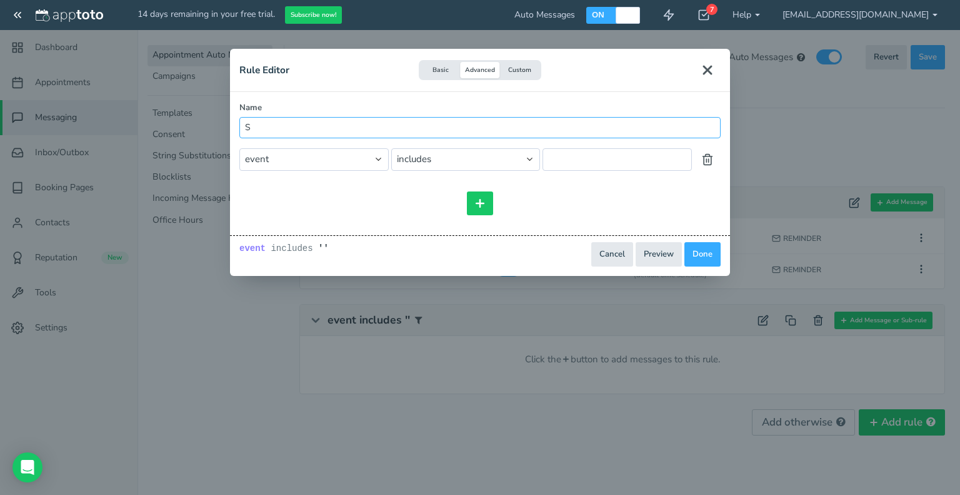
type input "Speech Sessions"
click at [345, 157] on select "event event.all event.title event.location event.content event.start_time event…" at bounding box center [313, 159] width 149 height 22
select select "string:event.title"
click at [239, 148] on select "event event.all event.title event.location event.content event.start_time event…" at bounding box center [313, 159] width 149 height 22
click at [570, 158] on input "text" at bounding box center [617, 159] width 149 height 22
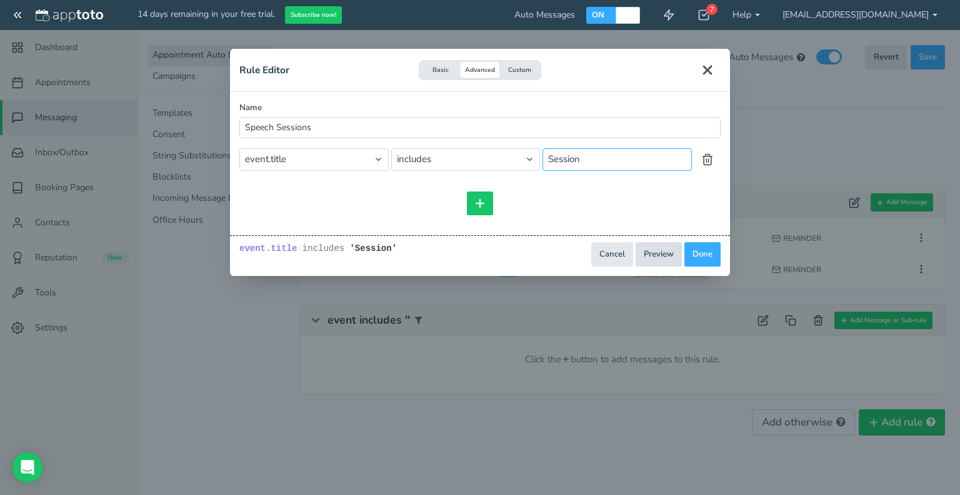
type input "Session"
click at [668, 255] on button "Preview" at bounding box center [659, 254] width 46 height 24
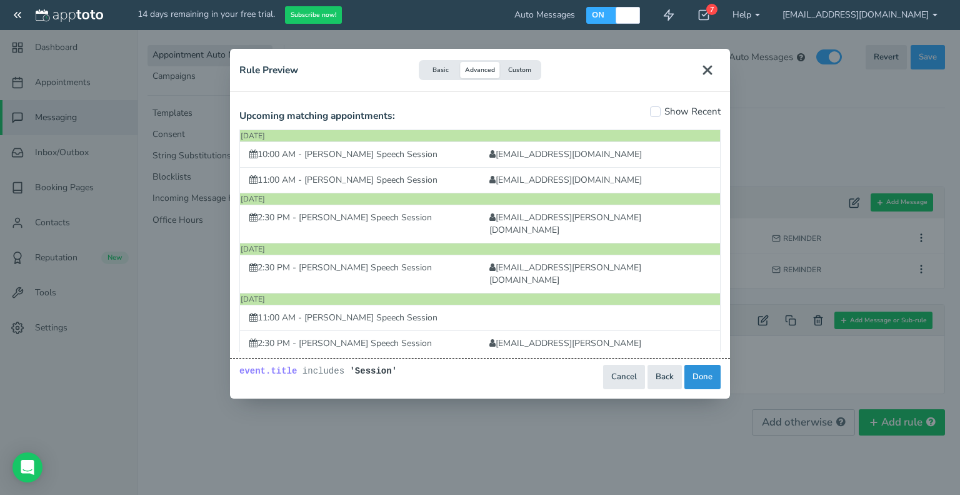
click at [702, 375] on button "Done" at bounding box center [703, 377] width 36 height 24
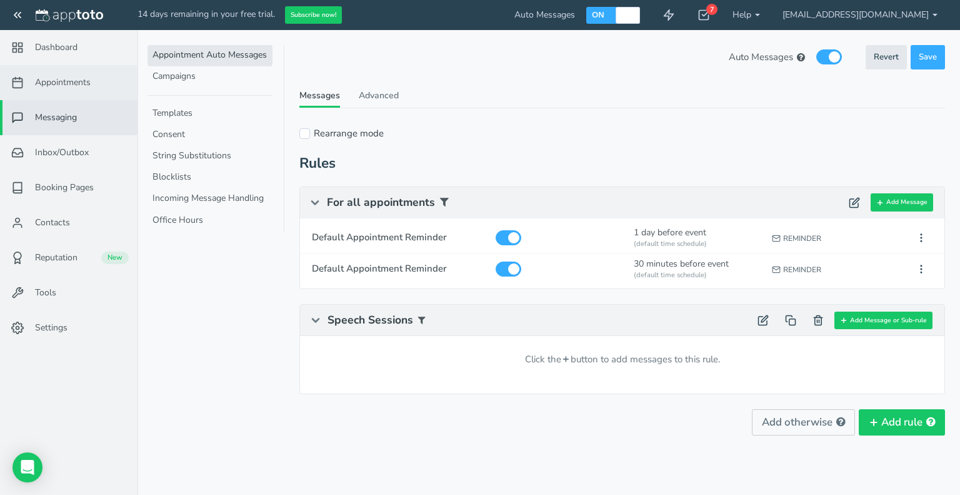
click at [48, 89] on link "Appointments" at bounding box center [69, 82] width 138 height 35
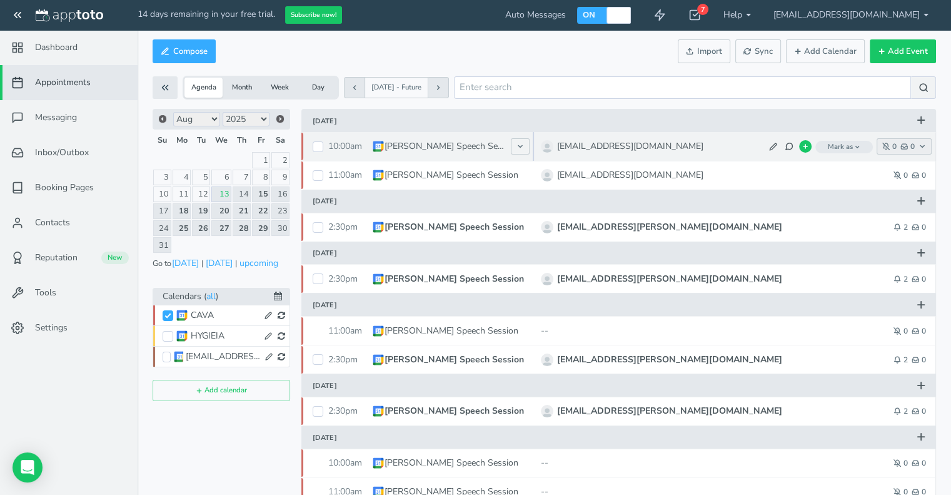
click at [895, 148] on span "0" at bounding box center [889, 147] width 14 height 8
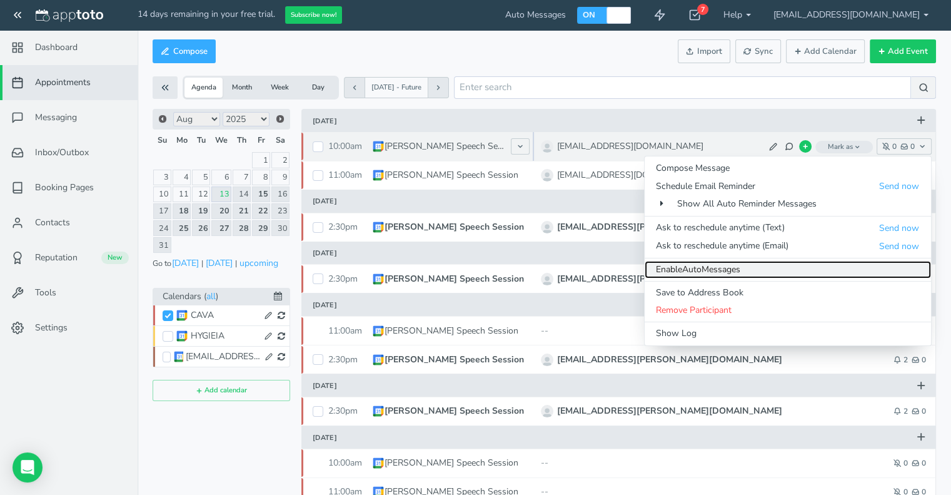
click at [737, 272] on link "Enable Auto Messages" at bounding box center [788, 270] width 286 height 18
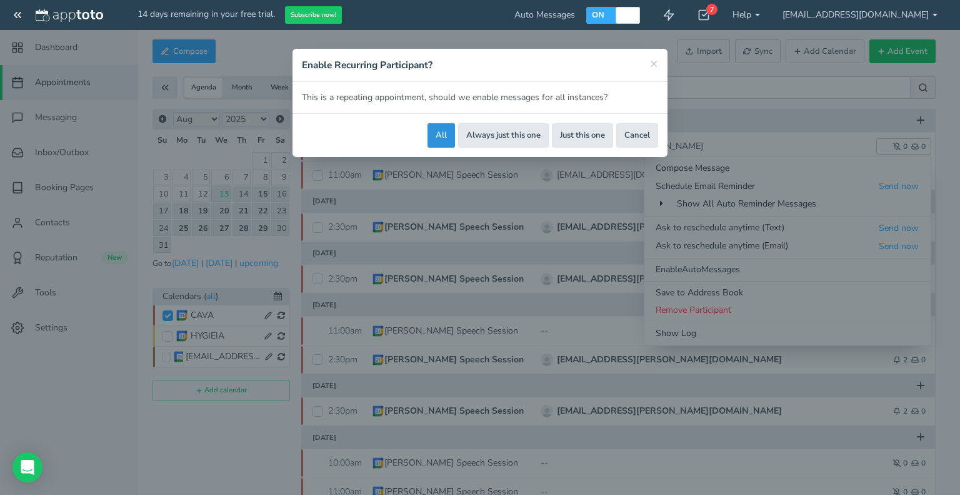
click at [435, 134] on button "All" at bounding box center [442, 135] width 28 height 24
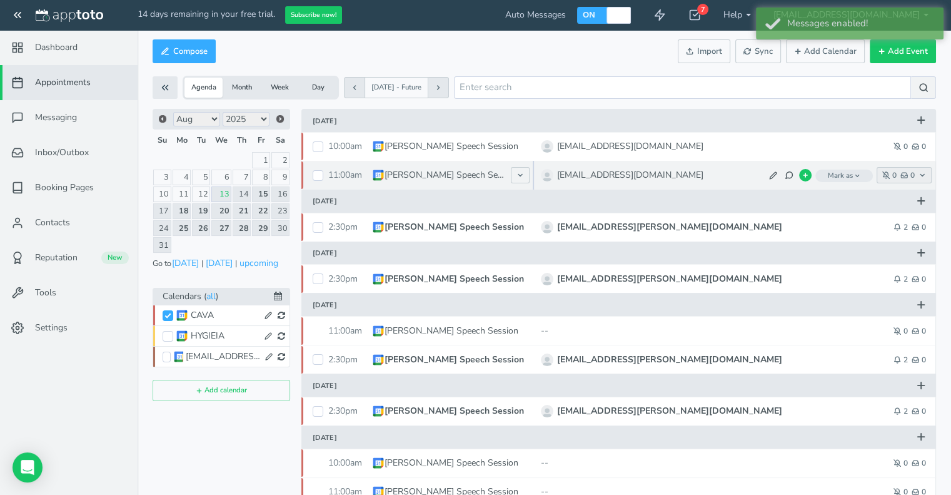
click at [892, 178] on span "0" at bounding box center [889, 175] width 14 height 8
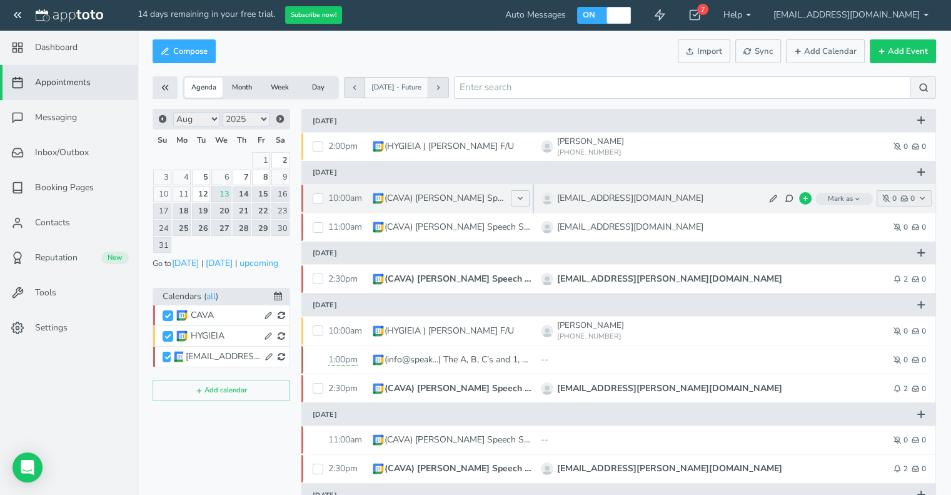
click at [922, 198] on icon "button" at bounding box center [923, 198] width 8 height 8
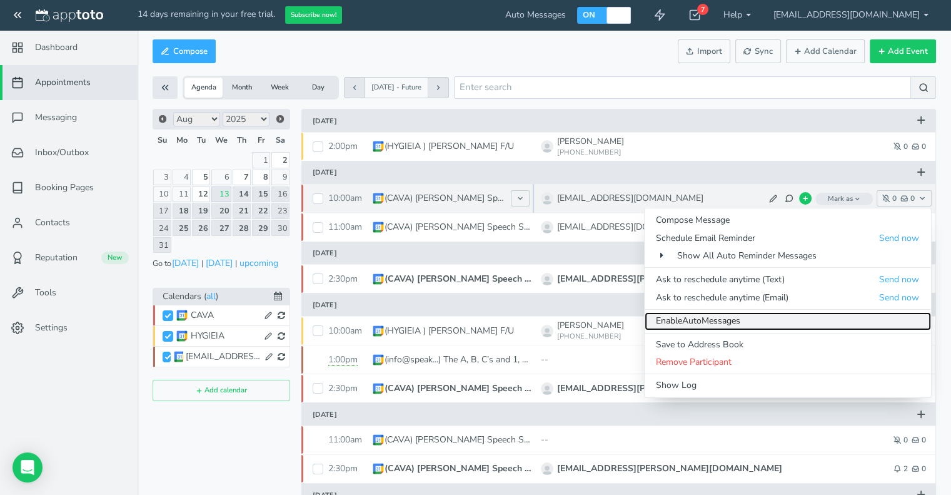
click at [691, 326] on span "Auto" at bounding box center [691, 321] width 19 height 12
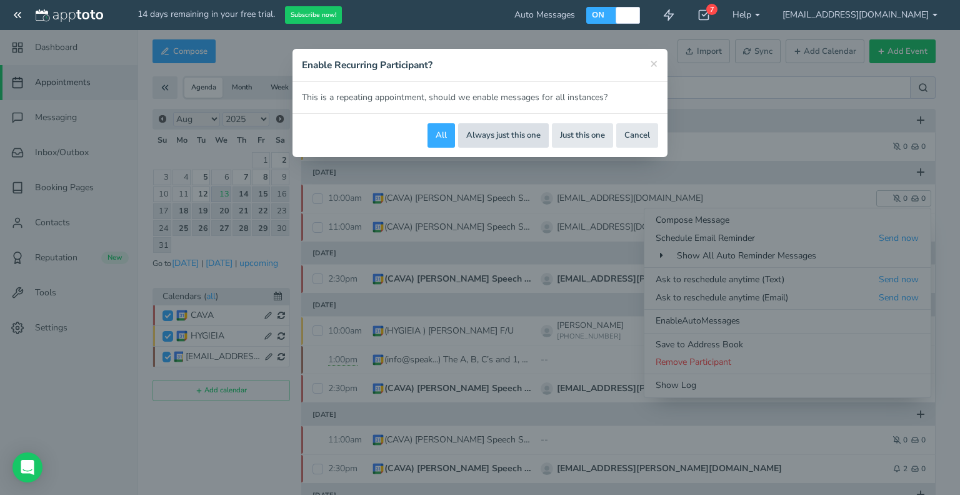
click at [490, 137] on button "Always just this one" at bounding box center [503, 135] width 91 height 24
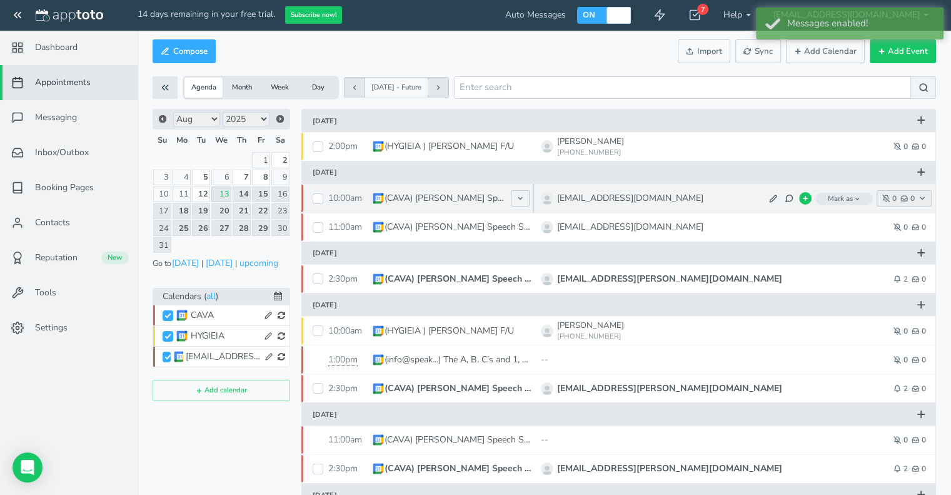
click at [884, 196] on icon "button" at bounding box center [886, 198] width 8 height 8
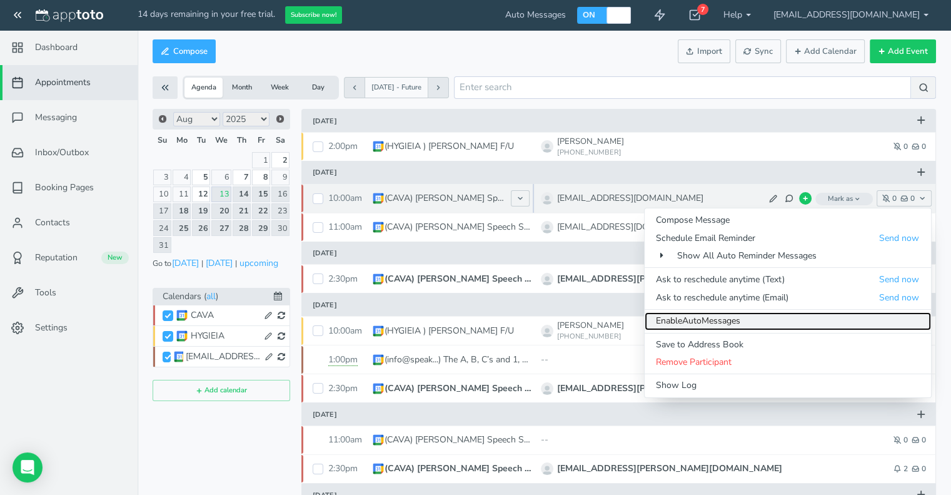
click at [729, 322] on link "Enable Auto Messages" at bounding box center [788, 321] width 286 height 18
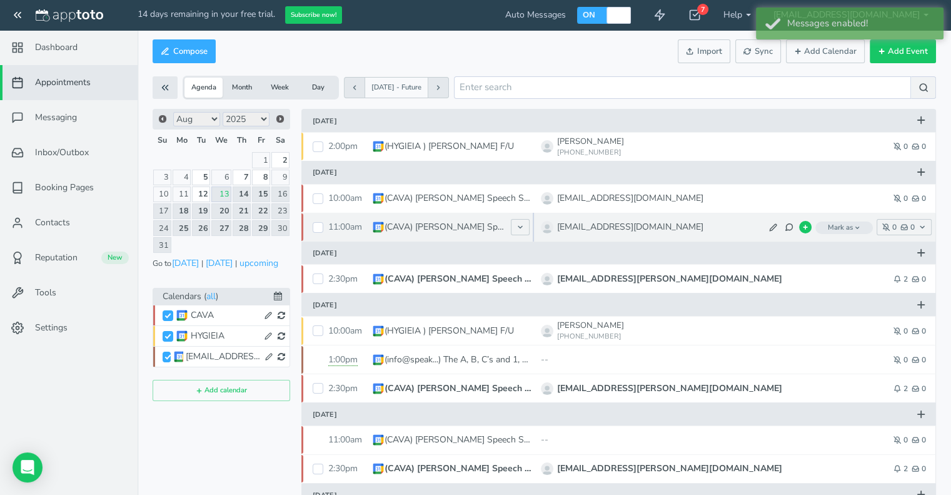
click at [859, 228] on icon "button" at bounding box center [857, 227] width 6 height 6
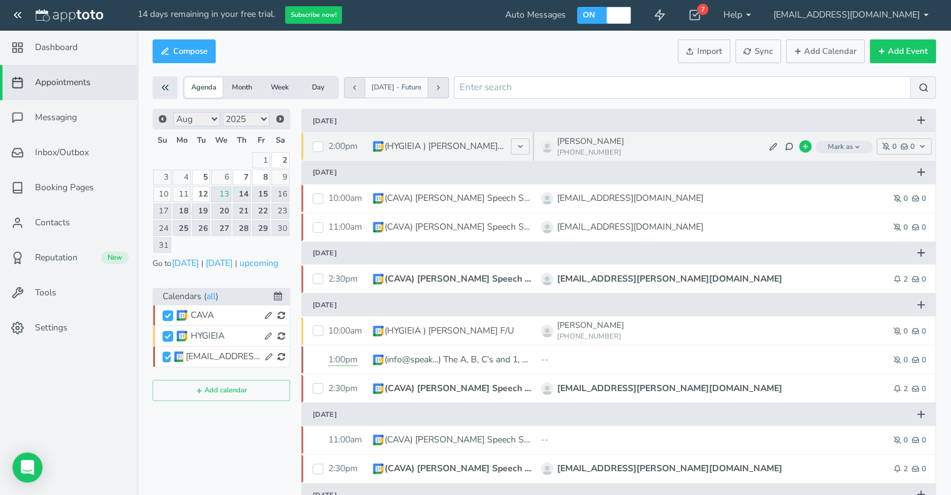
click at [753, 159] on span "Juan Beltran --" at bounding box center [709, 146] width 336 height 29
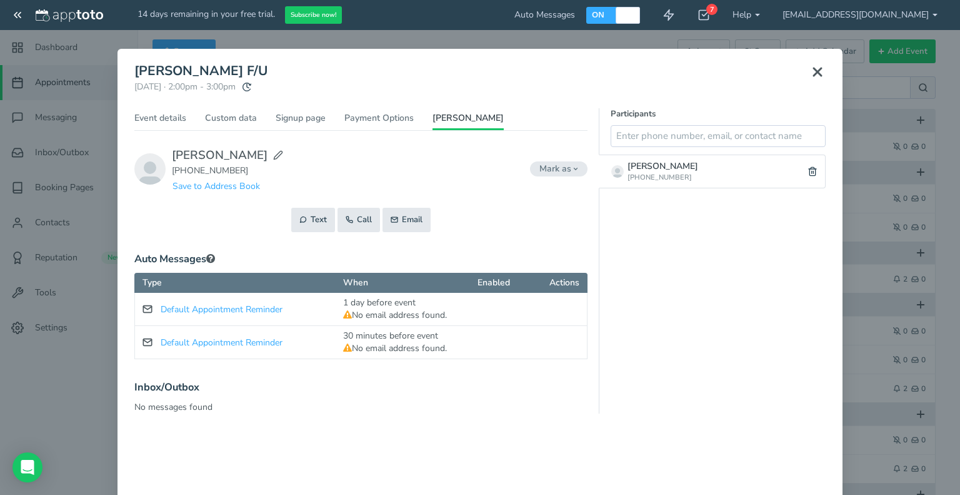
click at [814, 72] on use at bounding box center [818, 72] width 8 height 8
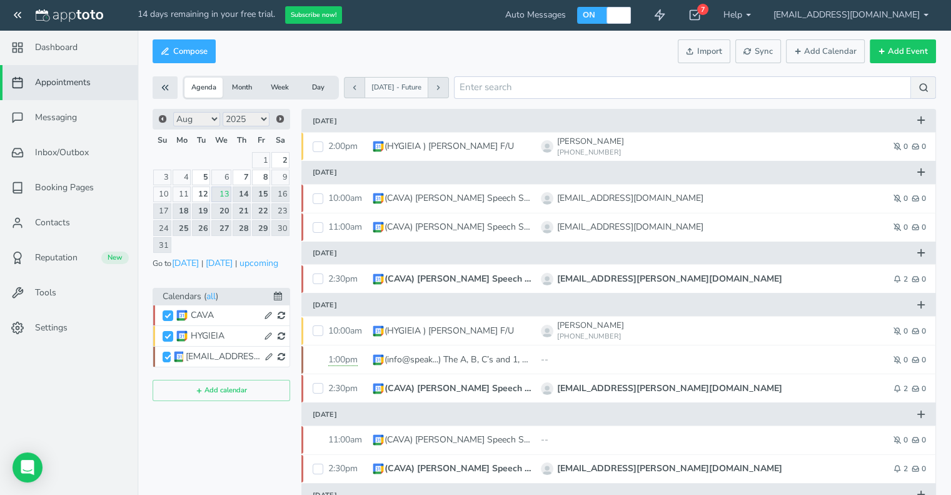
click at [596, 8] on span "ON" at bounding box center [586, 14] width 19 height 12
checkbox input "false"
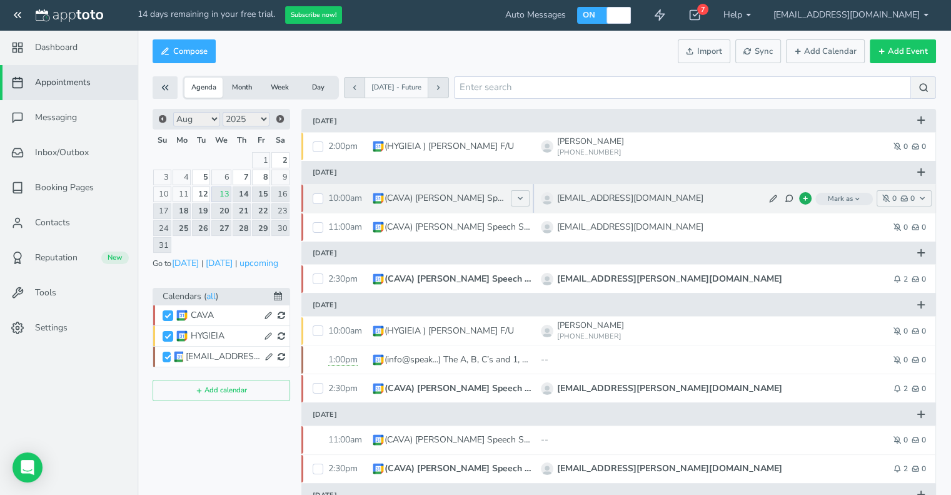
click at [805, 199] on use at bounding box center [806, 198] width 4 height 4
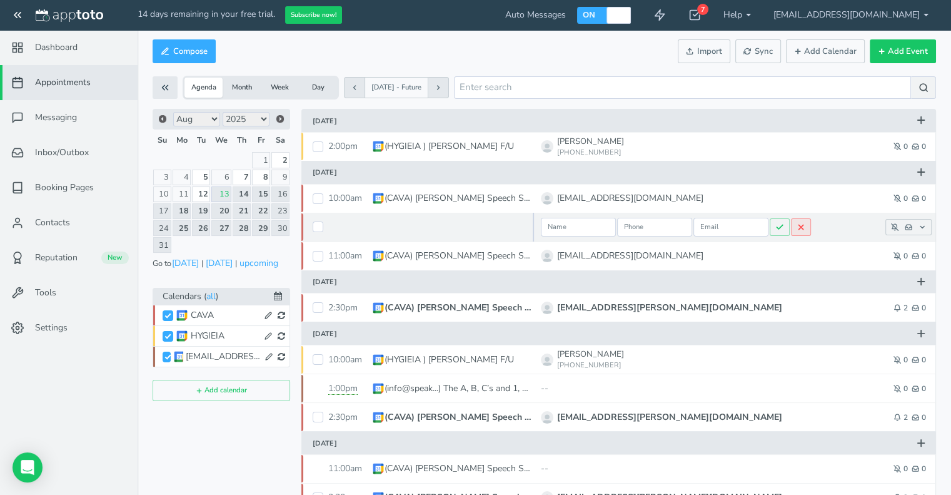
click at [801, 230] on icon at bounding box center [801, 227] width 9 height 9
